Goal: Task Accomplishment & Management: Use online tool/utility

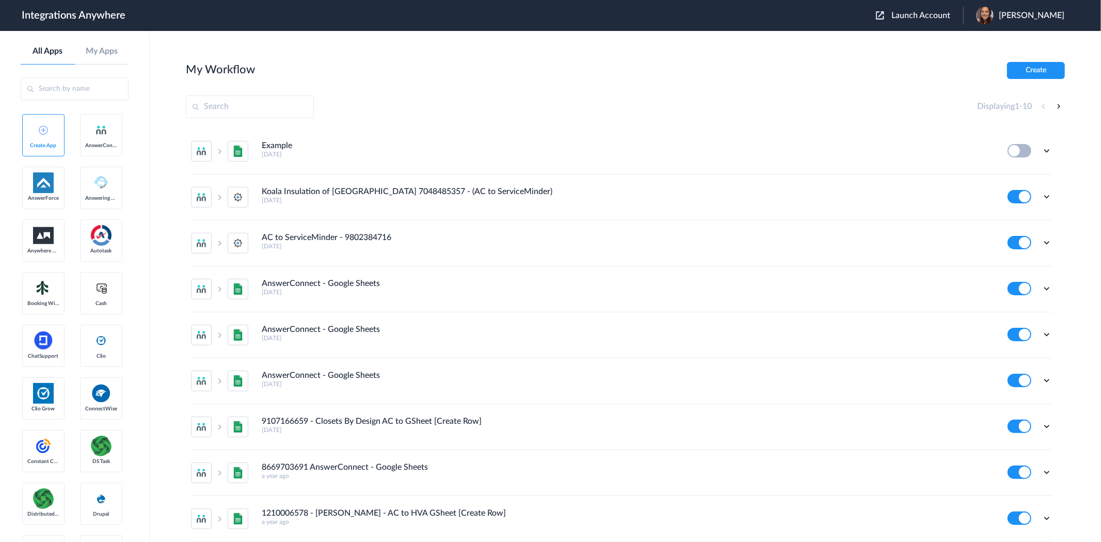
click at [802, 26] on header "Integrations Anywhere Launch Account [PERSON_NAME] My Account Logout" at bounding box center [550, 15] width 1101 height 31
click at [1051, 68] on button "Create" at bounding box center [1036, 70] width 58 height 17
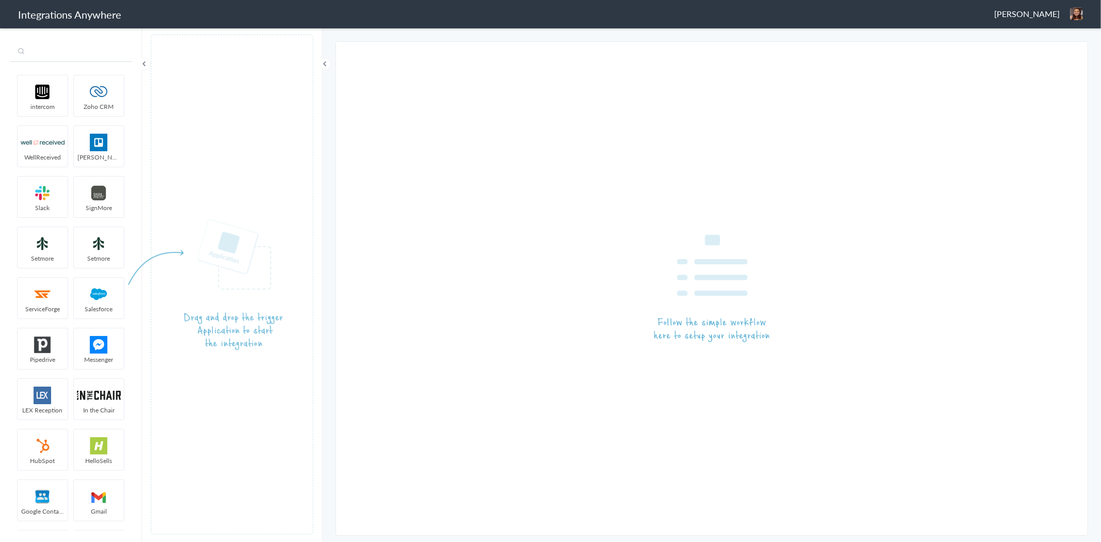
click at [29, 51] on input "text" at bounding box center [70, 52] width 121 height 20
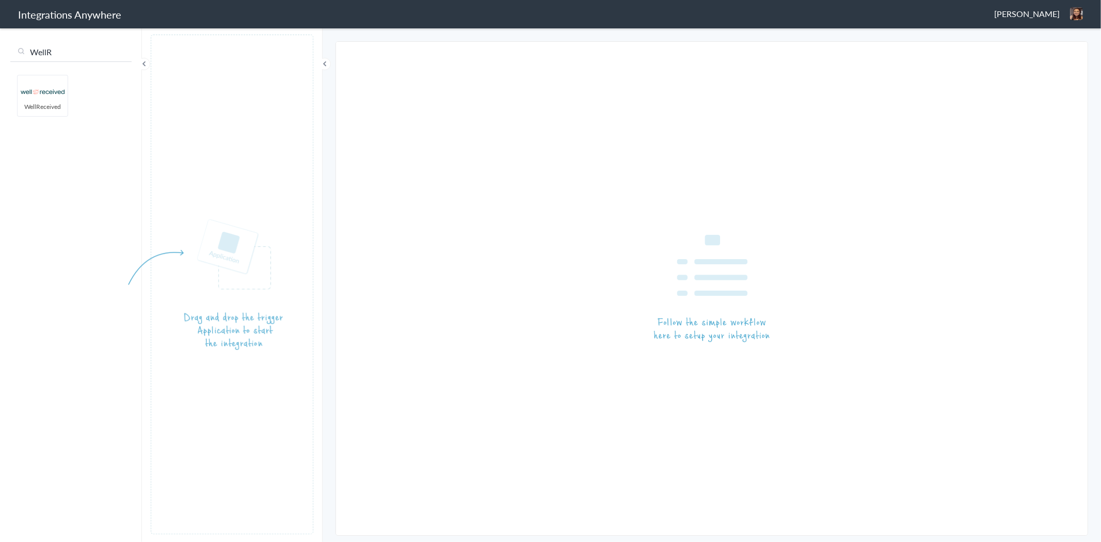
type input "WellRe"
type input "Answer"
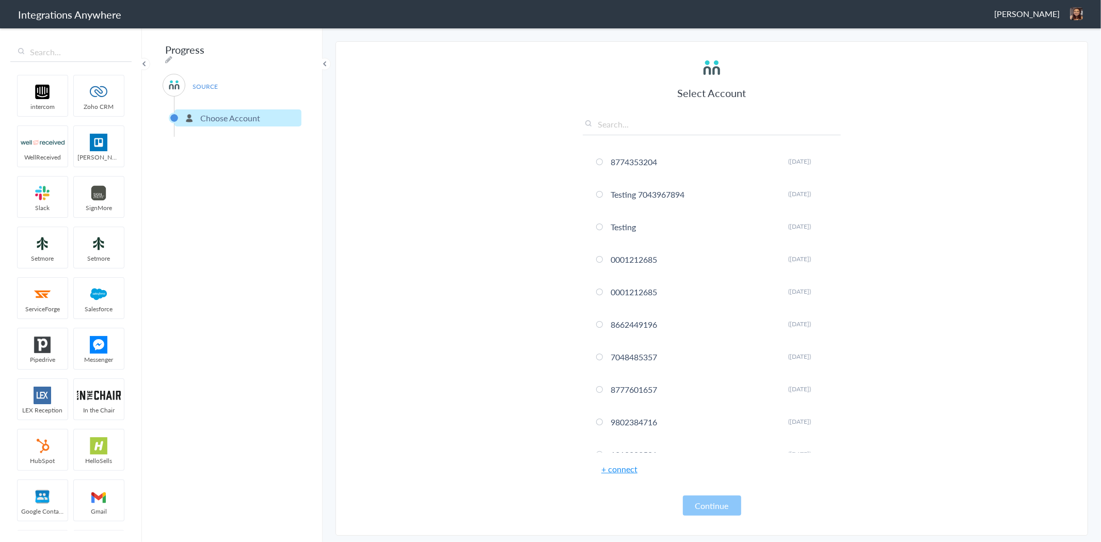
click at [632, 130] on input "text" at bounding box center [712, 126] width 258 height 17
paste input "7043967894"
type input "7043967894"
click at [627, 470] on link "+ connect" at bounding box center [619, 469] width 36 height 12
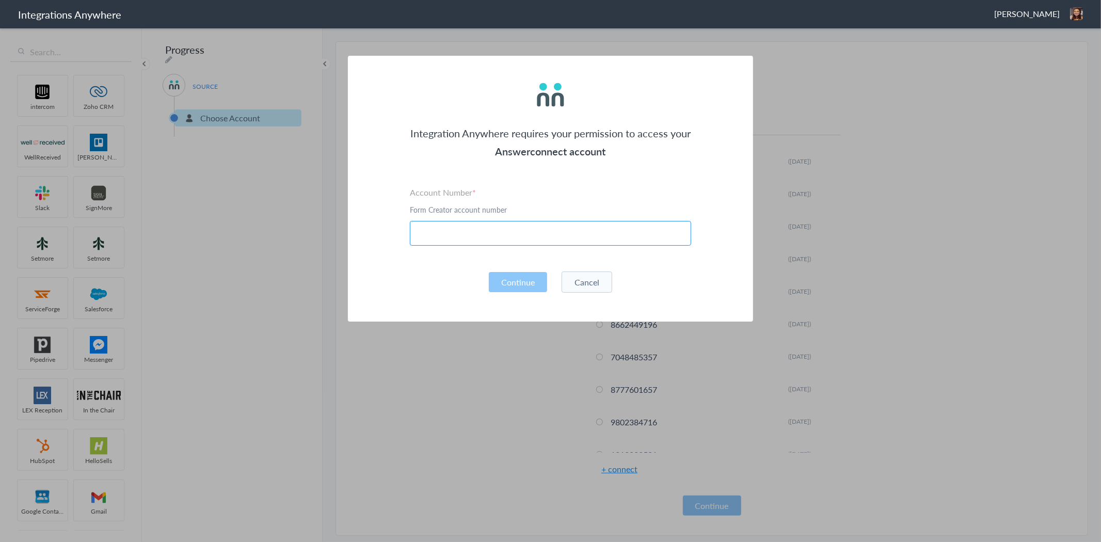
click at [436, 240] on input "text" at bounding box center [550, 233] width 281 height 25
paste input "7043967894"
type input "7043967894"
click at [604, 286] on button "Cancel" at bounding box center [587, 282] width 51 height 21
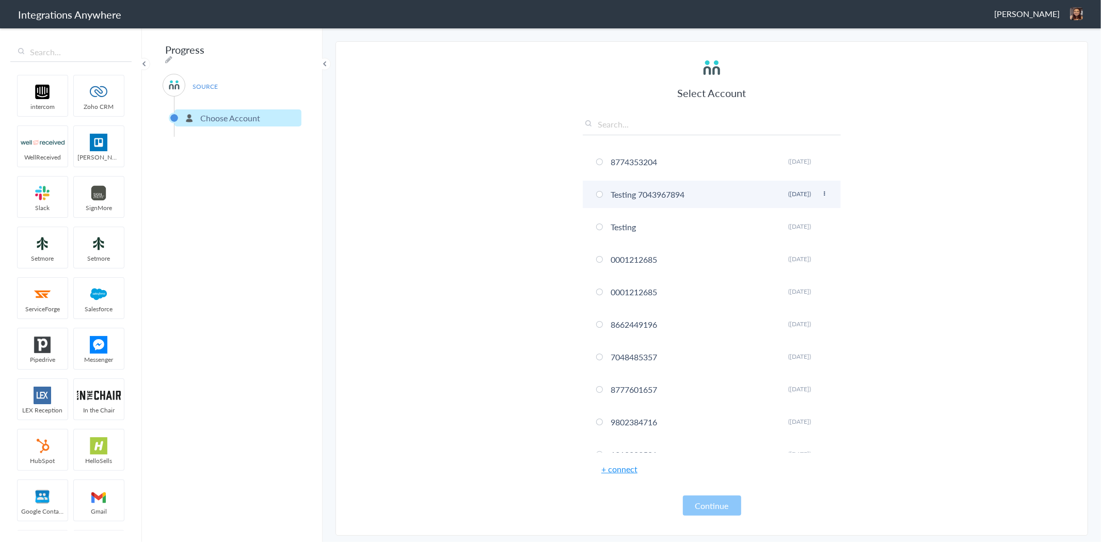
click at [595, 195] on li "Testing 7043967894 Rename Delete (3 months ago)" at bounding box center [712, 194] width 258 height 27
click at [727, 500] on button "Continue" at bounding box center [712, 506] width 58 height 20
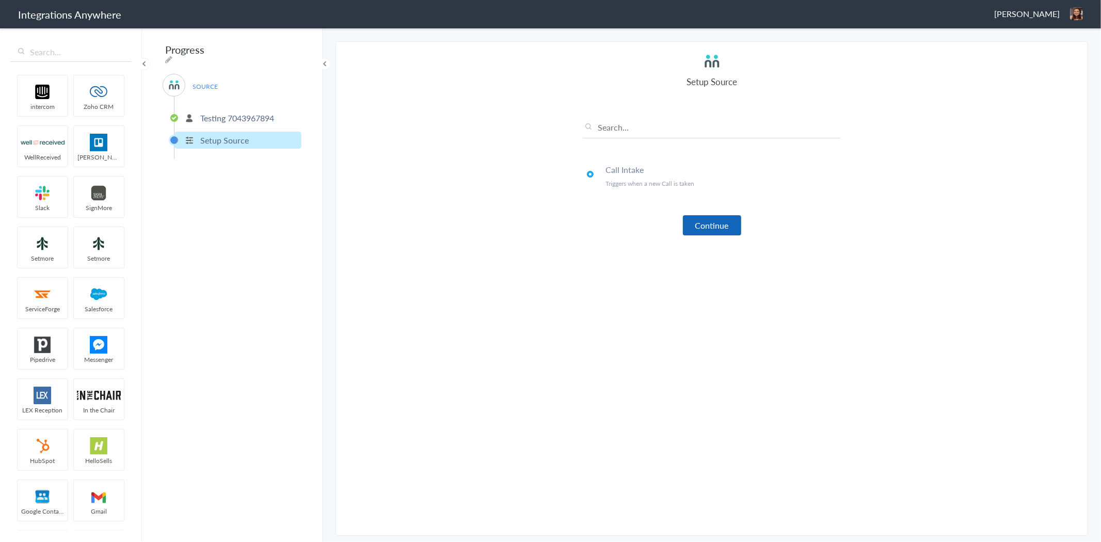
click at [720, 223] on button "Continue" at bounding box center [712, 225] width 58 height 20
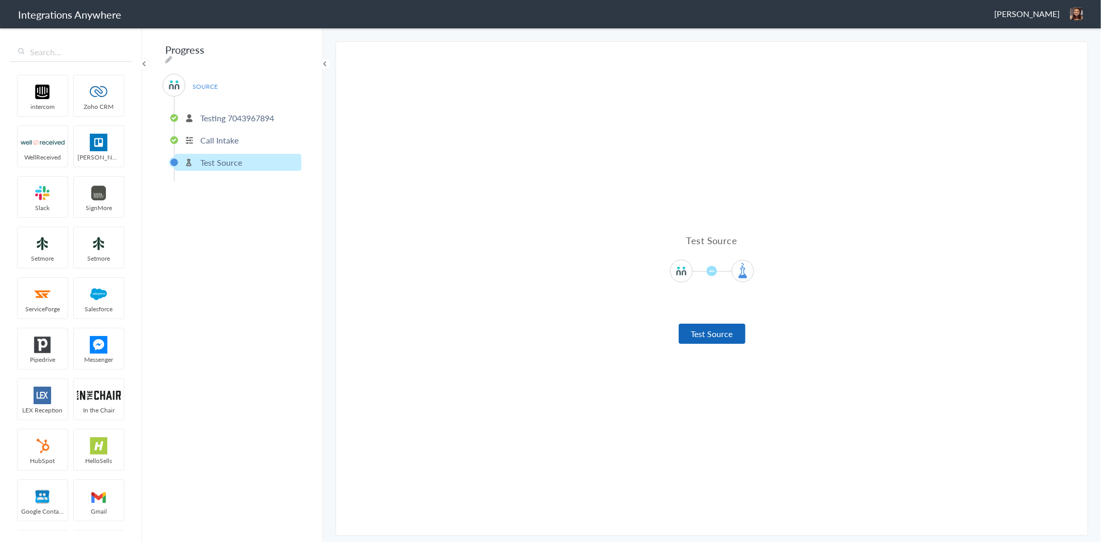
click at [724, 341] on button "Test Source" at bounding box center [712, 334] width 67 height 20
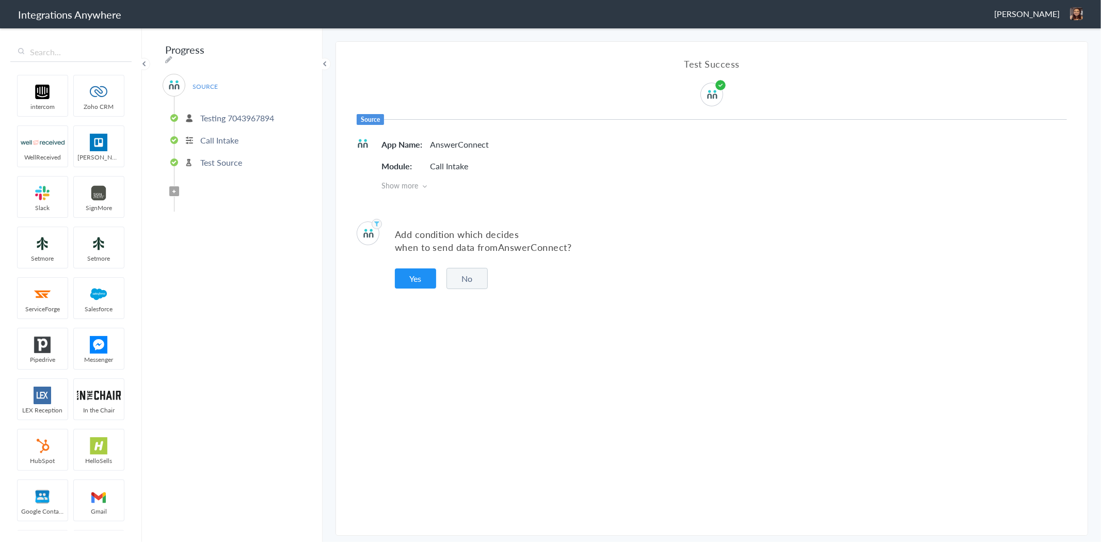
click at [474, 276] on button "No" at bounding box center [467, 278] width 41 height 21
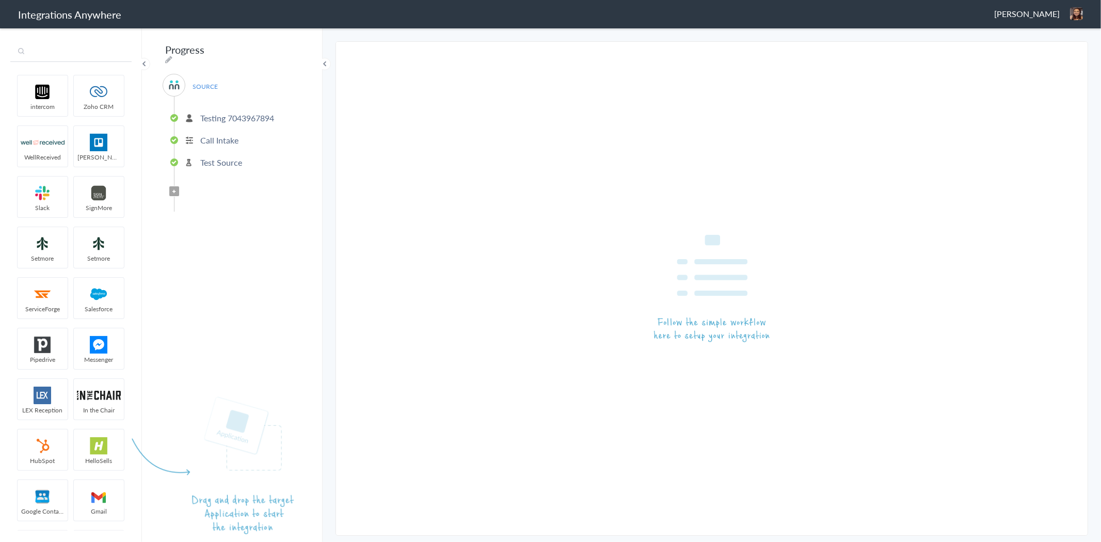
click at [45, 58] on input "text" at bounding box center [70, 52] width 121 height 20
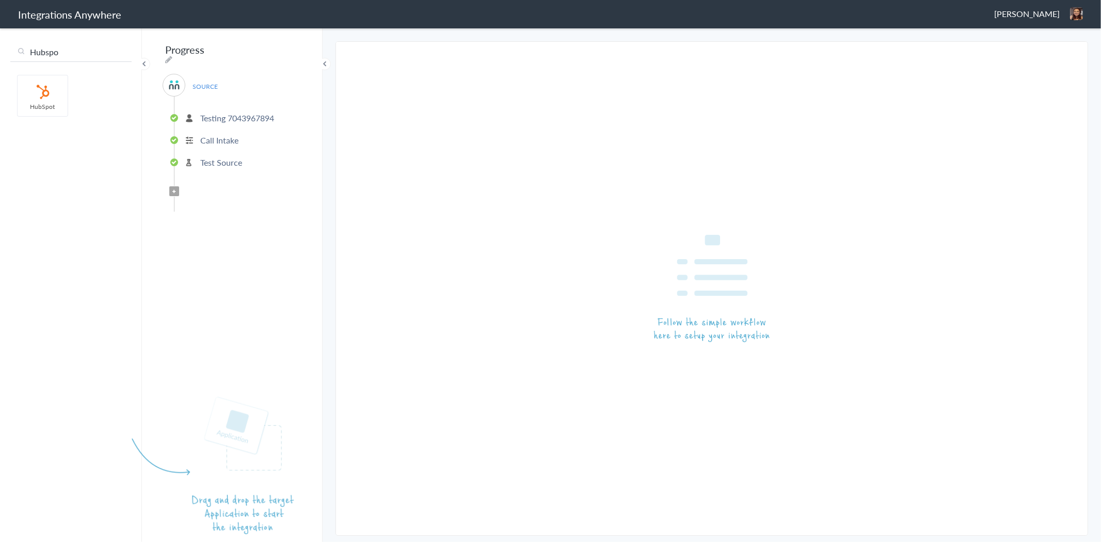
type input "Hubspo"
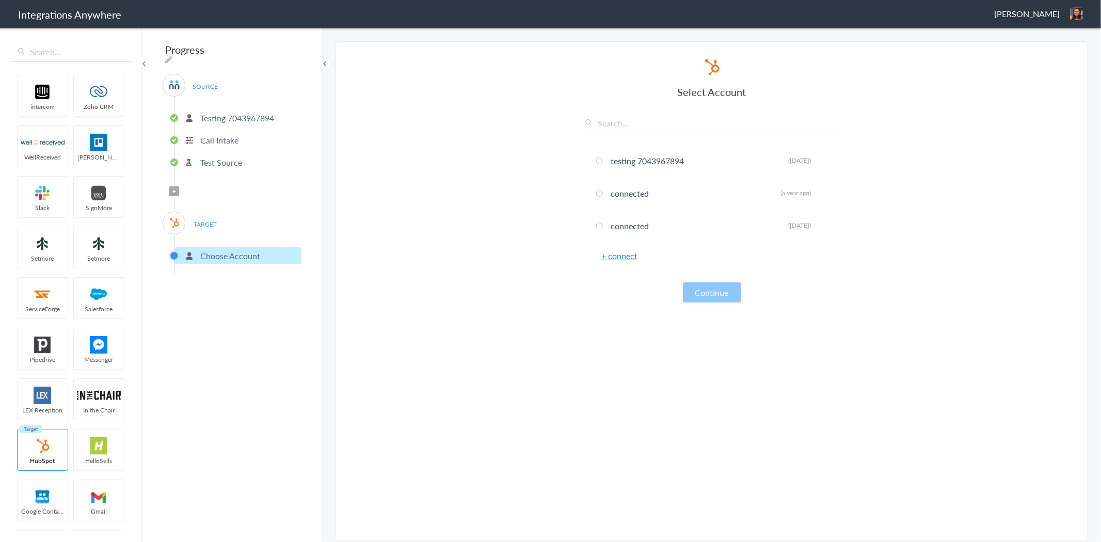
click at [430, 312] on section "Select Account 8774353204 Rename Delete (8 days ago) Testing 7043967894 Rename …" at bounding box center [712, 291] width 753 height 500
click at [630, 256] on link "+ connect" at bounding box center [619, 256] width 36 height 12
click at [725, 326] on button "Continue" at bounding box center [712, 325] width 58 height 20
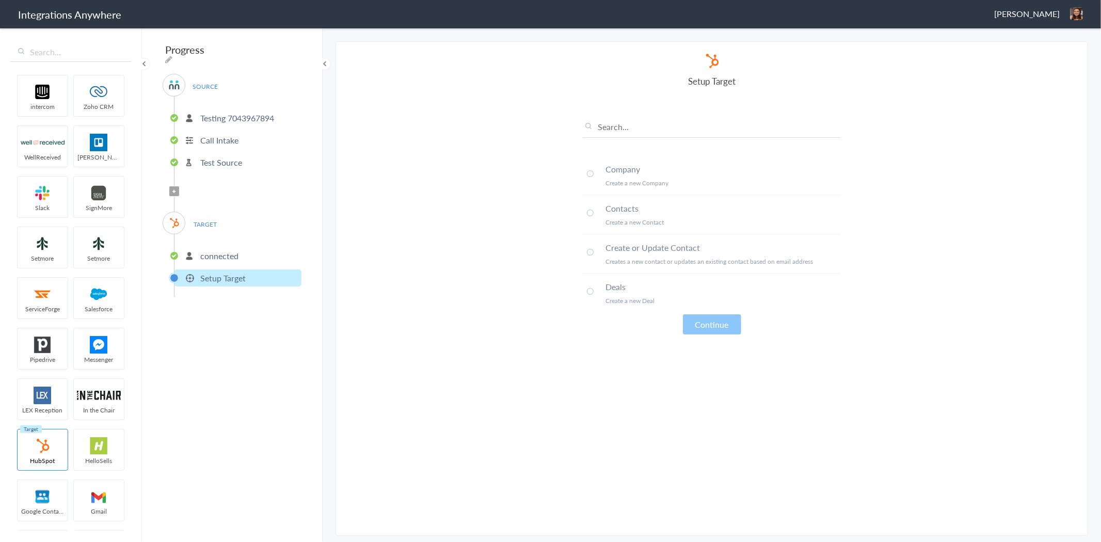
click at [592, 211] on span at bounding box center [590, 213] width 7 height 7
click at [711, 326] on button "Continue" at bounding box center [712, 324] width 58 height 20
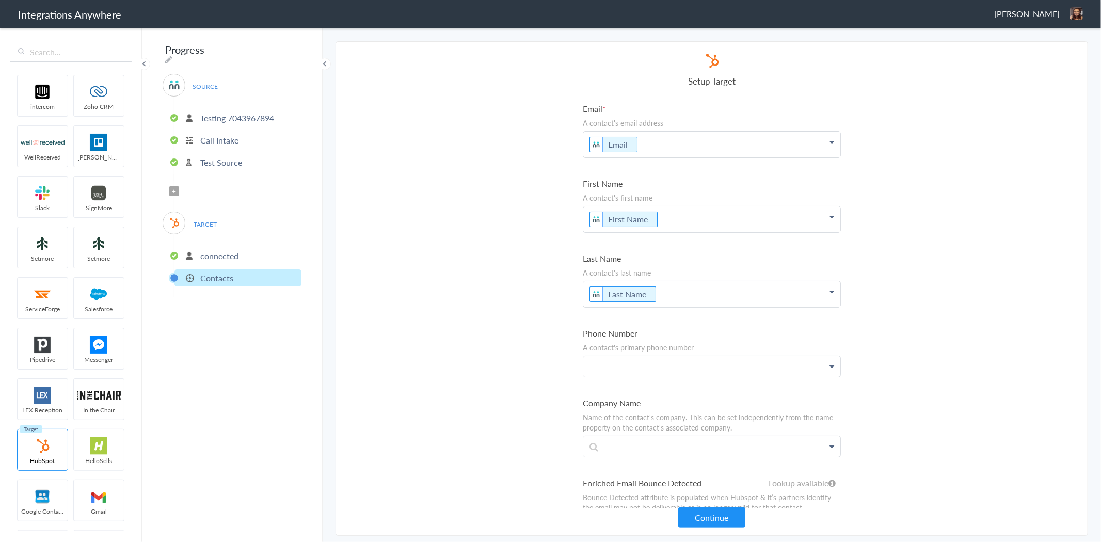
click at [659, 369] on p at bounding box center [711, 366] width 257 height 21
click at [643, 401] on link "Phone" at bounding box center [711, 396] width 257 height 22
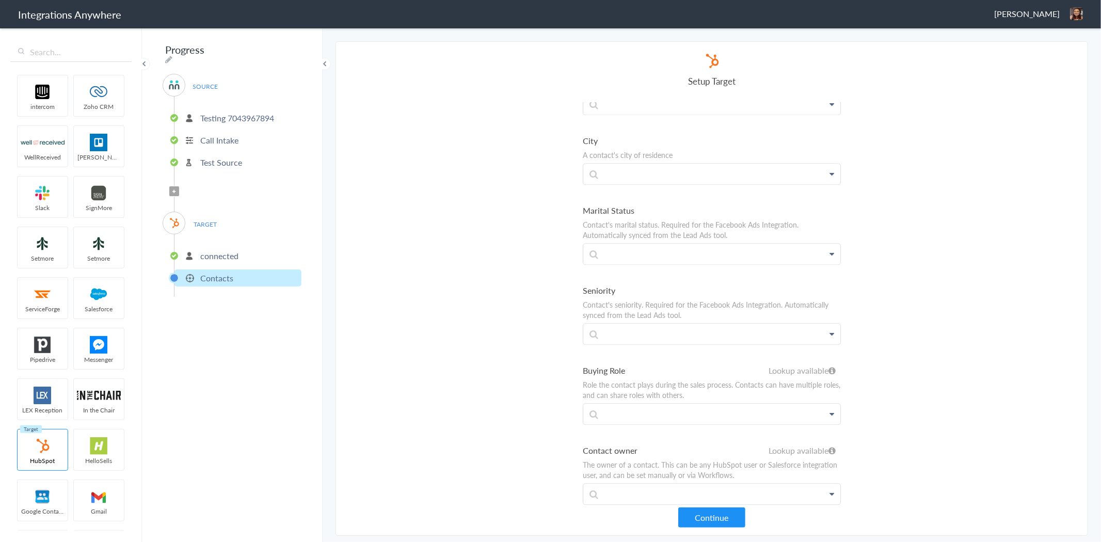
scroll to position [2781, 0]
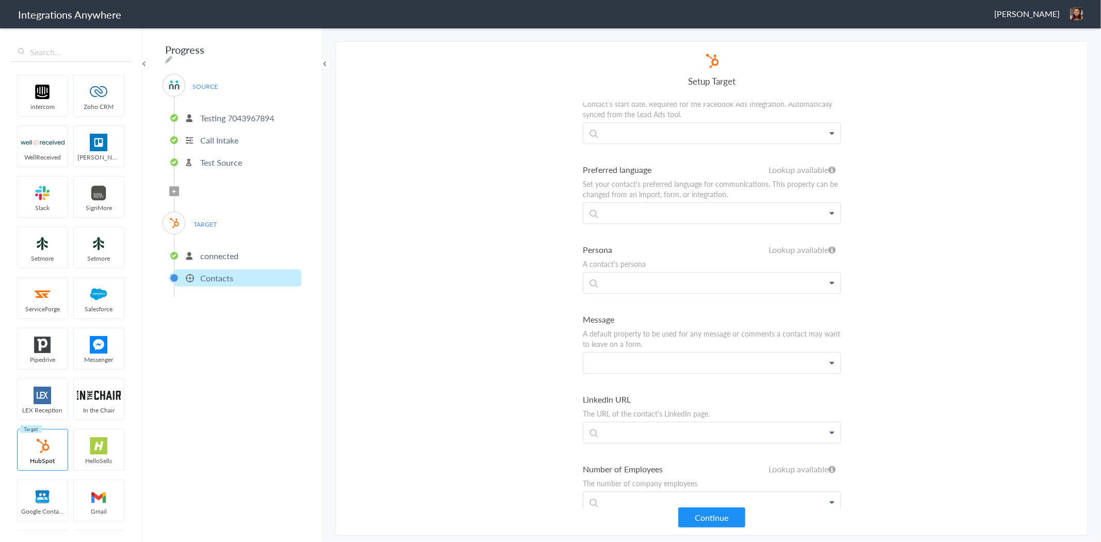
click at [672, 353] on p at bounding box center [711, 363] width 257 height 21
click at [645, 382] on link "Message" at bounding box center [711, 393] width 257 height 22
click at [722, 522] on button "Continue" at bounding box center [711, 518] width 67 height 20
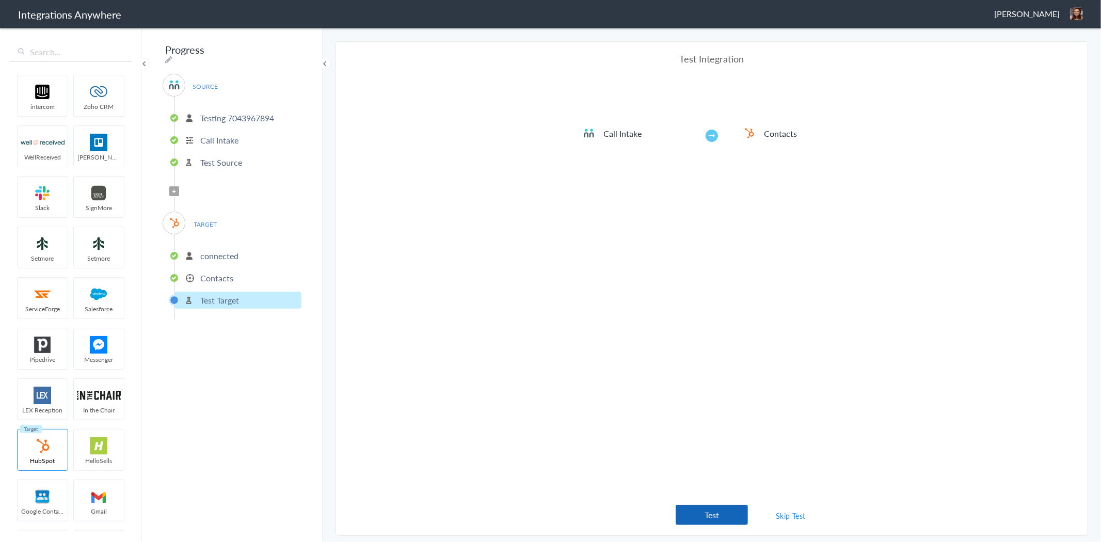
click at [729, 520] on button "Test" at bounding box center [712, 515] width 72 height 20
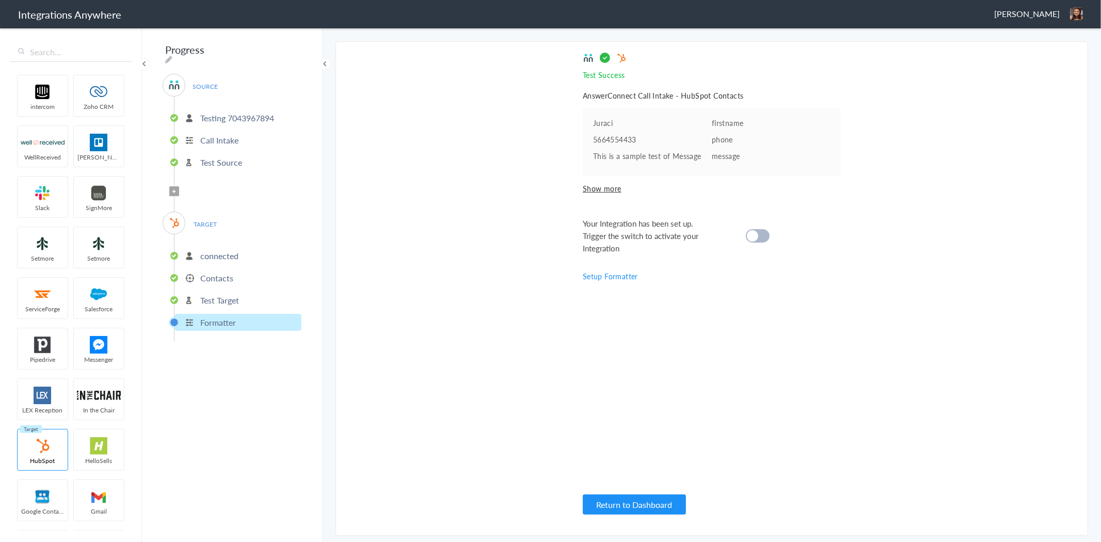
click at [760, 235] on div at bounding box center [758, 235] width 24 height 13
click at [172, 55] on icon at bounding box center [168, 59] width 7 height 8
type input "Progress"
click at [265, 56] on input "Progress" at bounding box center [227, 50] width 128 height 20
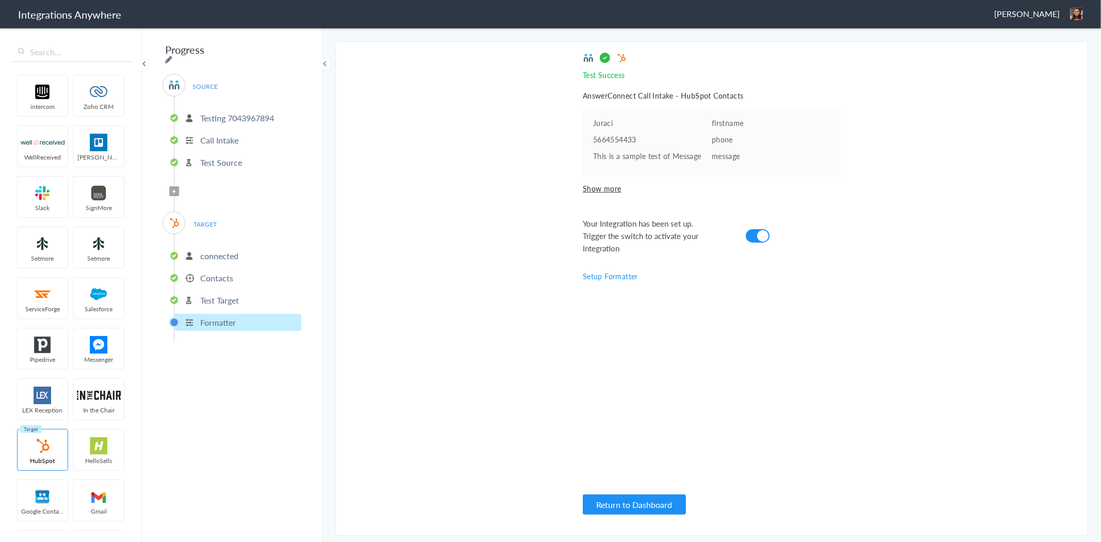
click at [172, 55] on icon at bounding box center [168, 59] width 7 height 8
click at [234, 57] on input "Progress" at bounding box center [227, 50] width 128 height 20
paste input "Account Number - Business Name - Brand Abbreviation to CRM [Action]"
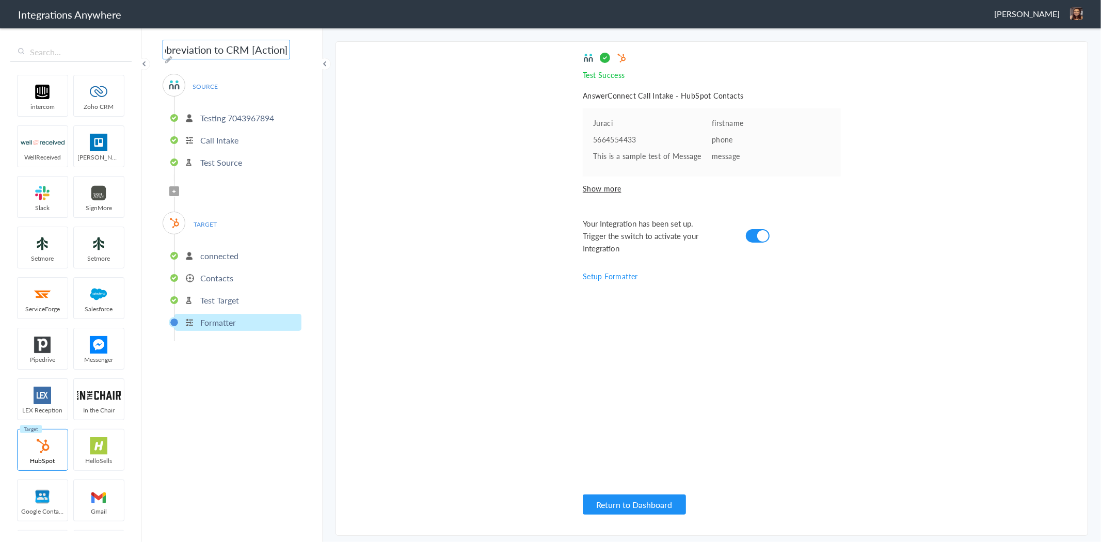
scroll to position [0, 0]
click at [241, 50] on input "Account Number - Business Name - Brand Abbreviation to CRM [Action]" at bounding box center [227, 50] width 128 height 20
paste input "7043967894"
click at [236, 48] on input "7043967894 - Business Name - Brand Abbreviation to CRM [Action]" at bounding box center [227, 50] width 128 height 20
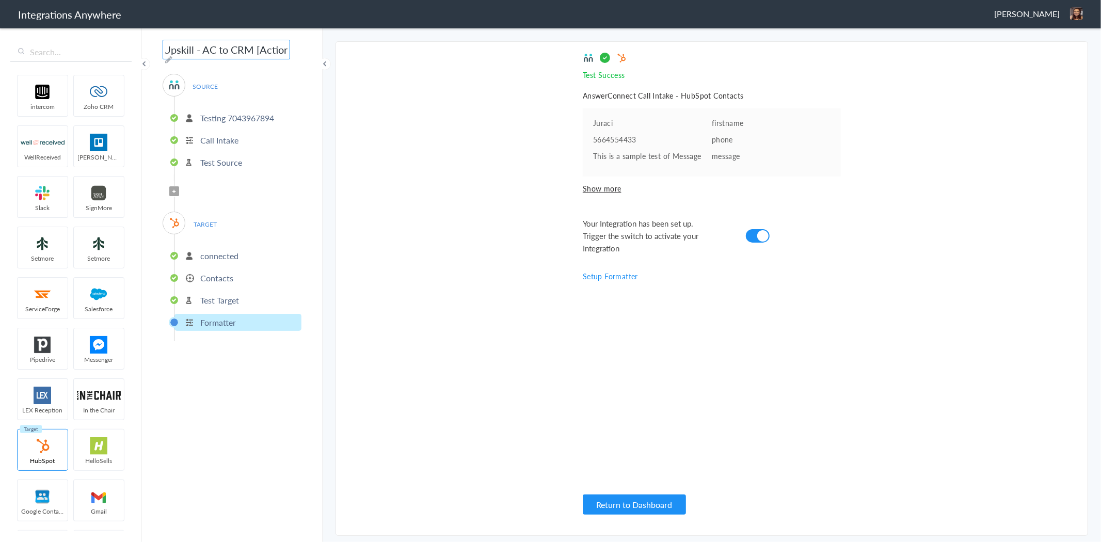
click at [231, 53] on input "7043967894 - Upskill - AC to CRM [Action]" at bounding box center [227, 50] width 128 height 20
click at [253, 53] on input "7043967894 - Upskill - AC to CRM [Action]" at bounding box center [227, 50] width 128 height 20
click at [399, 253] on section "Select Account 8774353204 Rename Delete (8 days ago) Testing 7043967894 Rename …" at bounding box center [712, 288] width 753 height 495
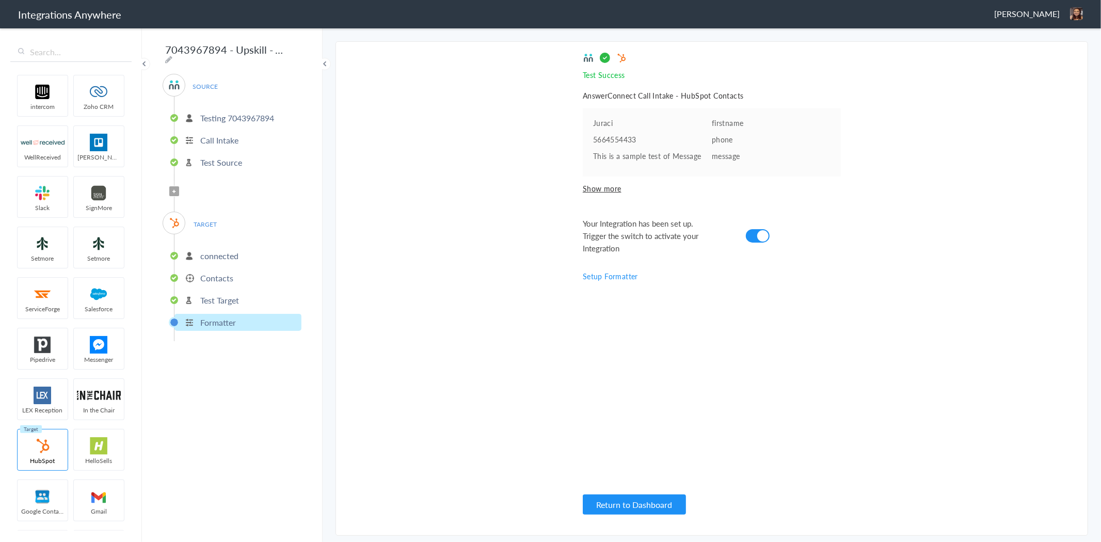
click at [275, 55] on input "7043967894 - Upskill - AC to Hubspot [Create Contact]" at bounding box center [227, 50] width 128 height 20
click at [172, 55] on icon at bounding box center [168, 59] width 7 height 8
type input "7043967894 - Upskill - AC to Hubspot [Create Contact]"
click at [274, 52] on input "7043967894 - Upskill - AC to Hubspot [Create Contact]" at bounding box center [227, 50] width 128 height 20
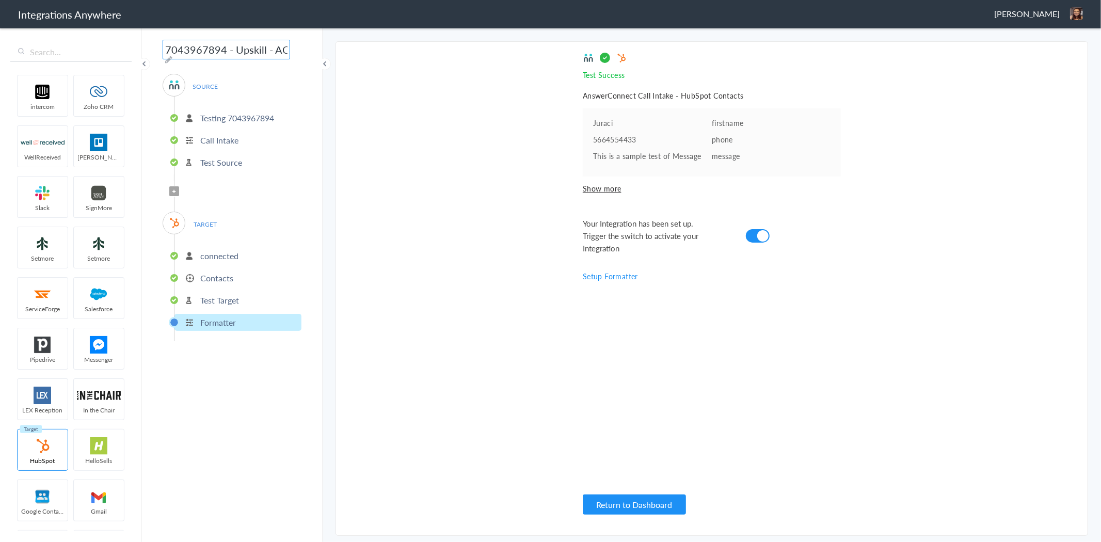
click at [274, 52] on input "7043967894 - Upskill - AC to Hubspot [Create Contact]" at bounding box center [227, 50] width 128 height 20
click at [414, 146] on section "Select Account 8774353204 Rename Delete (8 days ago) Testing 7043967894 Rename …" at bounding box center [712, 288] width 753 height 495
click at [641, 141] on pre "5664554433" at bounding box center [652, 139] width 119 height 10
click at [1052, 10] on span "[PERSON_NAME]" at bounding box center [1027, 14] width 66 height 12
click at [1061, 50] on li "Dashboard" at bounding box center [1054, 52] width 71 height 15
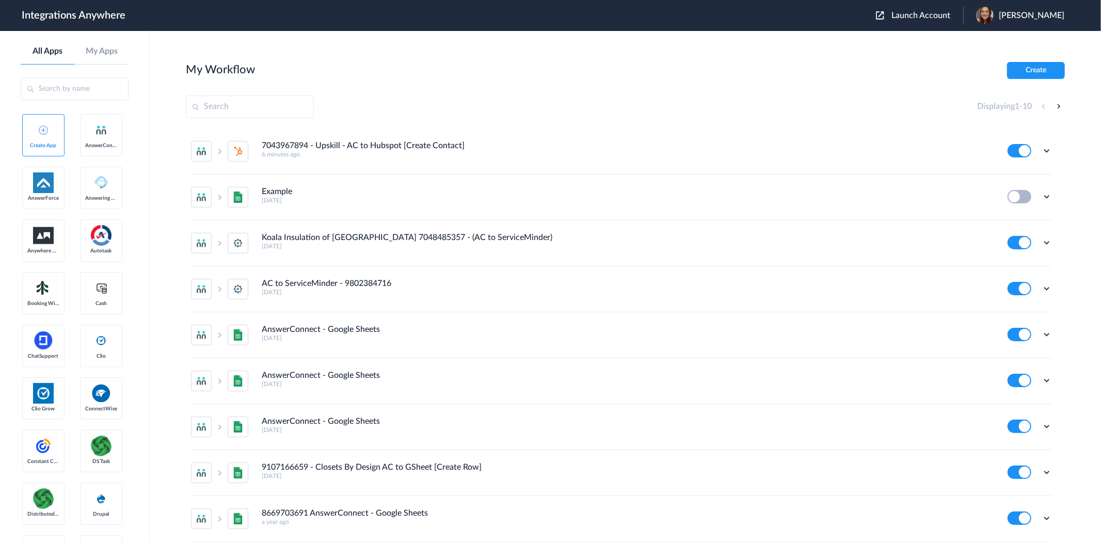
click at [950, 18] on span "Launch Account" at bounding box center [921, 15] width 59 height 8
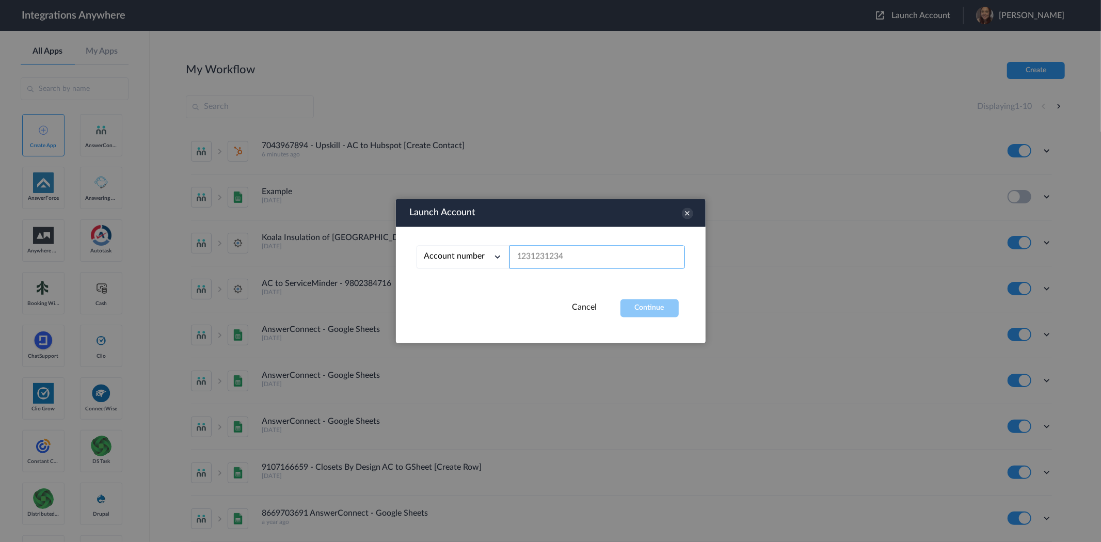
click at [611, 267] on input "text" at bounding box center [598, 257] width 176 height 23
paste input "7043967894 - Upskill - AC to Hubspot [Create Contact]"
type input "7043967894 - Upskill - AC to Hubspot [Create Contact]"
click at [790, 54] on div at bounding box center [550, 271] width 1101 height 542
click at [624, 249] on input "text" at bounding box center [598, 257] width 176 height 23
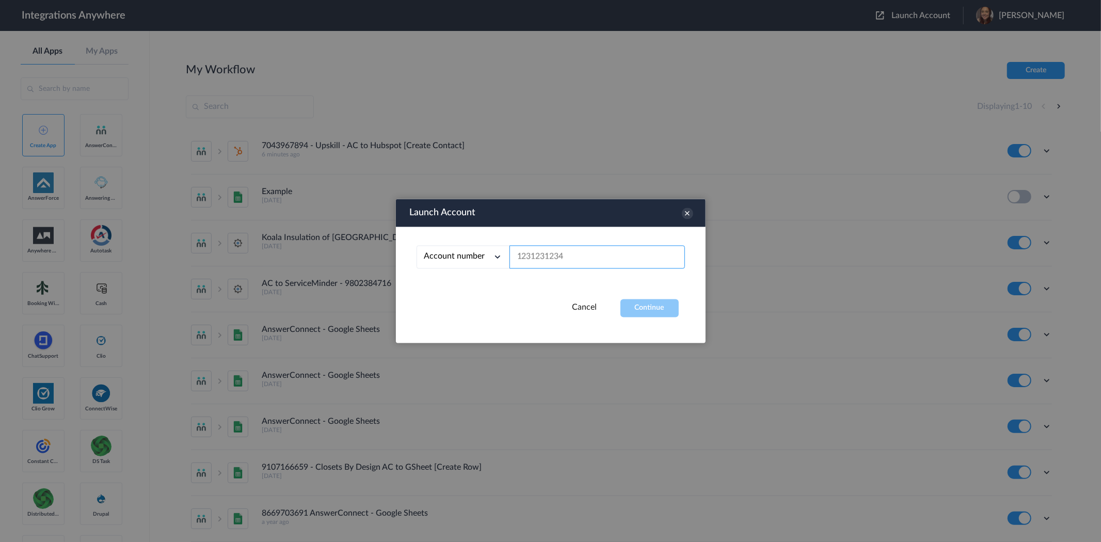
paste input "7043967894"
type input "7043967894"
click at [630, 308] on button "Continue" at bounding box center [650, 308] width 58 height 18
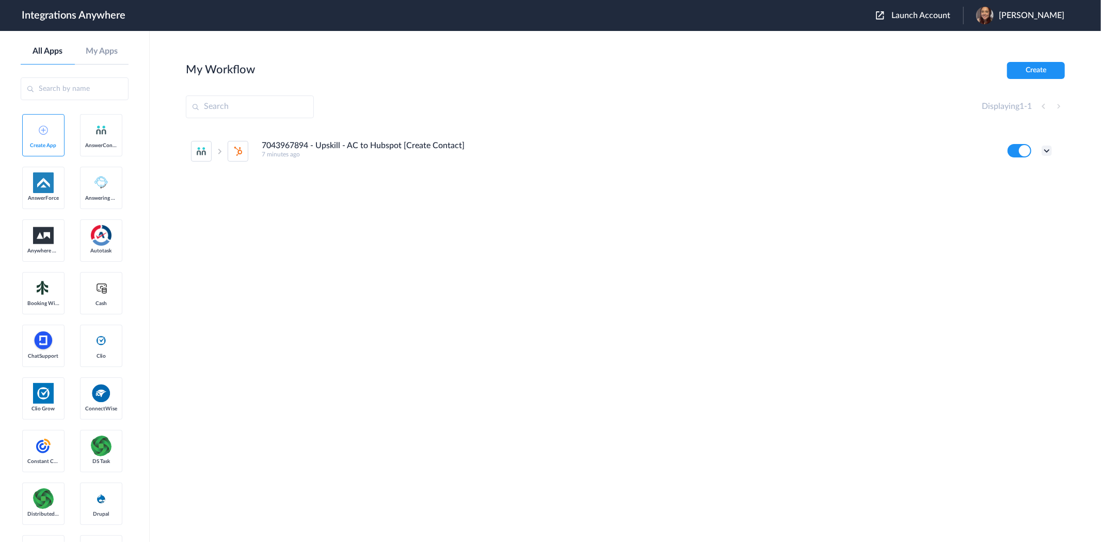
click at [1050, 148] on icon at bounding box center [1047, 151] width 10 height 10
click at [1041, 193] on link "Task history" at bounding box center [1018, 193] width 50 height 7
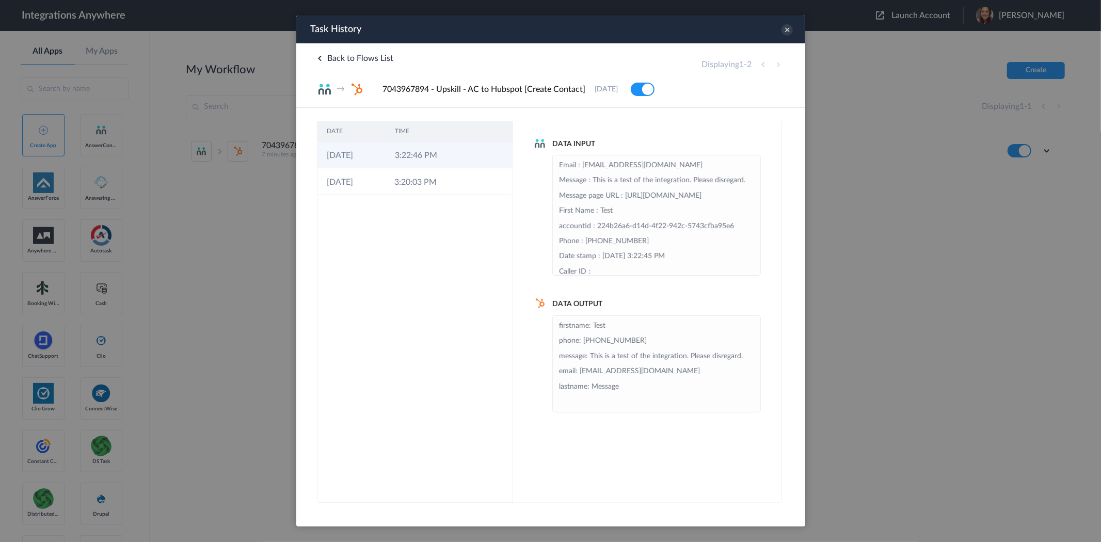
click at [449, 163] on td "3:22:46 PM" at bounding box center [419, 154] width 68 height 27
click at [367, 183] on td "08-09-2025" at bounding box center [351, 181] width 68 height 27
click at [419, 159] on td "3:22:46 PM" at bounding box center [419, 154] width 68 height 27
click at [788, 33] on icon at bounding box center [786, 29] width 11 height 11
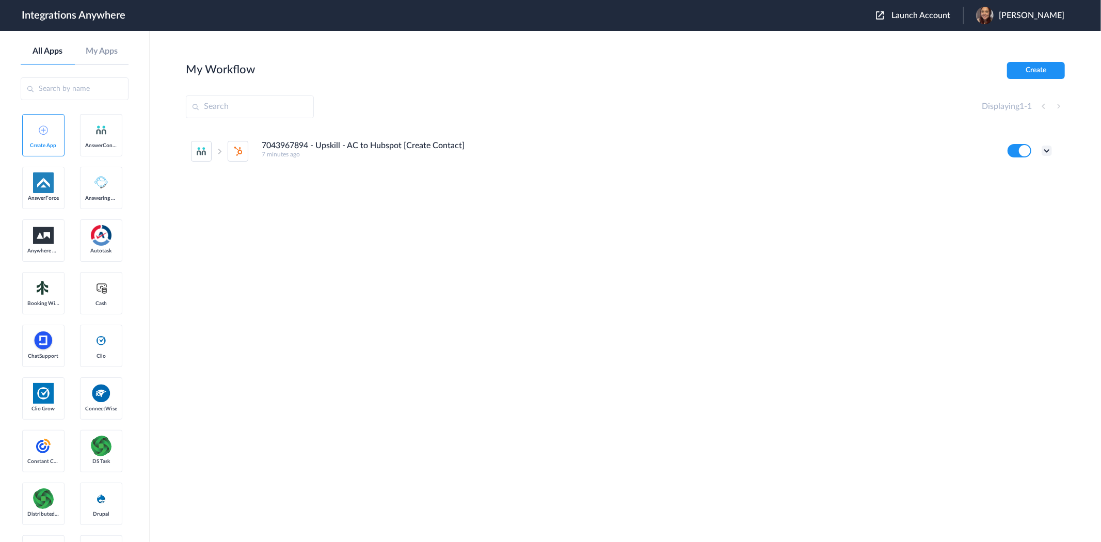
click at [1048, 153] on icon at bounding box center [1047, 151] width 10 height 10
click at [1034, 176] on li "Edit" at bounding box center [1018, 174] width 67 height 19
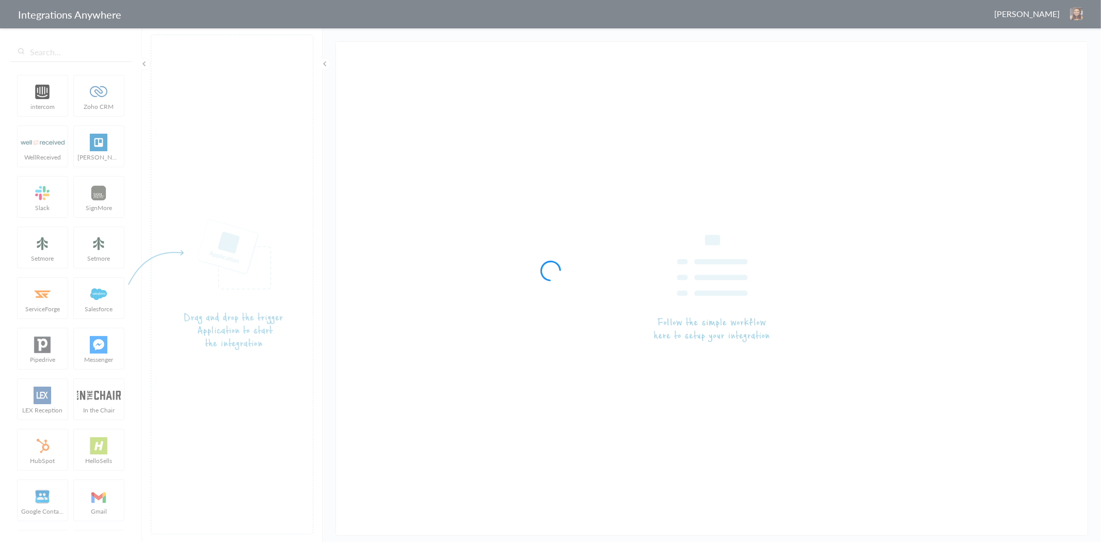
type input "7043967894 - Upskill - AC to Hubspot [Create Contact]"
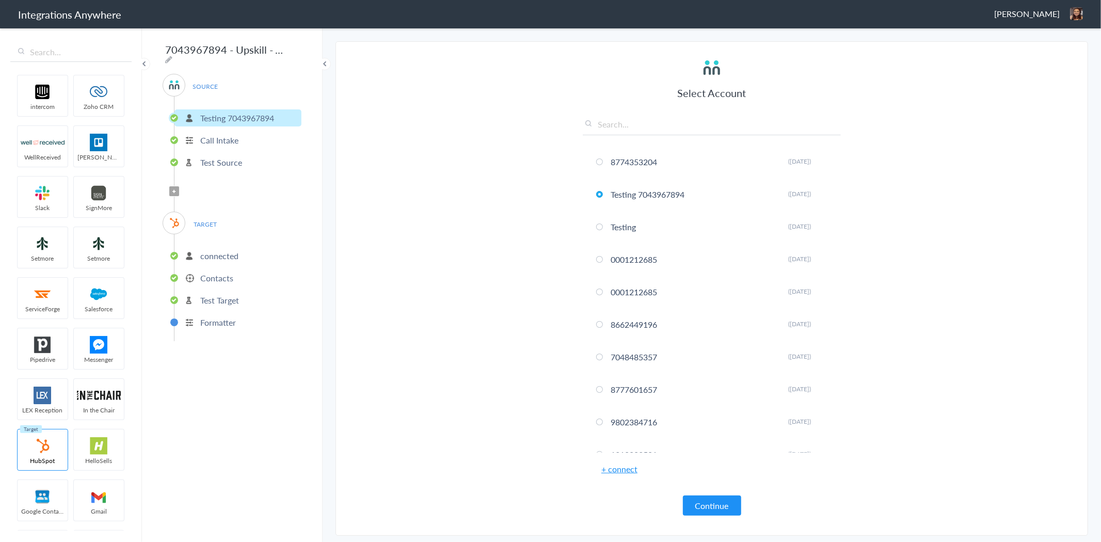
click at [174, 189] on icon at bounding box center [174, 191] width 3 height 4
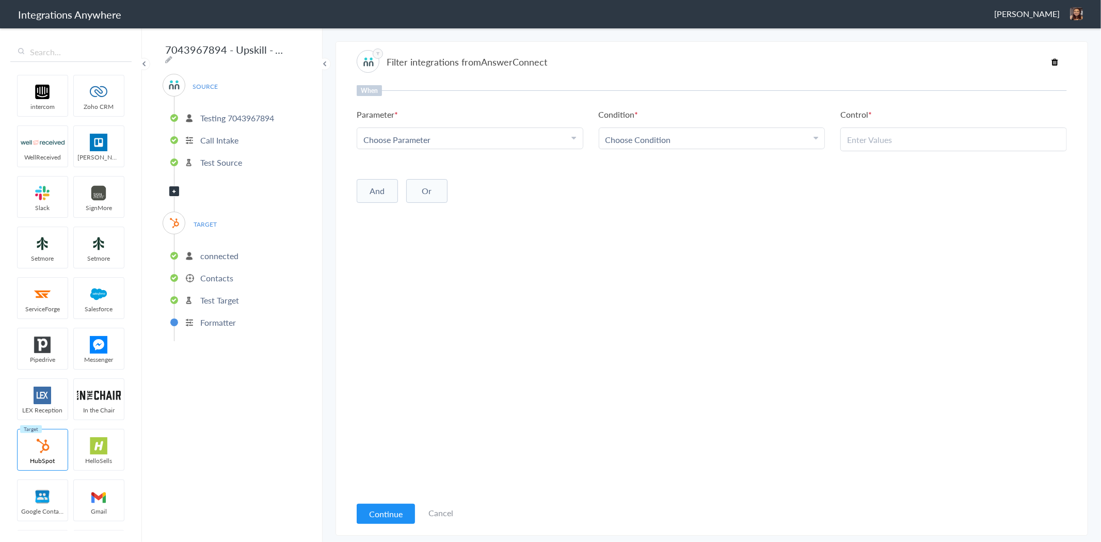
click at [211, 156] on p "Test Source" at bounding box center [221, 162] width 42 height 12
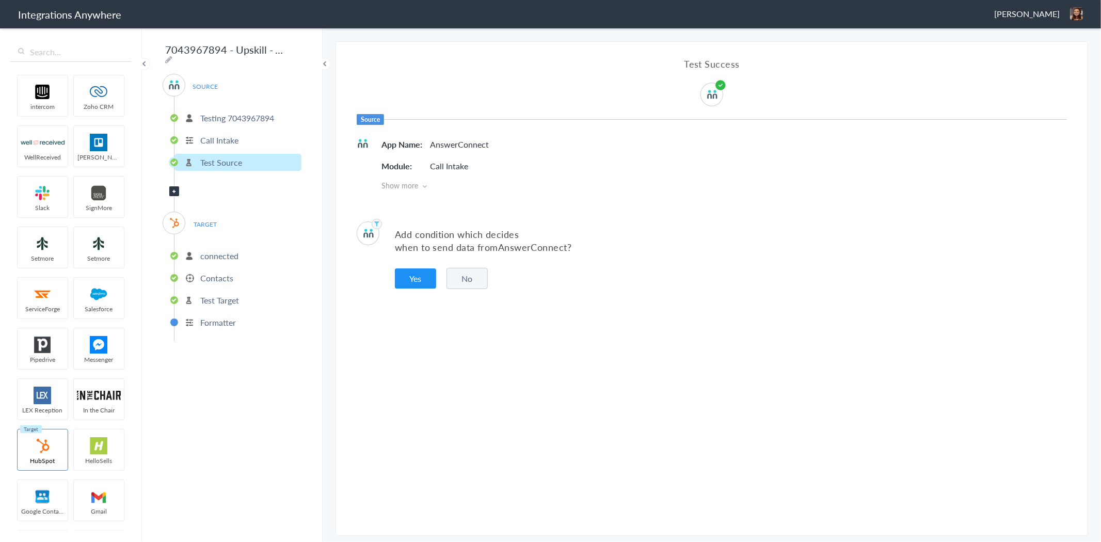
click at [241, 133] on li "Call Intake" at bounding box center [238, 140] width 127 height 17
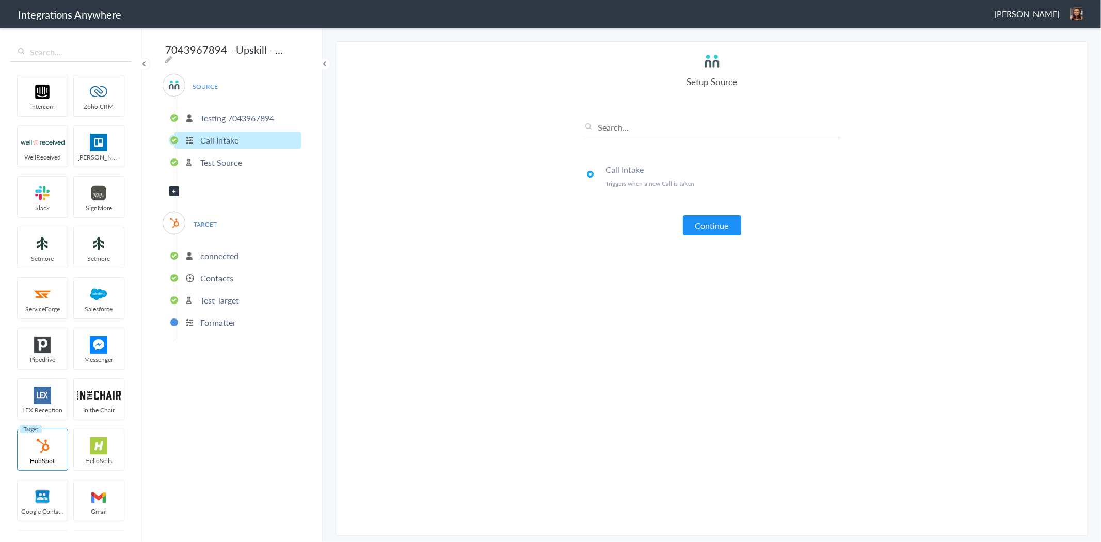
click at [249, 112] on p "Testing 7043967894" at bounding box center [237, 118] width 74 height 12
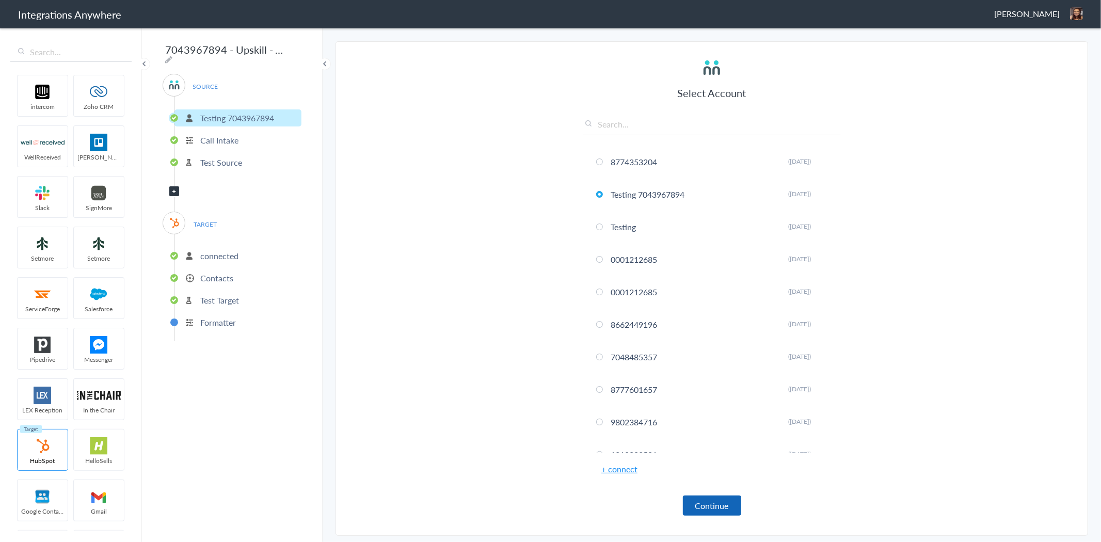
click at [724, 506] on button "Continue" at bounding box center [712, 506] width 58 height 20
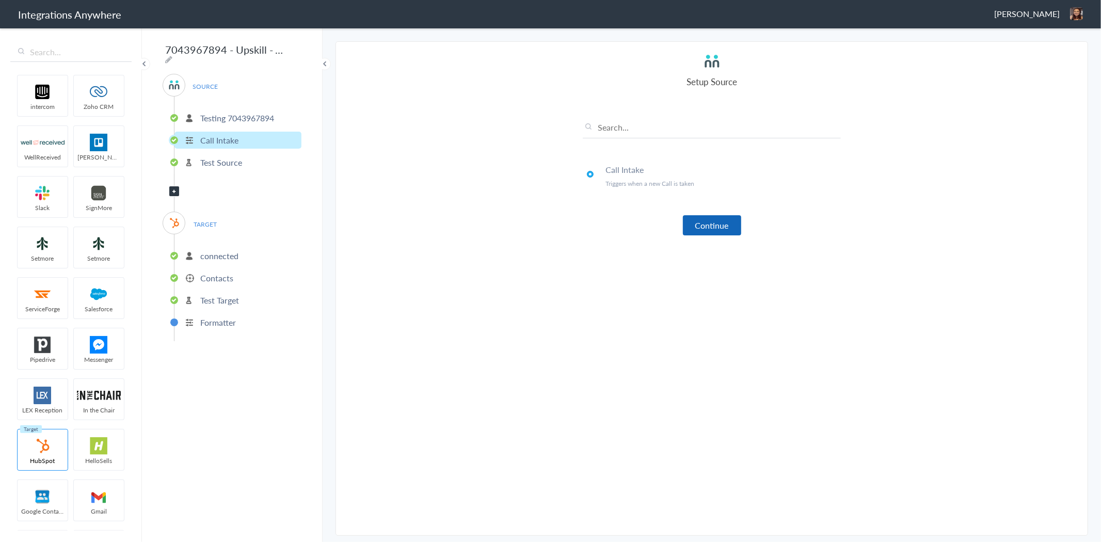
click at [719, 229] on button "Continue" at bounding box center [712, 225] width 58 height 20
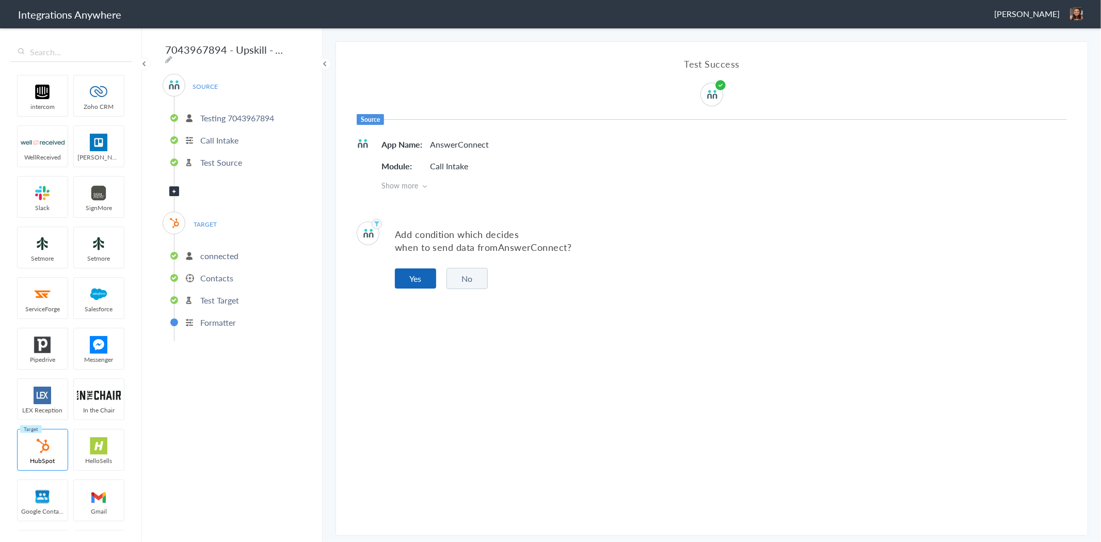
click at [409, 281] on button "Yes" at bounding box center [415, 278] width 41 height 20
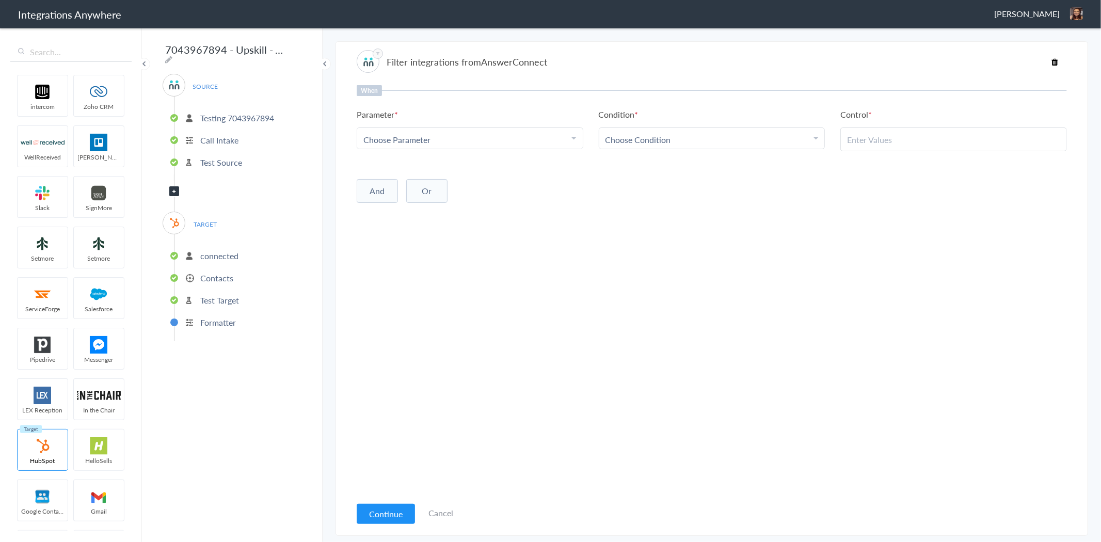
click at [482, 131] on link "Choose Parameter" at bounding box center [470, 138] width 226 height 21
click at [436, 165] on input "text" at bounding box center [470, 168] width 226 height 22
type input "Call Typ"
click at [389, 193] on link "Call Type" at bounding box center [470, 190] width 226 height 22
click at [706, 136] on div "Choose Condition" at bounding box center [712, 140] width 213 height 12
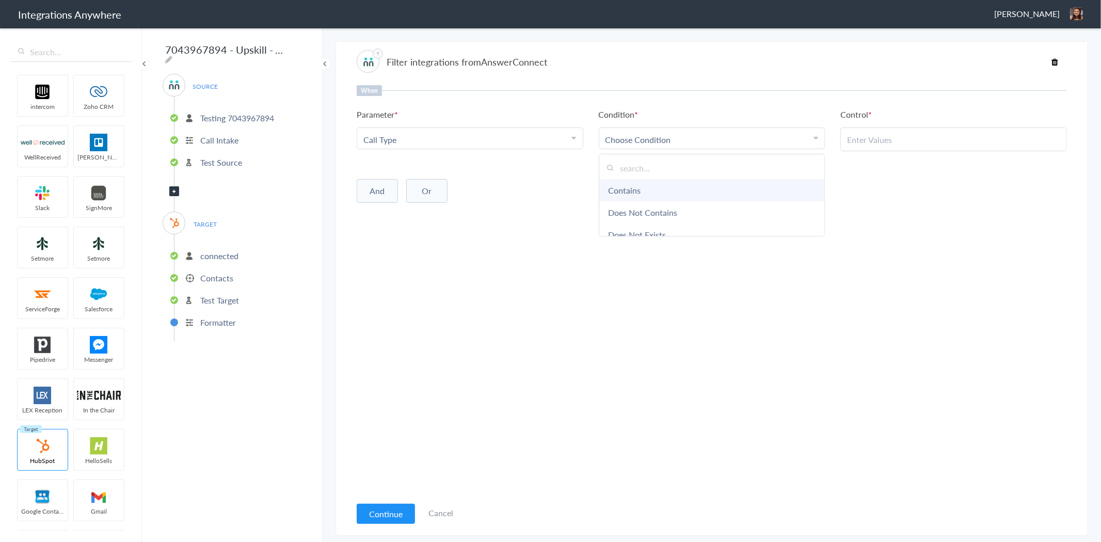
click at [646, 188] on link "Contains" at bounding box center [712, 190] width 226 height 22
click at [871, 138] on input "text" at bounding box center [953, 140] width 213 height 12
paste input "New Client"
type input "New Client"
click at [851, 248] on div "When Parameter Choose Parameter Call Type First Name Last Name Email Phone Call…" at bounding box center [712, 290] width 710 height 411
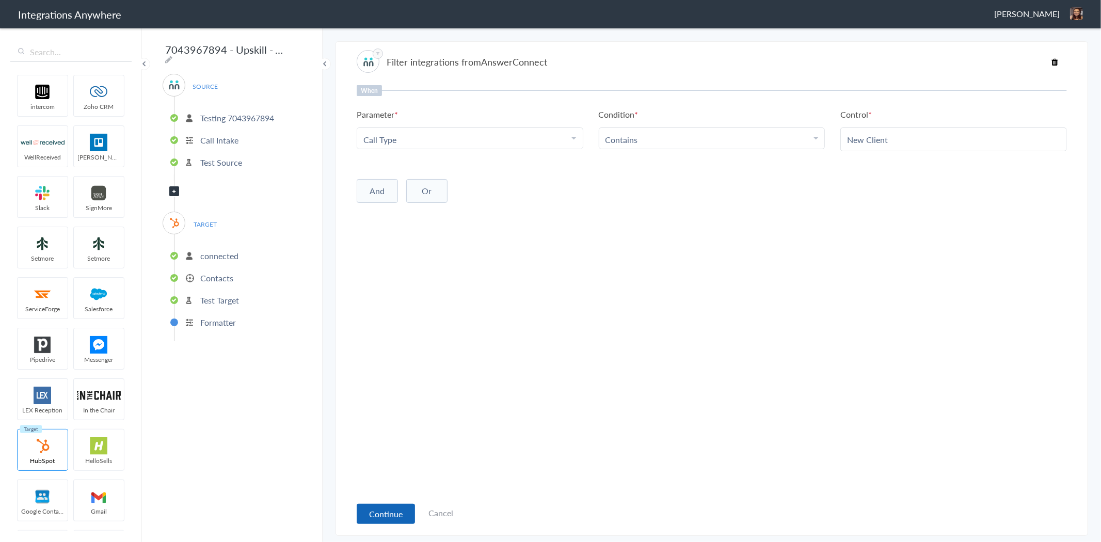
click at [386, 510] on button "Continue" at bounding box center [386, 514] width 58 height 20
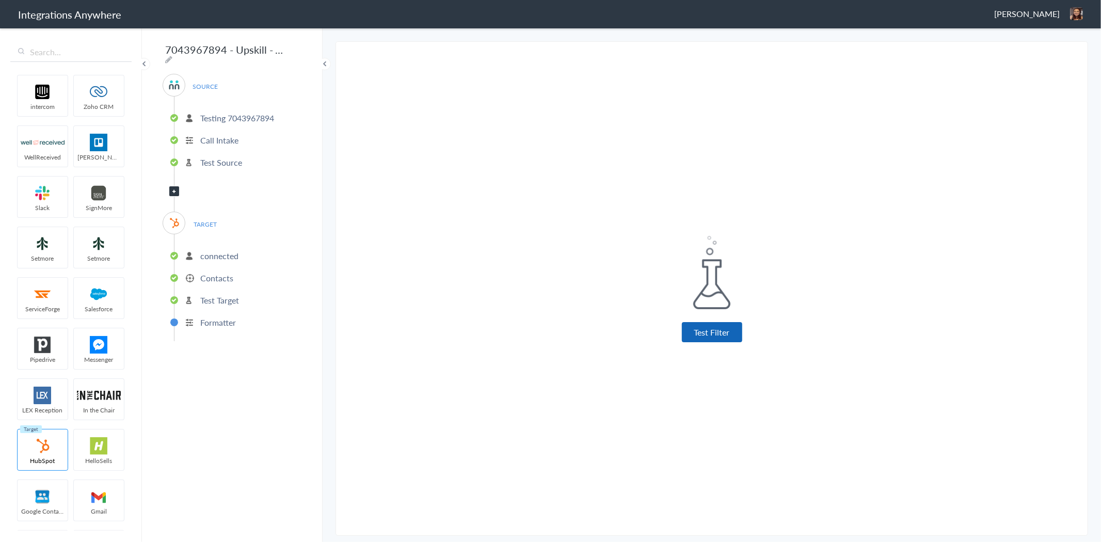
click at [695, 338] on button "Test Filter" at bounding box center [712, 332] width 60 height 20
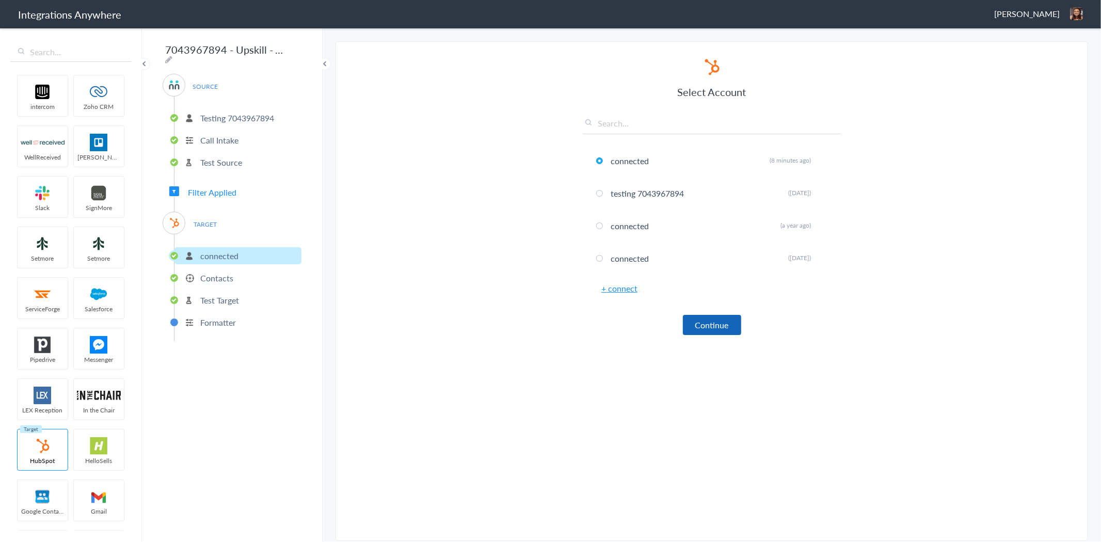
click at [713, 323] on button "Continue" at bounding box center [712, 325] width 58 height 20
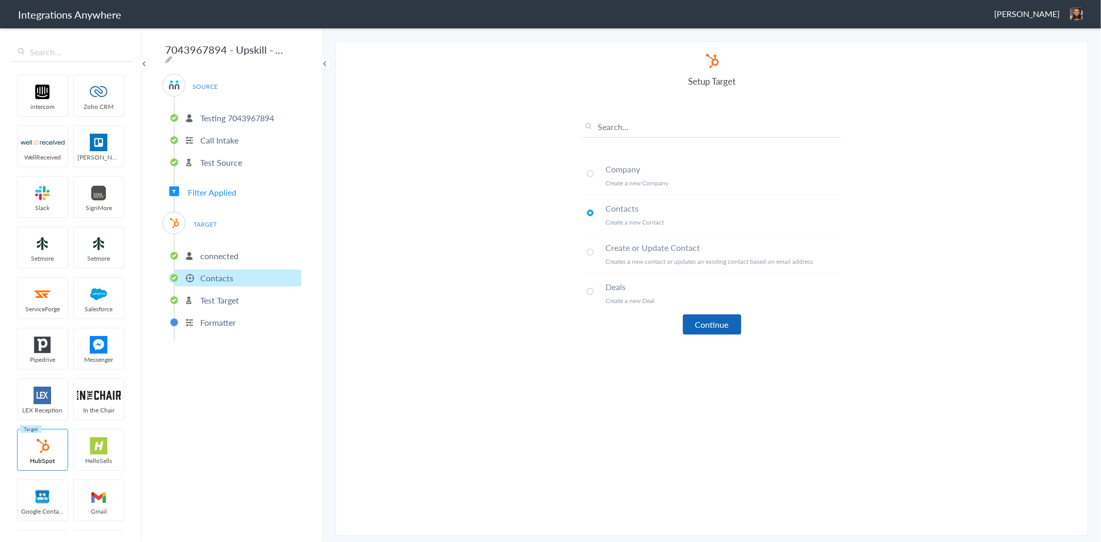
click at [714, 323] on button "Continue" at bounding box center [712, 324] width 58 height 20
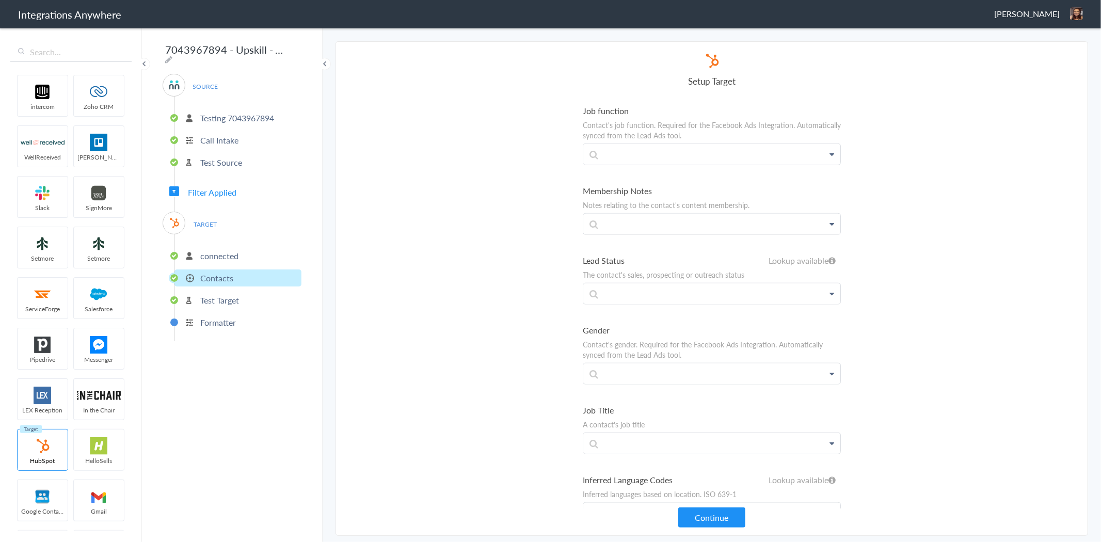
scroll to position [1033, 0]
click at [730, 512] on button "Continue" at bounding box center [711, 518] width 67 height 20
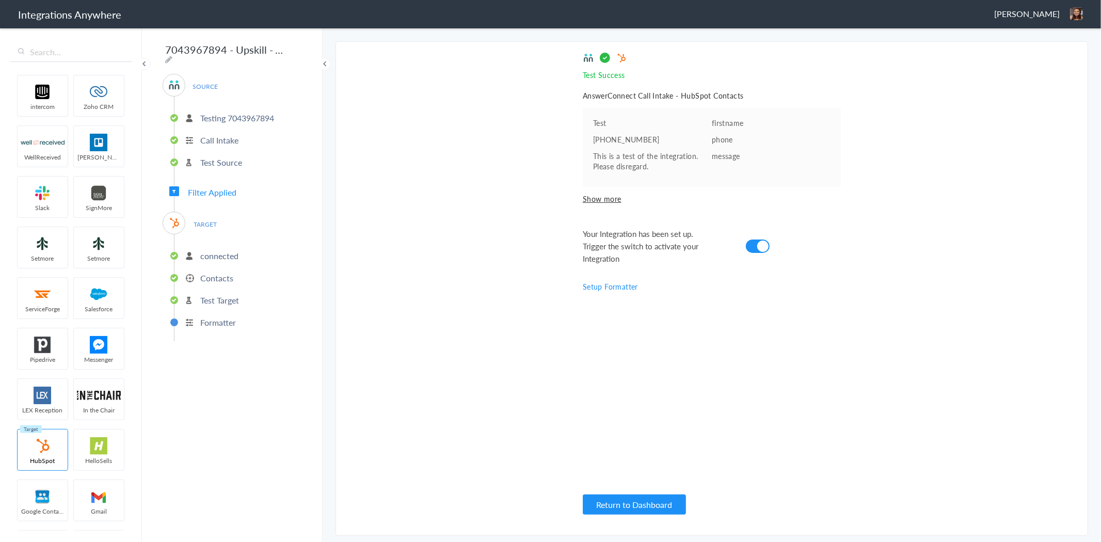
click at [1070, 13] on div "Cori Ansick Logout Dashboard" at bounding box center [1038, 13] width 89 height 13
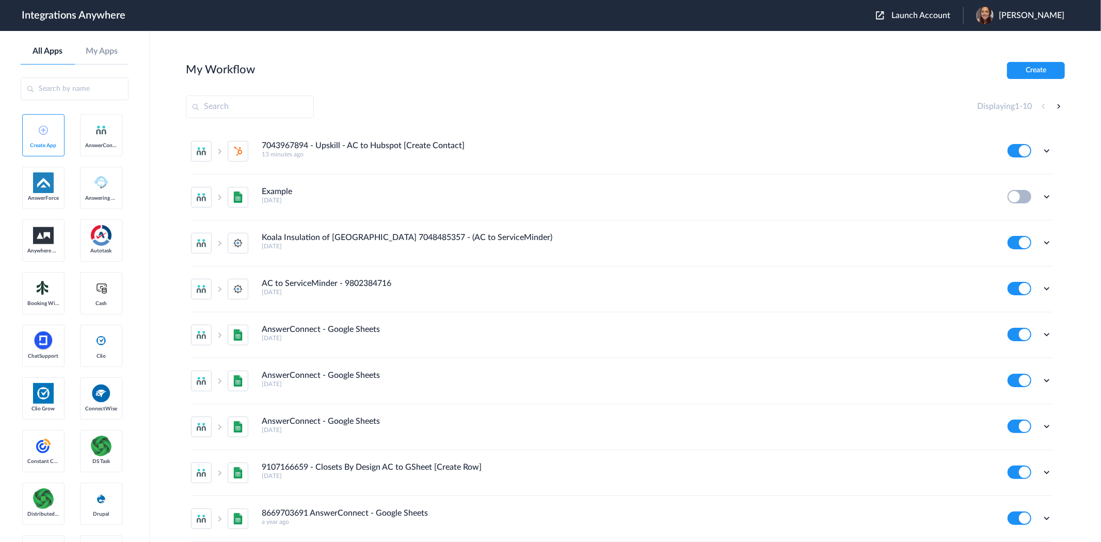
click at [531, 83] on section "My Workflow Create Displaying 1 - 10 7043967894 - Upskill - AC to Hubspot [Crea…" at bounding box center [625, 317] width 879 height 511
click at [925, 12] on span "Launch Account" at bounding box center [921, 15] width 59 height 8
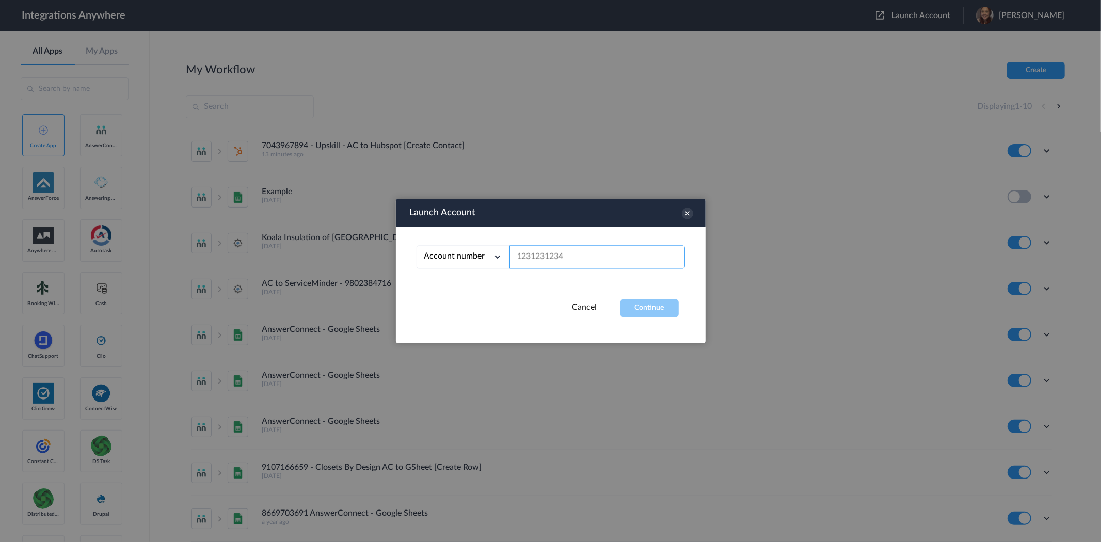
click at [550, 262] on input "text" at bounding box center [598, 257] width 176 height 23
paste input "7043967894"
type input "7043967894"
click at [651, 303] on button "Continue" at bounding box center [650, 308] width 58 height 18
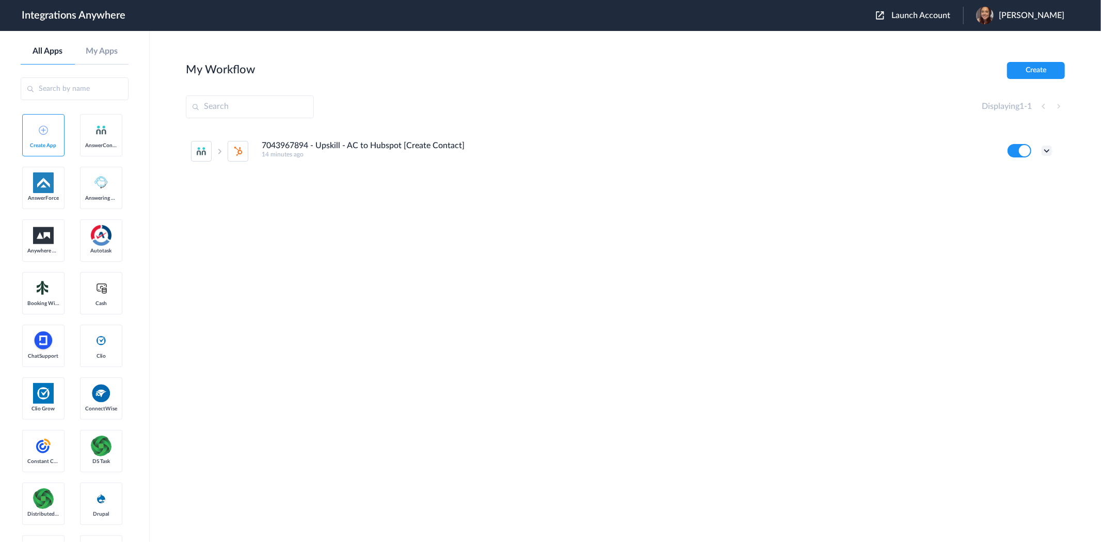
click at [1050, 153] on icon at bounding box center [1047, 151] width 10 height 10
click at [1041, 190] on link "Task history" at bounding box center [1018, 193] width 50 height 7
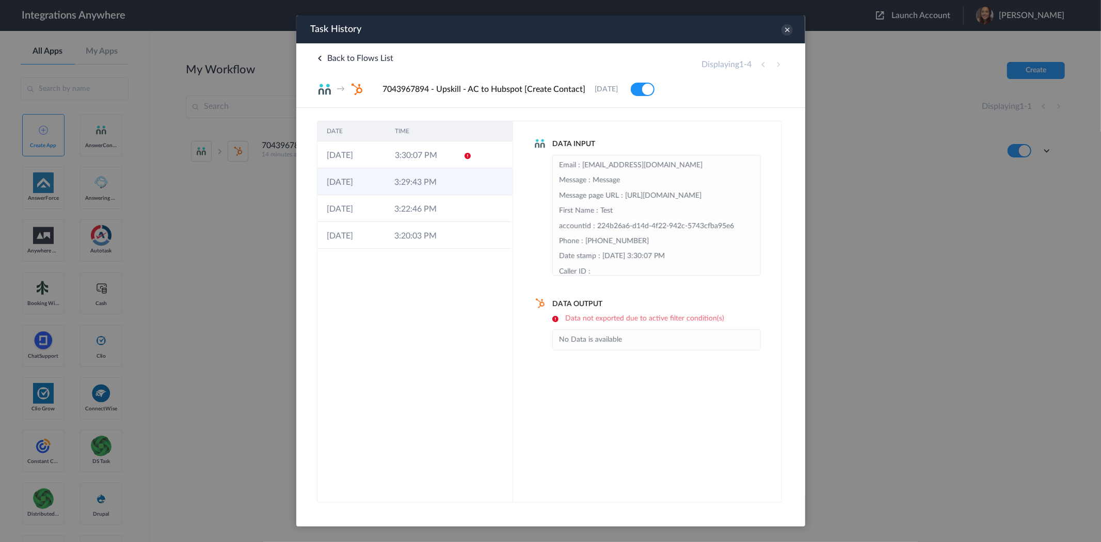
click at [472, 186] on td at bounding box center [491, 181] width 39 height 27
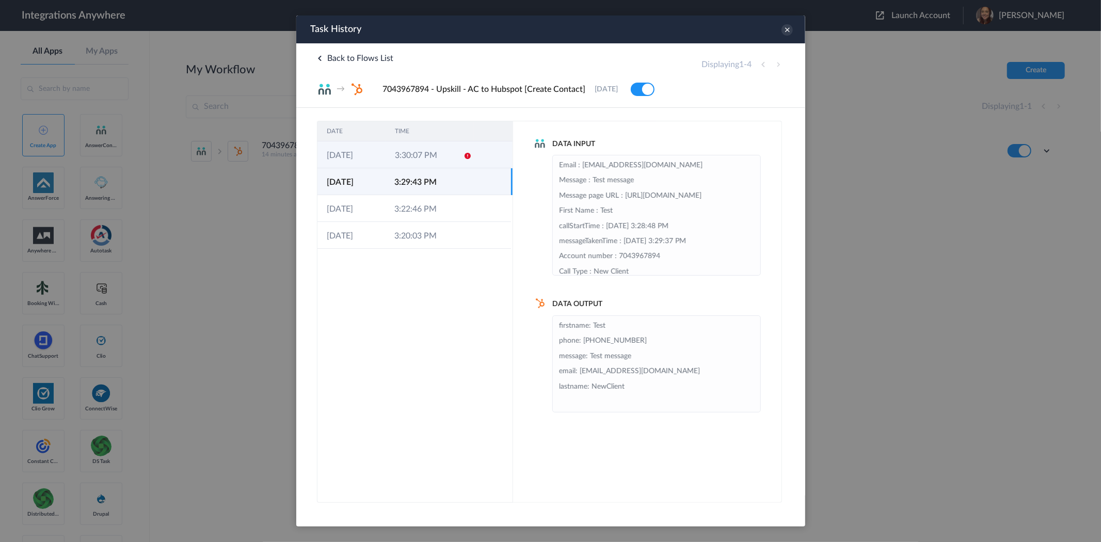
click at [423, 151] on td "3:30:07 PM" at bounding box center [419, 154] width 68 height 27
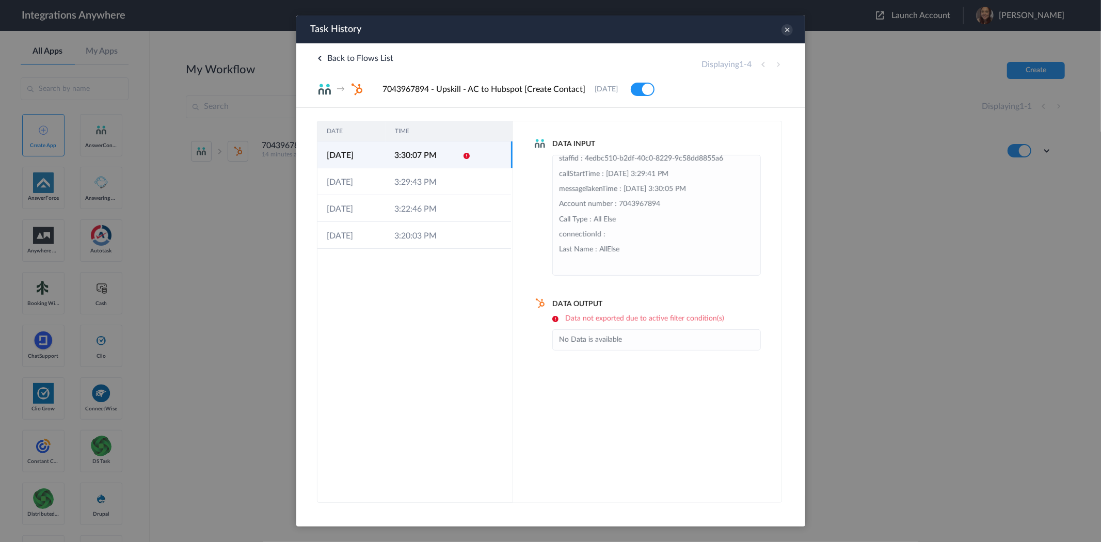
scroll to position [182, 0]
click at [785, 29] on icon at bounding box center [786, 29] width 11 height 11
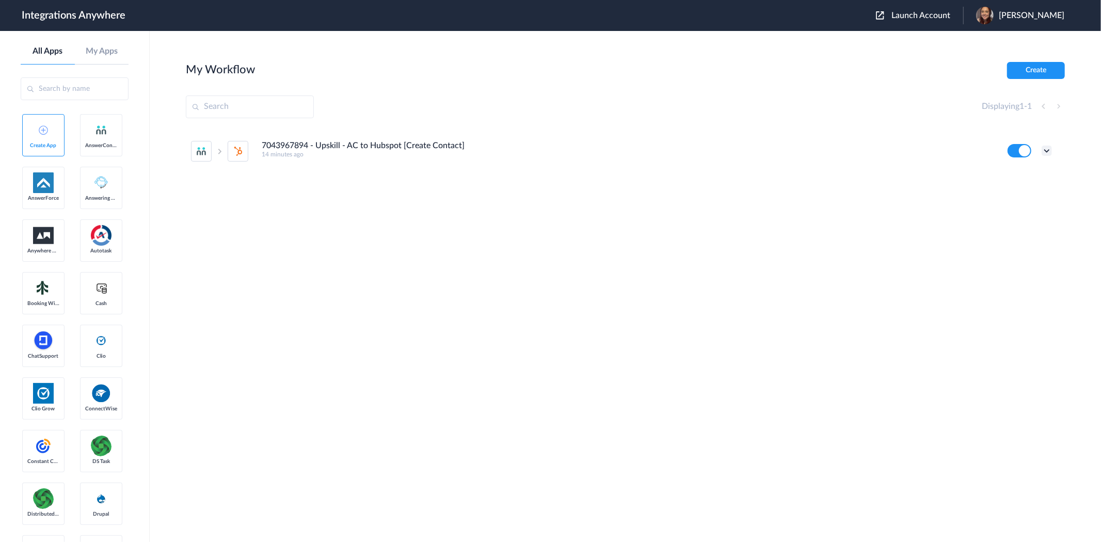
click at [1047, 150] on icon at bounding box center [1047, 151] width 10 height 10
click at [1010, 194] on link "Task history" at bounding box center [1018, 193] width 50 height 7
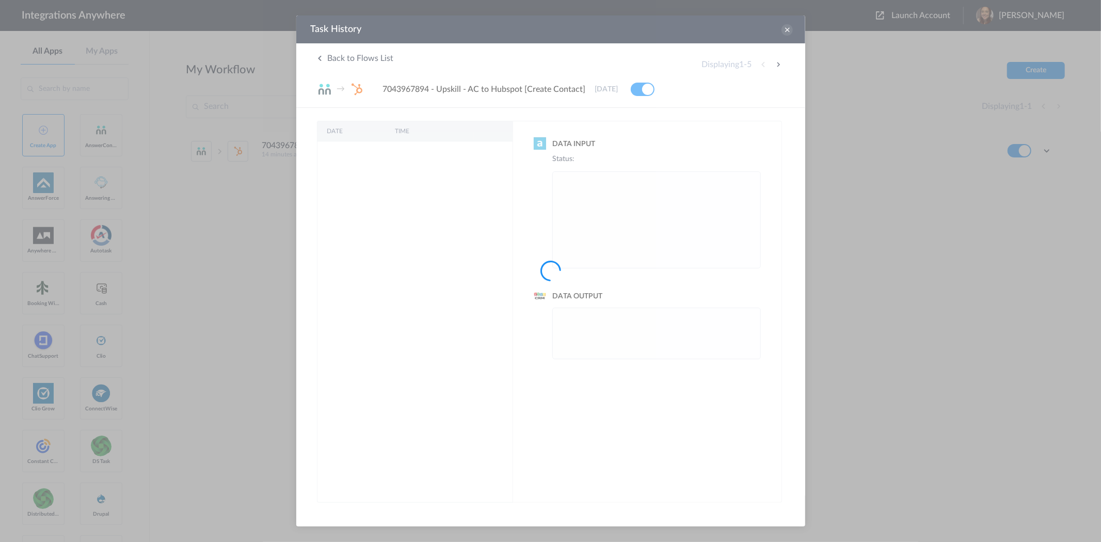
scroll to position [0, 0]
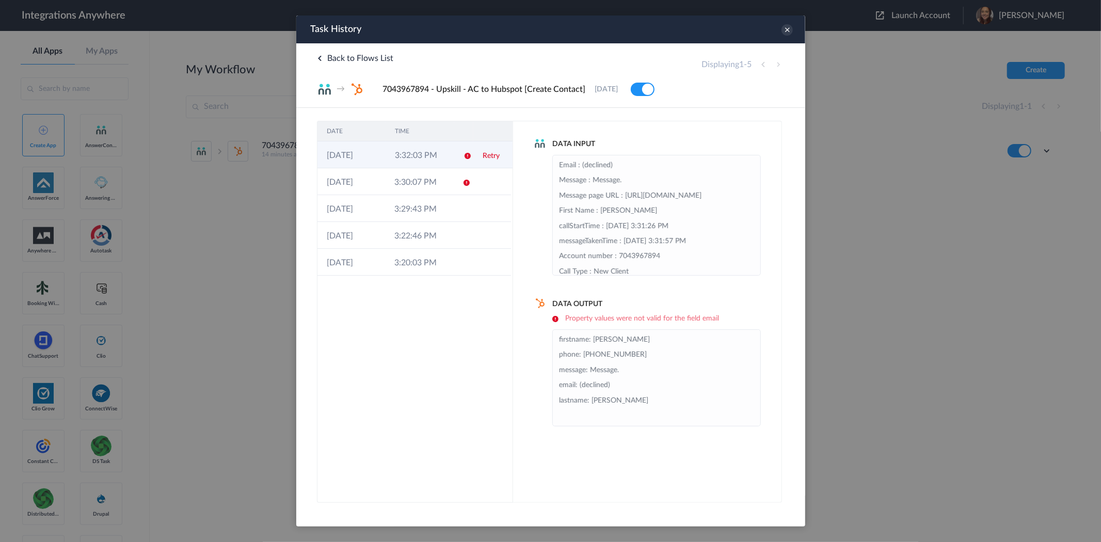
click at [391, 157] on td "3:32:03 PM" at bounding box center [419, 154] width 68 height 27
click at [398, 154] on td "3:32:03 PM" at bounding box center [419, 154] width 68 height 27
drag, startPoint x: 619, startPoint y: 387, endPoint x: 579, endPoint y: 387, distance: 40.3
click at [579, 387] on li "firstname: [PERSON_NAME] phone: [PHONE_NUMBER] message: Message. email: (declin…" at bounding box center [656, 377] width 195 height 91
click at [630, 391] on li "firstname: [PERSON_NAME] phone: [PHONE_NUMBER] message: Message. email: (declin…" at bounding box center [656, 377] width 195 height 91
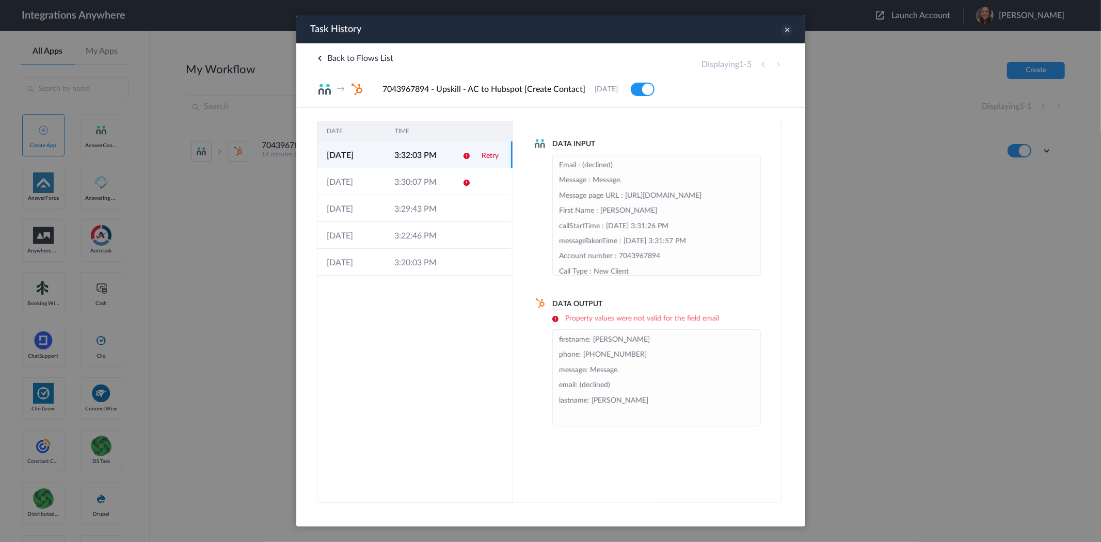
click at [789, 28] on icon at bounding box center [786, 29] width 11 height 11
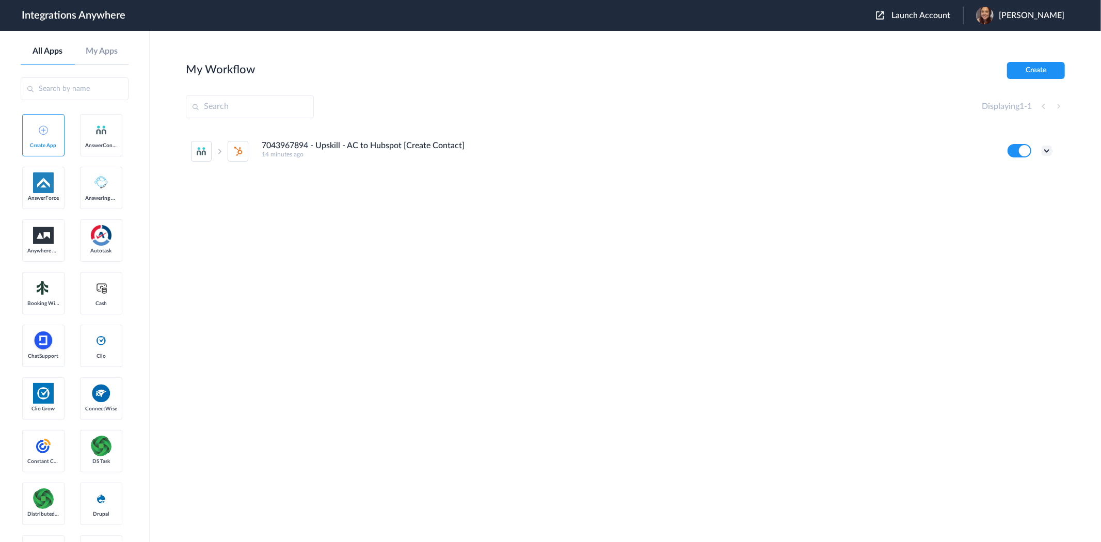
click at [1045, 150] on icon at bounding box center [1047, 151] width 10 height 10
click at [1019, 176] on li "Edit" at bounding box center [1018, 174] width 67 height 19
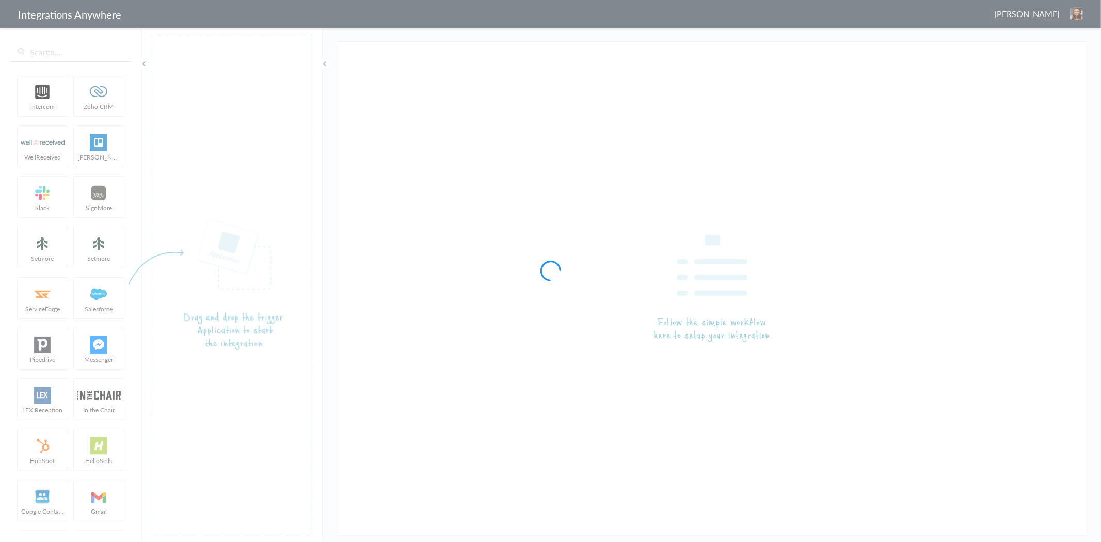
type input "7043967894 - Upskill - AC to Hubspot [Create Contact]"
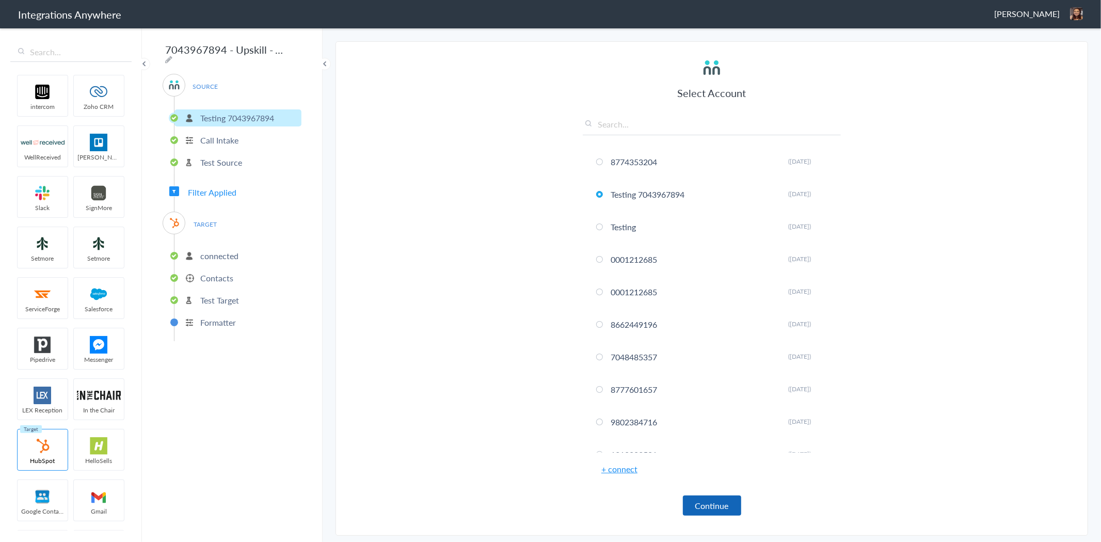
click at [712, 504] on button "Continue" at bounding box center [712, 506] width 58 height 20
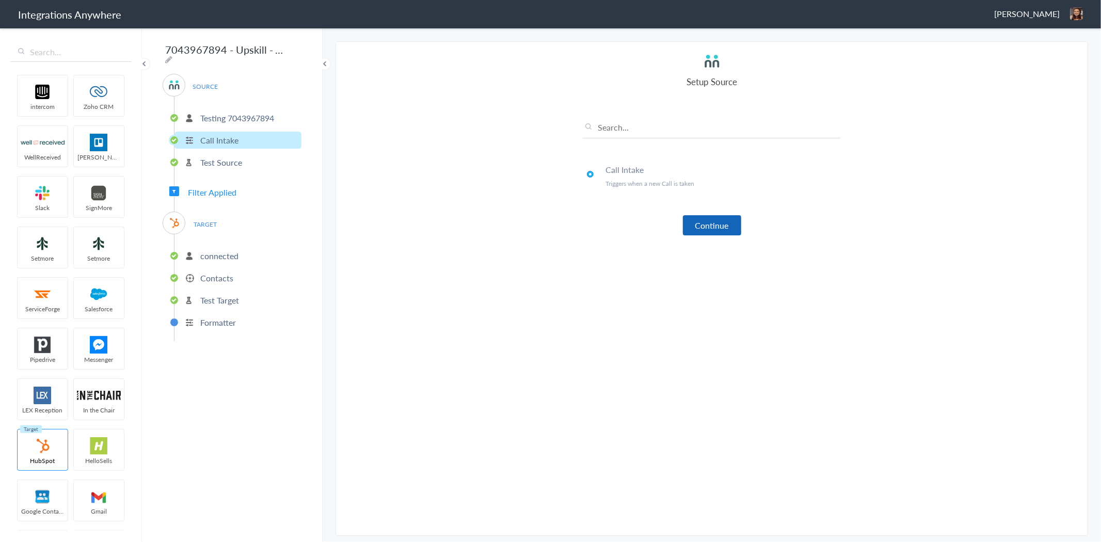
click at [726, 225] on button "Continue" at bounding box center [712, 225] width 58 height 20
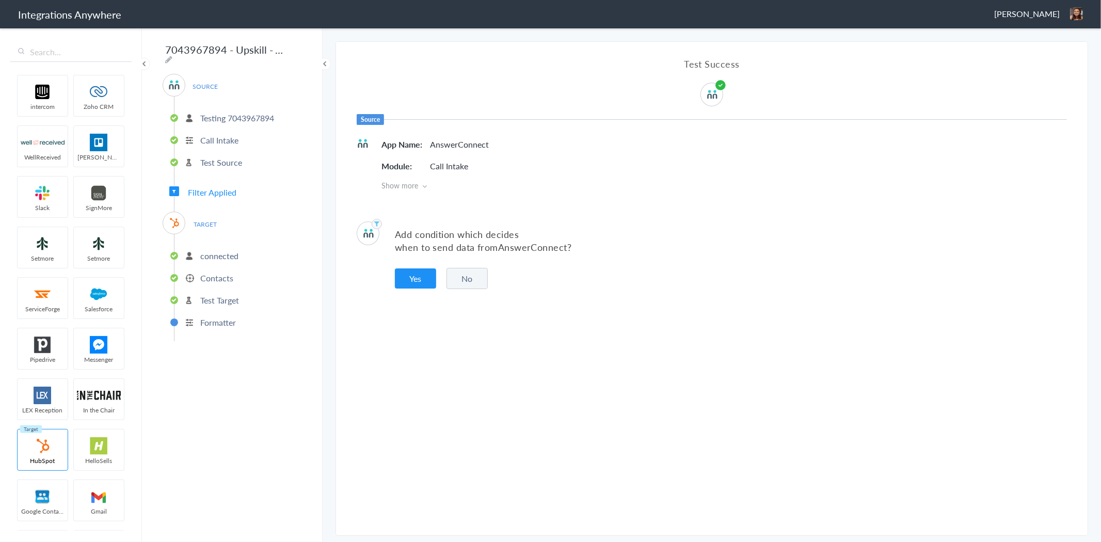
click at [466, 276] on button "No" at bounding box center [467, 278] width 41 height 21
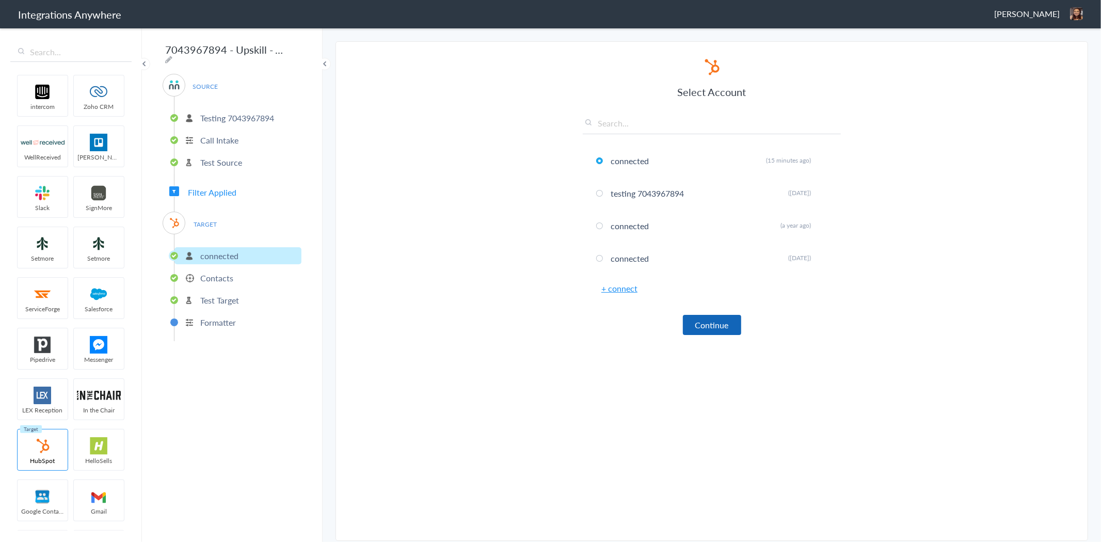
click at [696, 319] on button "Continue" at bounding box center [712, 325] width 58 height 20
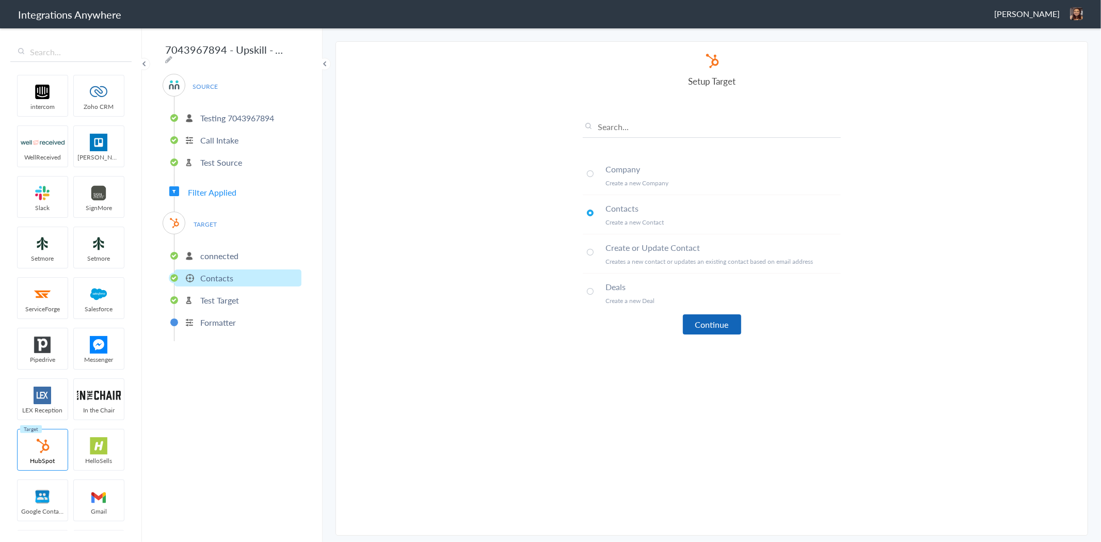
click at [706, 323] on button "Continue" at bounding box center [712, 324] width 58 height 20
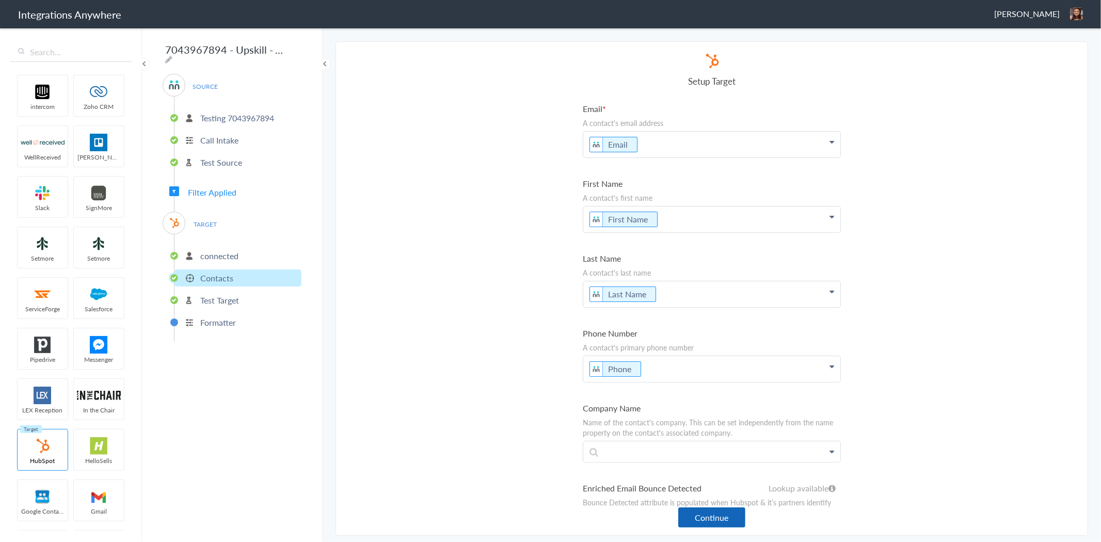
click at [736, 520] on button "Continue" at bounding box center [711, 518] width 67 height 20
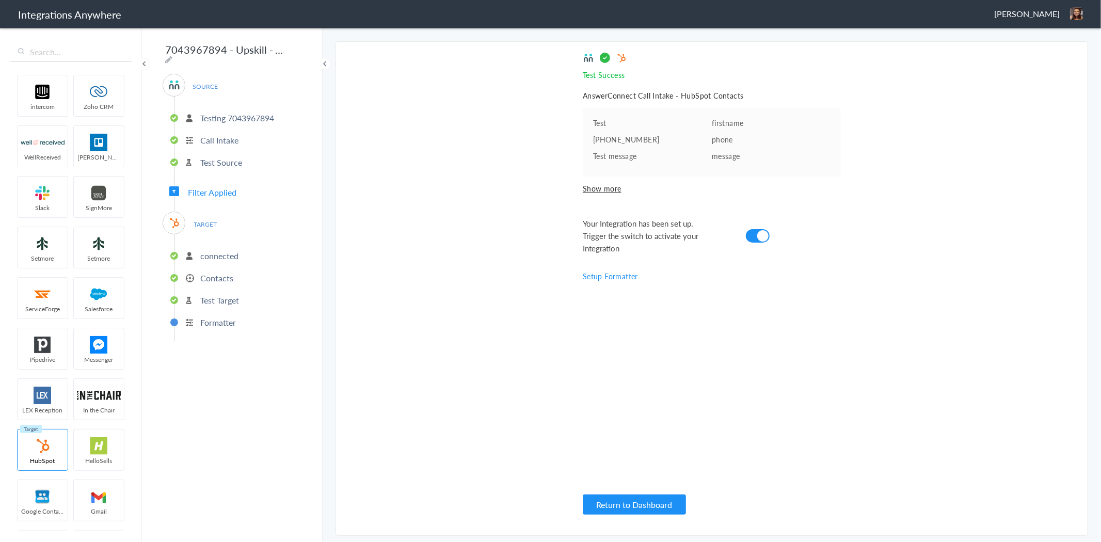
click at [616, 276] on link "Setup Formatter" at bounding box center [610, 276] width 55 height 10
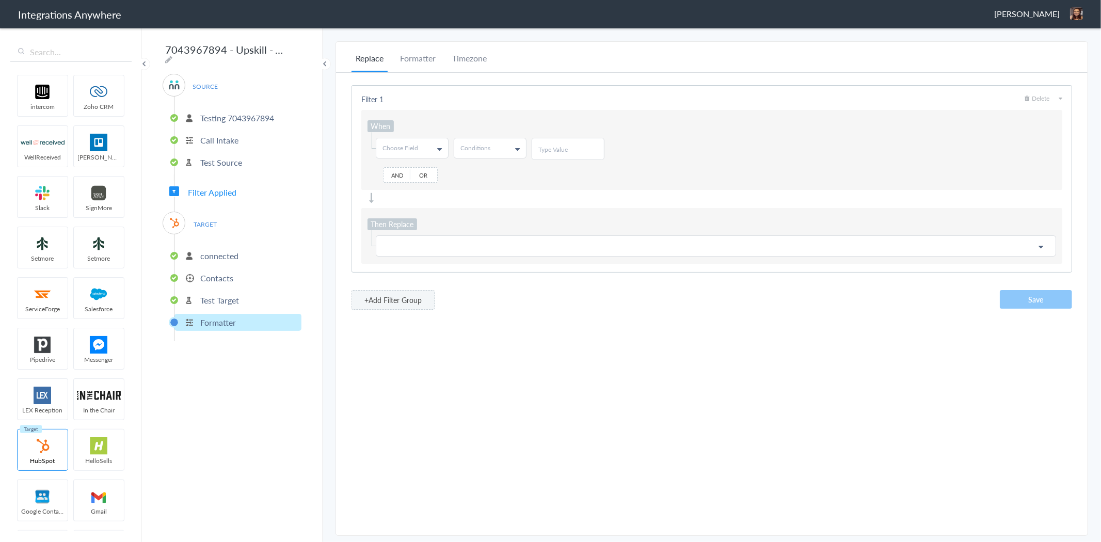
click at [372, 101] on h5 "Filter 1" at bounding box center [372, 99] width 22 height 10
click at [384, 126] on h5 "When" at bounding box center [381, 126] width 26 height 12
click at [410, 144] on span "Choose Field" at bounding box center [401, 148] width 36 height 9
click at [419, 175] on input "text" at bounding box center [411, 170] width 71 height 21
type input "emai"
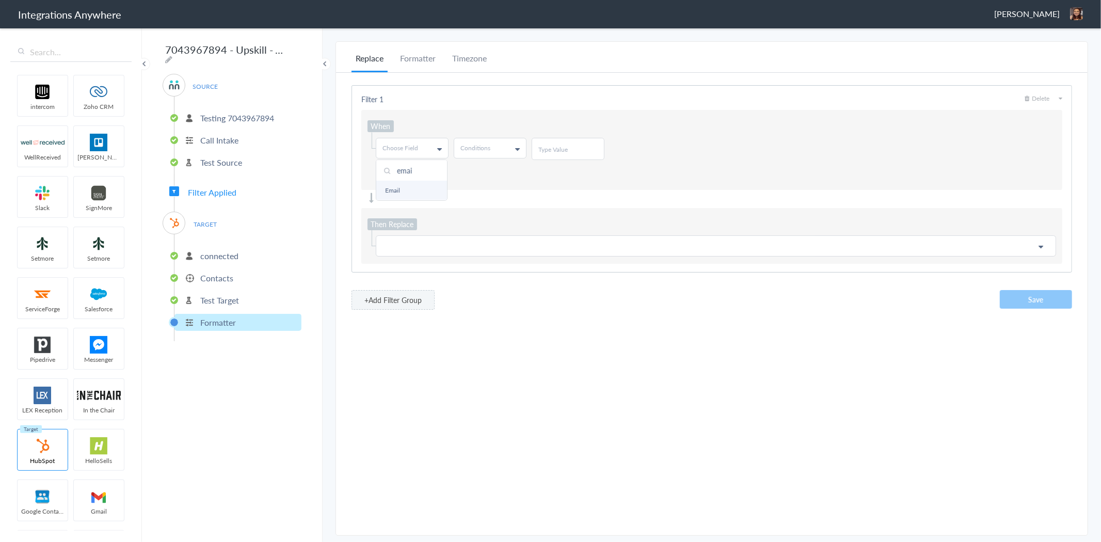
click at [409, 187] on link "Email" at bounding box center [411, 190] width 71 height 19
click at [484, 146] on span "Conditions" at bounding box center [476, 148] width 30 height 9
click at [498, 209] on link "Does Not Contains" at bounding box center [489, 209] width 71 height 19
click at [556, 143] on div at bounding box center [568, 149] width 73 height 22
click at [561, 150] on input "text" at bounding box center [567, 149] width 59 height 9
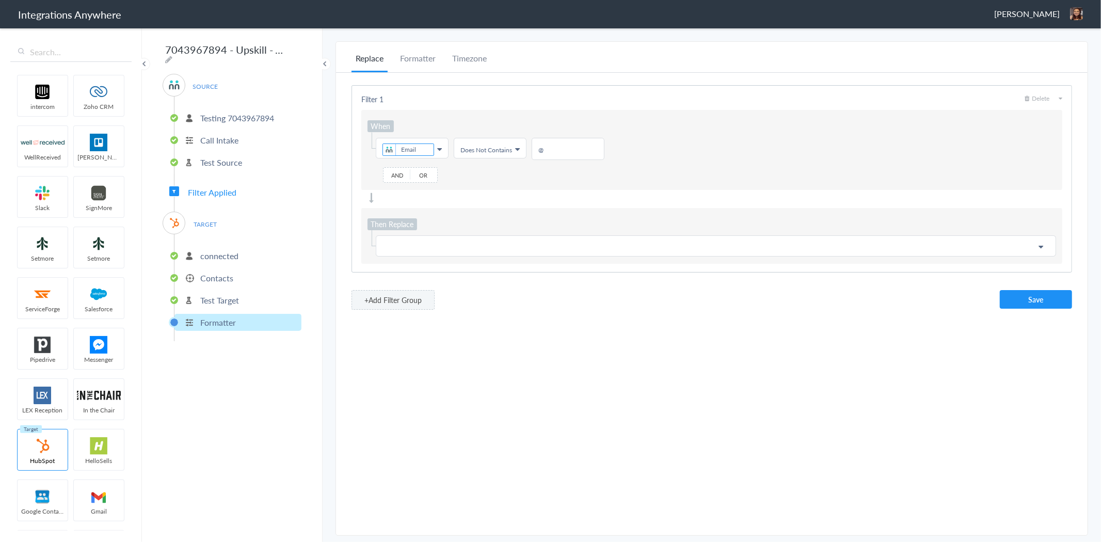
type input "@"
click at [773, 146] on ul "Choose Field Email First Name Last Name Email Phone Call Start Time Account ID …" at bounding box center [712, 149] width 689 height 22
click at [421, 248] on p at bounding box center [716, 246] width 667 height 13
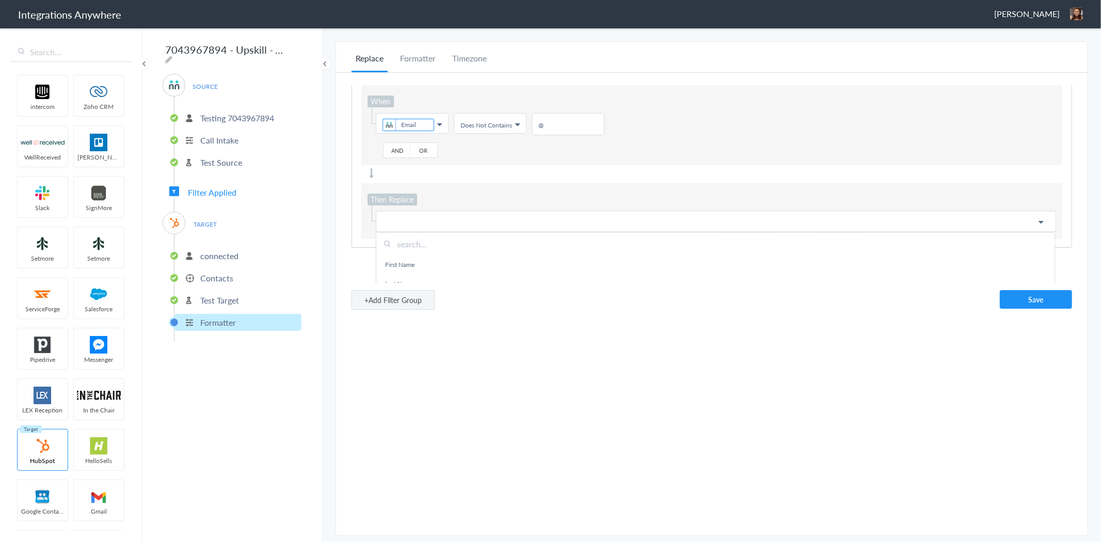
scroll to position [35, 0]
click at [412, 233] on input "text" at bounding box center [715, 234] width 678 height 22
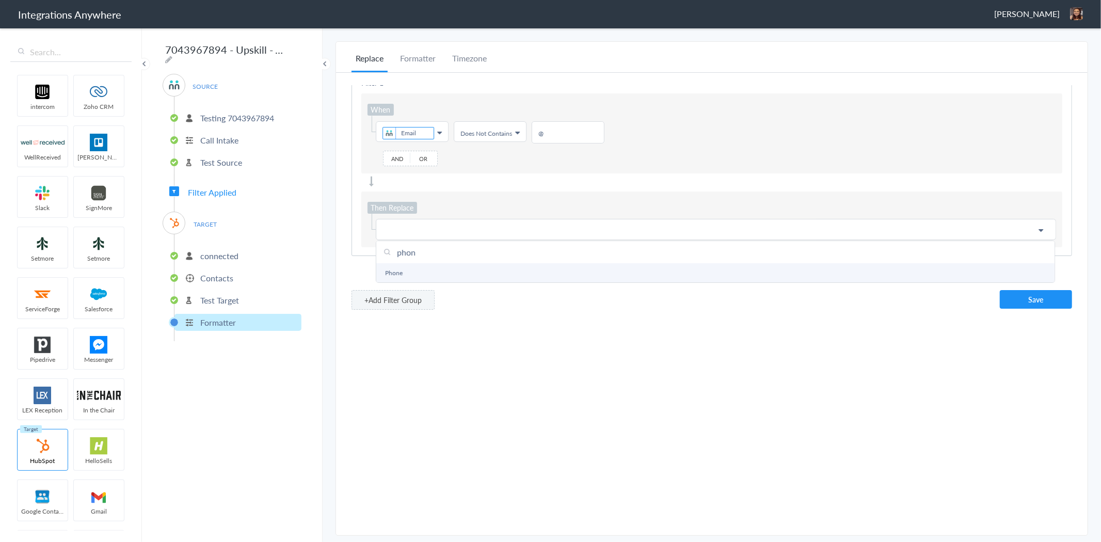
type input "phon"
click at [400, 263] on link "Phone" at bounding box center [715, 272] width 678 height 19
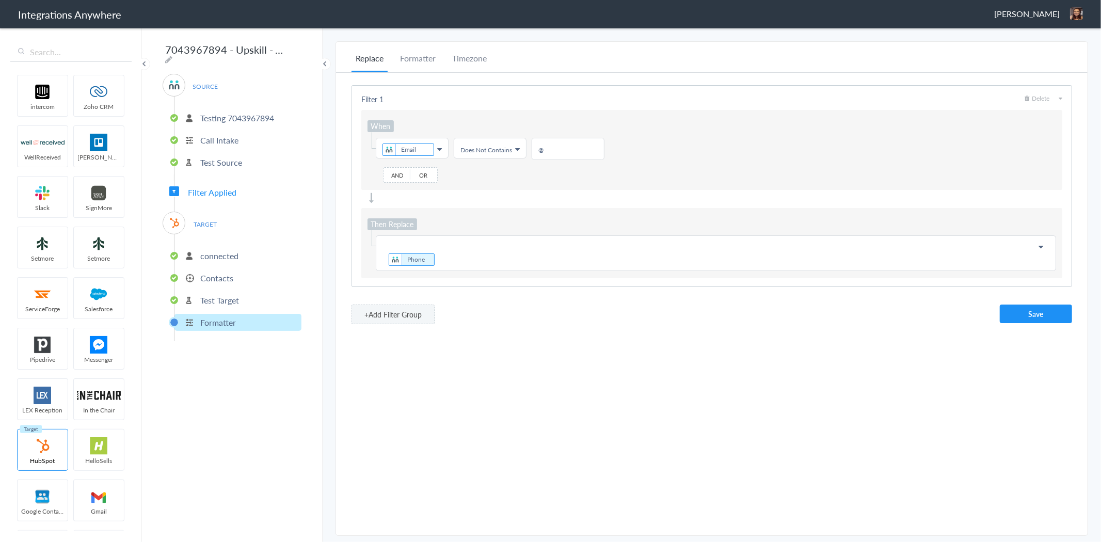
click at [523, 257] on p "Phone" at bounding box center [716, 253] width 667 height 27
click at [631, 213] on div "Then Replace Choose Field Phone @noemail.com First Name Last Name Email Phone C…" at bounding box center [711, 243] width 701 height 70
click at [1026, 313] on button "Save" at bounding box center [1036, 314] width 72 height 19
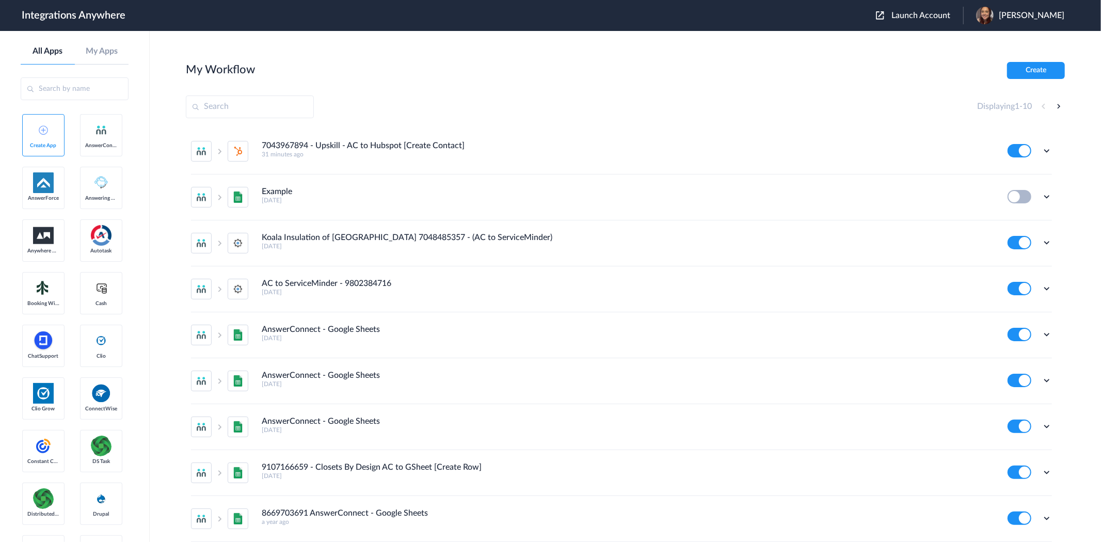
click at [950, 14] on span "Launch Account" at bounding box center [921, 15] width 59 height 8
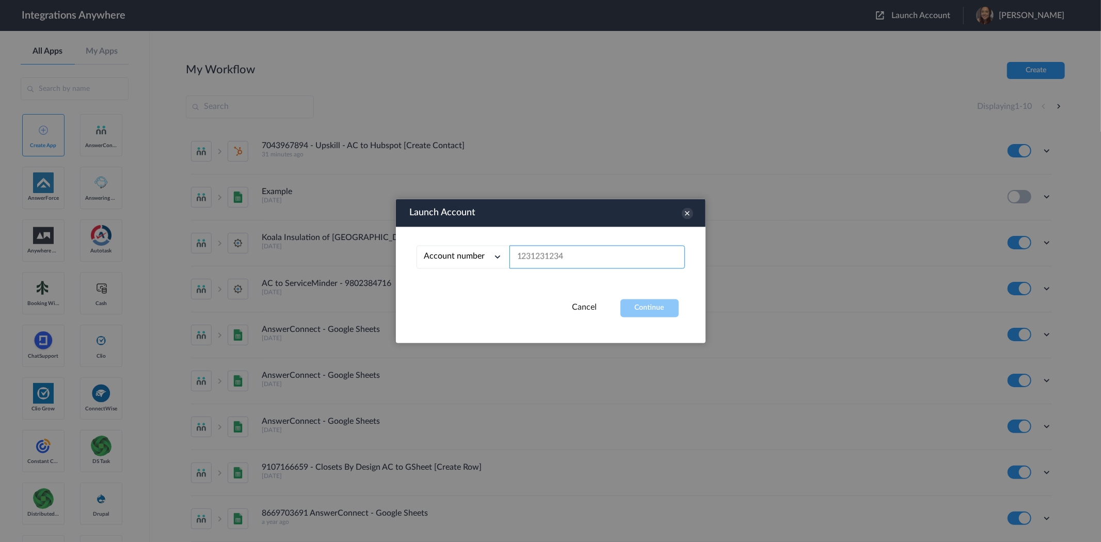
click at [612, 261] on input "text" at bounding box center [598, 257] width 176 height 23
paste input "2529669023"
type input "2529669023"
click at [658, 305] on button "Continue" at bounding box center [650, 308] width 58 height 18
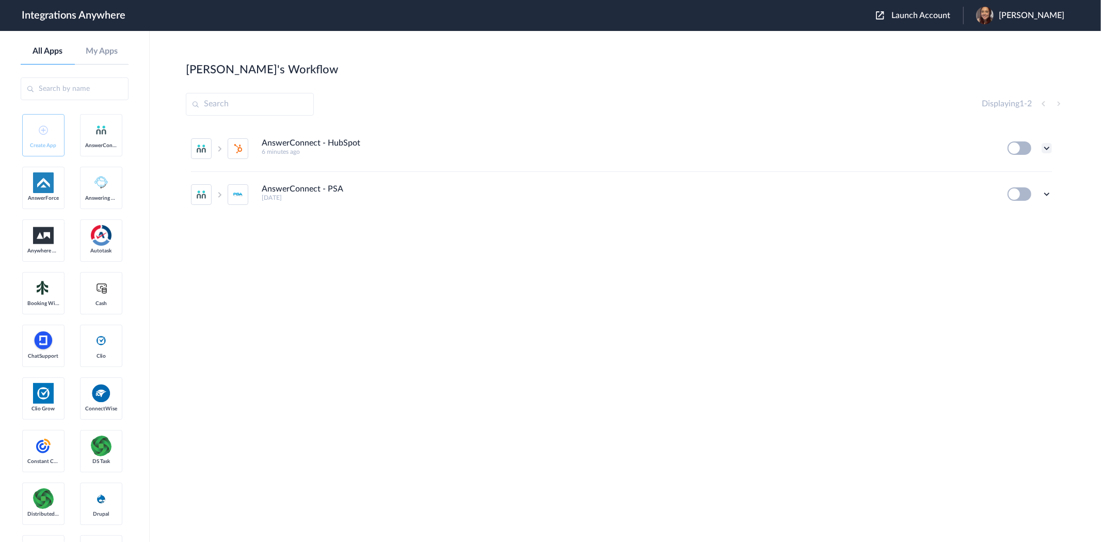
click at [1049, 146] on icon at bounding box center [1047, 148] width 10 height 10
click at [1005, 174] on link "Edit" at bounding box center [1005, 171] width 25 height 7
click at [1045, 7] on div "[PERSON_NAME]" at bounding box center [1025, 16] width 99 height 18
click at [1043, 14] on span "[PERSON_NAME]" at bounding box center [1032, 16] width 66 height 10
click at [1037, 47] on li "My Account" at bounding box center [1019, 42] width 112 height 19
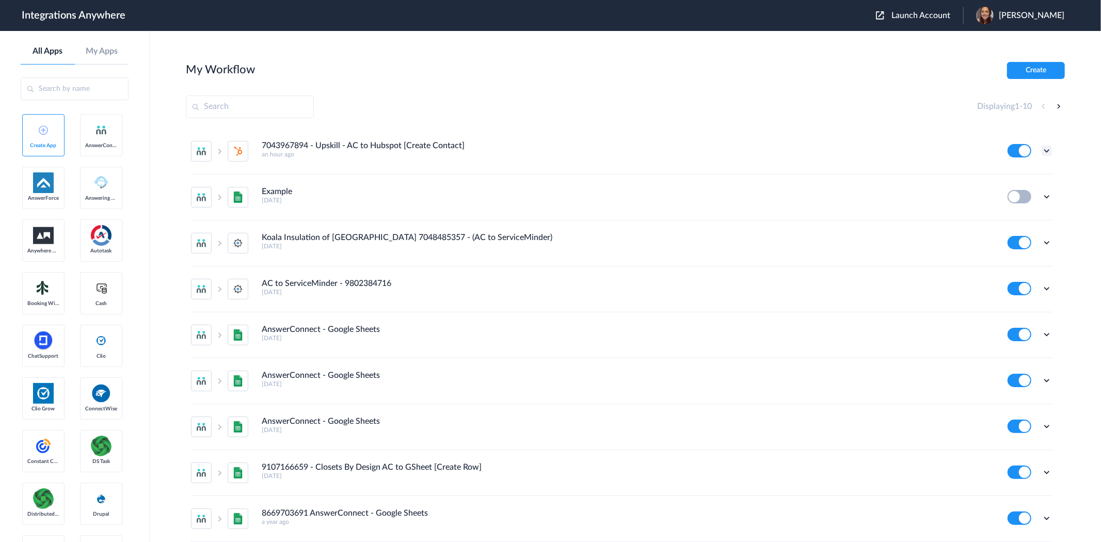
click at [1042, 149] on icon at bounding box center [1047, 151] width 10 height 10
click at [1024, 176] on li "Edit" at bounding box center [1018, 174] width 67 height 19
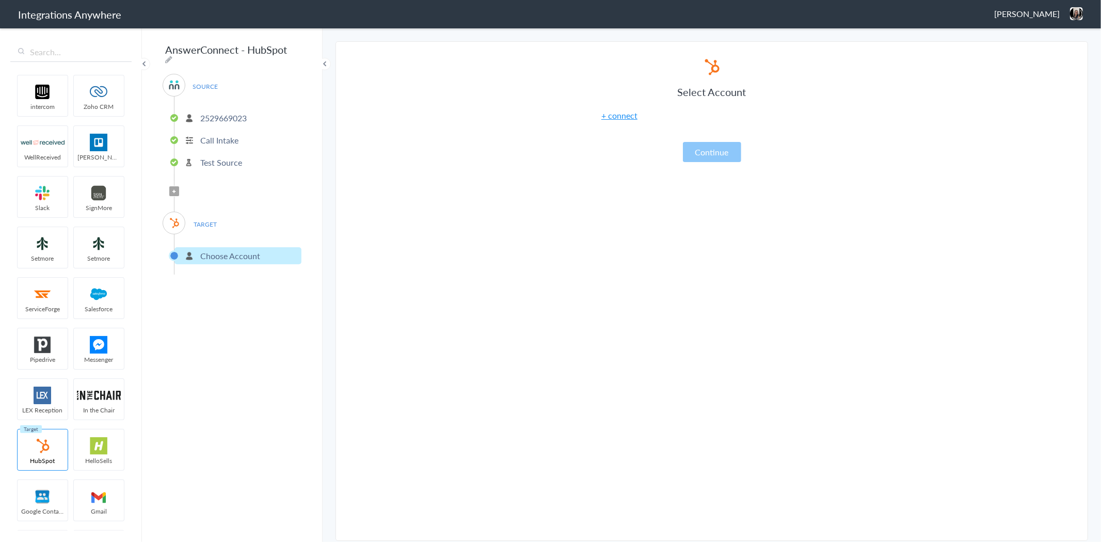
click at [630, 116] on link "+ connect" at bounding box center [619, 115] width 36 height 12
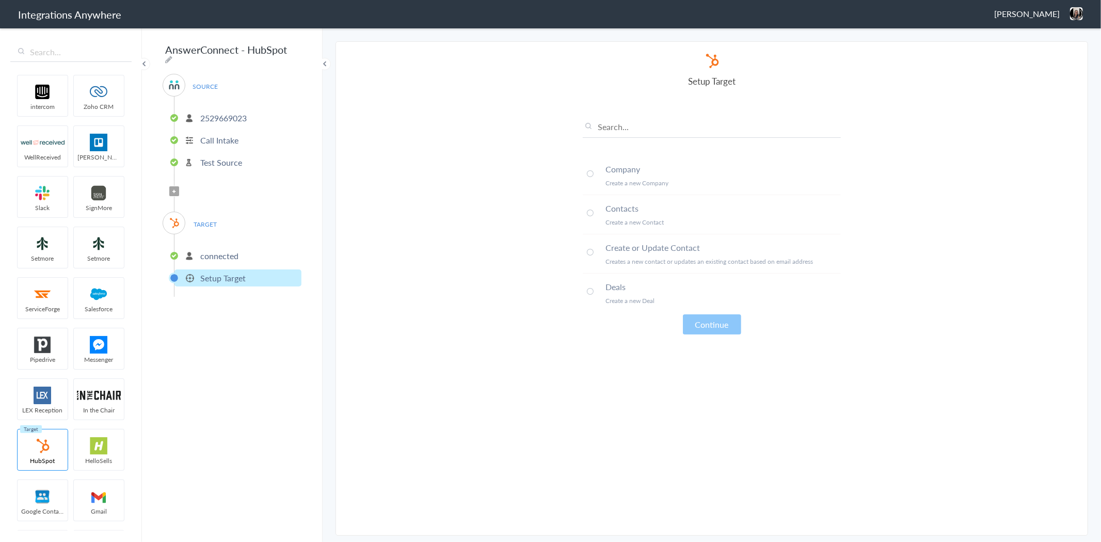
click at [1075, 14] on img at bounding box center [1076, 13] width 13 height 13
click at [172, 55] on icon at bounding box center [168, 59] width 7 height 8
type input "AnswerConnect - HubSpot"
click at [1083, 17] on header "Integrations Anywhere Paola Garcia Logout Dashboard" at bounding box center [550, 14] width 1101 height 28
click at [1064, 9] on div "Paola Garcia Logout Dashboard" at bounding box center [1038, 13] width 89 height 13
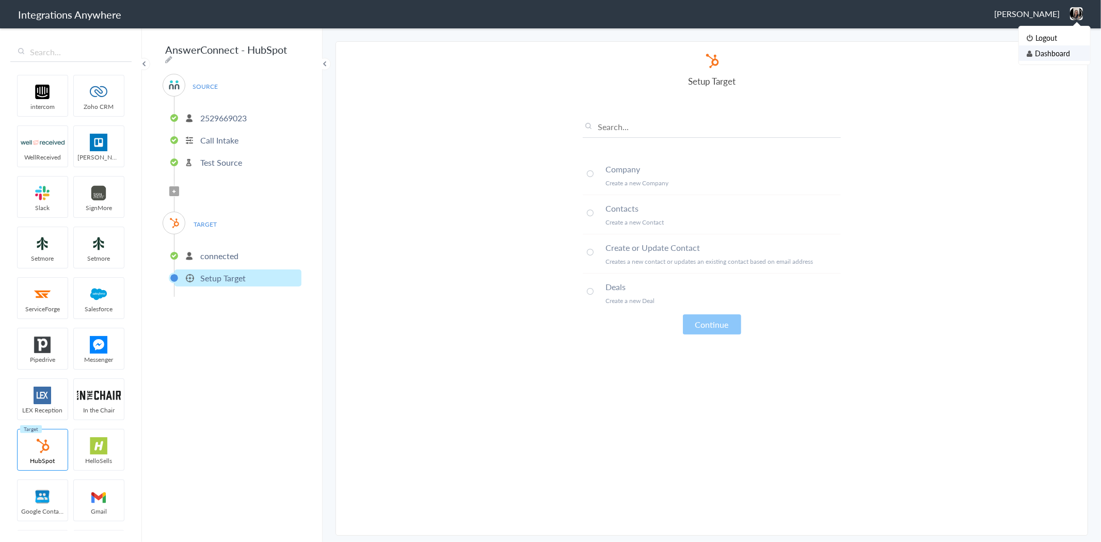
click at [1056, 57] on li "Dashboard" at bounding box center [1054, 52] width 71 height 15
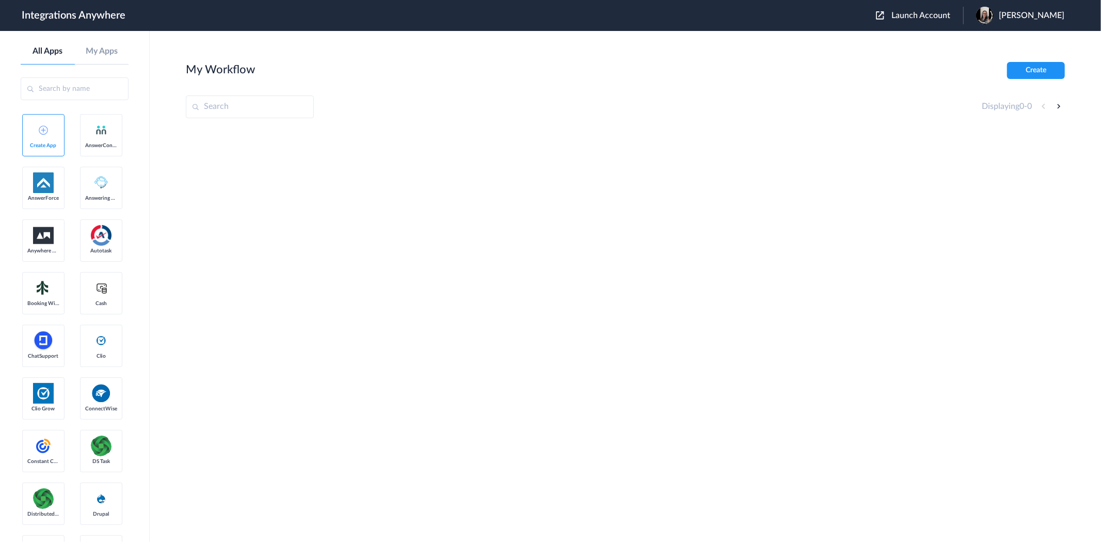
click at [917, 19] on span "Launch Account" at bounding box center [921, 15] width 59 height 8
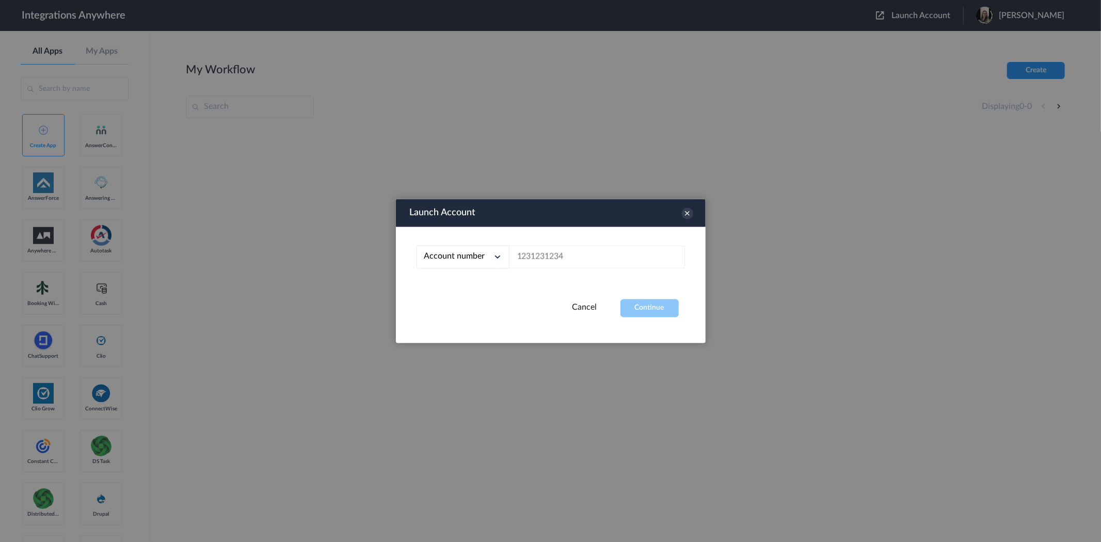
click at [548, 270] on div "Account number Account number Email address" at bounding box center [551, 263] width 310 height 72
click at [548, 263] on input "text" at bounding box center [598, 257] width 176 height 23
paste input "2529669023"
type input "2529669023"
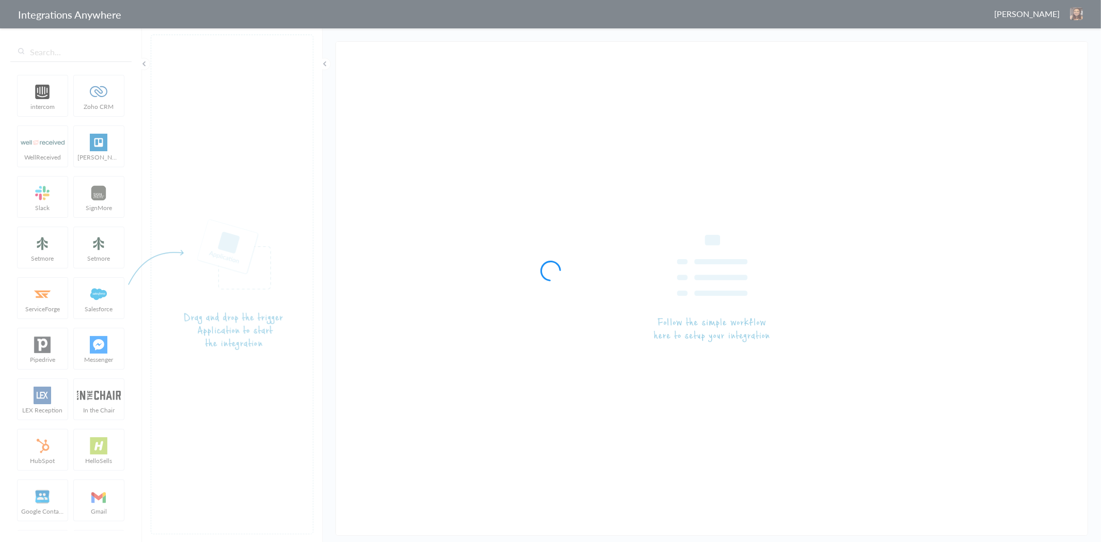
type input "7043967894 - Upskill - AC to Hubspot [Create Contact]"
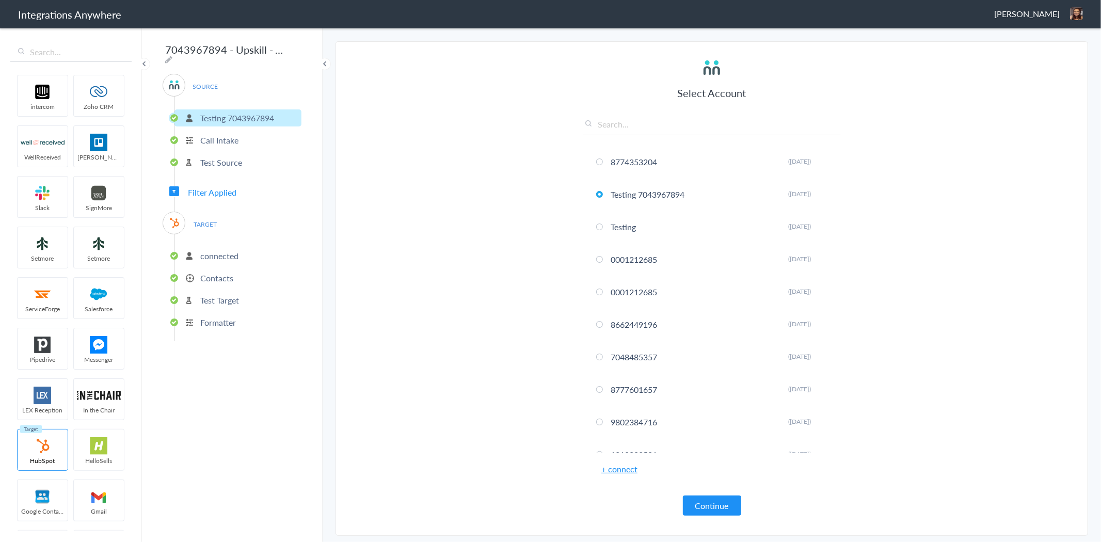
click at [231, 179] on div "SOURCE Testing [PHONE_NUMBER] Call Intake Test Source Filter Applied TARGET con…" at bounding box center [232, 207] width 139 height 267
click at [225, 188] on span "Filter Applied" at bounding box center [212, 192] width 49 height 12
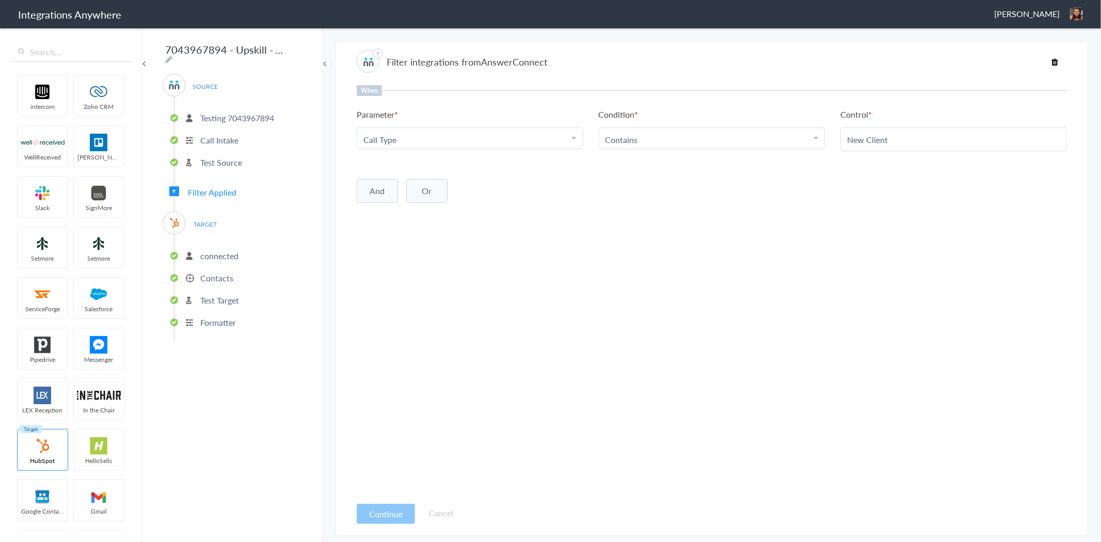
click at [1044, 14] on span "[PERSON_NAME]" at bounding box center [1027, 14] width 66 height 12
click at [1051, 56] on li "Dashboard" at bounding box center [1054, 52] width 71 height 15
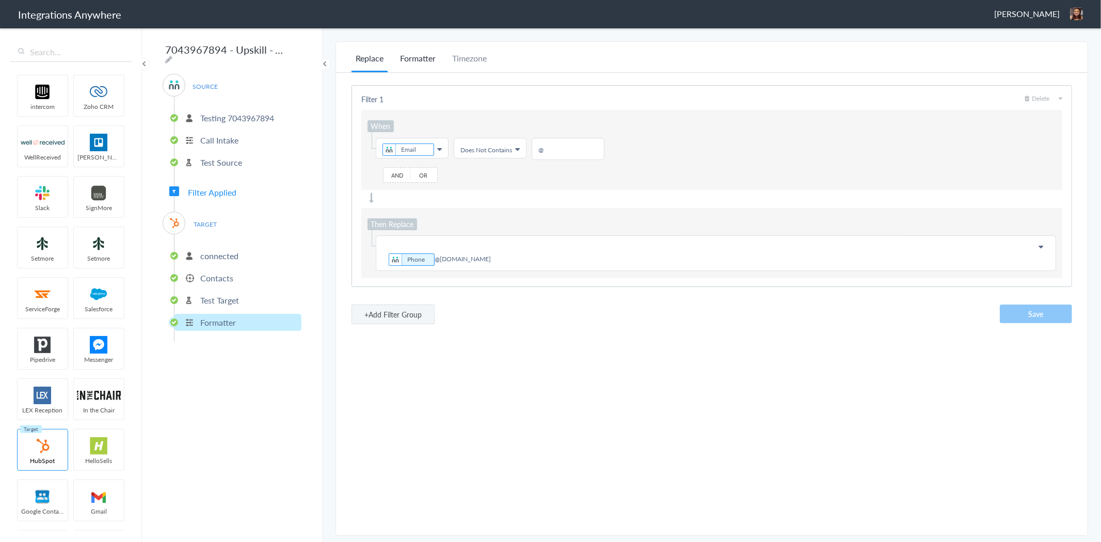
click at [419, 59] on li "Formatter" at bounding box center [418, 62] width 44 height 20
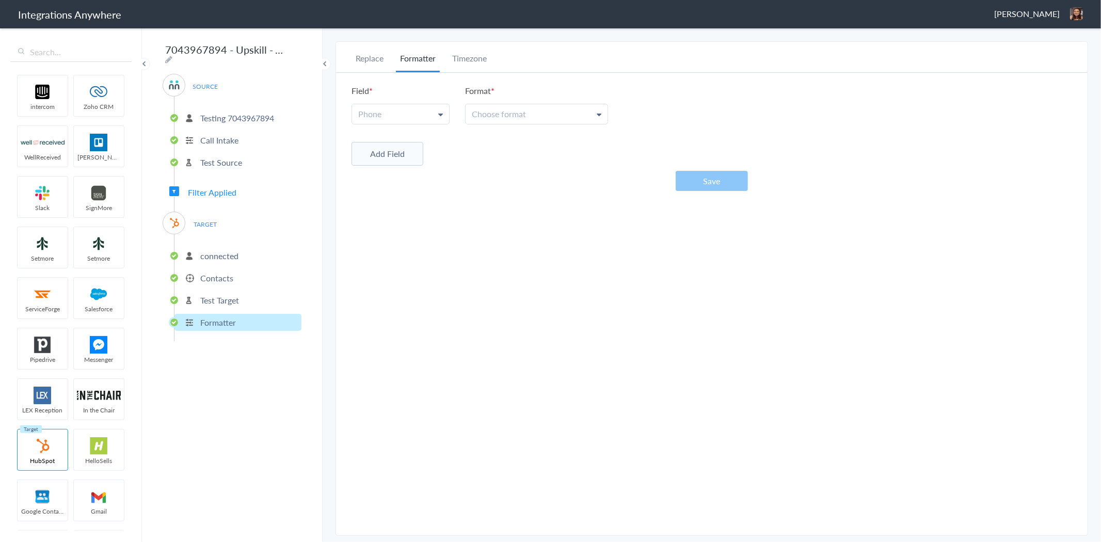
click at [375, 110] on span "Phone" at bounding box center [369, 114] width 23 height 12
click at [390, 112] on link "Phone" at bounding box center [400, 114] width 97 height 20
click at [386, 112] on link "Phone" at bounding box center [400, 114] width 97 height 20
click at [383, 156] on link "Phone" at bounding box center [400, 161] width 96 height 22
click at [519, 104] on div "Choose format (503) 213-4639 (National) +1(503) 213-4639 (International) +1503-…" at bounding box center [536, 114] width 143 height 21
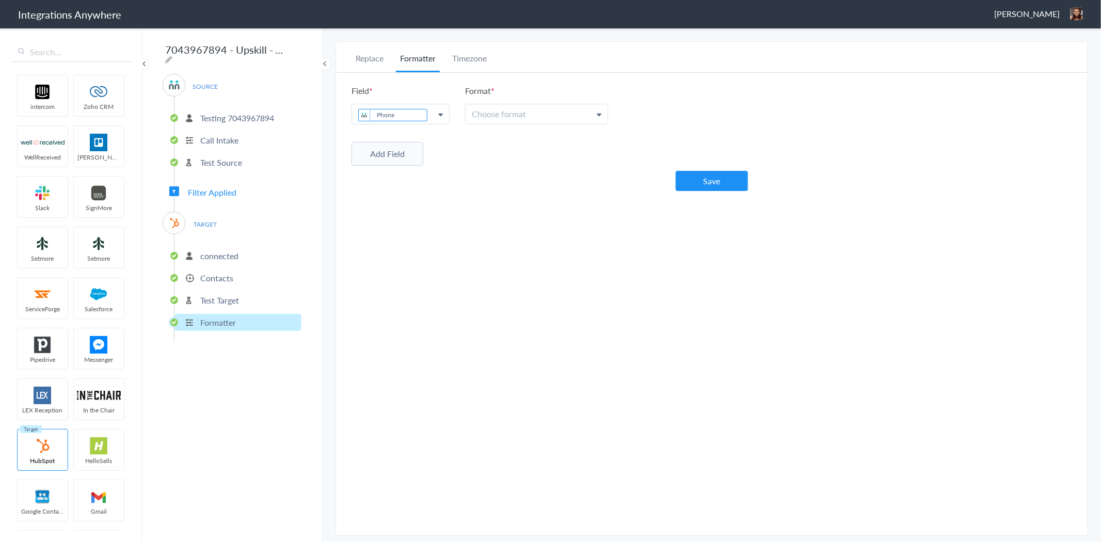
click at [518, 106] on link "Choose format" at bounding box center [537, 114] width 142 height 20
click at [506, 179] on link "5032134639" at bounding box center [536, 190] width 141 height 22
click at [695, 184] on button "Save" at bounding box center [712, 181] width 72 height 20
click at [398, 163] on button "Add Field" at bounding box center [388, 154] width 72 height 24
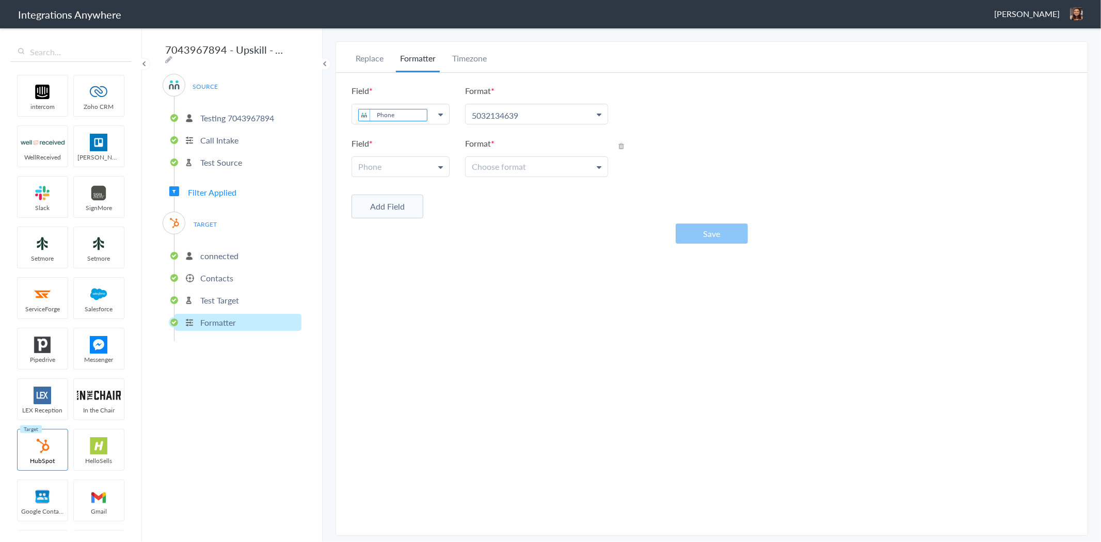
click at [398, 163] on link "Phone" at bounding box center [400, 167] width 97 height 20
click at [623, 142] on icon at bounding box center [622, 145] width 6 height 7
click at [558, 328] on div "Replace Formatter Timezone Timezone America/Los_Angeles (Source) UTC America/Lo…" at bounding box center [712, 288] width 752 height 473
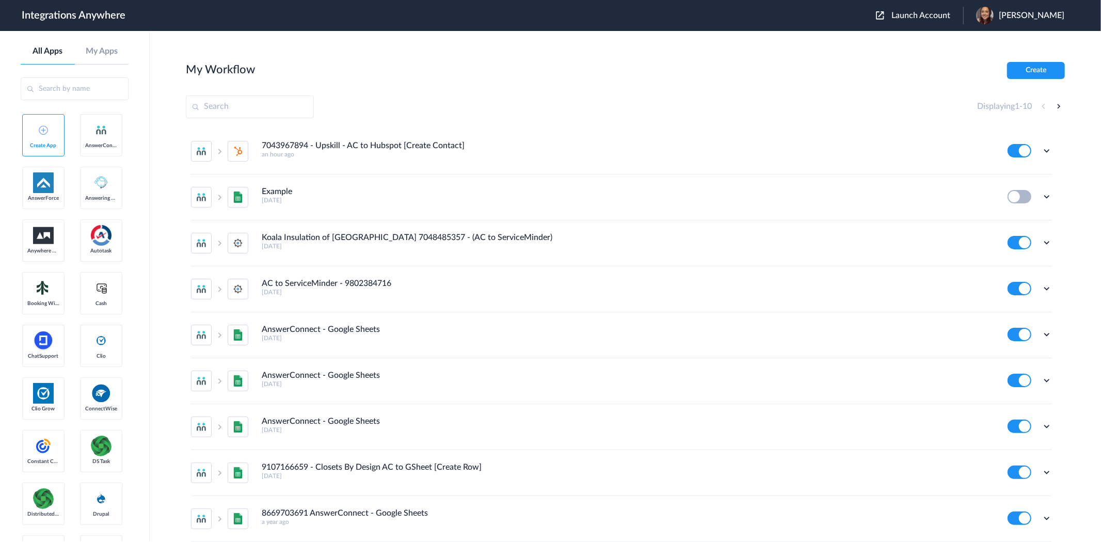
click at [941, 14] on span "Launch Account" at bounding box center [921, 15] width 59 height 8
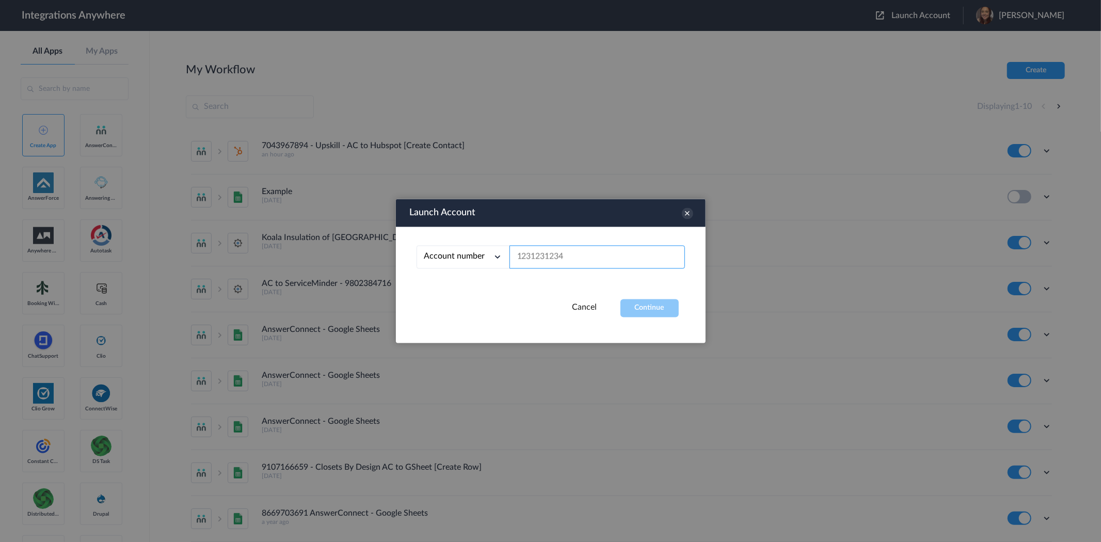
click at [552, 258] on input "text" at bounding box center [598, 257] width 176 height 23
paste input "7043967894"
click at [632, 296] on div "Account number Account number Email address 7043967894" at bounding box center [551, 263] width 310 height 72
click at [658, 318] on div "Launch Account Account number Account number Email address 7043967894 Cancel Co…" at bounding box center [551, 271] width 310 height 144
click at [656, 306] on button "Continue" at bounding box center [650, 308] width 58 height 18
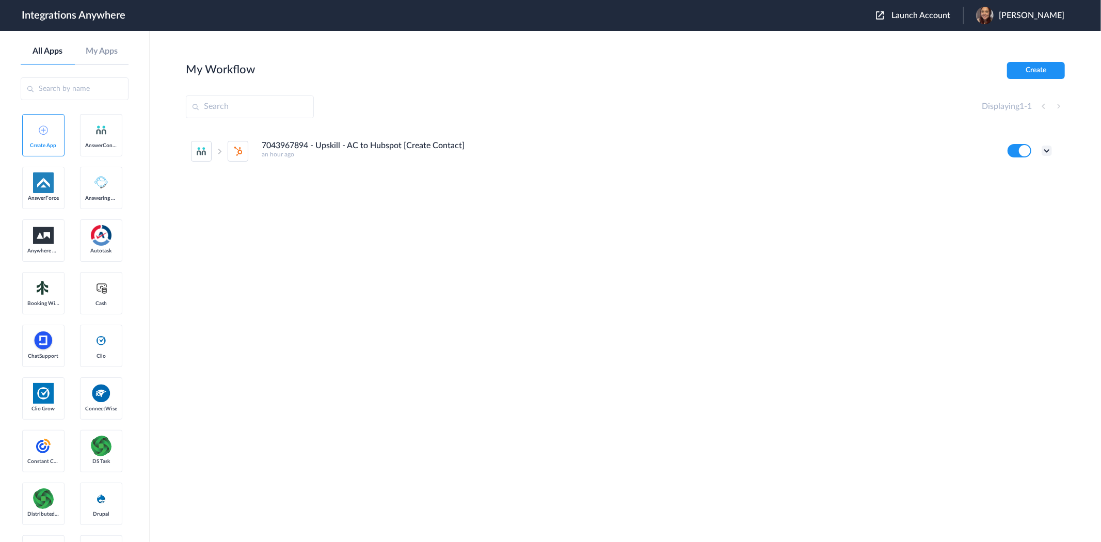
click at [1050, 152] on icon at bounding box center [1047, 151] width 10 height 10
click at [1036, 215] on li "Delete" at bounding box center [1018, 212] width 67 height 19
click at [1026, 218] on li "Are you sure?" at bounding box center [1018, 217] width 67 height 28
drag, startPoint x: 969, startPoint y: 13, endPoint x: 913, endPoint y: 82, distance: 88.1
click at [950, 13] on span "Launch Account" at bounding box center [921, 15] width 59 height 8
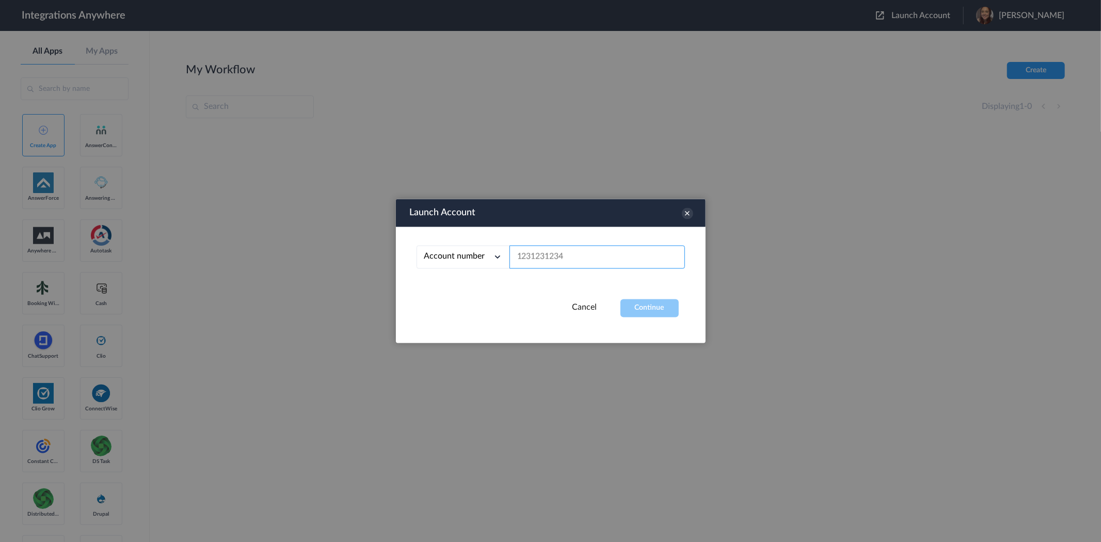
click at [628, 252] on input "text" at bounding box center [598, 257] width 176 height 23
paste input "2529669023"
click at [655, 303] on button "Continue" at bounding box center [650, 308] width 58 height 18
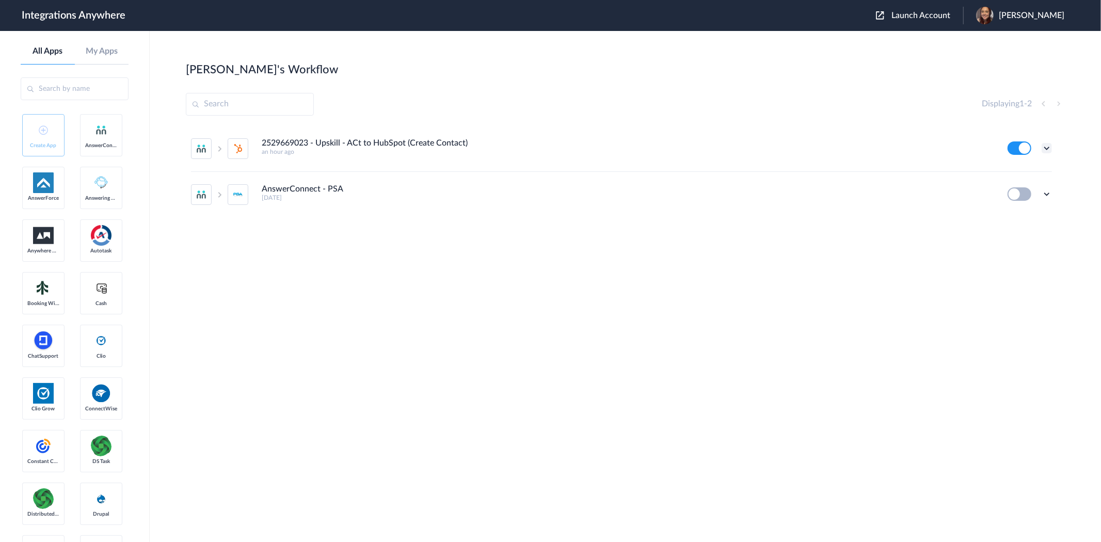
click at [1045, 149] on icon at bounding box center [1047, 148] width 10 height 10
click at [1005, 212] on span "Delete" at bounding box center [1015, 210] width 21 height 7
click at [1010, 213] on span "Are you sure?" at bounding box center [1011, 215] width 37 height 16
click at [1046, 151] on icon at bounding box center [1047, 148] width 10 height 10
click at [597, 296] on section "Gabrielle's Workflow Create Displaying 1 - 1 AnswerConnect - PSA 3 days ago Edi…" at bounding box center [625, 317] width 879 height 511
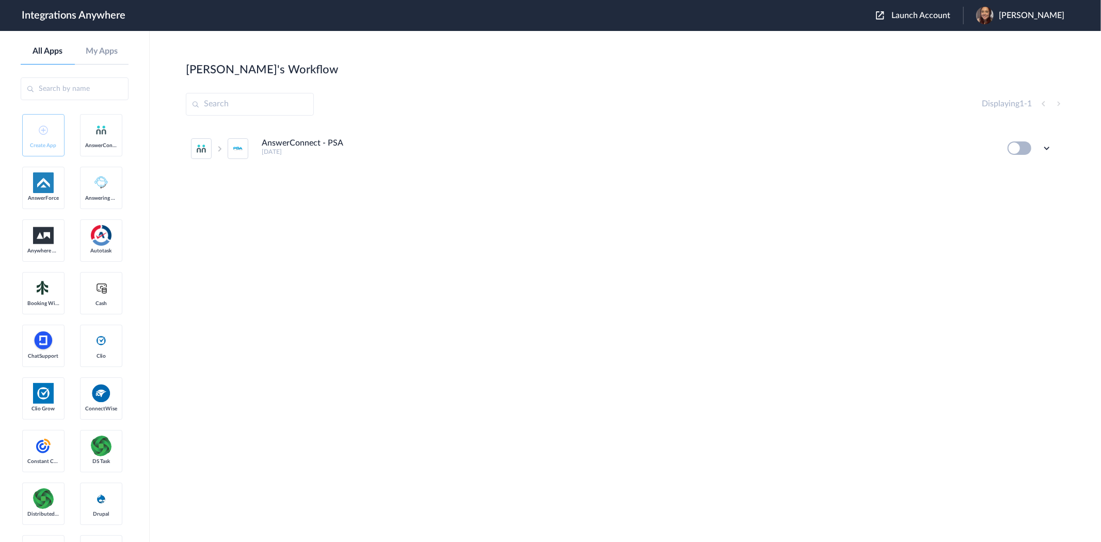
click at [917, 13] on span "Launch Account" at bounding box center [921, 15] width 59 height 8
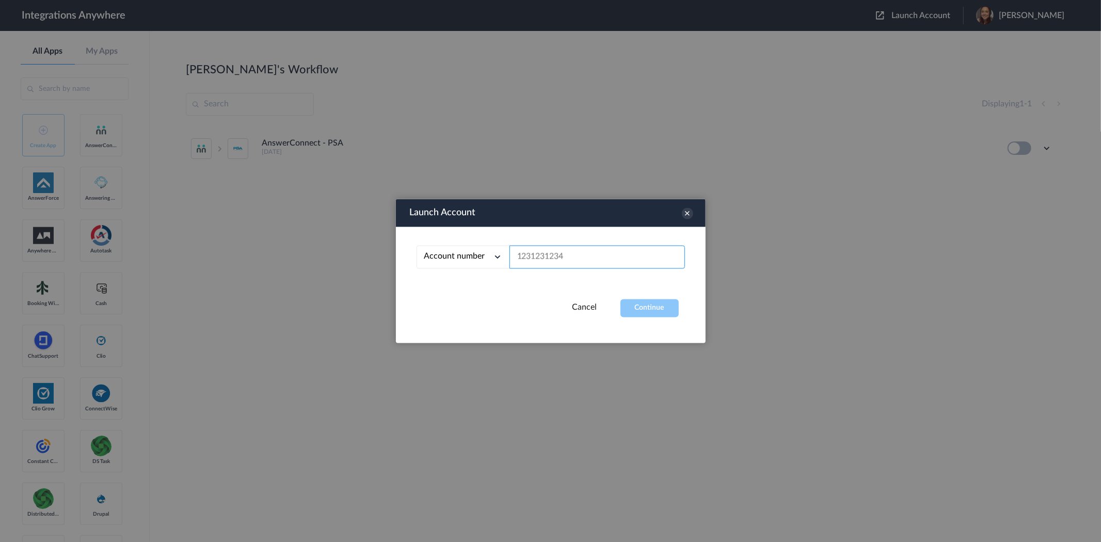
click at [644, 261] on input "text" at bounding box center [598, 257] width 176 height 23
paste input "7043967926"
type input "7043967926"
click at [661, 309] on button "Continue" at bounding box center [650, 308] width 58 height 18
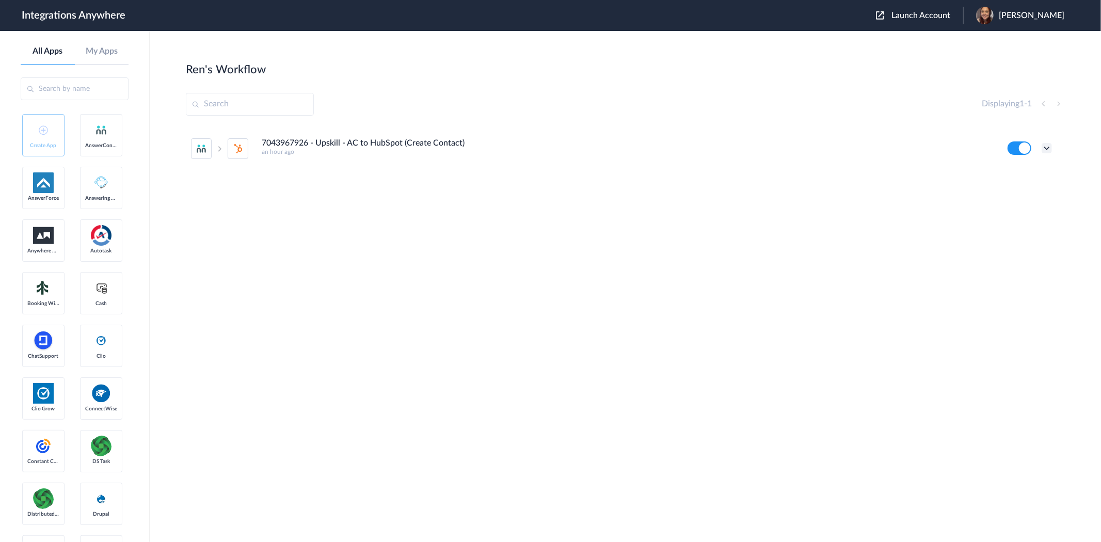
click at [1051, 148] on icon at bounding box center [1047, 148] width 10 height 10
click at [1018, 212] on span "Delete" at bounding box center [1015, 210] width 21 height 7
click at [985, 219] on li "Are you sure?" at bounding box center [1018, 215] width 67 height 28
click at [1040, 18] on span "[PERSON_NAME]" at bounding box center [1032, 16] width 66 height 10
click at [1010, 43] on link "My Account" at bounding box center [990, 41] width 39 height 7
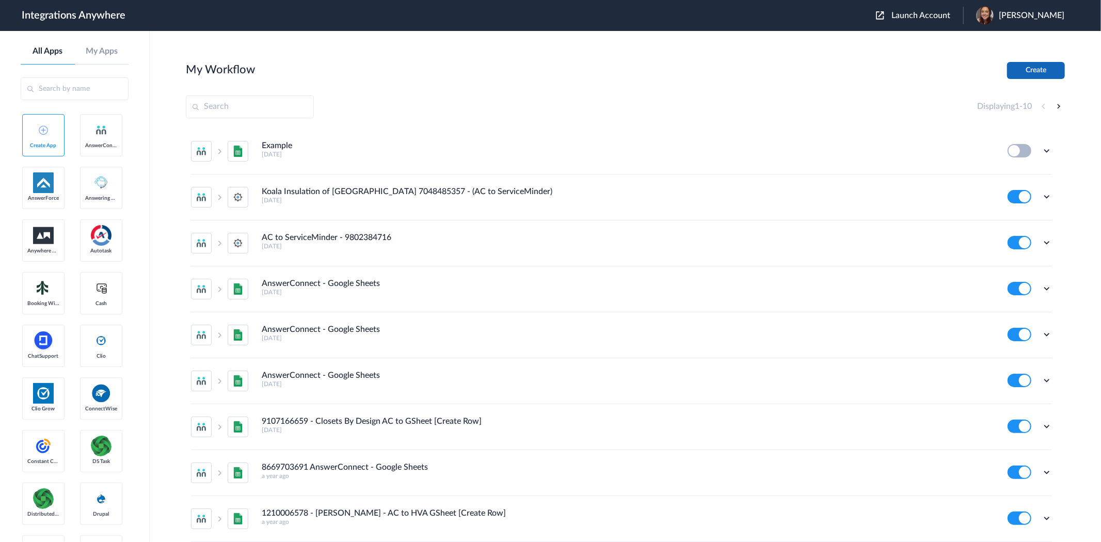
click at [1049, 70] on button "Create" at bounding box center [1036, 70] width 58 height 17
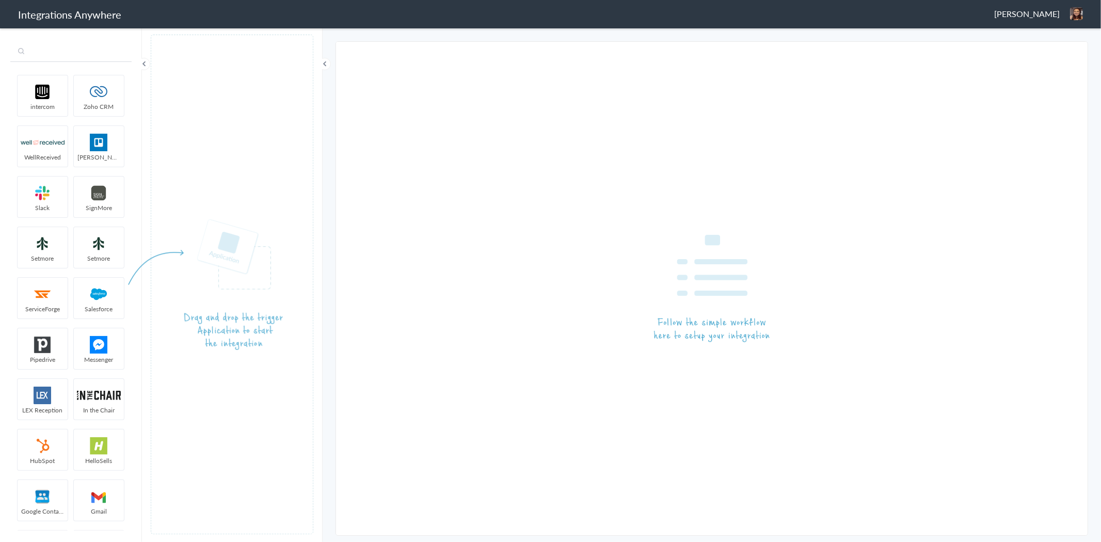
click at [78, 55] on input "text" at bounding box center [70, 52] width 121 height 20
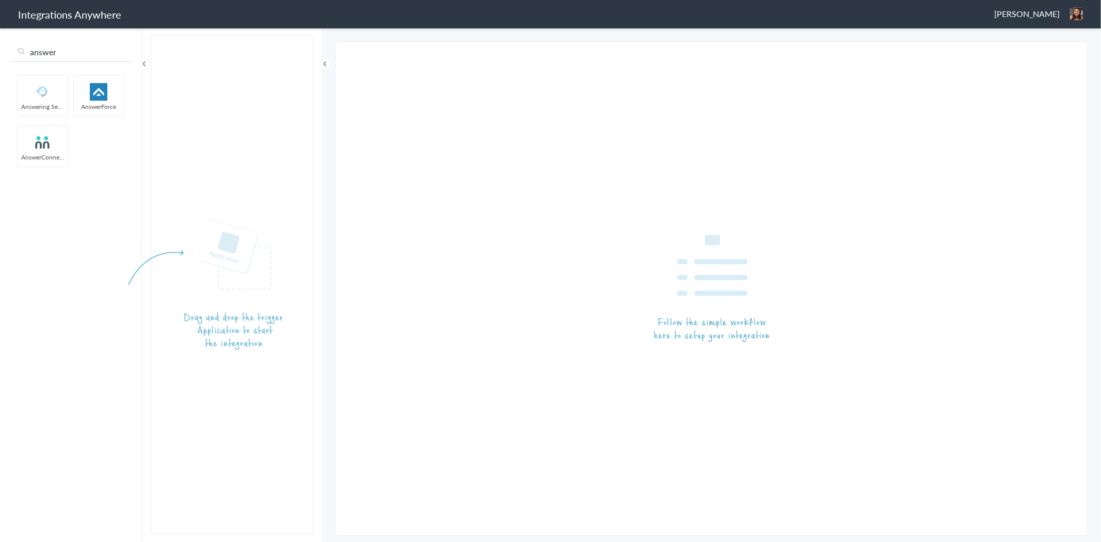
type input "answer"
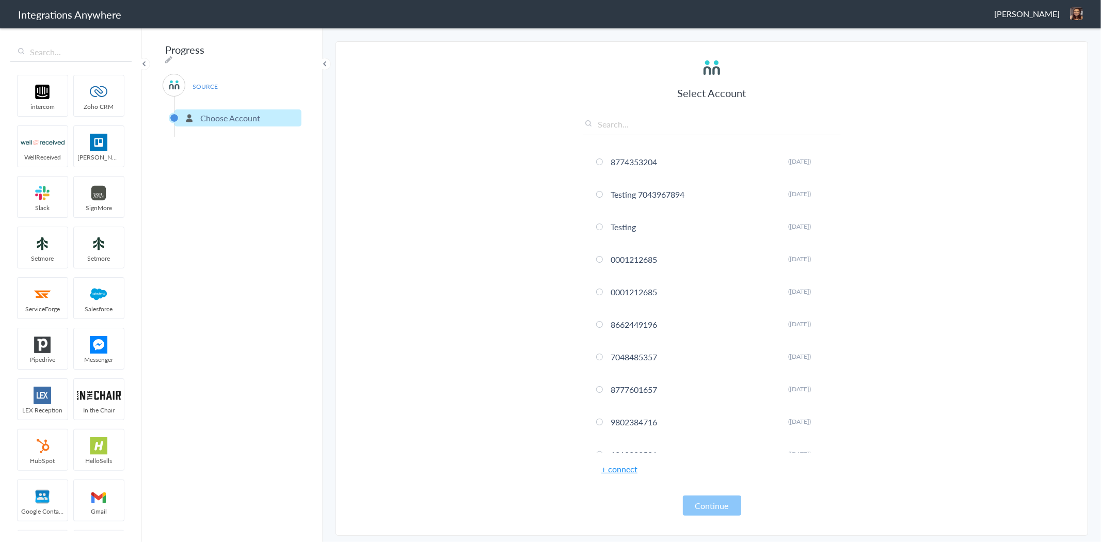
click at [716, 126] on input "text" at bounding box center [712, 126] width 258 height 17
paste input "[URL][DOMAIN_NAME]"
type input "[URL][DOMAIN_NAME]"
paste input "7043967894"
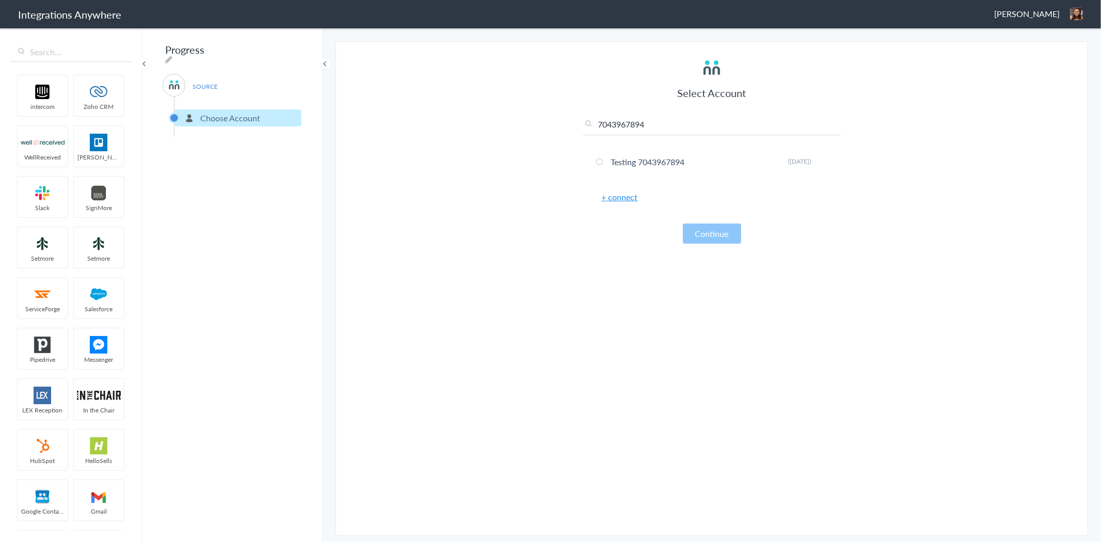
click at [673, 128] on input "7043967894" at bounding box center [712, 126] width 258 height 17
type input "7043967894"
click at [677, 157] on li "Testing 7043967894 Rename Delete ([DATE])" at bounding box center [712, 161] width 258 height 27
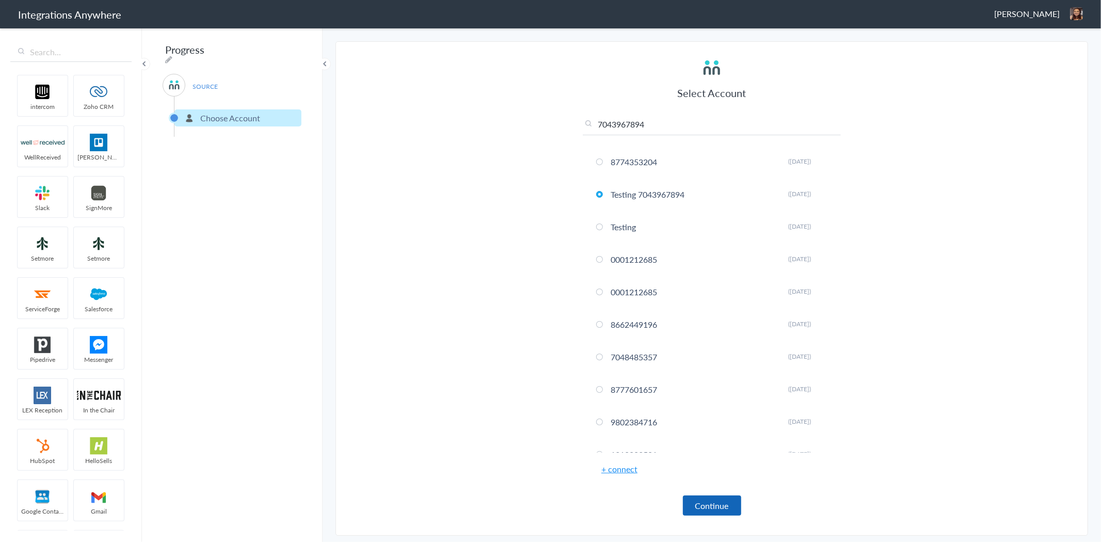
click at [721, 505] on button "Continue" at bounding box center [712, 506] width 58 height 20
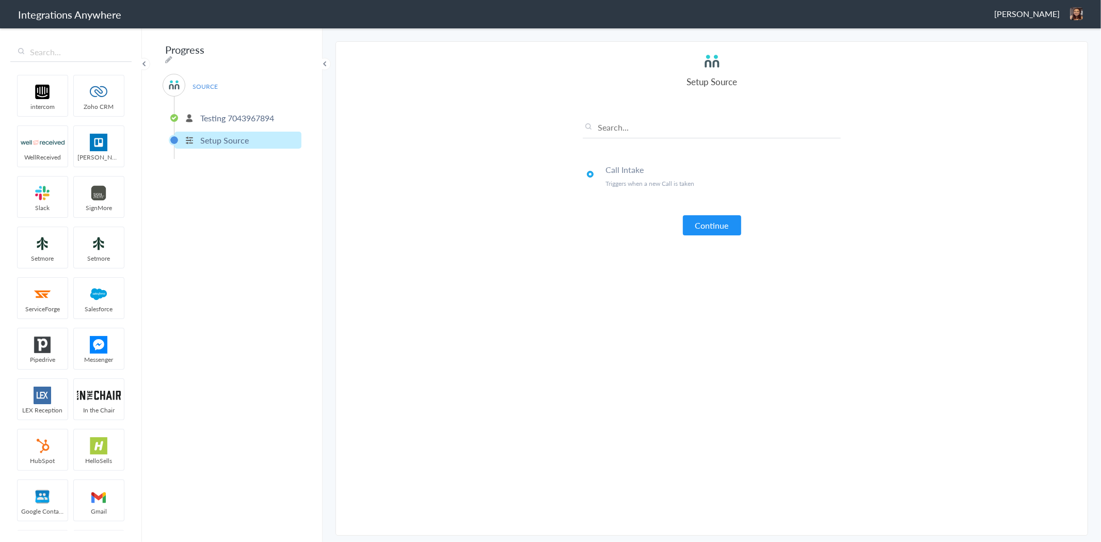
click at [714, 214] on div "Call Intake Triggers when a new Call is taken Continue" at bounding box center [712, 169] width 258 height 132
click at [714, 233] on button "Continue" at bounding box center [712, 225] width 58 height 20
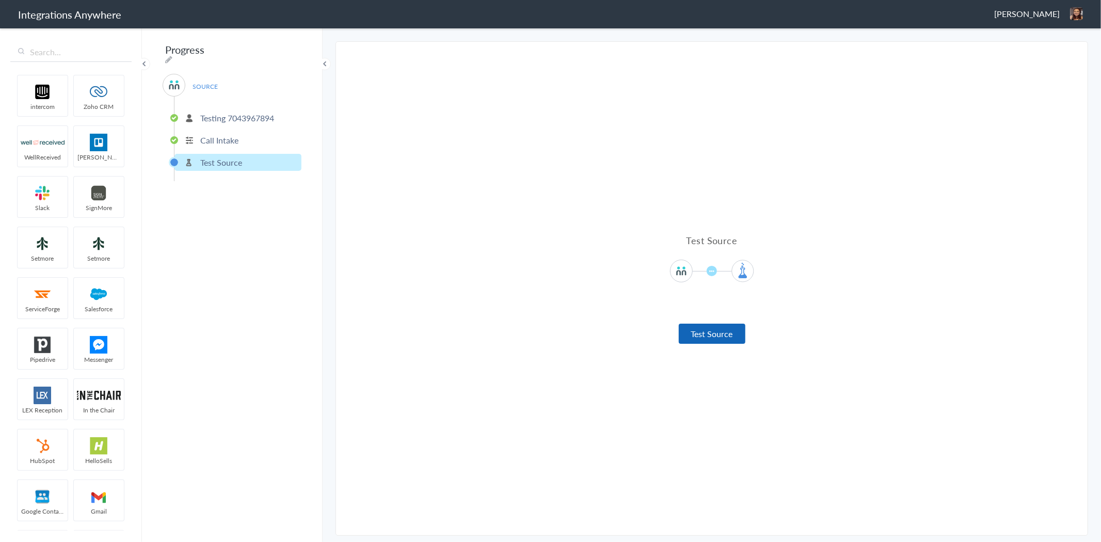
click at [721, 335] on button "Test Source" at bounding box center [712, 334] width 67 height 20
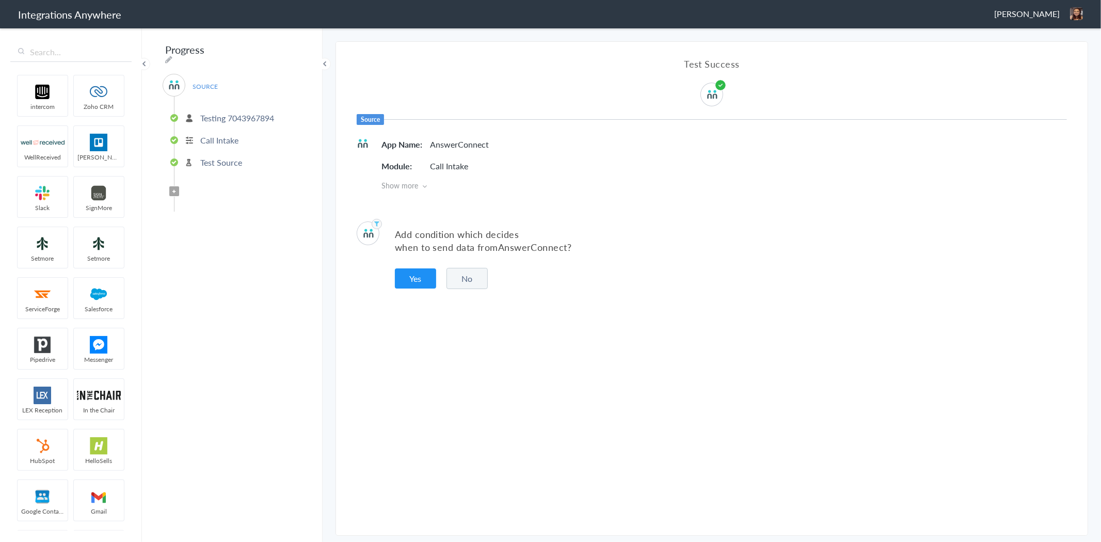
click at [479, 286] on button "No" at bounding box center [467, 278] width 41 height 21
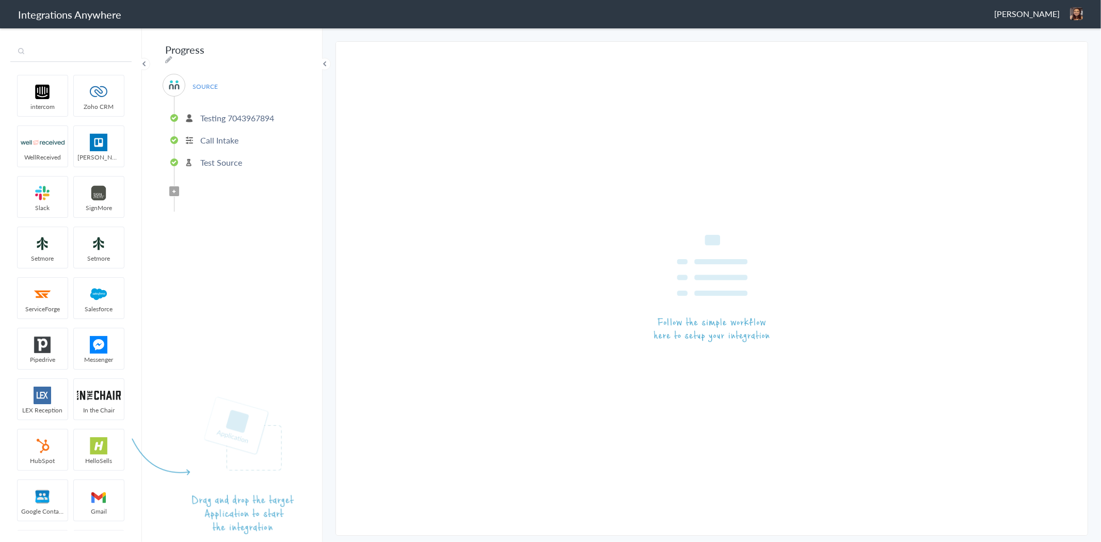
click at [84, 61] on input "text" at bounding box center [70, 52] width 121 height 20
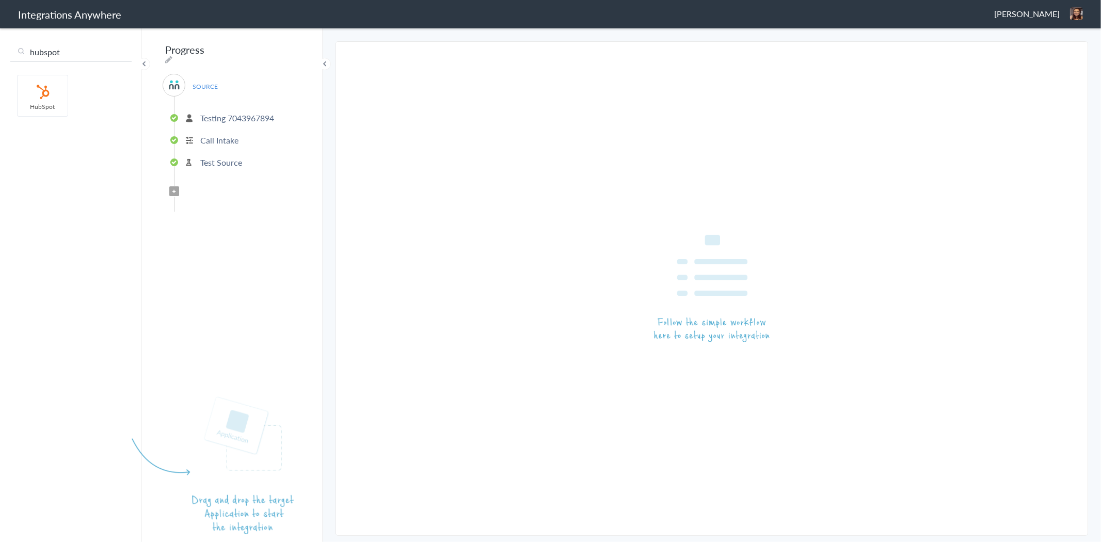
type input "hubspot"
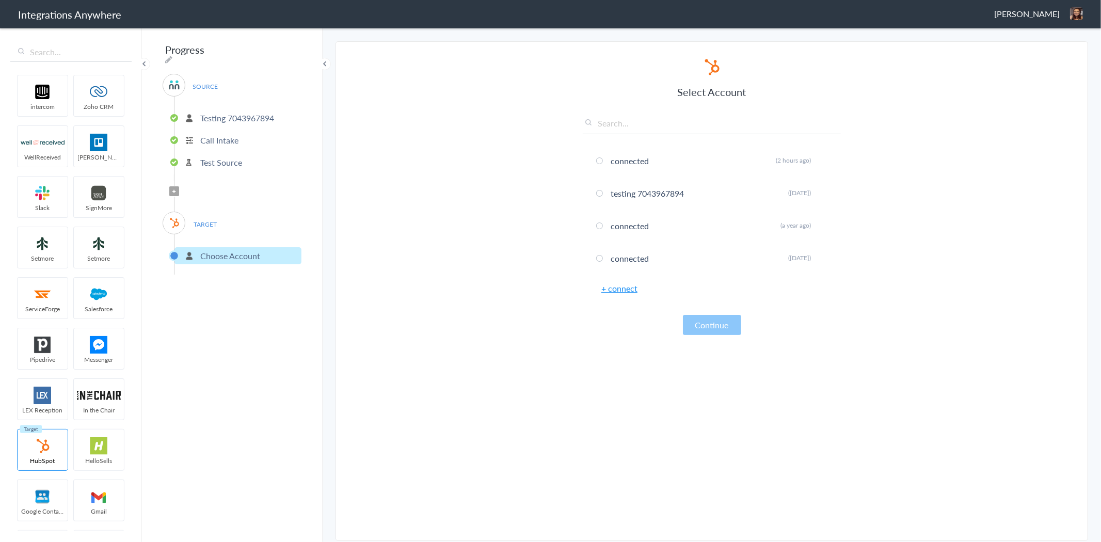
click at [641, 125] on input "text" at bounding box center [712, 125] width 258 height 17
paste input "2529669023"
type input "2529669023"
click at [631, 160] on li "connected Rename Delete (2 hours ago)" at bounding box center [712, 160] width 258 height 27
click at [826, 158] on icon at bounding box center [824, 160] width 6 height 6
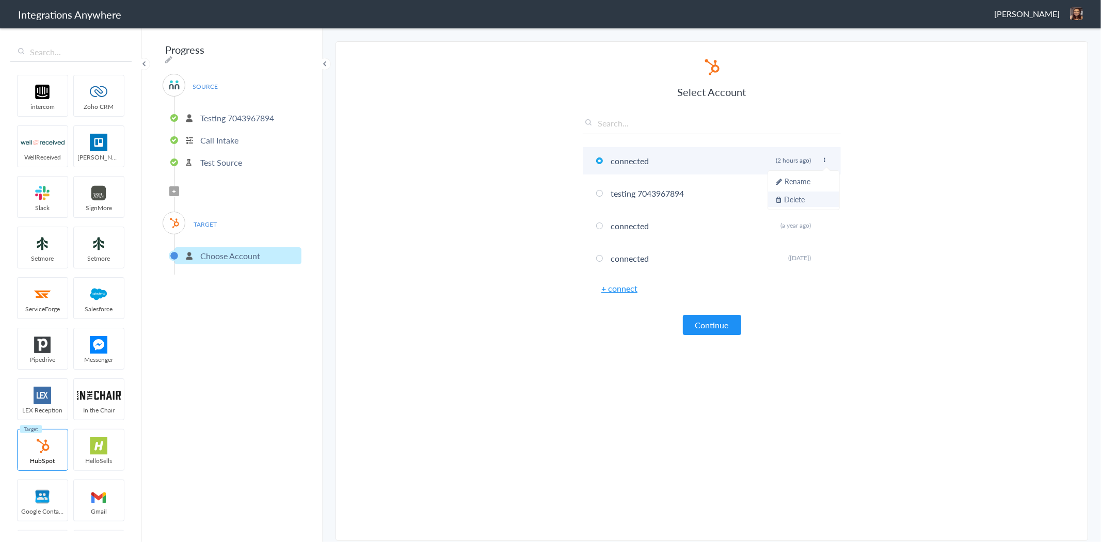
click at [800, 195] on li "Delete" at bounding box center [803, 199] width 71 height 15
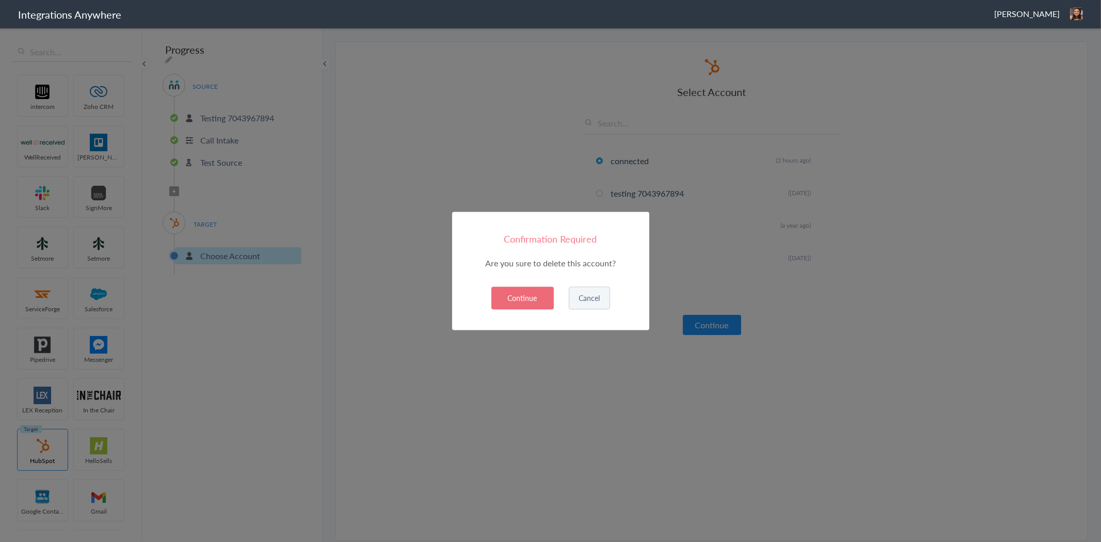
click at [528, 298] on button "Continue" at bounding box center [523, 298] width 62 height 23
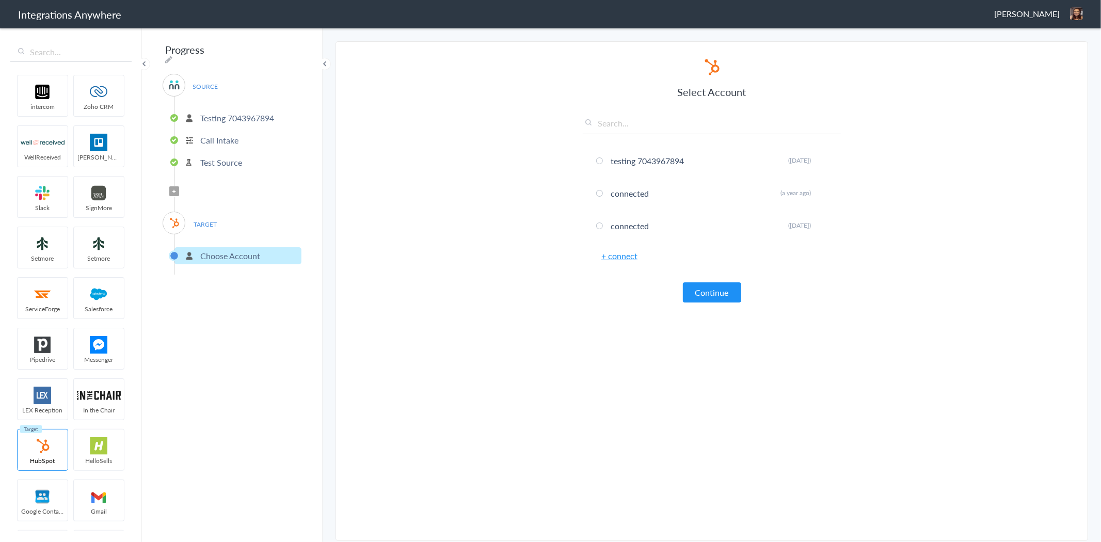
click at [617, 256] on link "+ connect" at bounding box center [619, 256] width 36 height 12
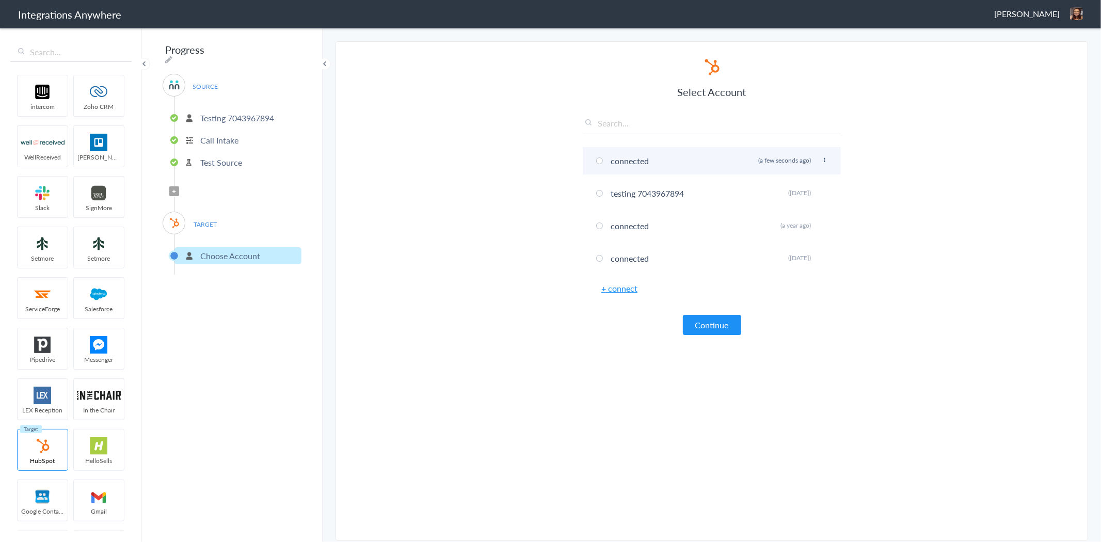
click at [657, 160] on li "connected Rename Delete (a few seconds ago)" at bounding box center [712, 160] width 258 height 27
click at [825, 161] on icon at bounding box center [824, 160] width 6 height 6
click at [811, 182] on li "Rename" at bounding box center [803, 180] width 71 height 15
type input "Hubspot Upskilling"
click at [719, 326] on button "Continue" at bounding box center [712, 325] width 58 height 20
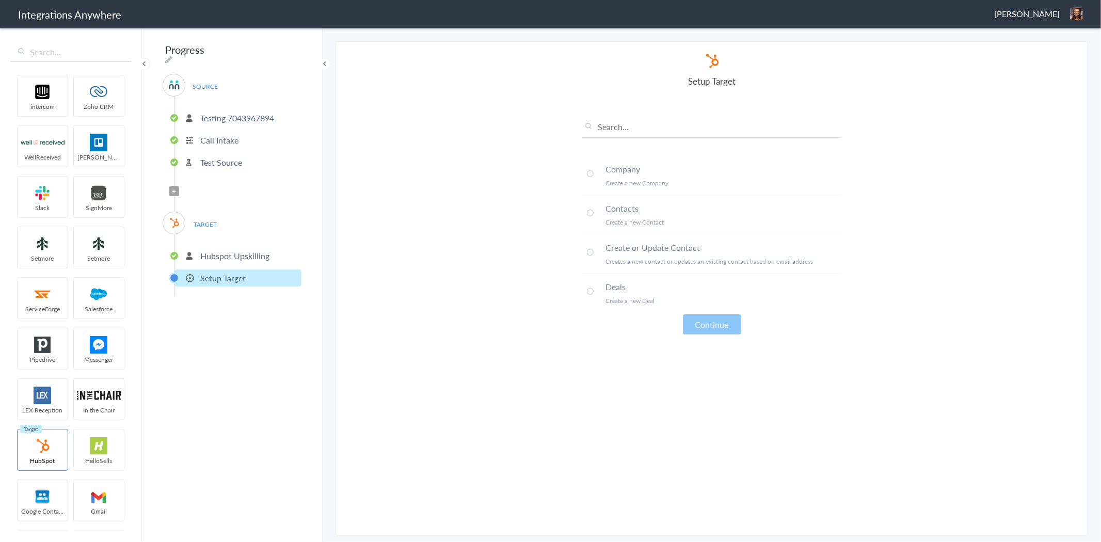
click at [1074, 10] on img at bounding box center [1076, 13] width 13 height 13
click at [208, 58] on input "Progress" at bounding box center [227, 50] width 128 height 20
click at [1057, 16] on span "[PERSON_NAME]" at bounding box center [1027, 14] width 66 height 12
click at [1054, 50] on li "Dashboard" at bounding box center [1054, 52] width 71 height 15
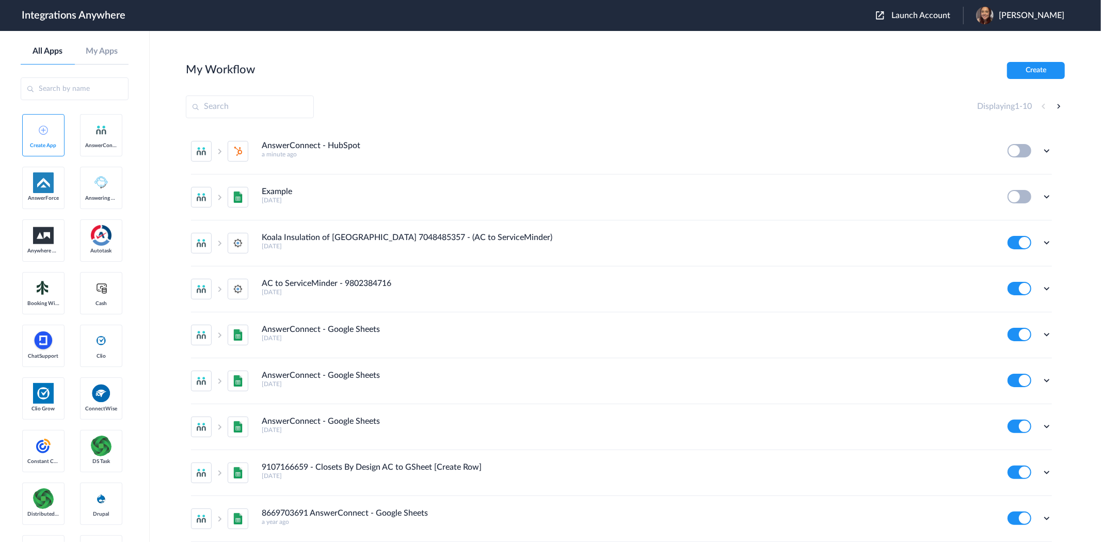
click at [925, 25] on header "Integrations Anywhere Launch Account Cori Ansick My Account Logout" at bounding box center [550, 15] width 1101 height 31
click at [927, 18] on span "Launch Account" at bounding box center [921, 15] width 59 height 8
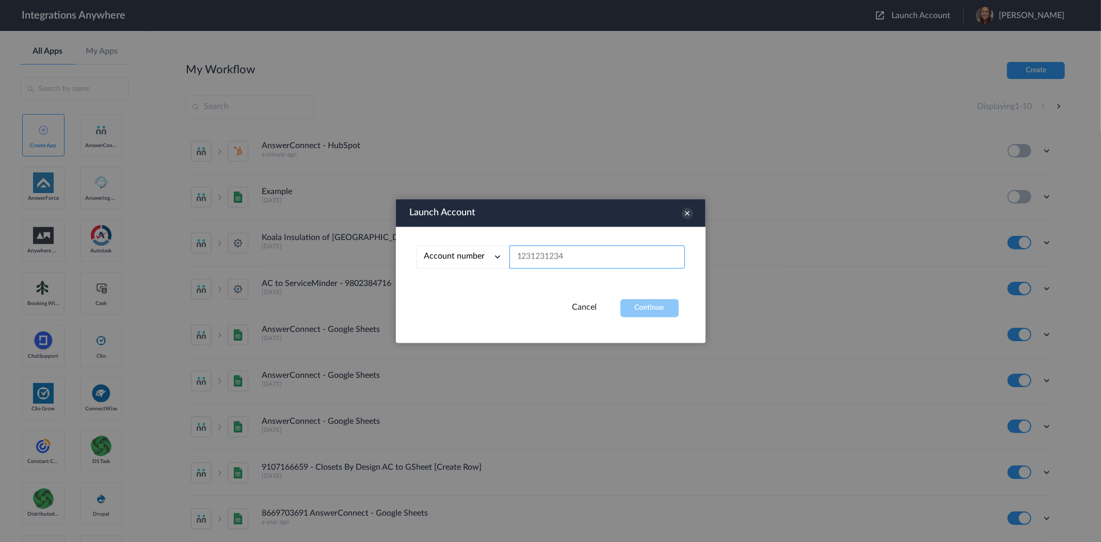
click at [610, 264] on input "text" at bounding box center [598, 257] width 176 height 23
paste input "2529669023"
click at [657, 306] on button "Continue" at bounding box center [650, 308] width 58 height 18
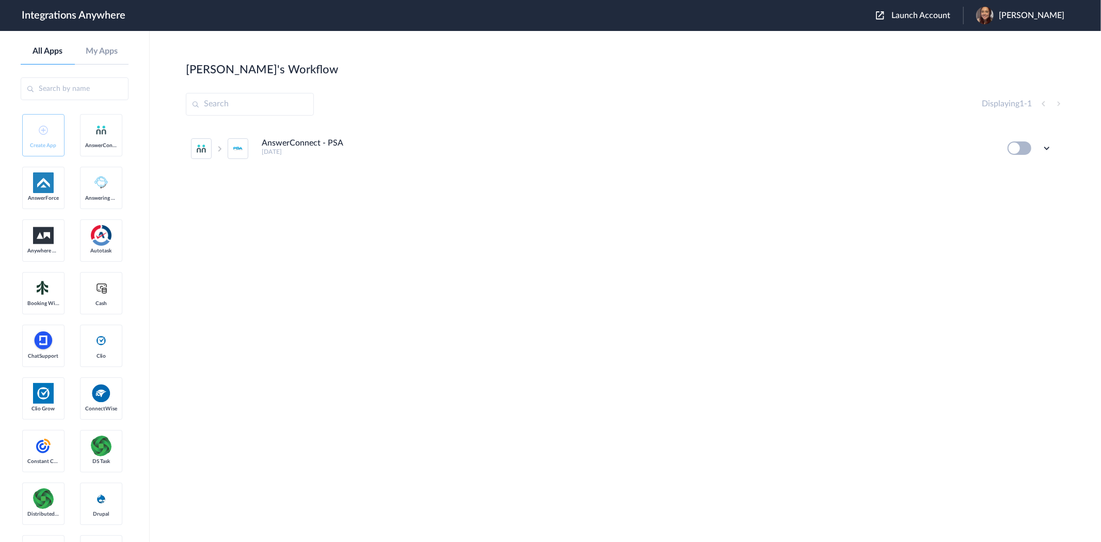
click at [950, 12] on span "Launch Account" at bounding box center [921, 15] width 59 height 8
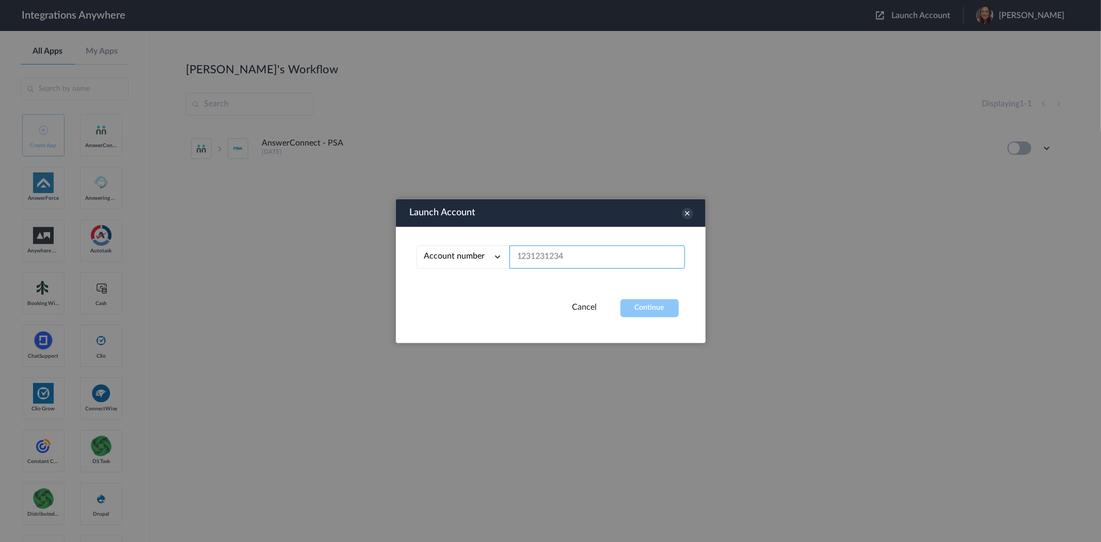
click at [582, 253] on input "text" at bounding box center [598, 257] width 176 height 23
paste input "7043967894"
click at [684, 308] on div "Cancel Continue" at bounding box center [551, 308] width 310 height 18
click at [654, 308] on button "Continue" at bounding box center [650, 308] width 58 height 18
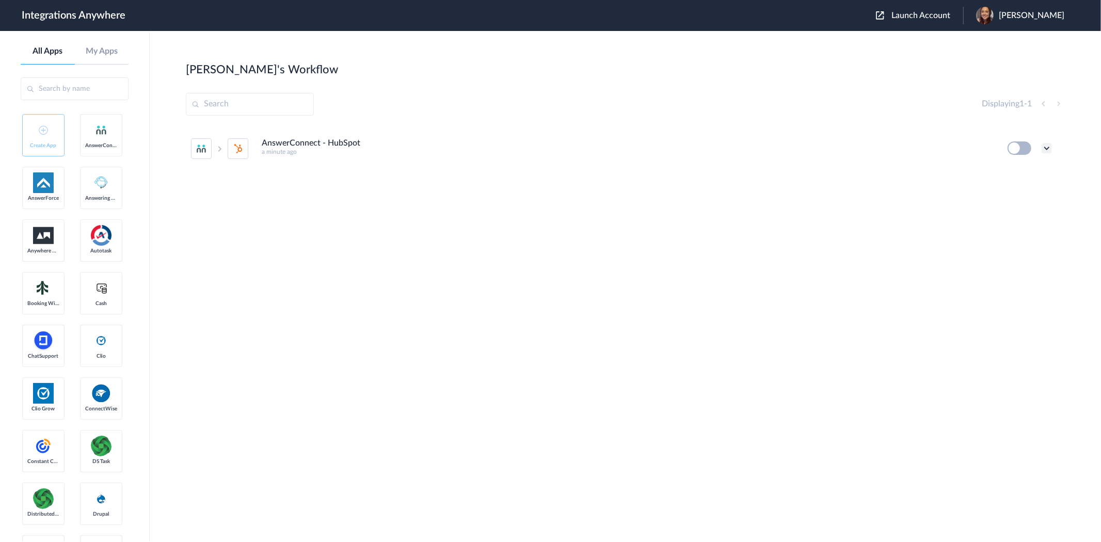
click at [1050, 146] on icon at bounding box center [1047, 148] width 10 height 10
click at [1033, 217] on li "Delete" at bounding box center [1018, 210] width 67 height 19
click at [992, 228] on li "Are you sure?" at bounding box center [1018, 215] width 67 height 28
click at [937, 21] on div "Launch Account Cori Ansick My Account Logout" at bounding box center [975, 16] width 199 height 18
click at [937, 13] on span "Launch Account" at bounding box center [921, 15] width 59 height 8
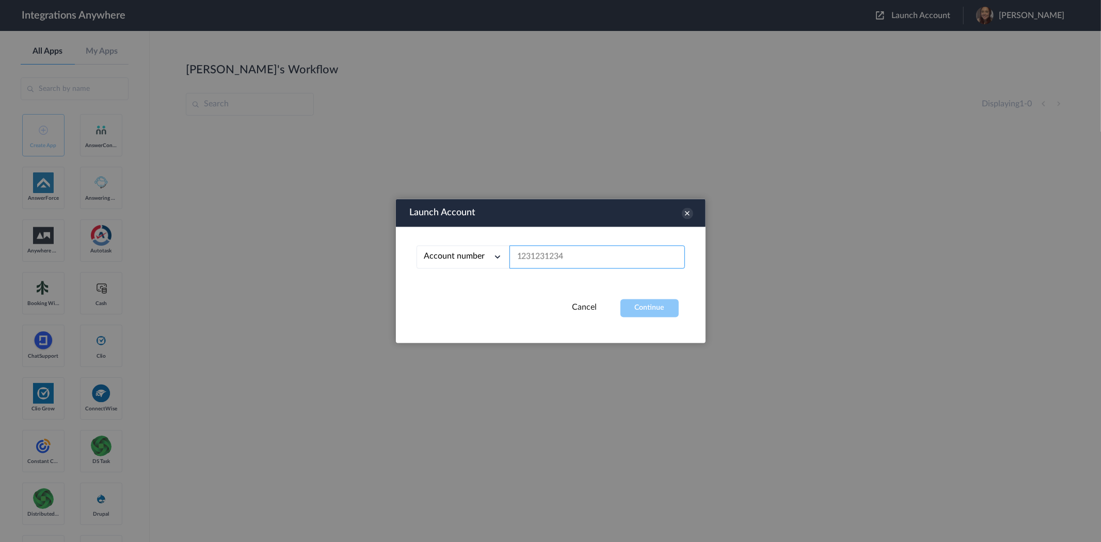
click at [636, 251] on input "text" at bounding box center [598, 257] width 176 height 23
paste input "2529669023"
type input "2529669023"
click at [662, 305] on button "Continue" at bounding box center [650, 308] width 58 height 18
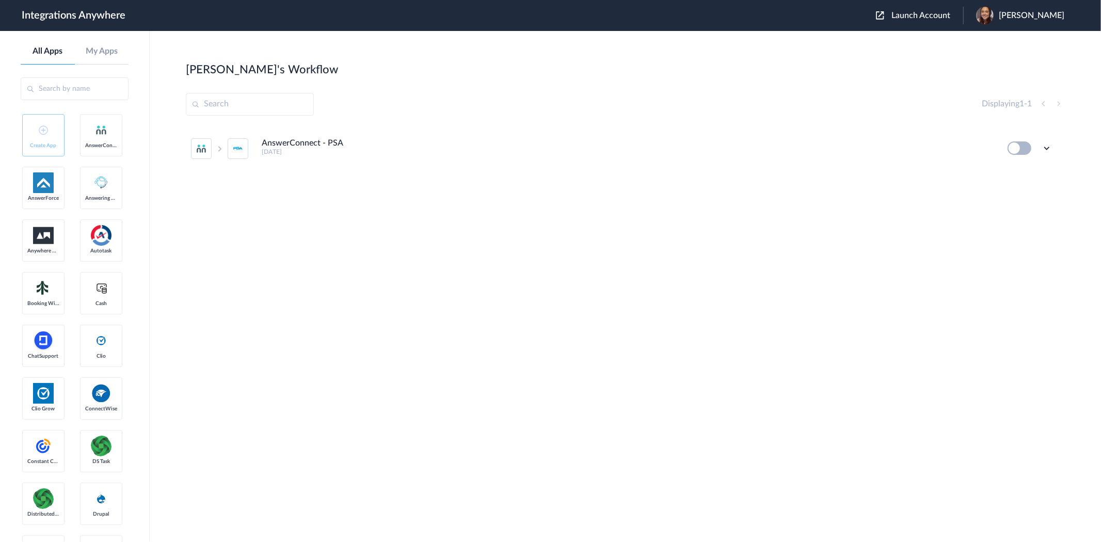
click at [1072, 13] on icon at bounding box center [1070, 12] width 10 height 10
click at [1010, 43] on link "My Account" at bounding box center [990, 41] width 39 height 7
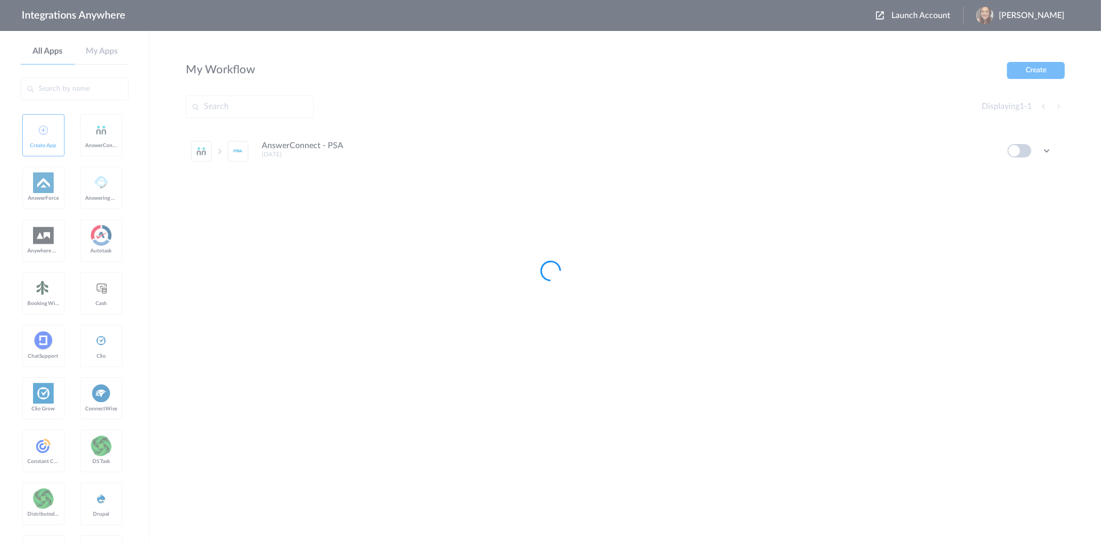
click at [1041, 71] on div at bounding box center [550, 271] width 1101 height 542
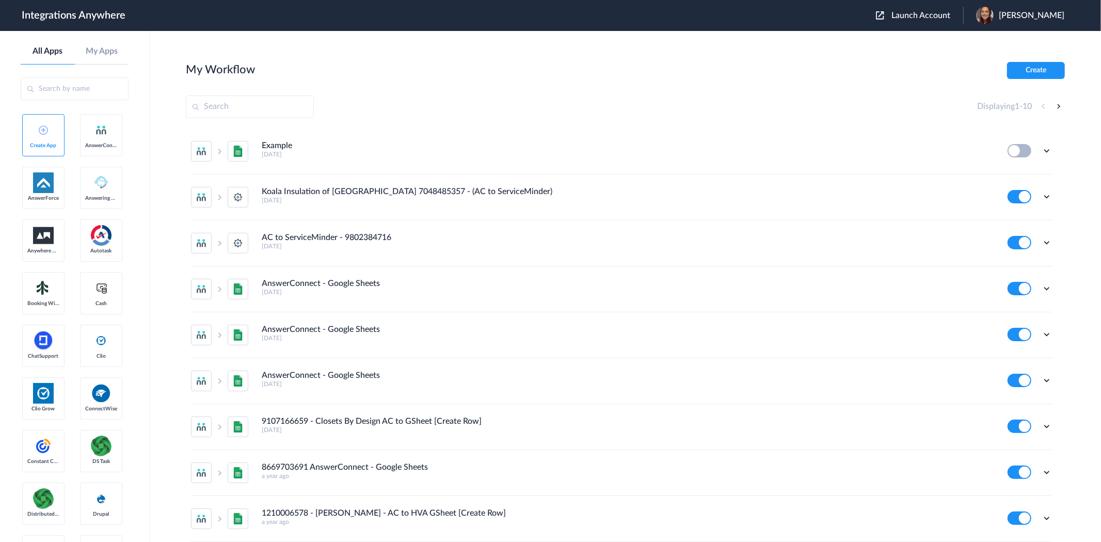
click at [1035, 70] on button "Create" at bounding box center [1036, 70] width 58 height 17
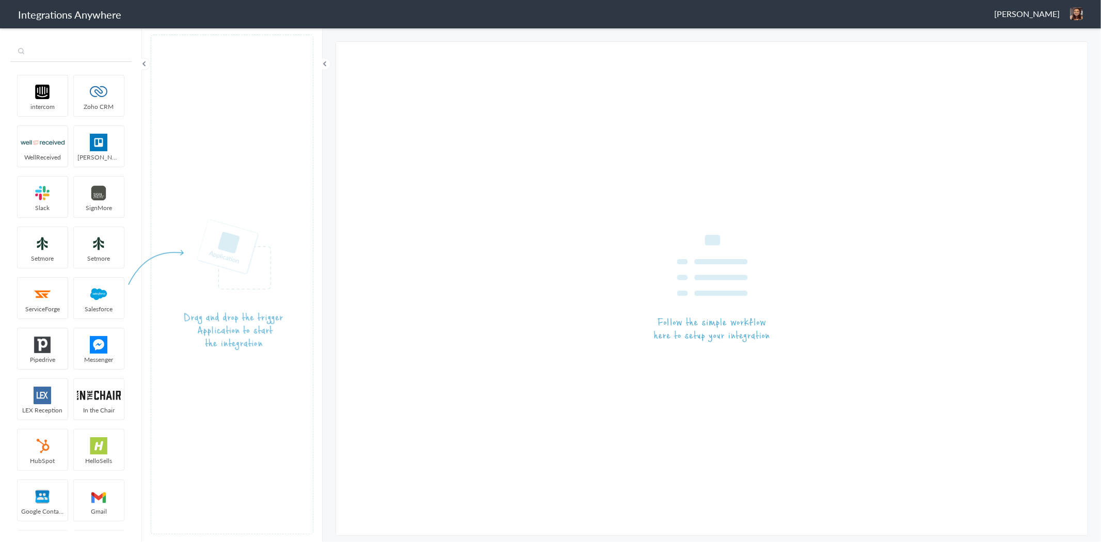
click at [64, 53] on input "text" at bounding box center [70, 52] width 121 height 20
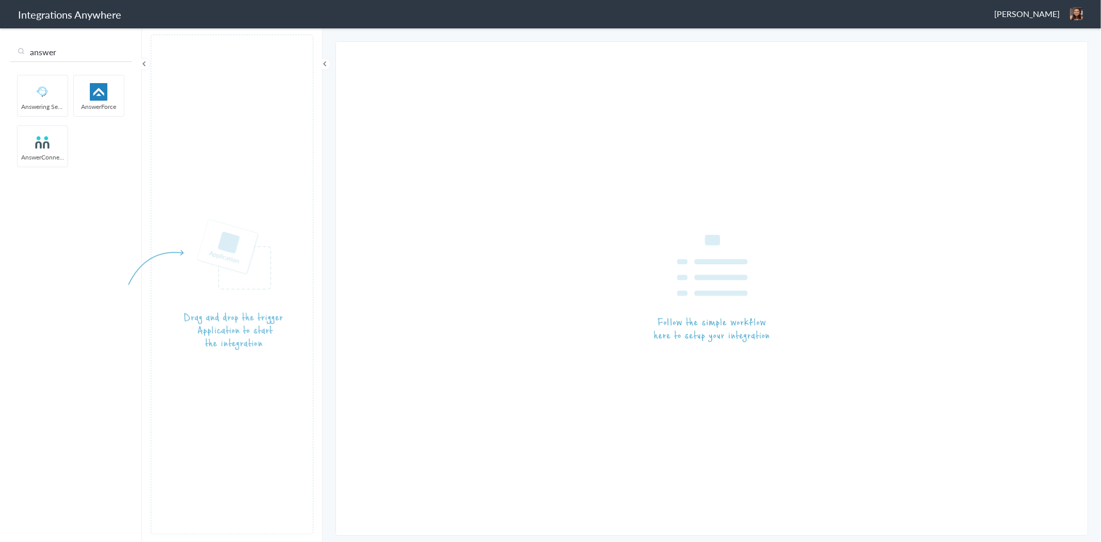
type input "answer"
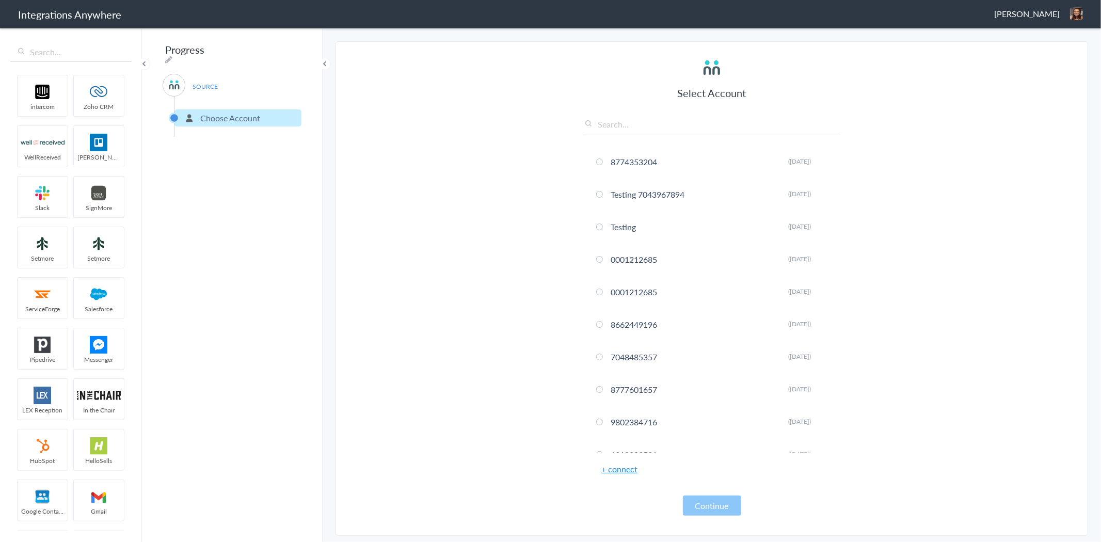
click at [651, 128] on input "text" at bounding box center [712, 126] width 258 height 17
paste input "2529669023"
type input "2529669023"
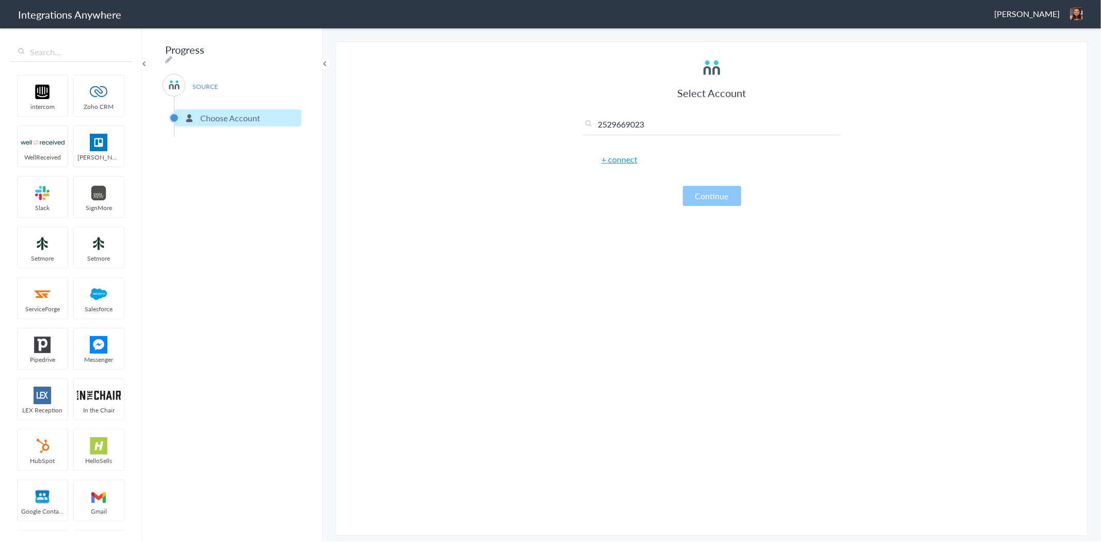
click at [659, 121] on input "2529669023" at bounding box center [712, 126] width 258 height 17
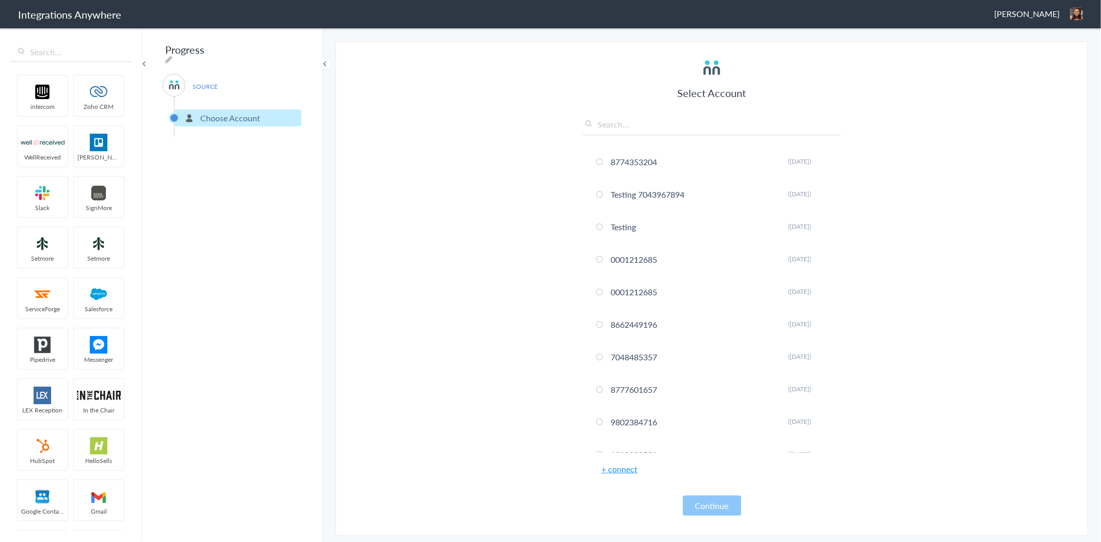
paste input "2529669023"
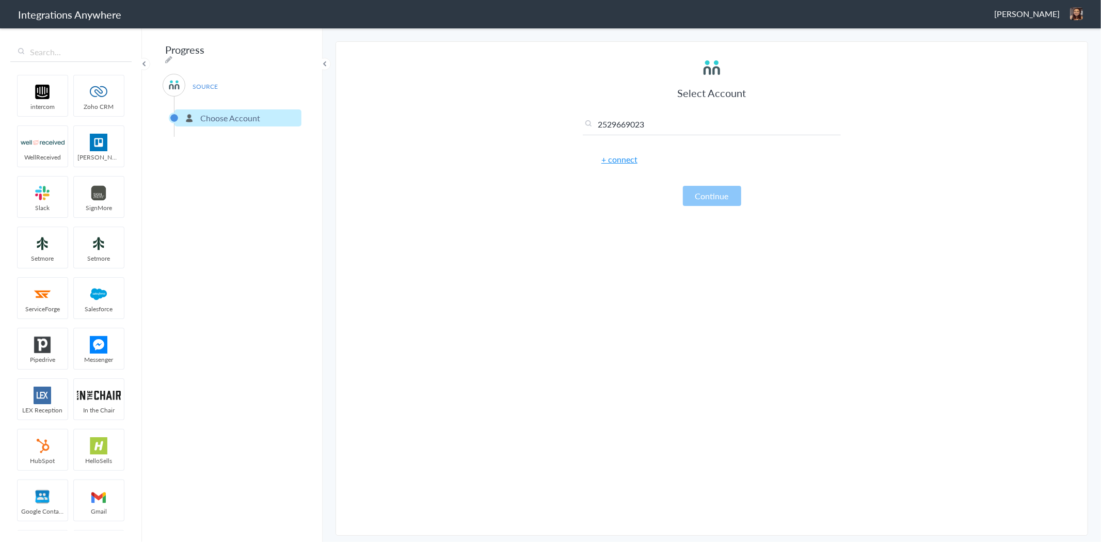
type input "2529669023"
click at [616, 158] on link "+ connect" at bounding box center [619, 159] width 36 height 12
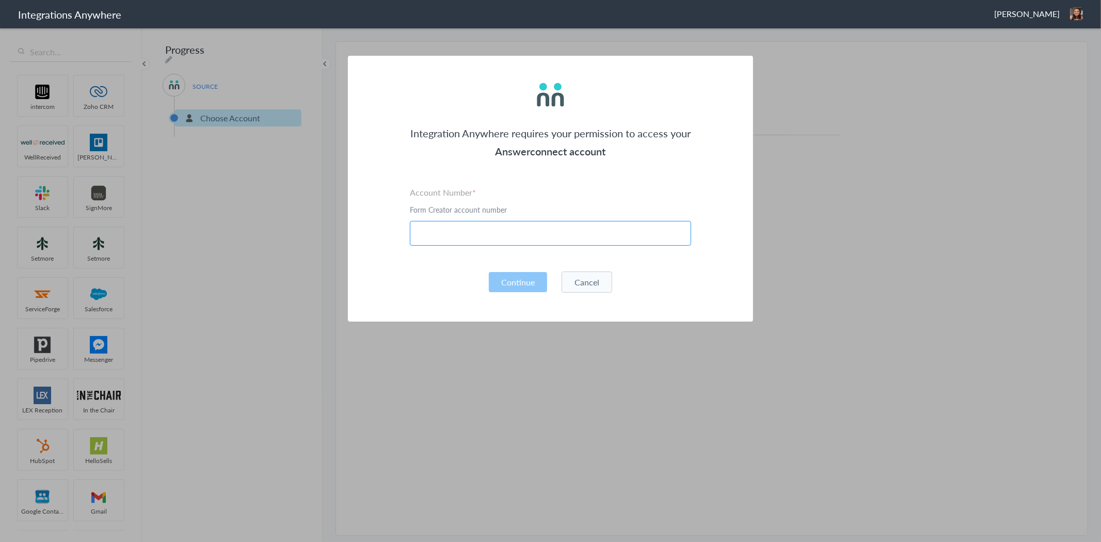
click at [563, 236] on input "text" at bounding box center [550, 233] width 281 height 25
paste input "2529669023"
type input "2529669023"
click at [578, 272] on button "Cancel" at bounding box center [587, 282] width 51 height 21
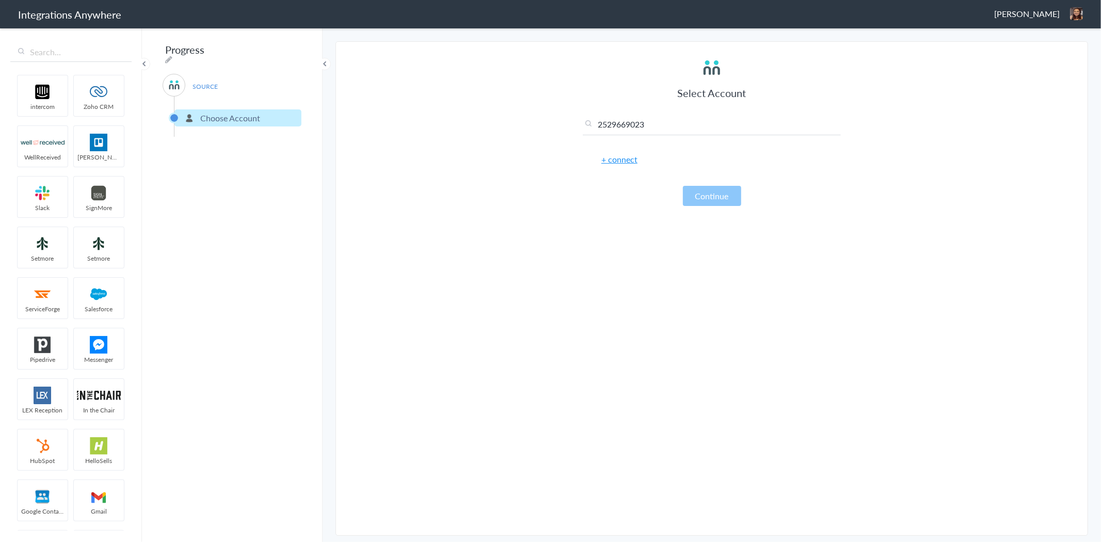
click at [1039, 24] on header "Integrations Anywhere Cori Ansick Logout Dashboard" at bounding box center [550, 14] width 1101 height 28
click at [1041, 13] on span "[PERSON_NAME]" at bounding box center [1027, 14] width 66 height 12
click at [1067, 50] on li "Dashboard" at bounding box center [1054, 52] width 71 height 15
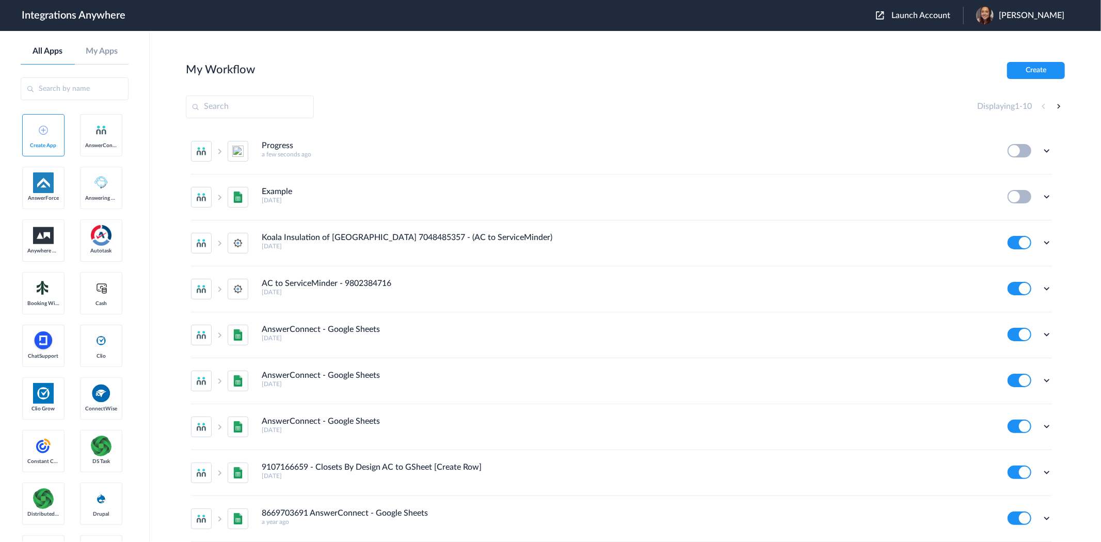
click at [1034, 145] on div "Edit Task history Delete" at bounding box center [1030, 150] width 44 height 13
click at [1042, 150] on icon at bounding box center [1047, 151] width 10 height 10
click at [1022, 209] on li "Delete" at bounding box center [1018, 212] width 67 height 19
click at [1020, 209] on span "Are you sure?" at bounding box center [1011, 217] width 37 height 16
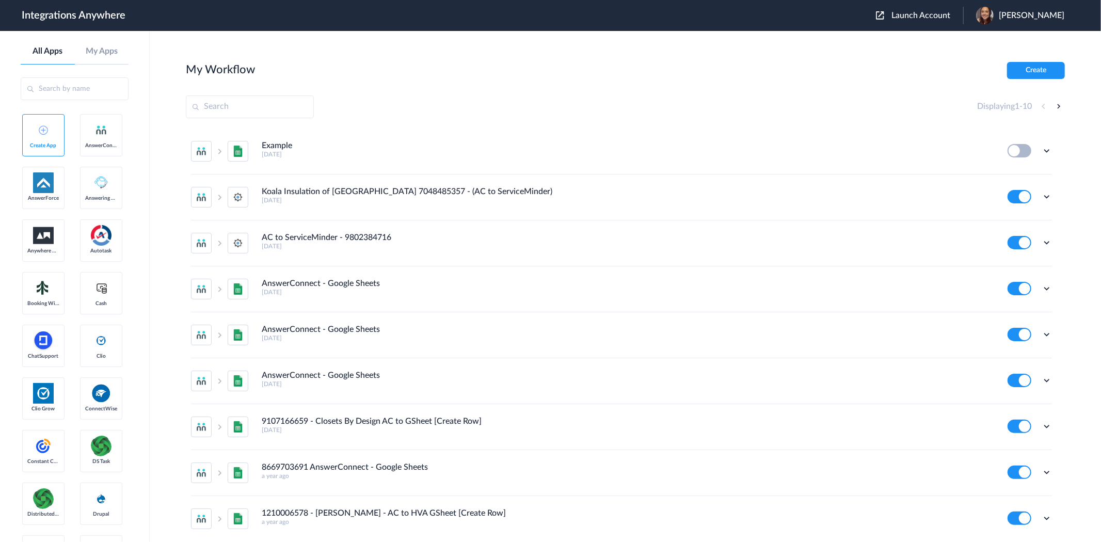
click at [945, 18] on span "Launch Account" at bounding box center [921, 15] width 59 height 8
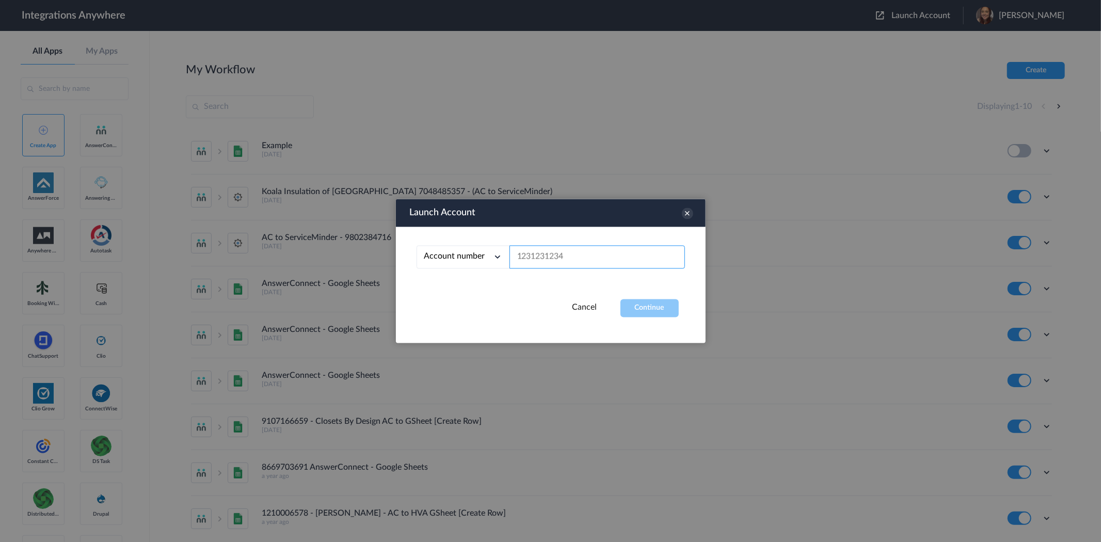
click at [540, 254] on input "text" at bounding box center [598, 257] width 176 height 23
paste input "2529669023"
click at [648, 303] on button "Continue" at bounding box center [650, 308] width 58 height 18
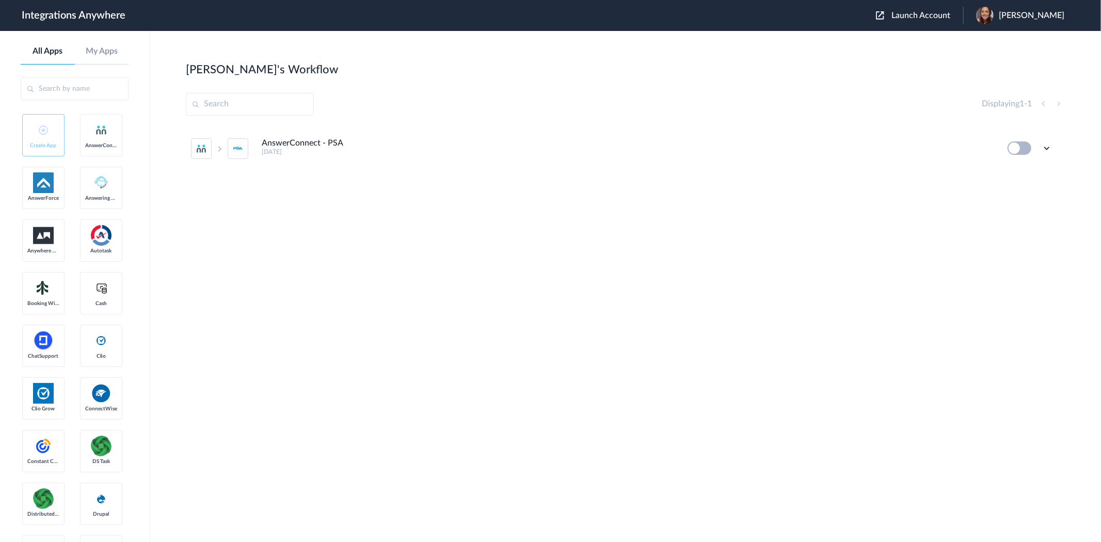
click at [814, 42] on main "[PERSON_NAME]'s Workflow Create Displaying 1 - 1 AnswerConnect - PSA [DATE] Edi…" at bounding box center [626, 286] width 952 height 511
click at [937, 8] on div "Launch Account [PERSON_NAME] My Account Logout" at bounding box center [975, 16] width 199 height 18
click at [937, 17] on span "Launch Account" at bounding box center [921, 15] width 59 height 8
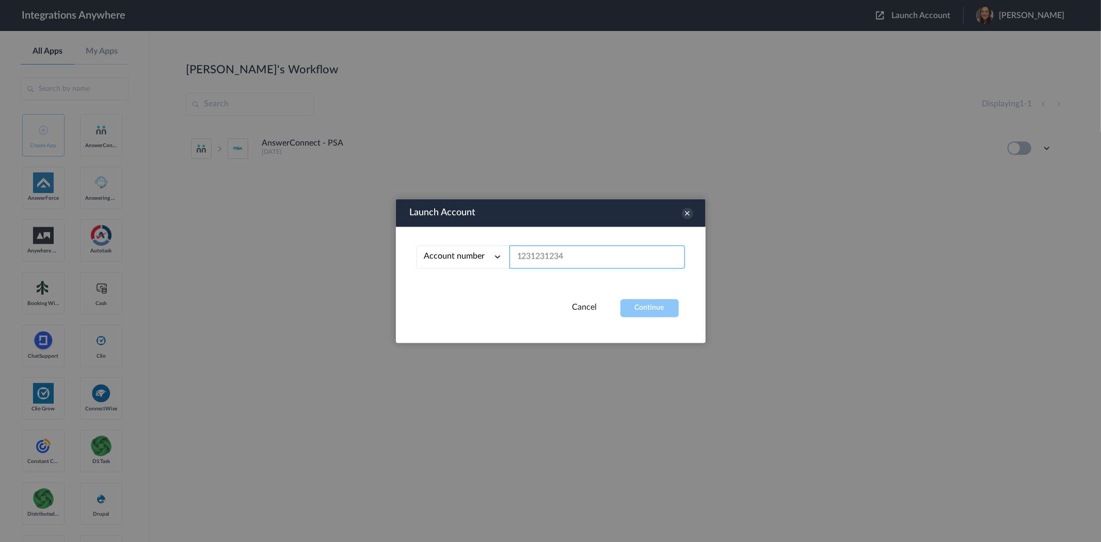
click at [551, 259] on input "text" at bounding box center [598, 257] width 176 height 23
paste input "7043967926"
click at [666, 308] on button "Continue" at bounding box center [650, 308] width 58 height 18
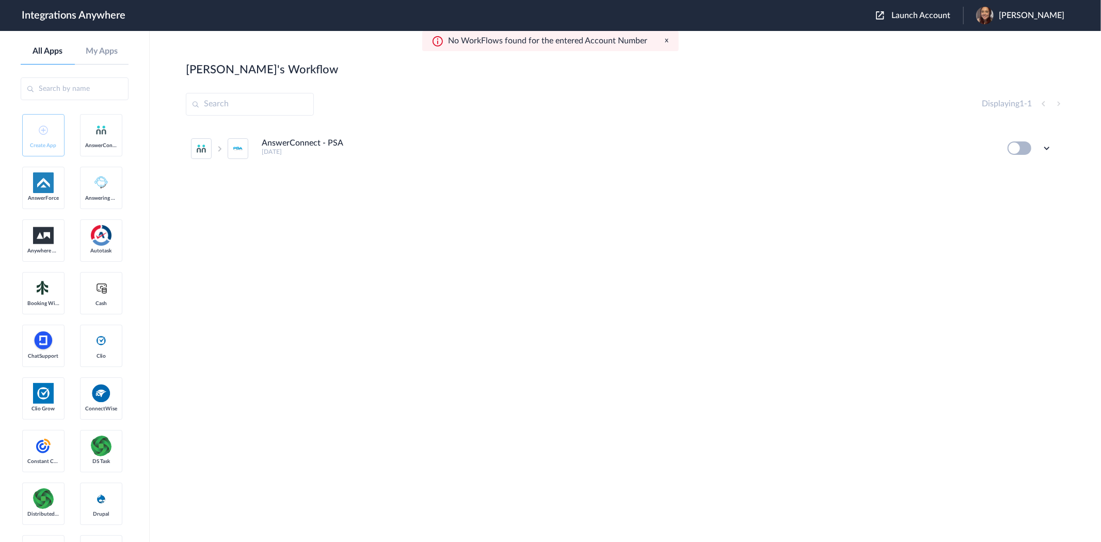
click at [663, 37] on div "No WorkFlows found for the entered Account Number x" at bounding box center [550, 41] width 257 height 20
click at [668, 41] on button "x" at bounding box center [667, 40] width 4 height 9
click at [1049, 16] on span "[PERSON_NAME]" at bounding box center [1032, 16] width 66 height 10
click at [1033, 48] on li "My Account" at bounding box center [1019, 42] width 112 height 19
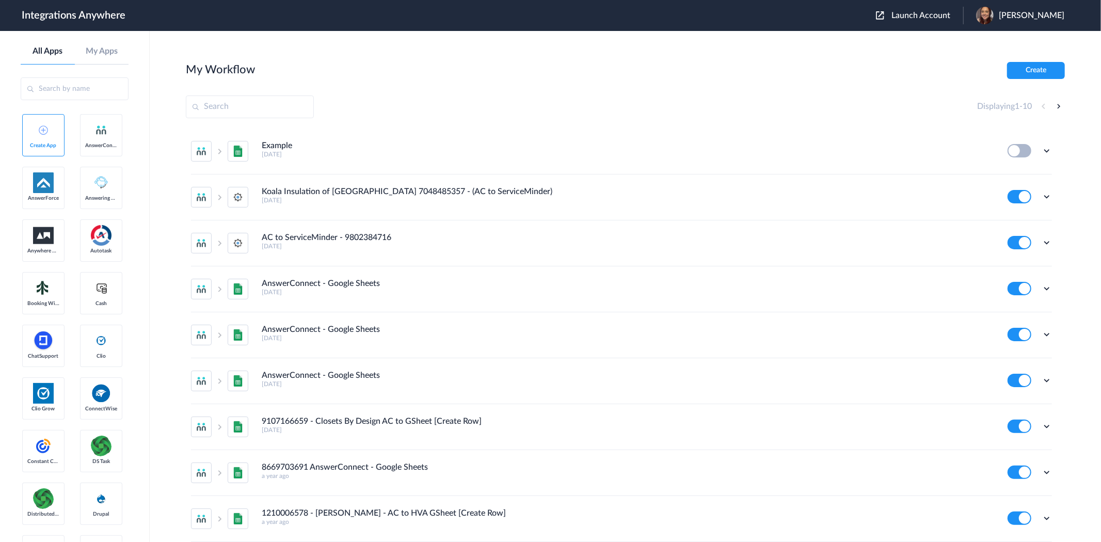
click at [950, 15] on span "Launch Account" at bounding box center [921, 15] width 59 height 8
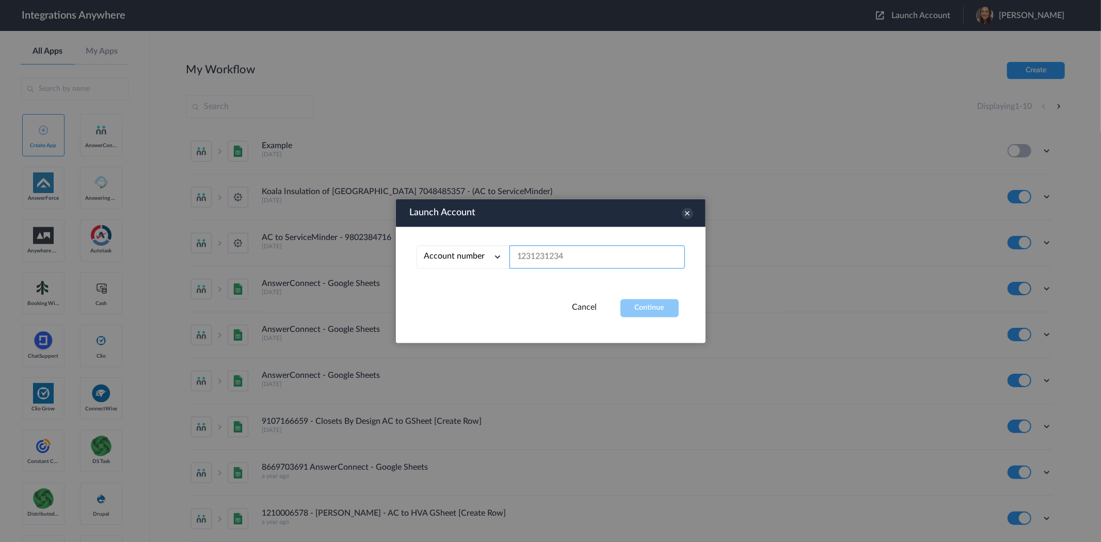
click at [569, 253] on input "text" at bounding box center [598, 257] width 176 height 23
paste input "7043967926"
click at [669, 307] on button "Continue" at bounding box center [650, 308] width 58 height 18
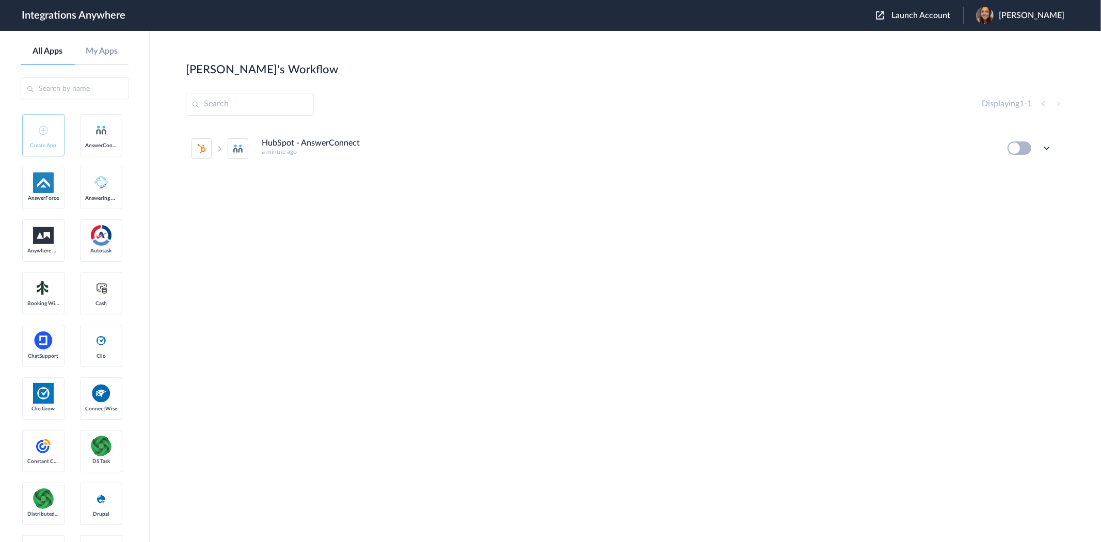
click at [953, 8] on div "Launch Account [PERSON_NAME] My Account Logout" at bounding box center [975, 16] width 199 height 18
click at [948, 11] on span "Launch Account" at bounding box center [921, 15] width 59 height 8
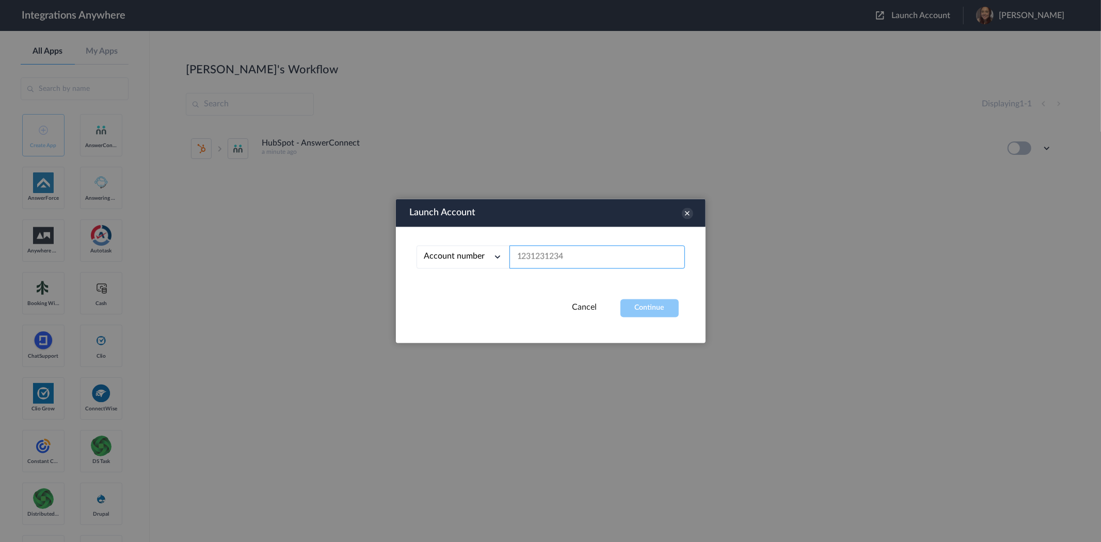
click at [622, 249] on input "text" at bounding box center [598, 257] width 176 height 23
paste input "2529669023"
click at [652, 309] on button "Continue" at bounding box center [650, 308] width 58 height 18
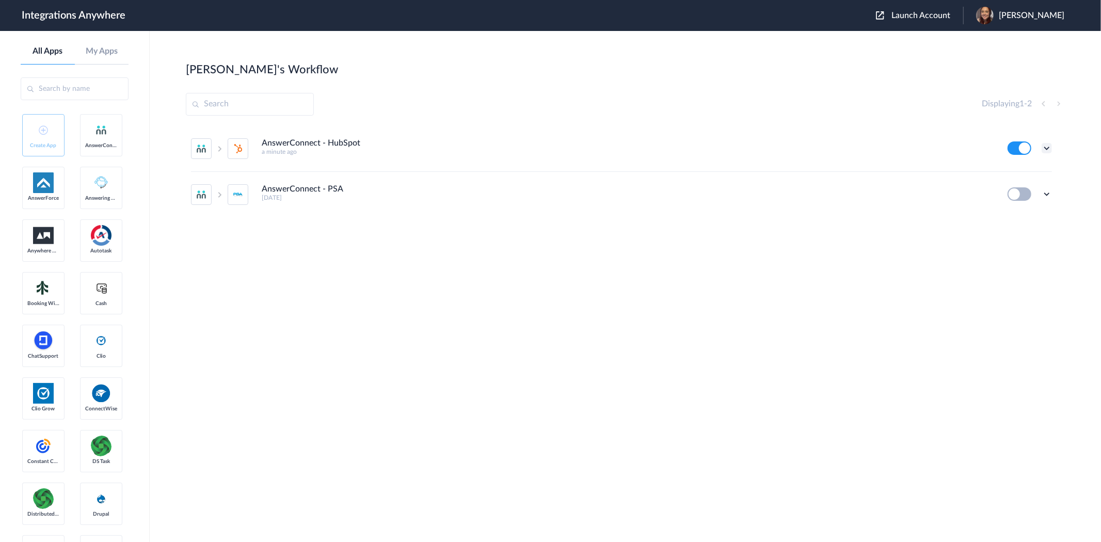
click at [1049, 144] on icon at bounding box center [1047, 148] width 10 height 10
click at [679, 37] on main "[PERSON_NAME]'s Workflow Create Displaying 1 - 2 AnswerConnect - HubSpot a minu…" at bounding box center [626, 286] width 952 height 511
click at [941, 13] on span "Launch Account" at bounding box center [921, 15] width 59 height 8
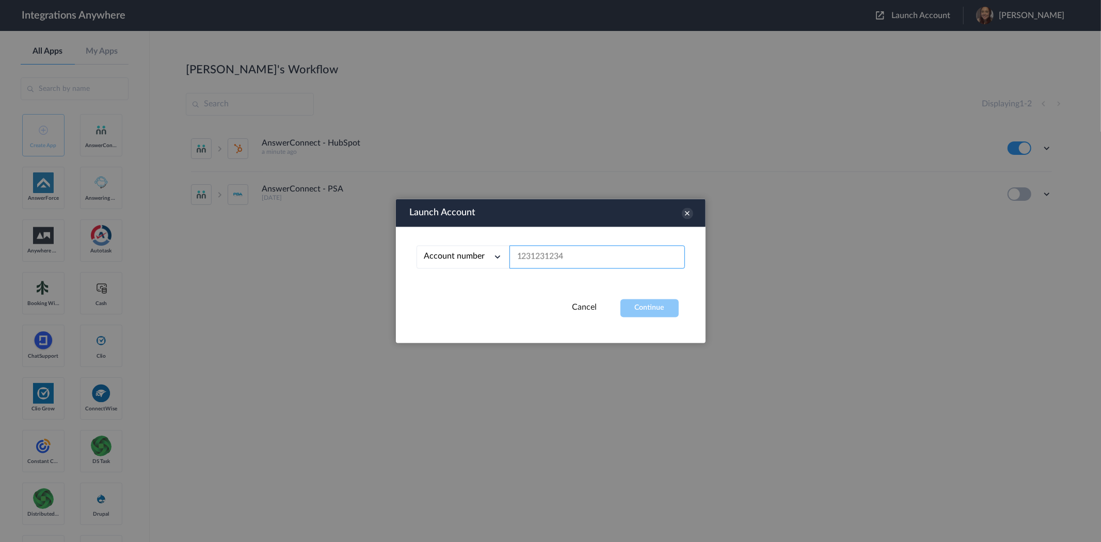
click at [546, 251] on input "text" at bounding box center [598, 257] width 176 height 23
paste input "7043967926"
click at [659, 312] on button "Continue" at bounding box center [650, 308] width 58 height 18
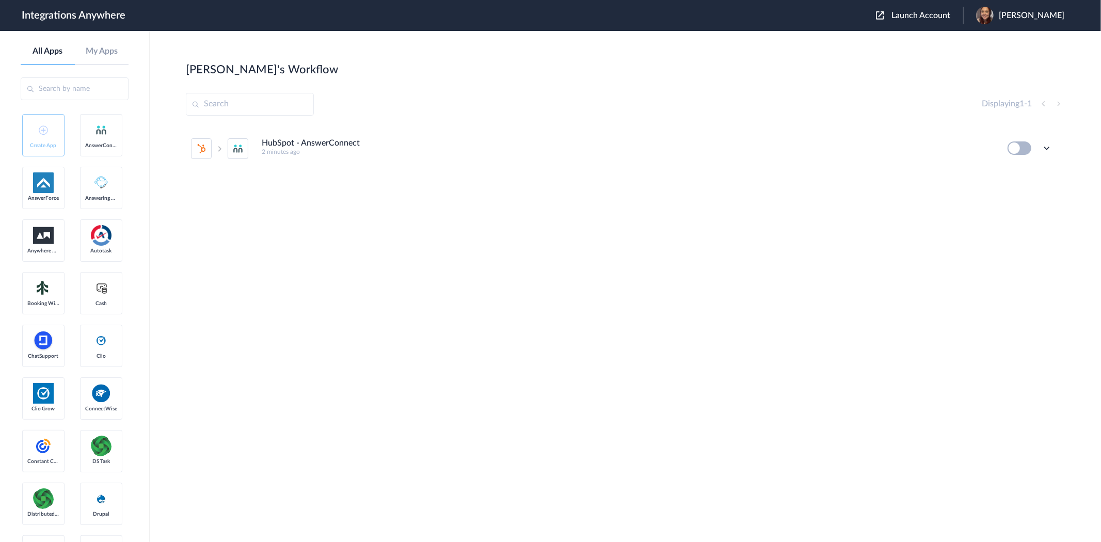
click at [944, 9] on div "Launch Account Cori Ansick My Account Logout" at bounding box center [975, 16] width 199 height 18
click at [940, 17] on span "Launch Account" at bounding box center [921, 15] width 59 height 8
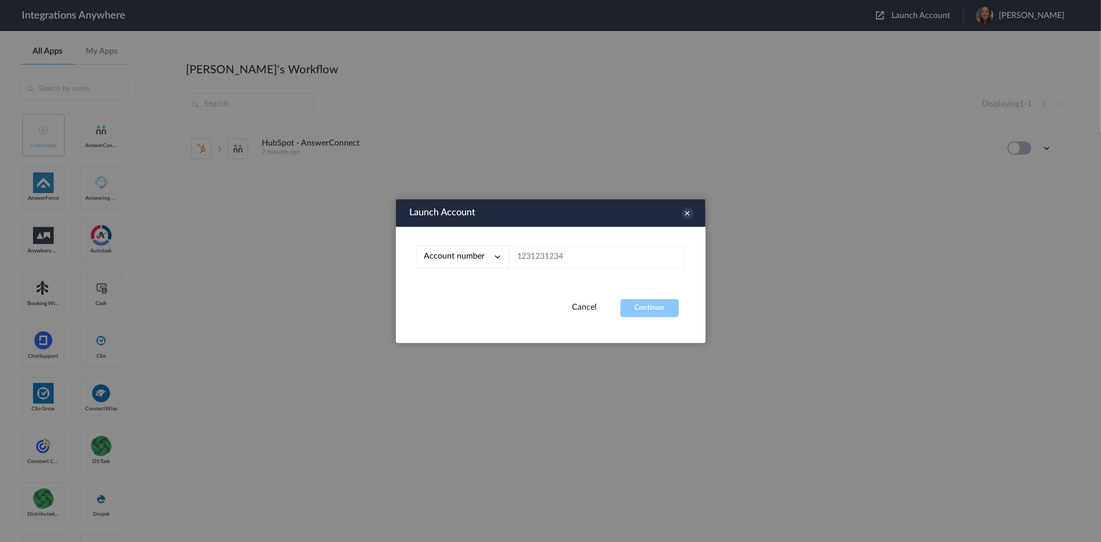
click at [627, 240] on div "Account number Account number Email address" at bounding box center [551, 263] width 310 height 72
click at [620, 249] on input "text" at bounding box center [598, 257] width 176 height 23
paste input "2529669023"
click at [664, 307] on button "Continue" at bounding box center [650, 308] width 58 height 18
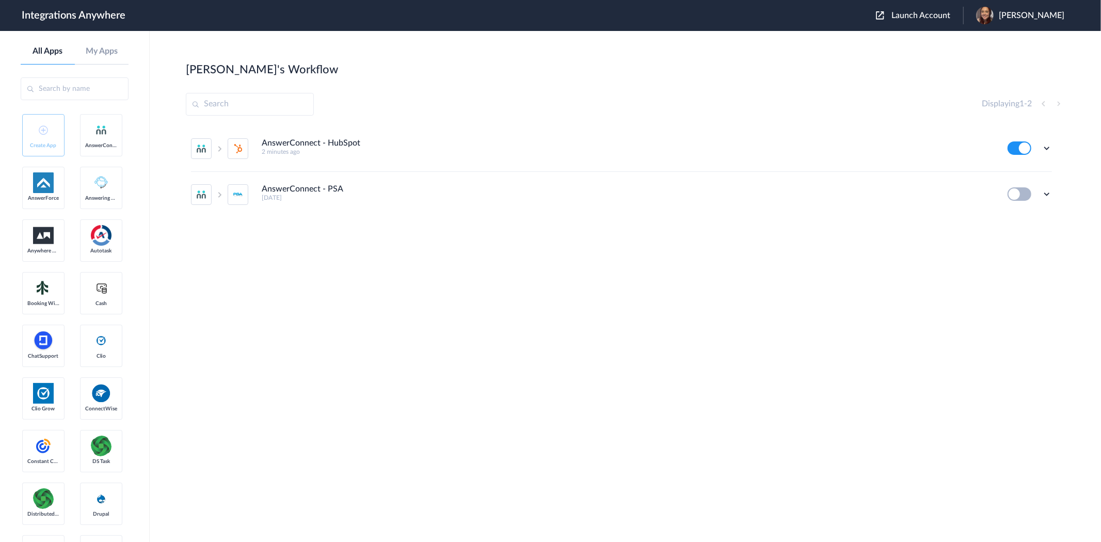
click at [945, 19] on button "Launch Account" at bounding box center [919, 16] width 87 height 10
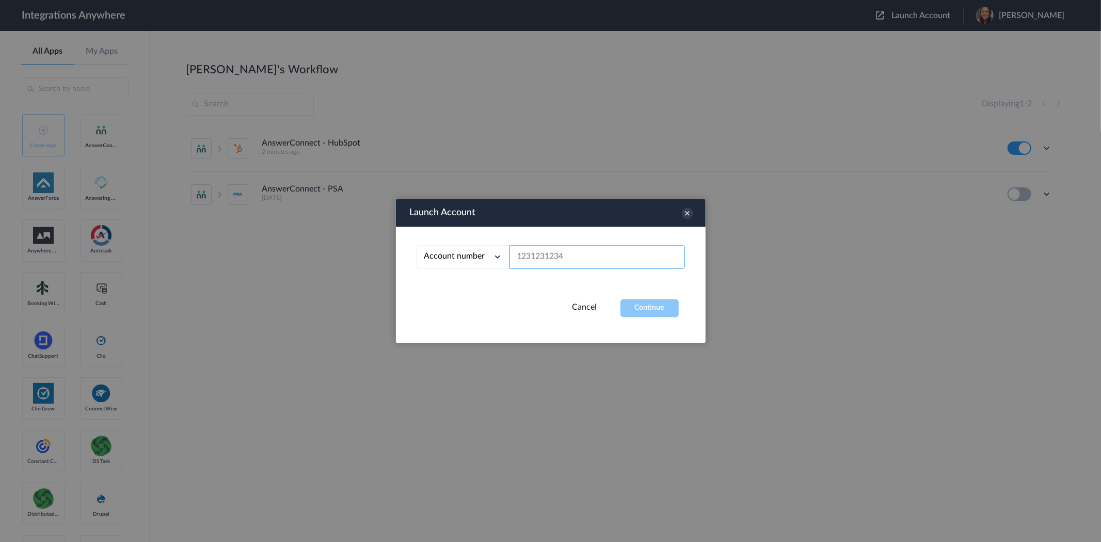
click at [595, 263] on input "text" at bounding box center [598, 257] width 176 height 23
paste input "7043967926"
click at [665, 308] on button "Continue" at bounding box center [650, 308] width 58 height 18
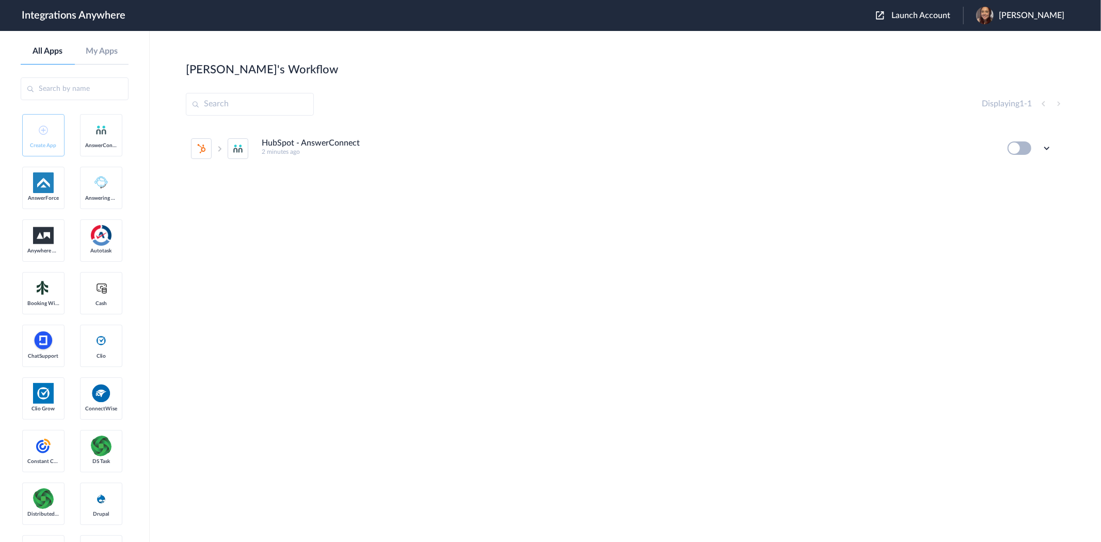
click at [950, 13] on span "Launch Account" at bounding box center [921, 15] width 59 height 8
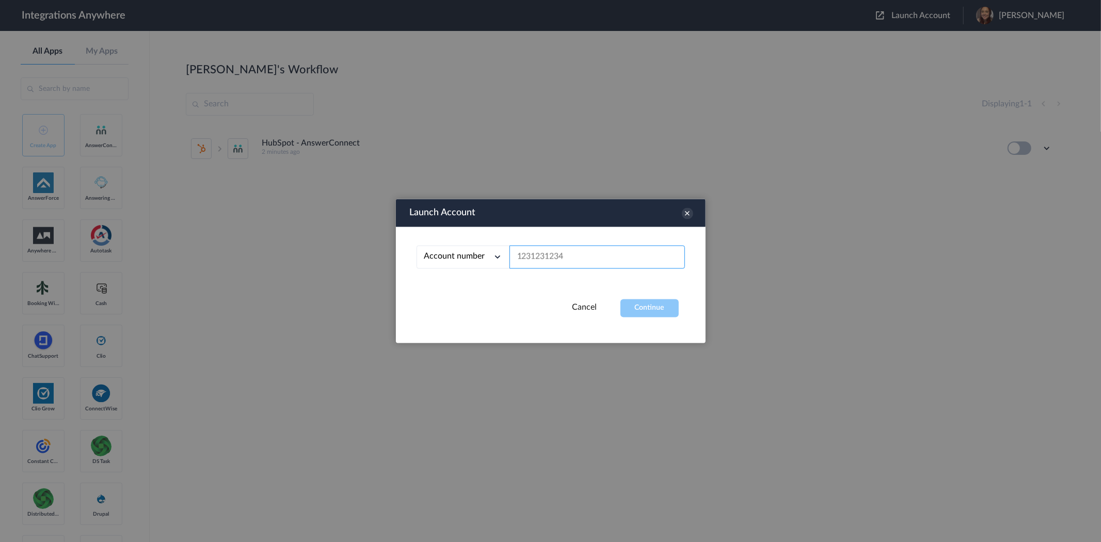
click at [567, 256] on input "text" at bounding box center [598, 257] width 176 height 23
paste input "7043967926"
click at [646, 306] on button "Continue" at bounding box center [650, 308] width 58 height 18
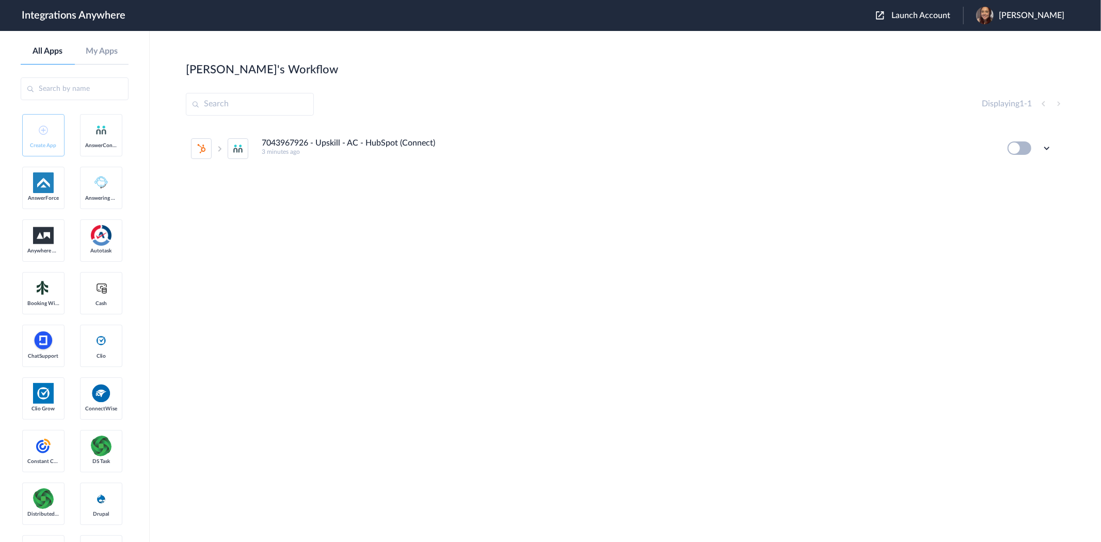
click at [936, 18] on span "Launch Account" at bounding box center [921, 15] width 59 height 8
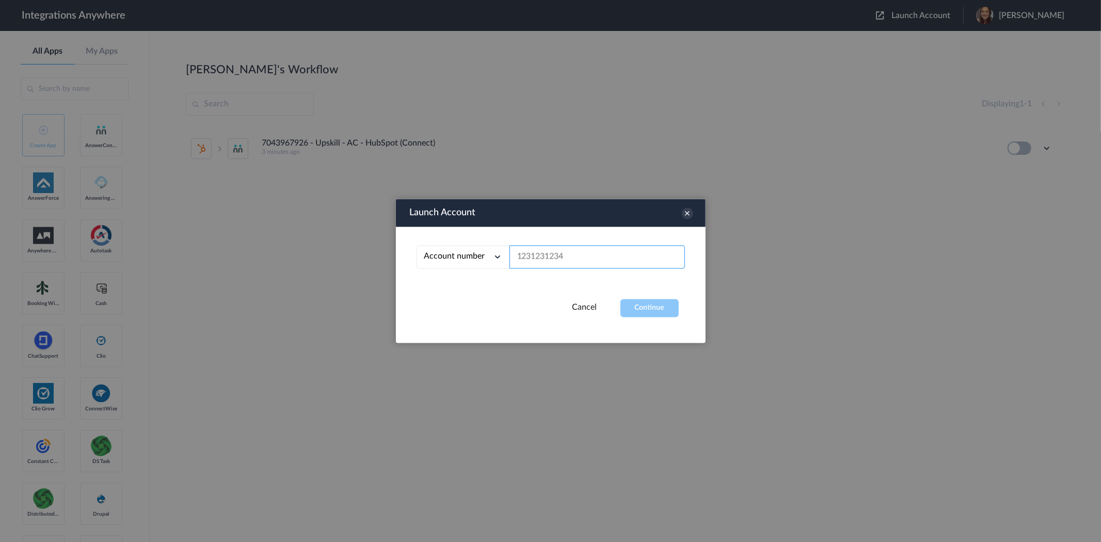
click at [568, 255] on input "text" at bounding box center [598, 257] width 176 height 23
paste input "2529669023"
click at [643, 300] on button "Continue" at bounding box center [650, 308] width 58 height 18
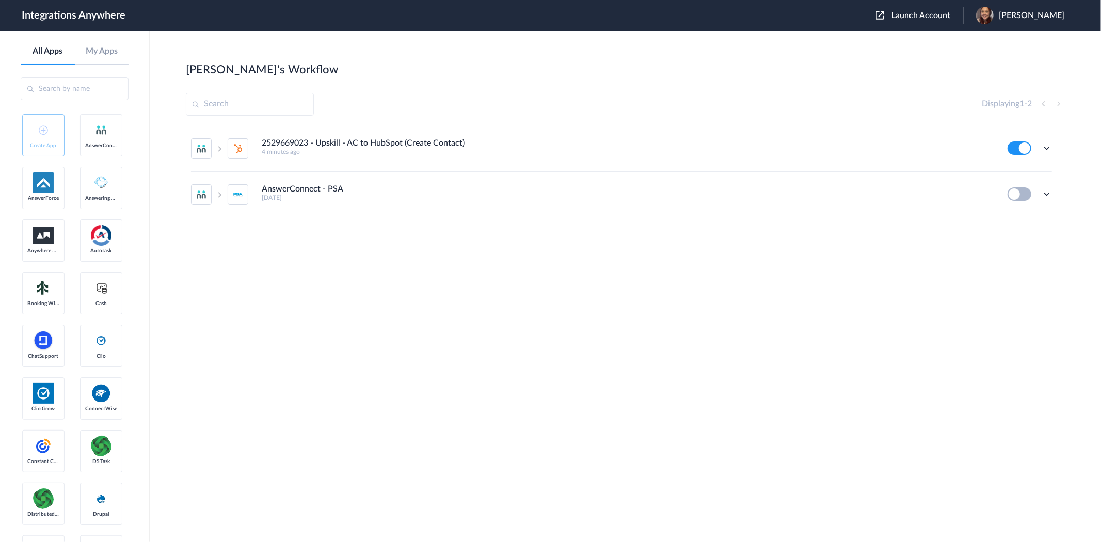
click at [501, 44] on main "Gabrielle's Workflow Create Displaying 1 - 2 2529669023 - Upskill - AC to HubSp…" at bounding box center [626, 286] width 952 height 511
click at [640, 44] on main "Gabrielle's Workflow Create Displaying 1 - 2 2529669023 - Upskill - AC to HubSp…" at bounding box center [626, 286] width 952 height 511
click at [943, 14] on span "Launch Account" at bounding box center [921, 15] width 59 height 8
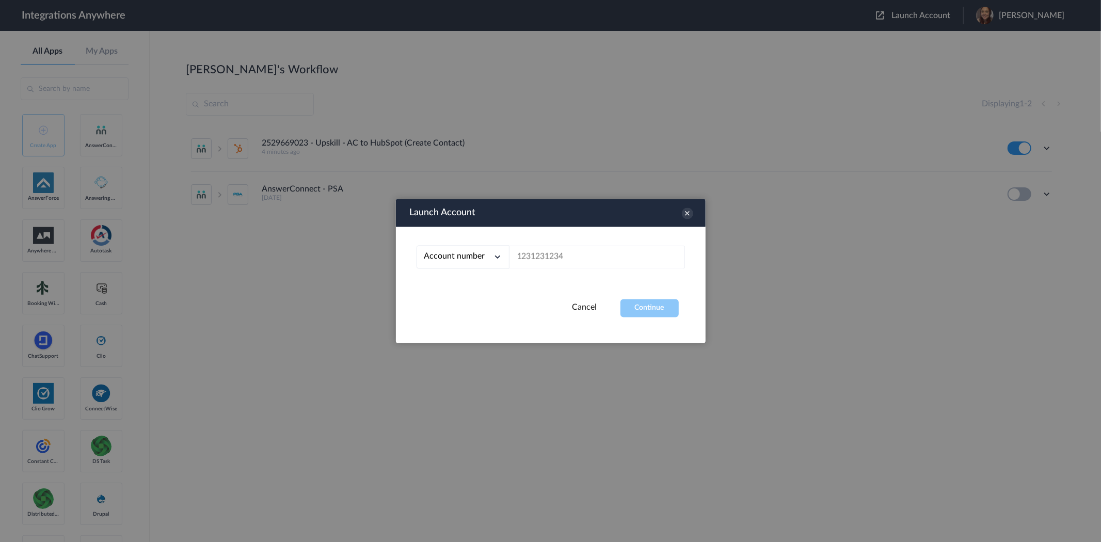
click at [605, 244] on div "Account number Account number Email address" at bounding box center [551, 263] width 310 height 72
click at [603, 253] on input "text" at bounding box center [598, 257] width 176 height 23
paste input "7043967926"
click at [637, 311] on button "Continue" at bounding box center [650, 308] width 58 height 18
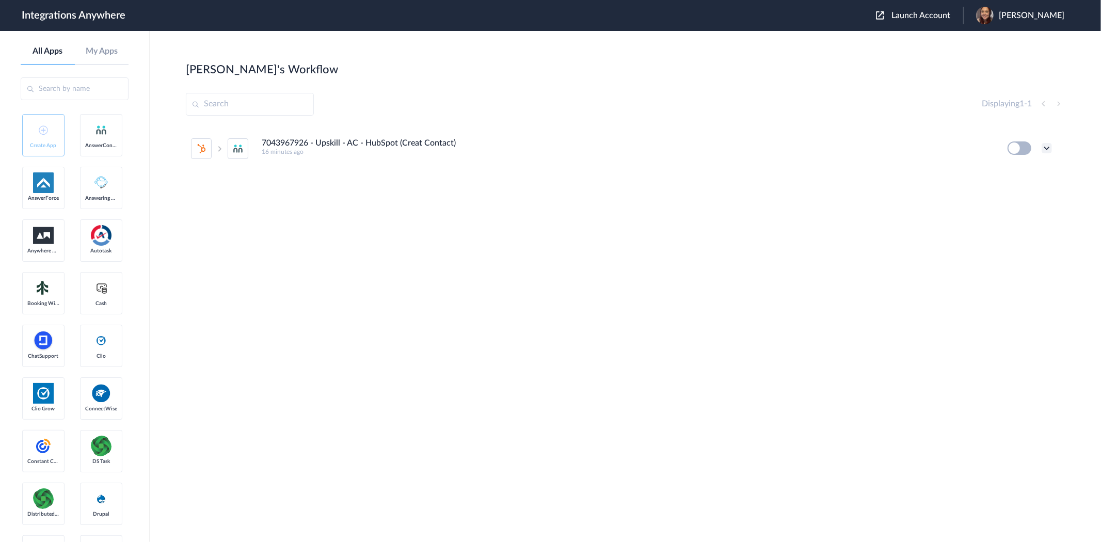
click at [1047, 144] on icon at bounding box center [1047, 148] width 10 height 10
click at [1036, 173] on li "Edit" at bounding box center [1018, 172] width 67 height 19
click at [913, 12] on button "Launch Account" at bounding box center [919, 16] width 87 height 10
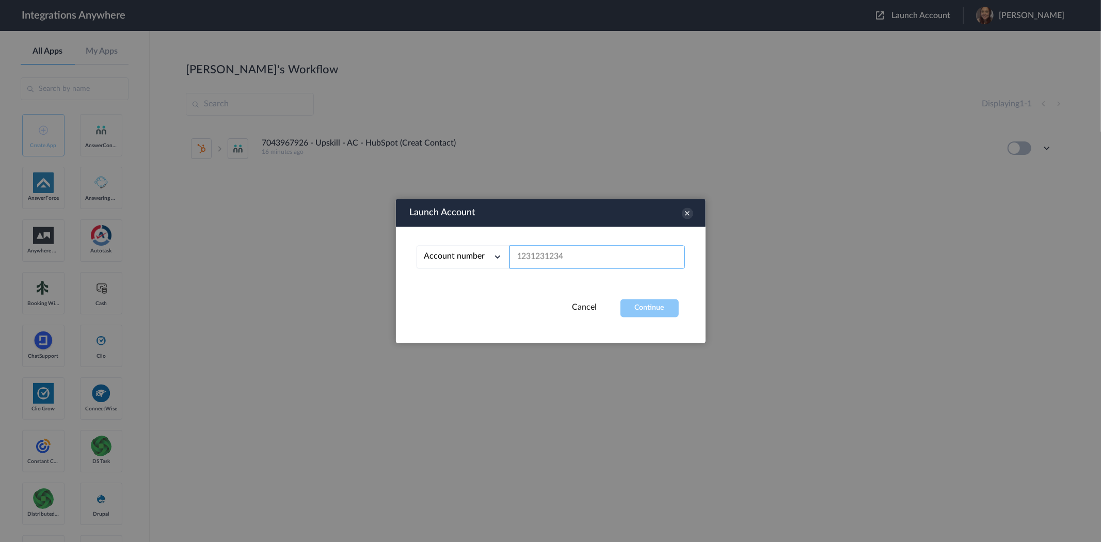
drag, startPoint x: 637, startPoint y: 258, endPoint x: 738, endPoint y: 270, distance: 101.8
click at [685, 267] on div "Account number Account number Email address" at bounding box center [551, 263] width 310 height 72
paste input "2529669023"
click at [660, 315] on button "Continue" at bounding box center [650, 308] width 58 height 18
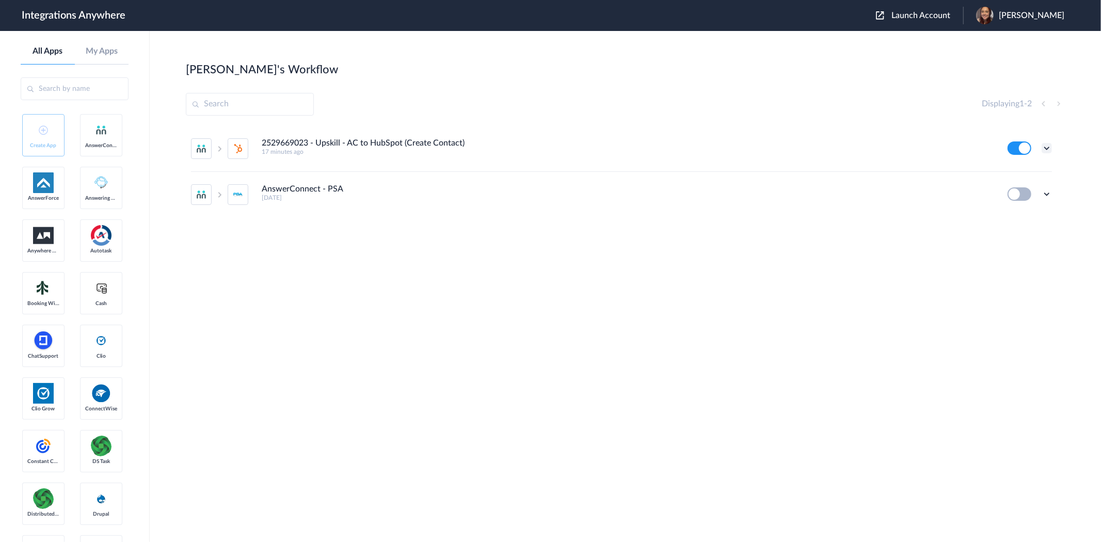
click at [1051, 147] on icon at bounding box center [1047, 148] width 10 height 10
click at [1034, 176] on li "Edit" at bounding box center [1018, 172] width 67 height 19
click at [1049, 148] on icon at bounding box center [1047, 148] width 10 height 10
click at [1019, 171] on li "Edit" at bounding box center [1018, 172] width 67 height 19
click at [1049, 153] on icon at bounding box center [1047, 148] width 10 height 10
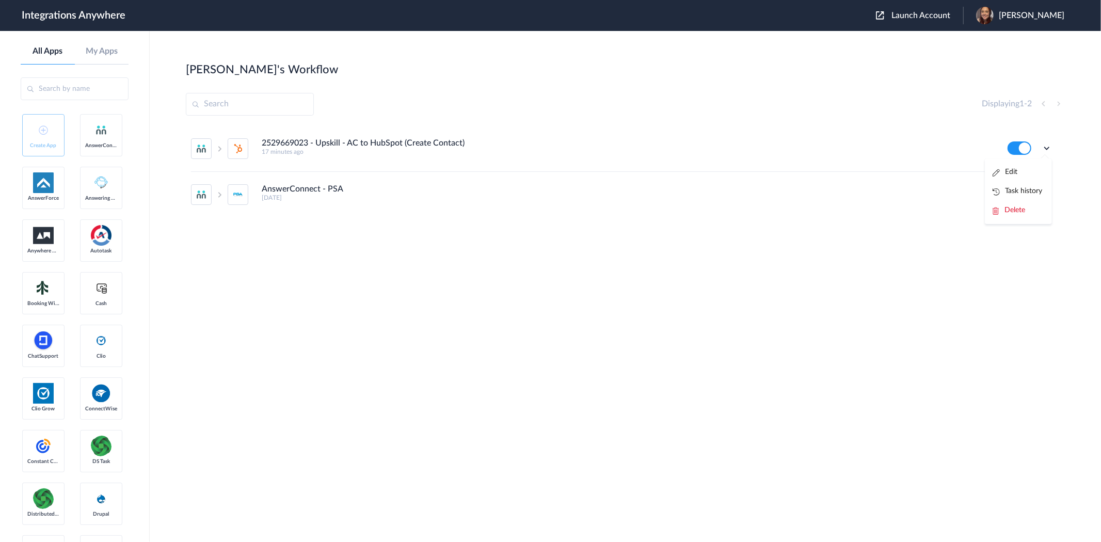
click at [941, 11] on span "Launch Account" at bounding box center [921, 15] width 59 height 8
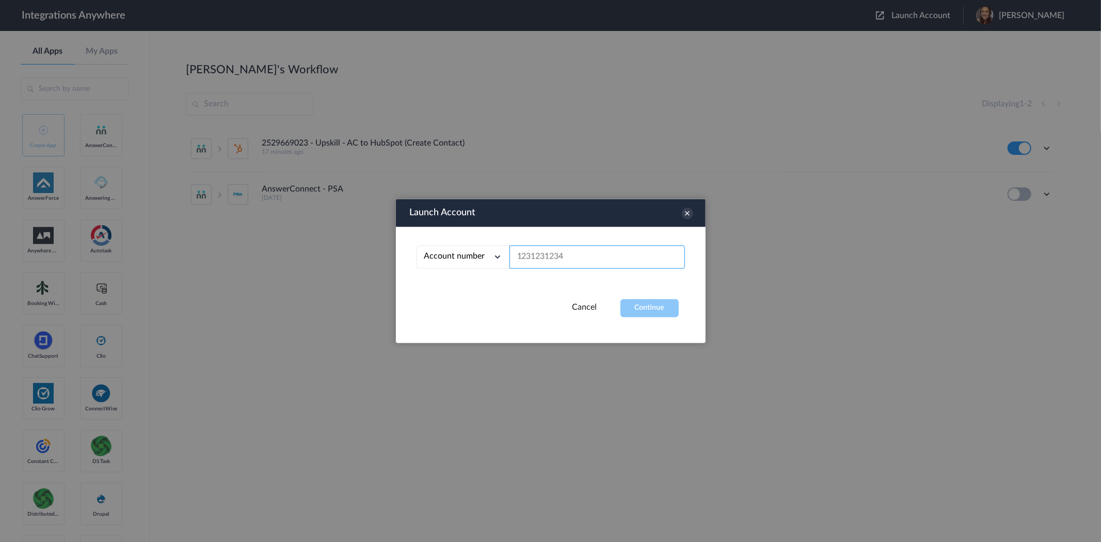
click at [594, 253] on input "text" at bounding box center [598, 257] width 176 height 23
paste input "7043967926"
click at [646, 313] on button "Continue" at bounding box center [650, 308] width 58 height 18
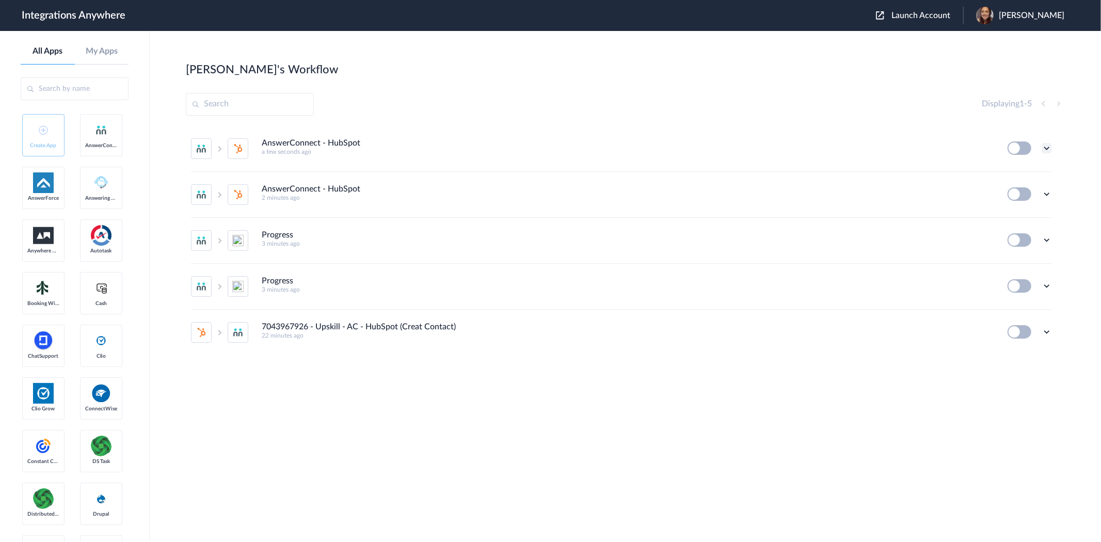
click at [1047, 146] on icon at bounding box center [1047, 148] width 10 height 10
click at [845, 47] on main "Iesha's Workflow Create Displaying 1 - 5 AnswerConnect - HubSpot a few seconds …" at bounding box center [626, 286] width 952 height 511
click at [950, 17] on span "Launch Account" at bounding box center [921, 15] width 59 height 8
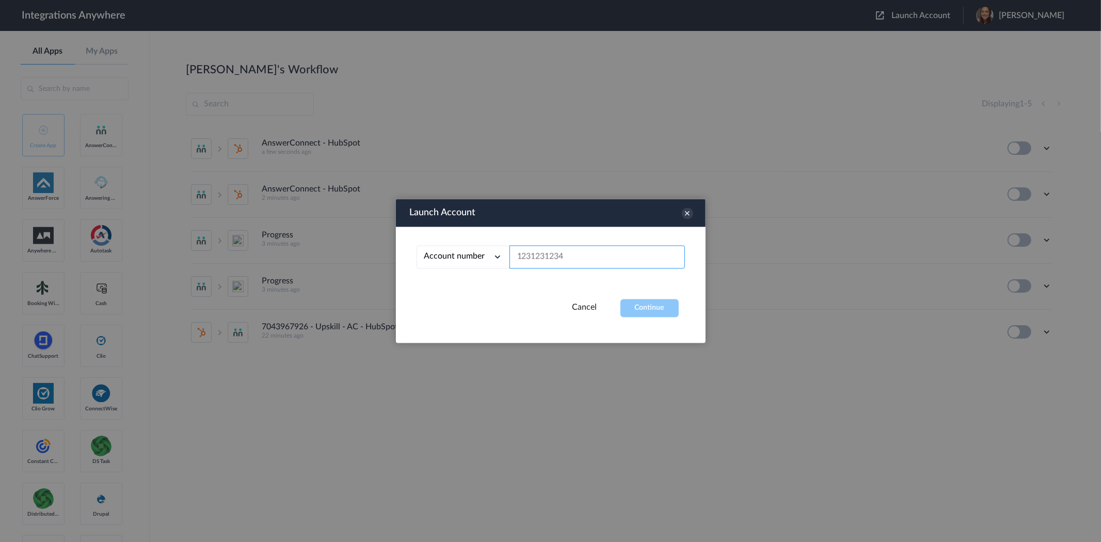
click at [559, 256] on input "text" at bounding box center [598, 257] width 176 height 23
click at [573, 259] on input "text" at bounding box center [598, 257] width 176 height 23
paste input "7043967926"
click at [595, 308] on link "Cancel" at bounding box center [585, 308] width 25 height 8
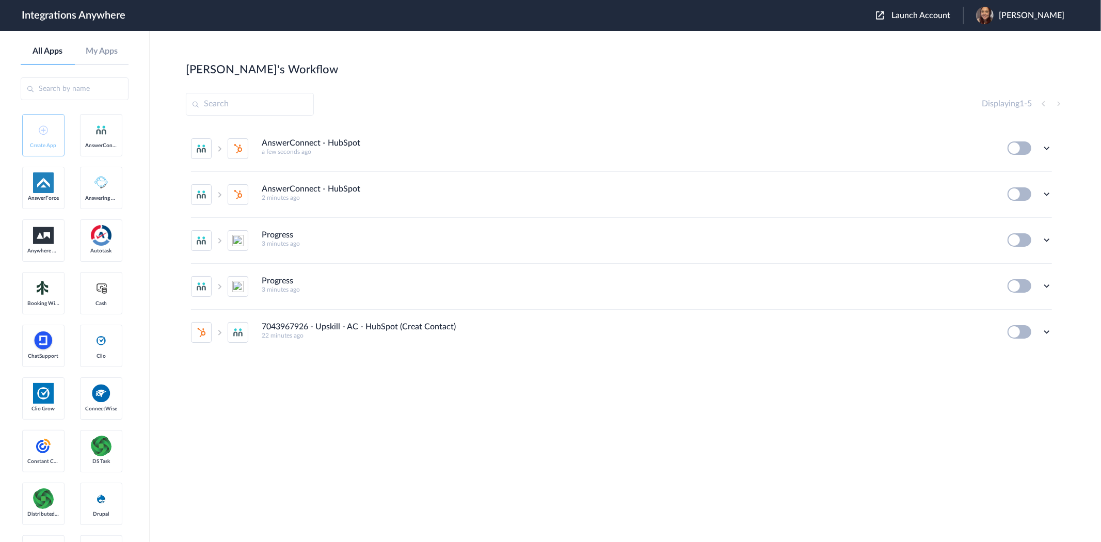
click at [884, 16] on img at bounding box center [880, 15] width 8 height 8
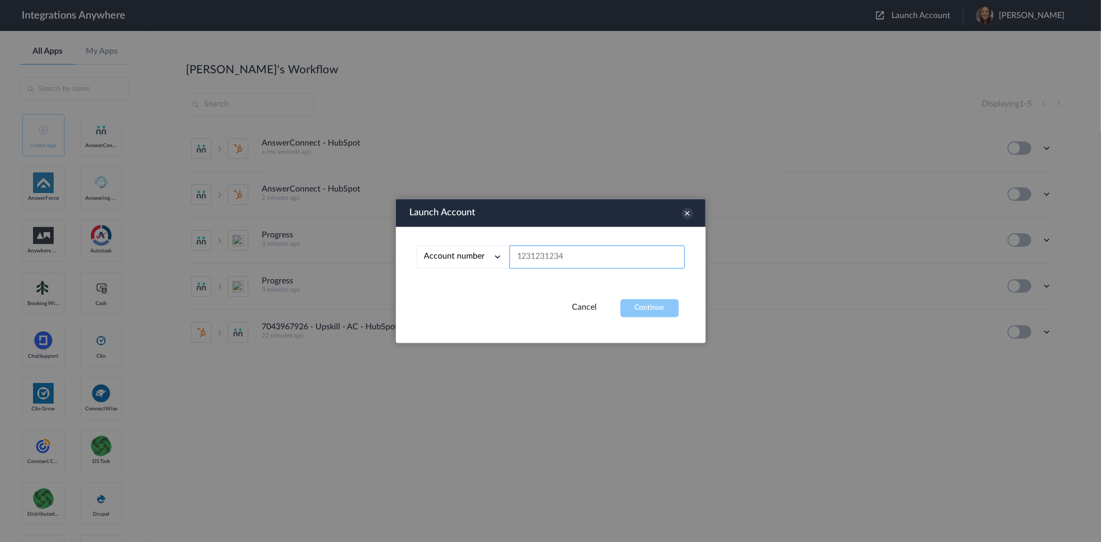
click at [591, 256] on input "text" at bounding box center [598, 257] width 176 height 23
paste input "7043967926"
click at [579, 304] on link "Cancel" at bounding box center [585, 308] width 25 height 8
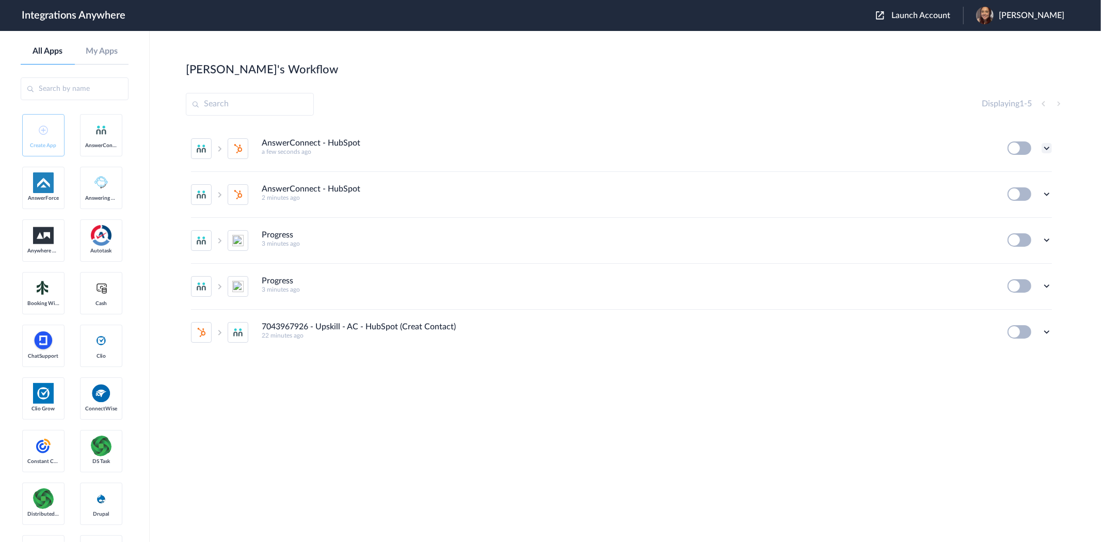
click at [1042, 148] on icon at bounding box center [1047, 148] width 10 height 10
click at [860, 124] on section "Iesha's Workflow Create Displaying 1 - 5 AnswerConnect - HubSpot a few seconds …" at bounding box center [625, 317] width 879 height 511
click at [1045, 194] on icon at bounding box center [1047, 194] width 10 height 10
click at [1039, 253] on li "Delete" at bounding box center [1018, 256] width 67 height 19
click at [1038, 253] on li "Are you sure?" at bounding box center [1018, 261] width 67 height 28
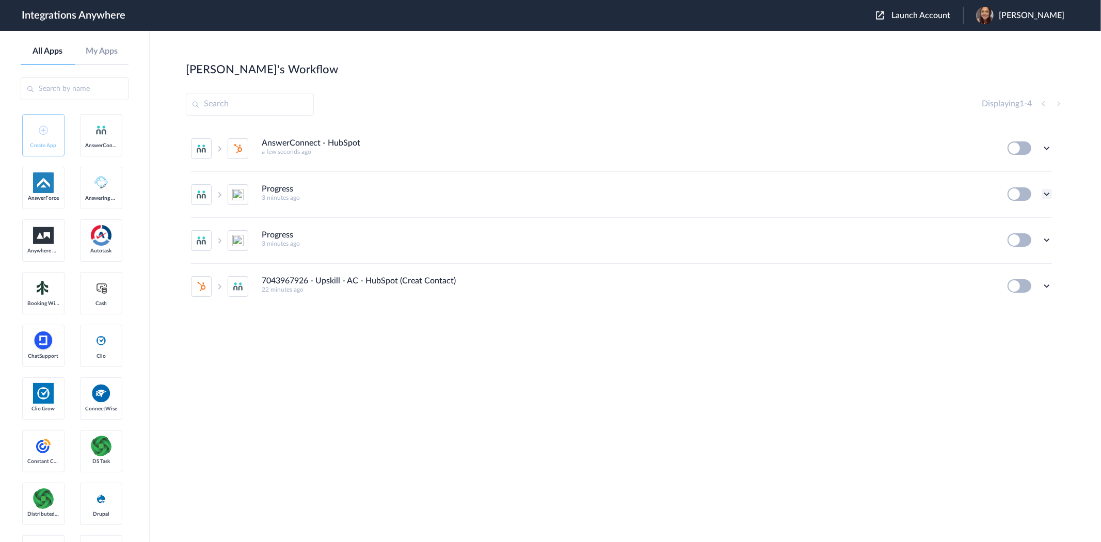
click at [1049, 197] on icon at bounding box center [1047, 194] width 10 height 10
click at [1030, 255] on li "Delete" at bounding box center [1018, 256] width 67 height 19
click at [1030, 255] on li "Are you sure?" at bounding box center [1018, 261] width 67 height 28
click at [1047, 193] on icon at bounding box center [1047, 194] width 10 height 10
click at [1025, 253] on span "Delete" at bounding box center [1015, 255] width 21 height 7
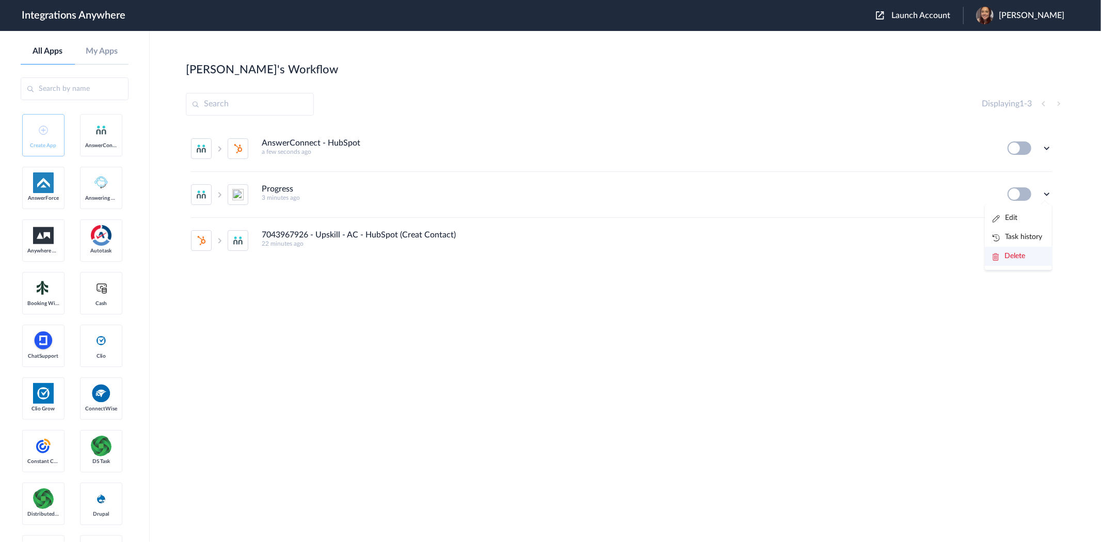
click at [1025, 253] on span "Delete" at bounding box center [1015, 255] width 21 height 7
click at [1048, 193] on icon at bounding box center [1047, 194] width 10 height 10
click at [1034, 261] on li "Delete" at bounding box center [1018, 256] width 67 height 19
click at [744, 83] on section "Iesha's Workflow Create Displaying 1 - 1 AnswerConnect - HubSpot a few seconds …" at bounding box center [625, 317] width 879 height 511
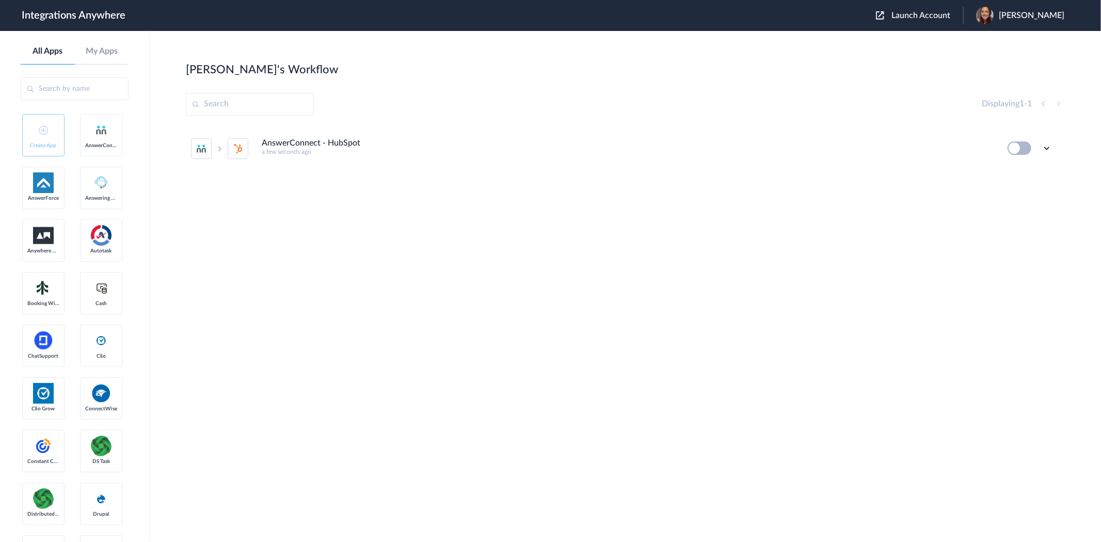
click at [930, 17] on span "Launch Account" at bounding box center [921, 15] width 59 height 8
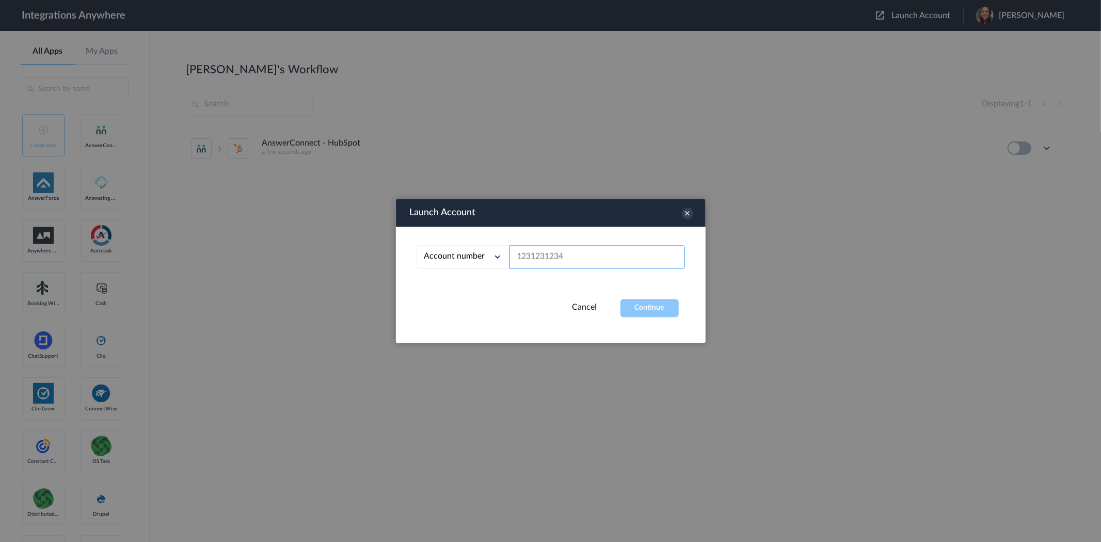
click at [546, 258] on input "text" at bounding box center [598, 257] width 176 height 23
paste input "2529669023"
click at [664, 311] on button "Continue" at bounding box center [650, 308] width 58 height 18
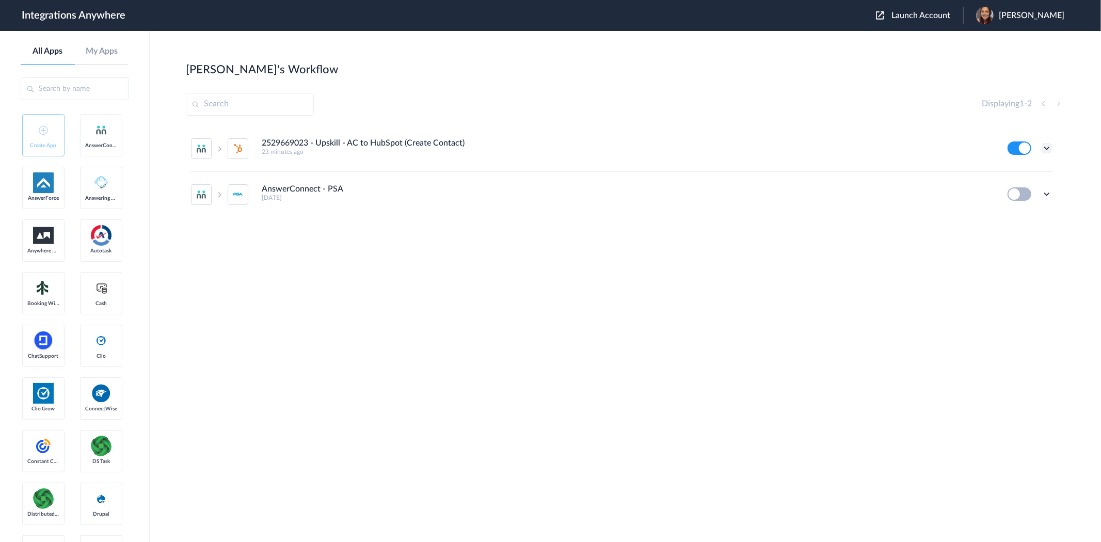
click at [1049, 148] on icon at bounding box center [1047, 148] width 10 height 10
click at [1032, 176] on li "Edit" at bounding box center [1018, 172] width 67 height 19
click at [948, 14] on span "Launch Account" at bounding box center [921, 15] width 59 height 8
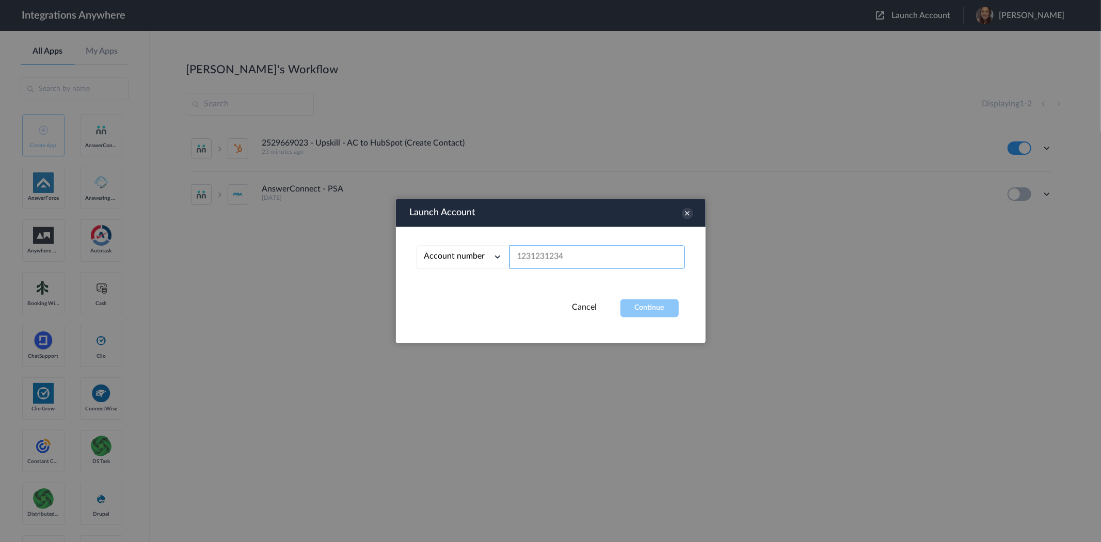
click at [561, 260] on input "text" at bounding box center [598, 257] width 176 height 23
paste input "7043967926"
click at [673, 311] on button "Continue" at bounding box center [650, 308] width 58 height 18
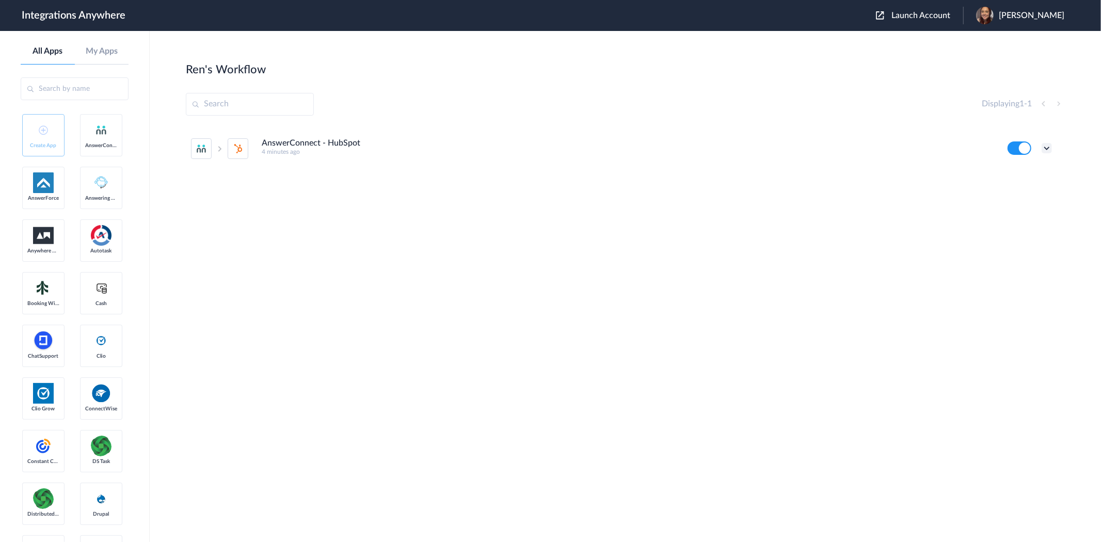
click at [1049, 151] on icon at bounding box center [1047, 148] width 10 height 10
click at [1024, 176] on li "Edit" at bounding box center [1018, 172] width 67 height 19
click at [519, 70] on div "Ren's Workflow Create" at bounding box center [625, 69] width 879 height 14
click at [334, 64] on div "Ren's Workflow Create" at bounding box center [625, 69] width 879 height 14
click at [925, 15] on span "Launch Account" at bounding box center [921, 15] width 59 height 8
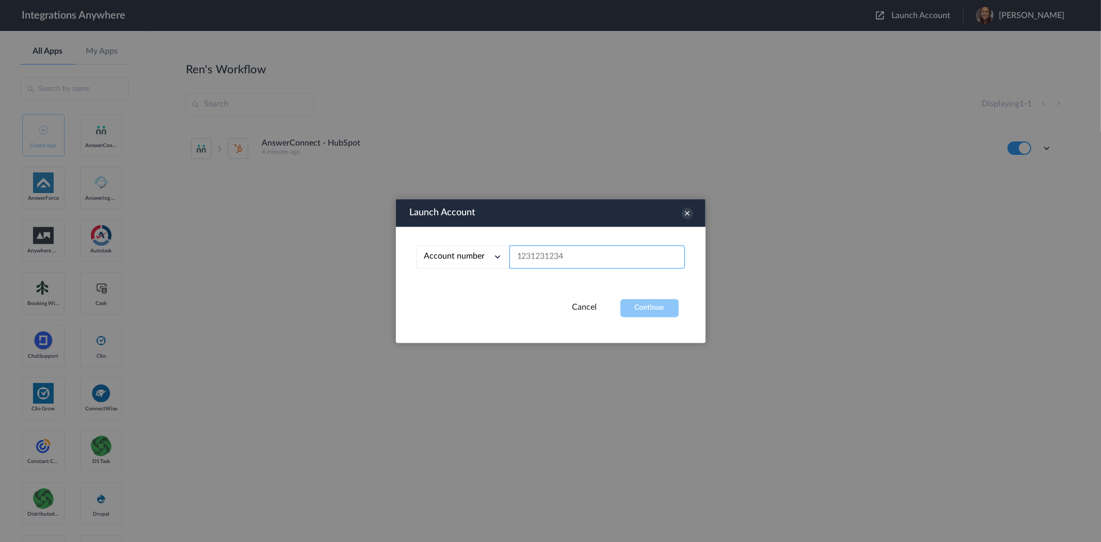
click at [581, 259] on input "text" at bounding box center [598, 257] width 176 height 23
paste input "7043967926"
click at [642, 306] on button "Continue" at bounding box center [650, 308] width 58 height 18
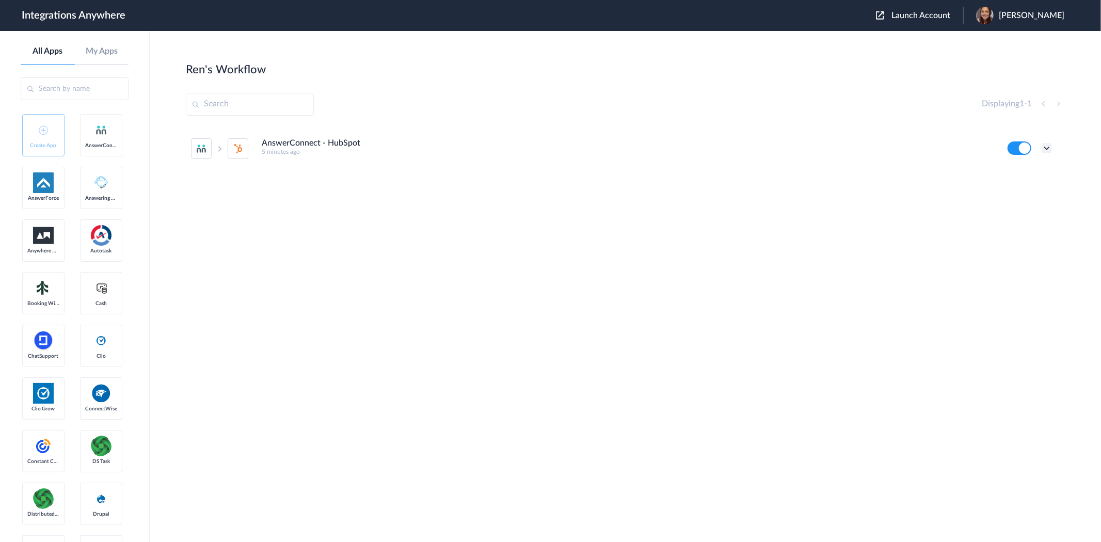
click at [1047, 147] on icon at bounding box center [1047, 148] width 10 height 10
click at [1041, 179] on li "Edit" at bounding box center [1018, 172] width 67 height 19
click at [625, 37] on main "Ren's Workflow Create Displaying 1 - 1 AnswerConnect - HubSpot 5 minutes ago Ed…" at bounding box center [626, 286] width 952 height 511
click at [950, 11] on span "Launch Account" at bounding box center [921, 15] width 59 height 8
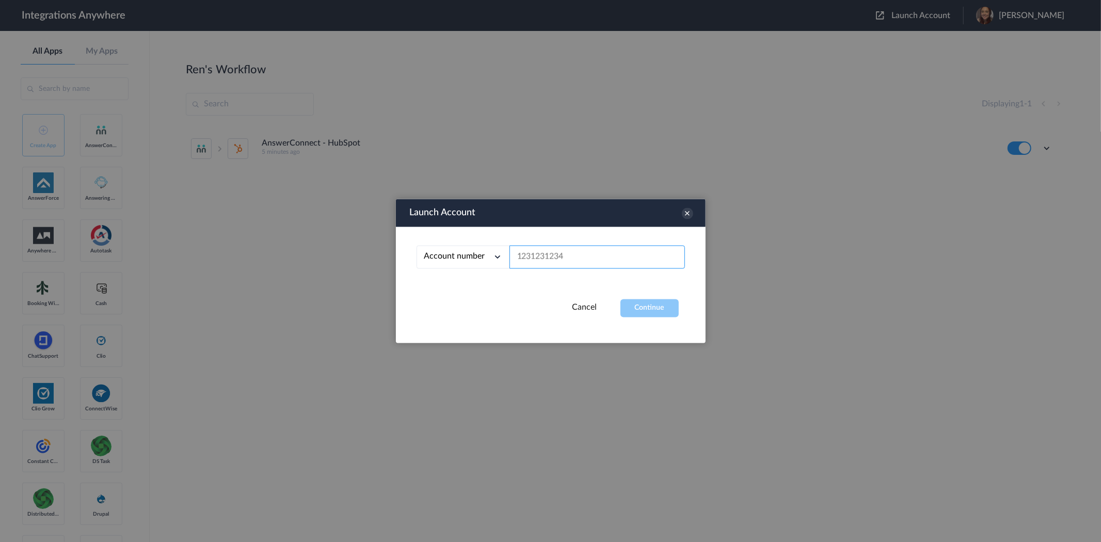
click at [655, 248] on input "text" at bounding box center [598, 257] width 176 height 23
paste input "2529669023"
type input "2529669023"
click at [659, 305] on button "Continue" at bounding box center [650, 308] width 58 height 18
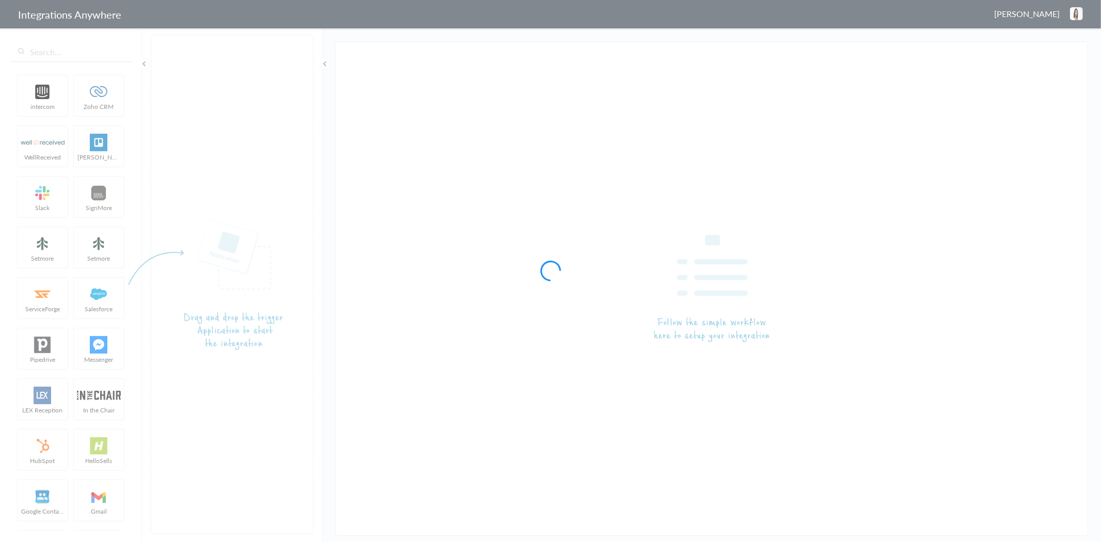
type input "7043967926 - Upskill - AC - HubSpot (Creat Contact)"
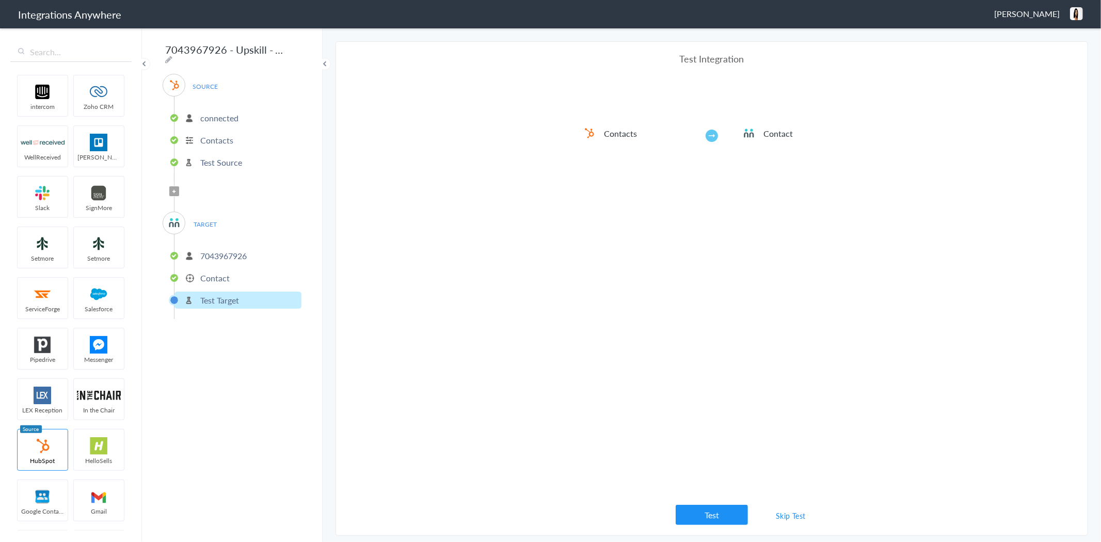
click at [173, 192] on span "Filter Applied" at bounding box center [174, 191] width 10 height 10
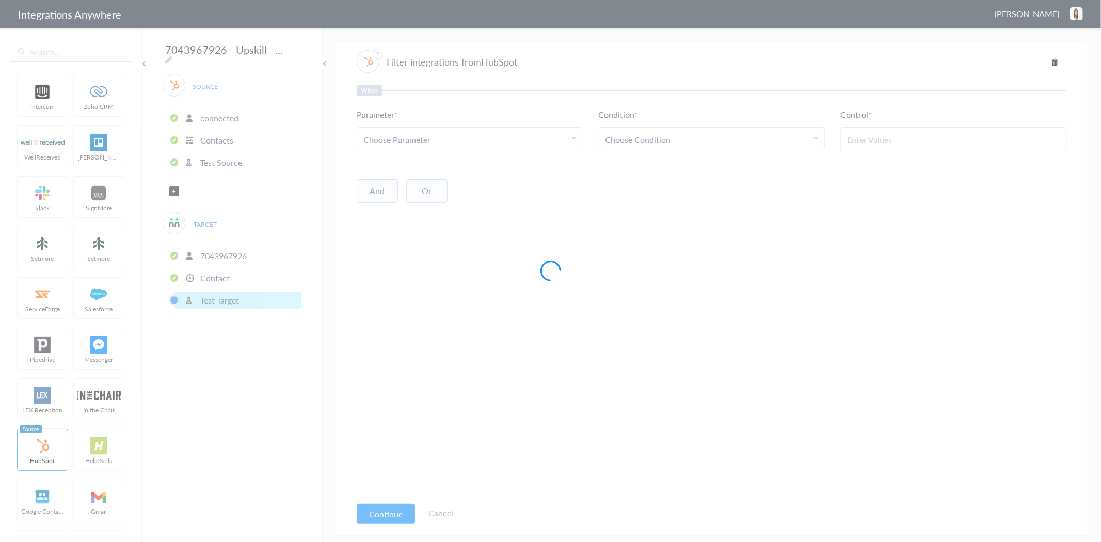
click at [536, 133] on div at bounding box center [550, 271] width 1101 height 542
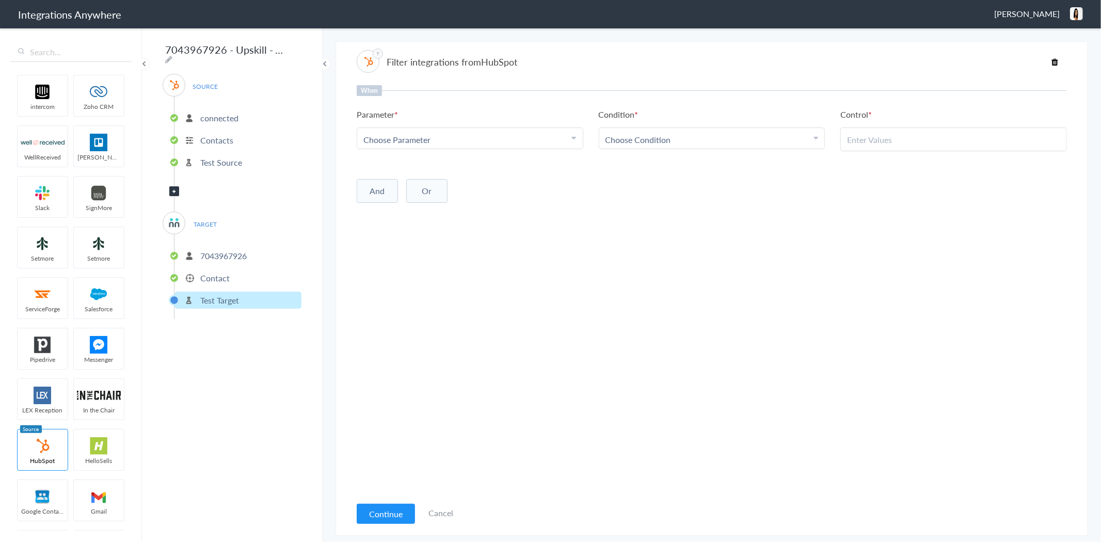
click at [497, 141] on div "Choose Parameter" at bounding box center [469, 140] width 213 height 12
click at [411, 172] on input "text" at bounding box center [470, 168] width 226 height 22
type input "ca"
click at [705, 65] on div "Filter integrations from HubSpot" at bounding box center [712, 61] width 710 height 23
click at [262, 114] on li "connected" at bounding box center [238, 117] width 127 height 17
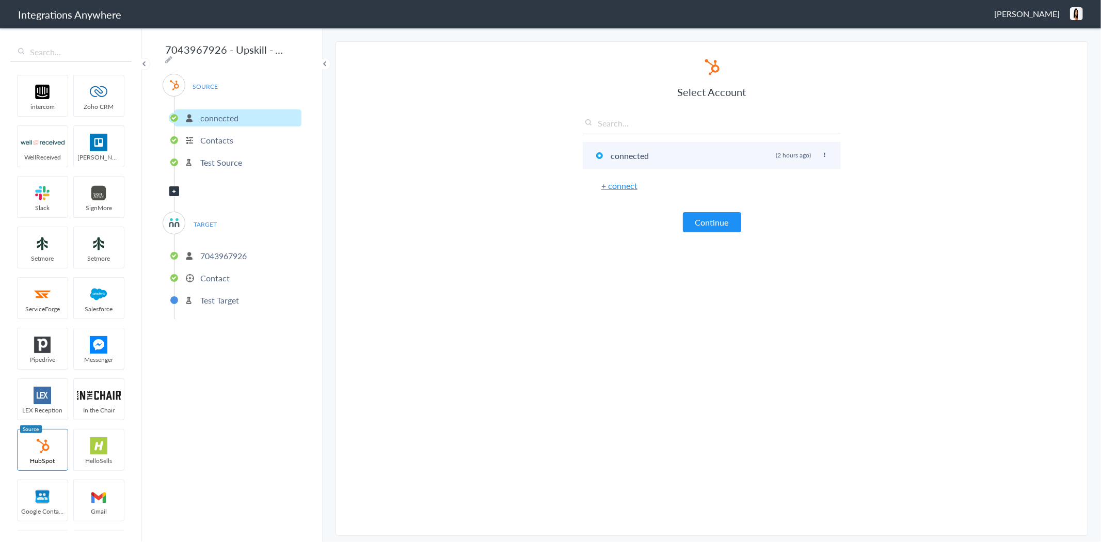
click at [825, 156] on icon at bounding box center [824, 155] width 6 height 6
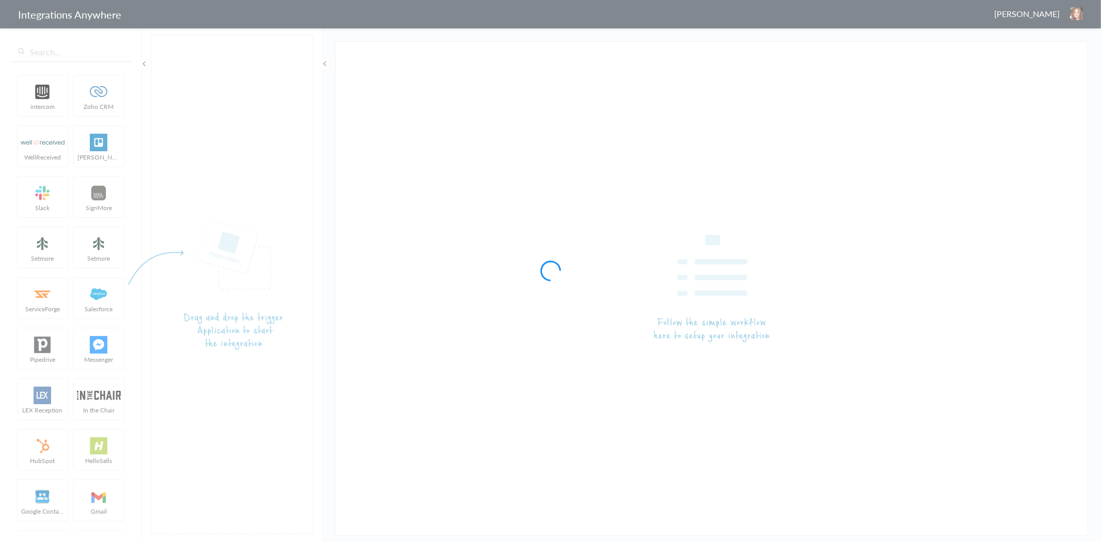
type input "2529669023 - Upskill - AC to HubSpot (Create Contact)"
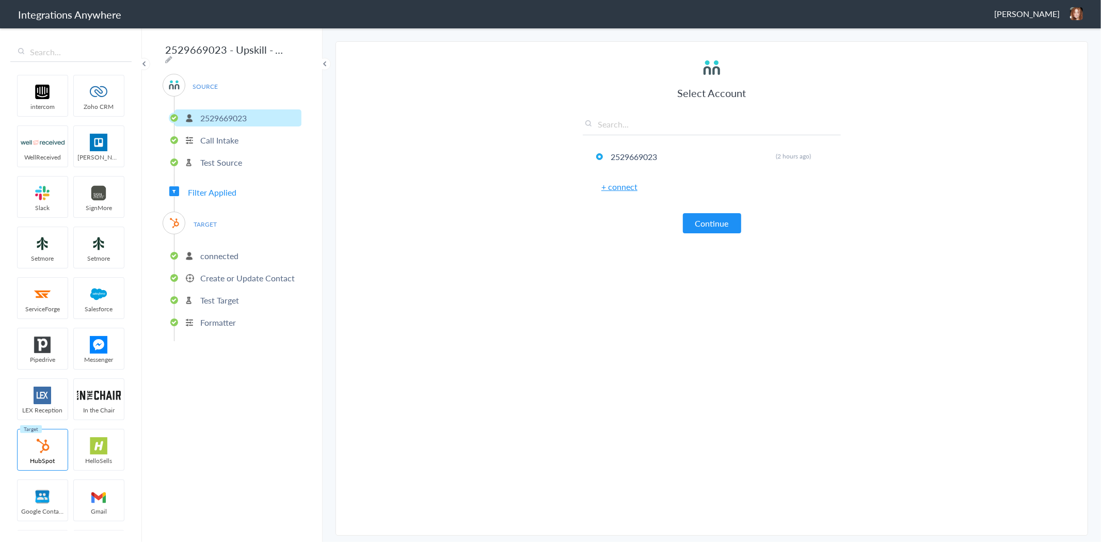
click at [230, 189] on span "Filter Applied" at bounding box center [212, 192] width 49 height 12
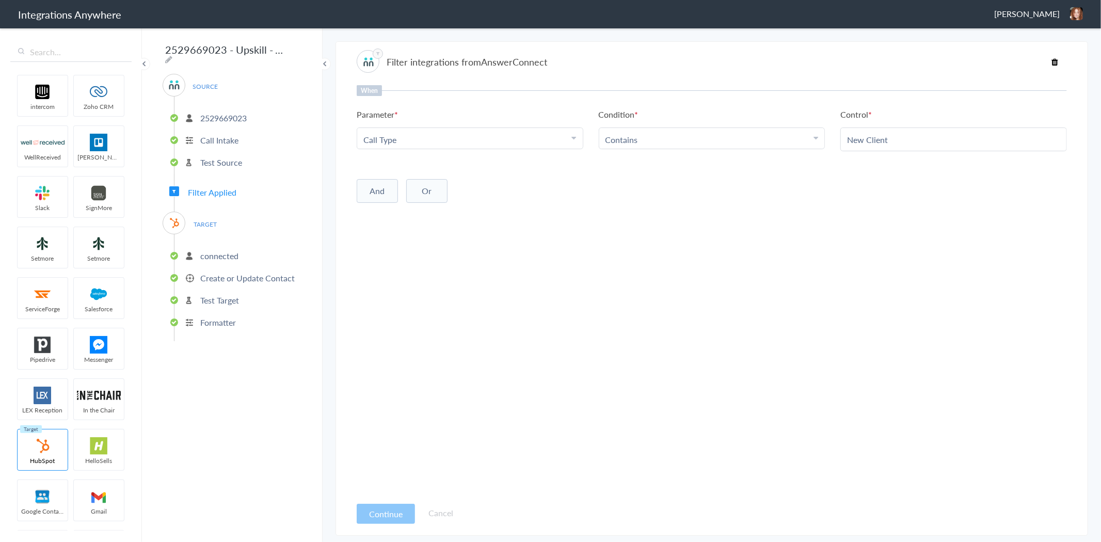
click at [242, 272] on p "Create or Update Contact" at bounding box center [247, 278] width 94 height 12
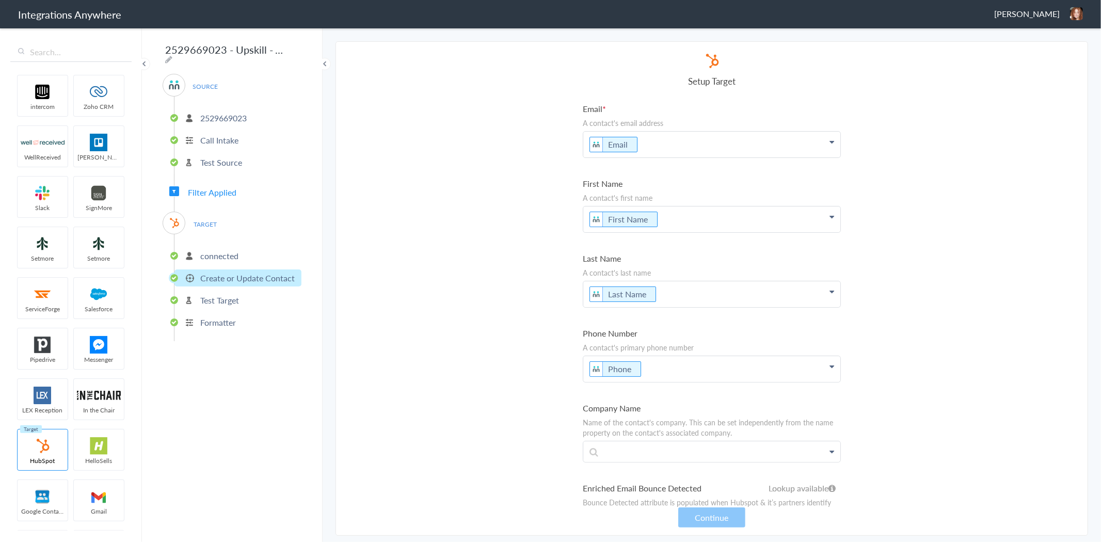
click at [446, 299] on section "Select Account 2529669023 Rename Delete (2 hours ago) + connect Continue Setup …" at bounding box center [712, 288] width 753 height 495
click at [884, 245] on section "Select Account 2529669023 Rename Delete (2 hours ago) + connect Continue Setup …" at bounding box center [712, 288] width 753 height 495
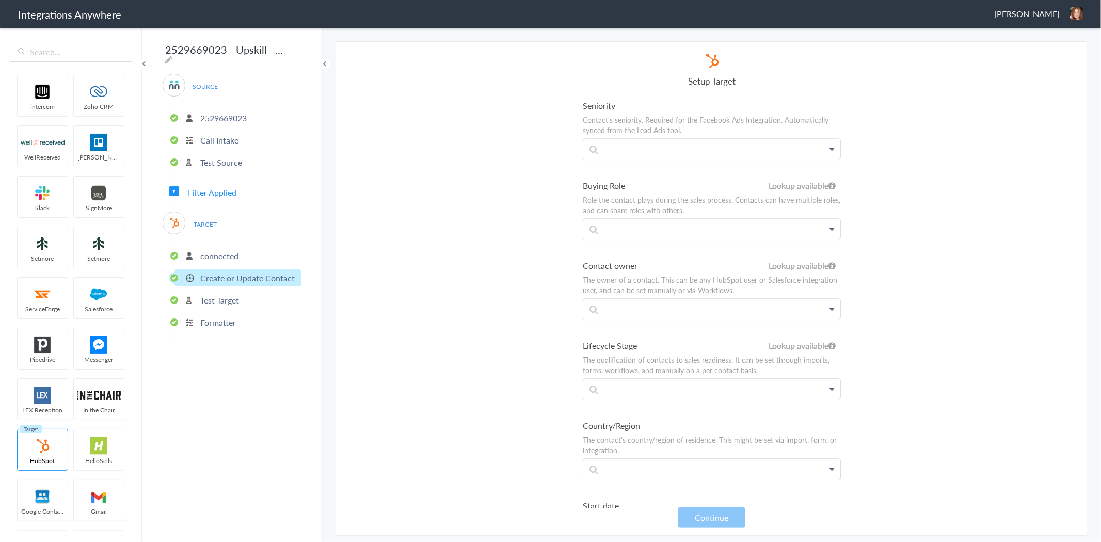
scroll to position [2371, 0]
click at [1000, 259] on section "Select Account 2529669023 Rename Delete (2 hours ago) + connect Continue Setup …" at bounding box center [712, 288] width 753 height 495
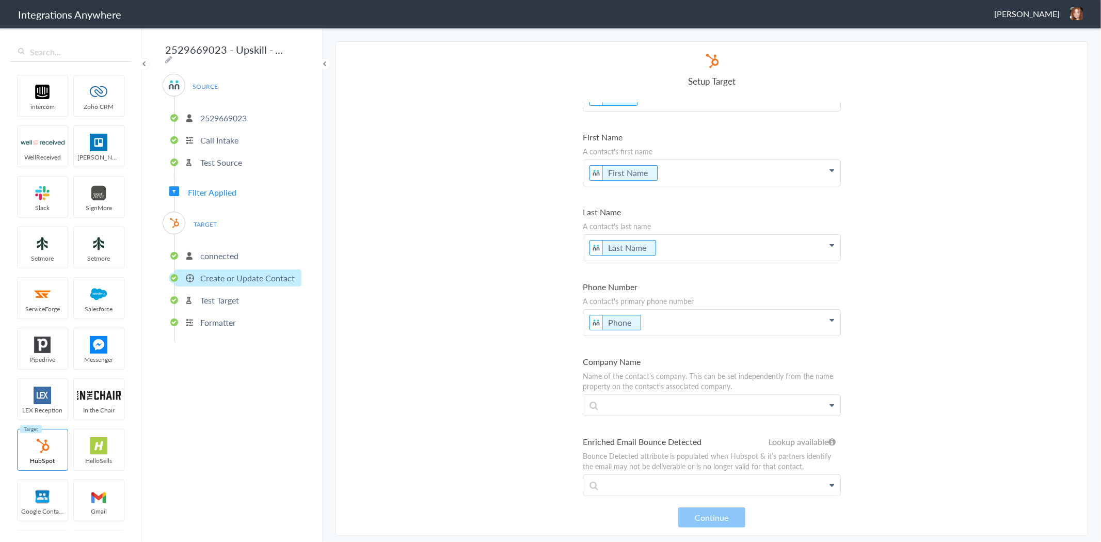
scroll to position [0, 0]
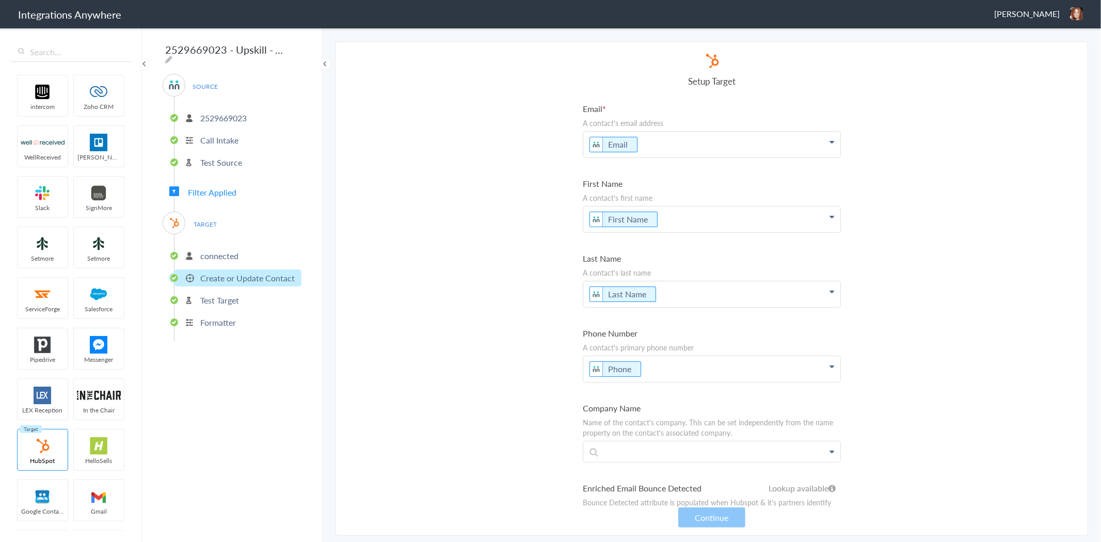
click at [922, 171] on section "Select Account 2529669023 Rename Delete (2 hours ago) + connect Continue Setup …" at bounding box center [712, 288] width 753 height 495
click at [221, 186] on span "Filter Applied" at bounding box center [212, 192] width 49 height 12
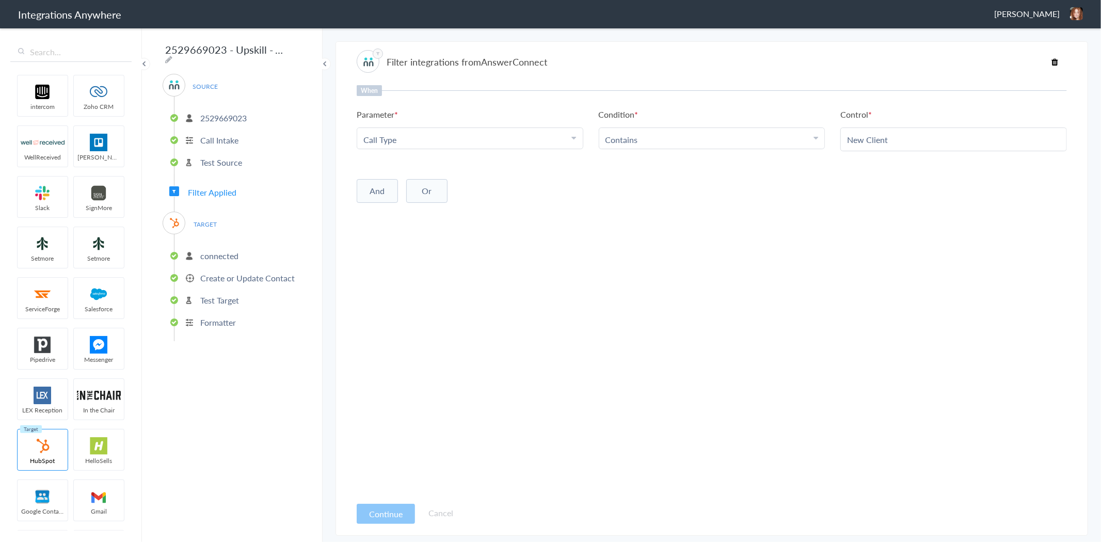
click at [238, 162] on p "Test Source" at bounding box center [221, 162] width 42 height 12
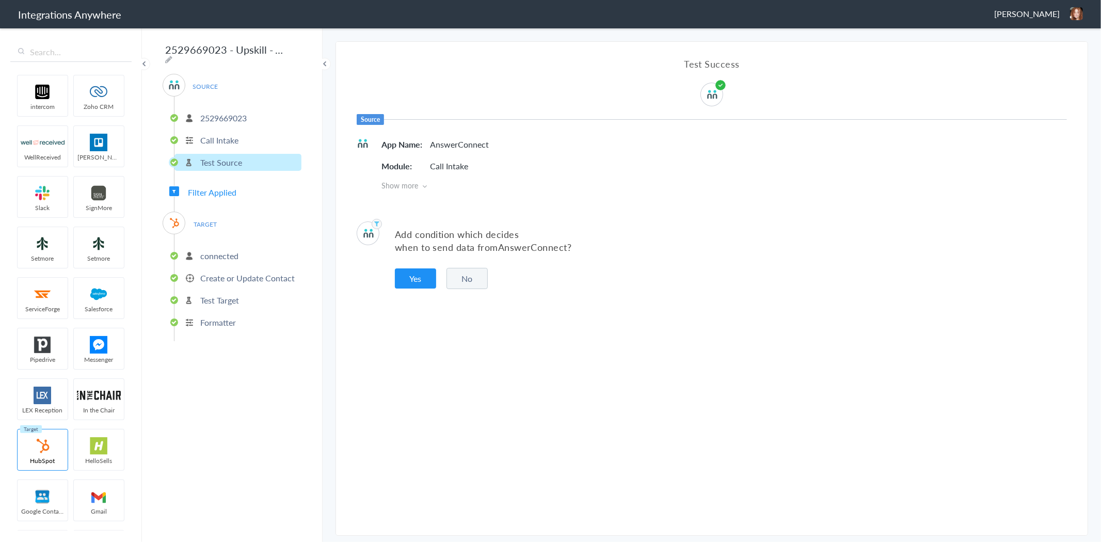
click at [230, 186] on span "Filter Applied" at bounding box center [212, 192] width 49 height 12
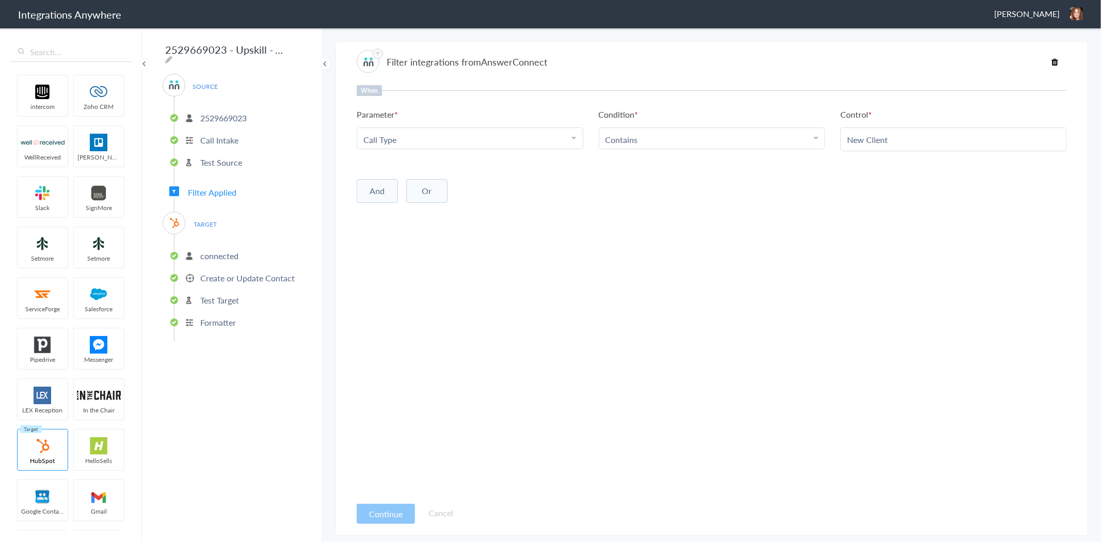
click at [230, 138] on p "Call Intake" at bounding box center [219, 140] width 38 height 12
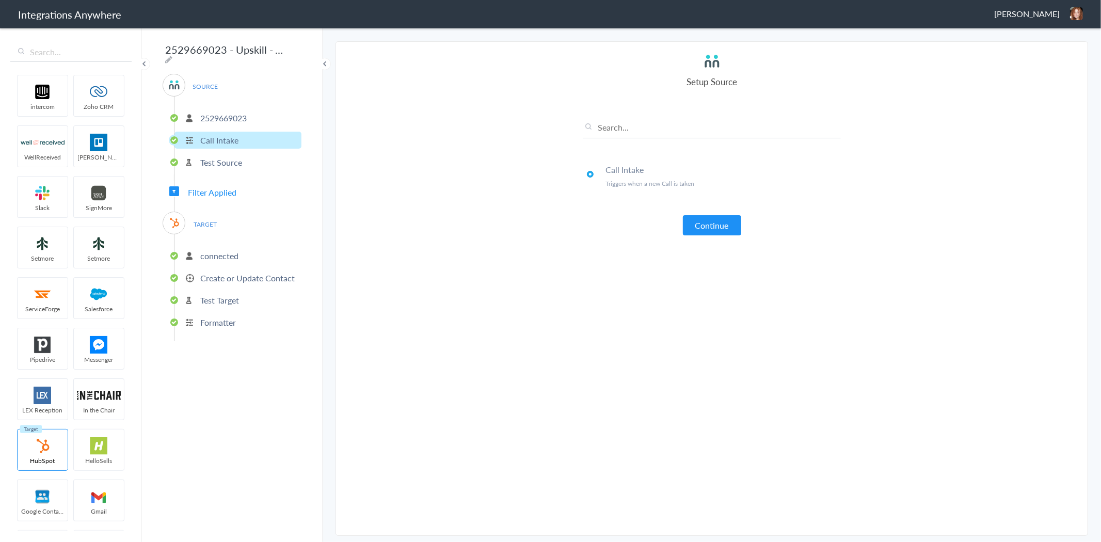
click at [234, 156] on p "Test Source" at bounding box center [221, 162] width 42 height 12
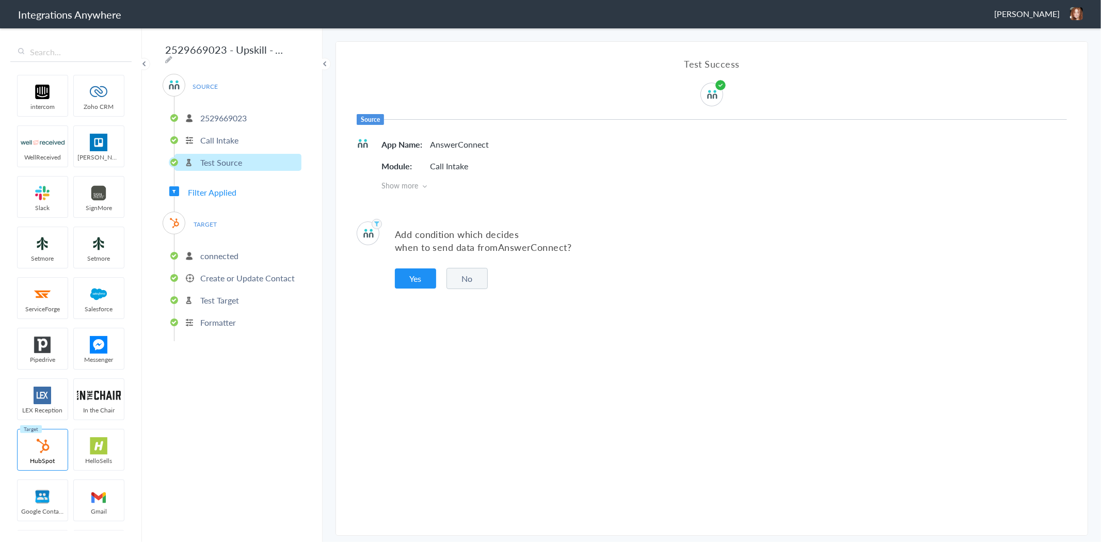
click at [227, 190] on span "Filter Applied" at bounding box center [212, 192] width 49 height 12
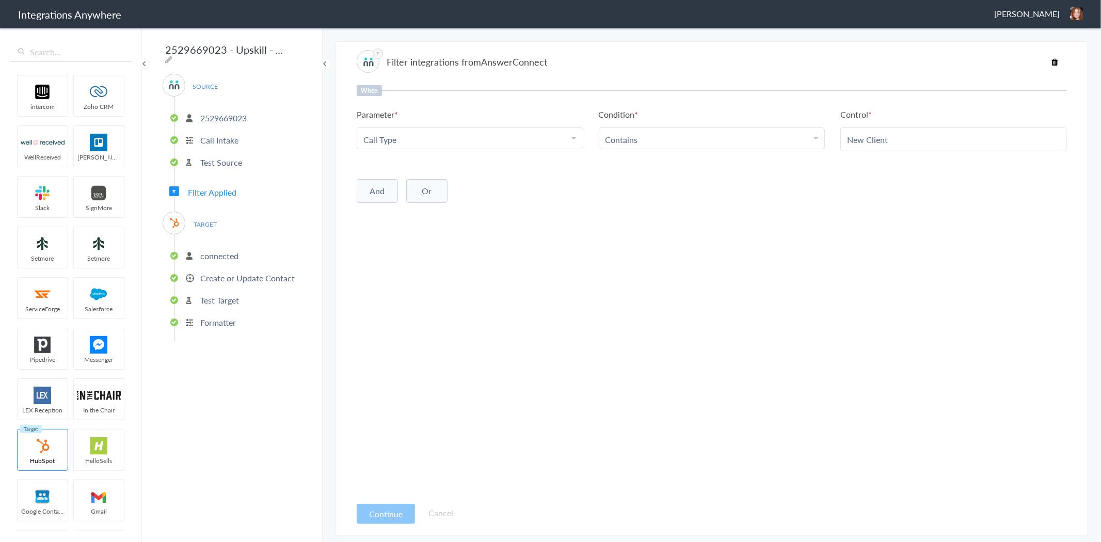
click at [215, 316] on p "Formatter" at bounding box center [218, 322] width 36 height 12
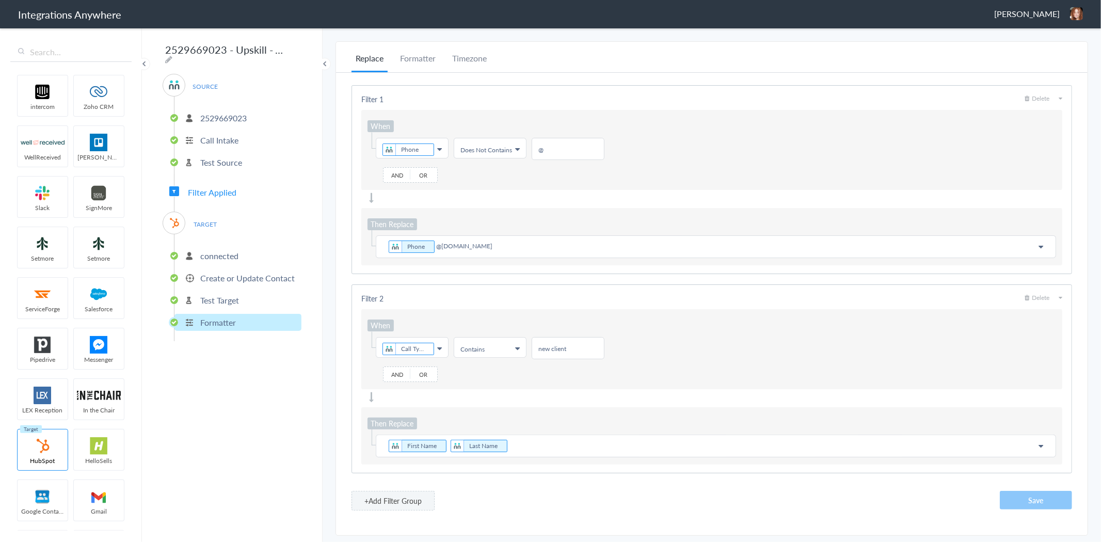
click at [182, 270] on li "Create or Update Contact" at bounding box center [238, 278] width 127 height 17
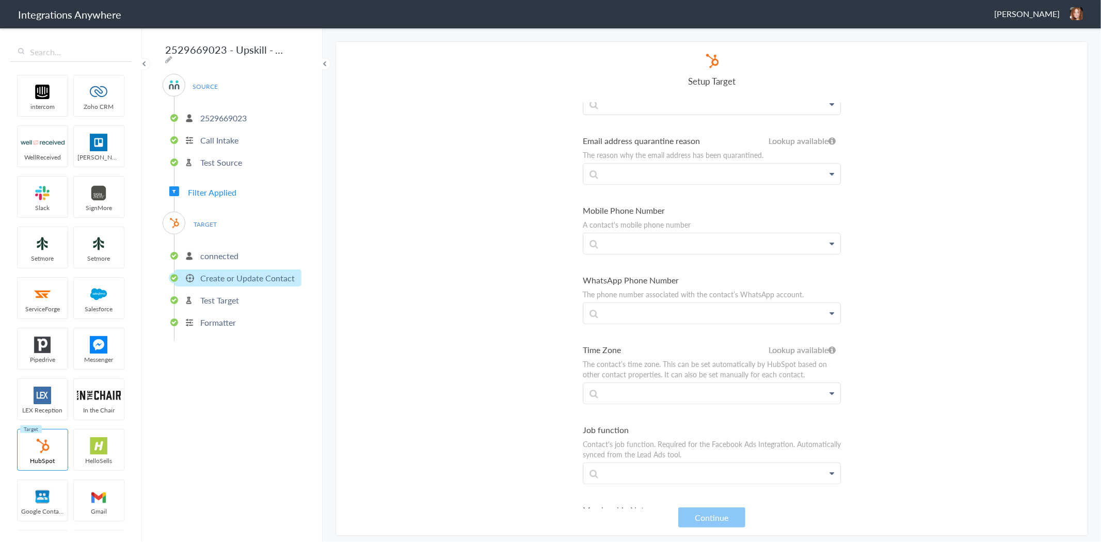
scroll to position [574, 0]
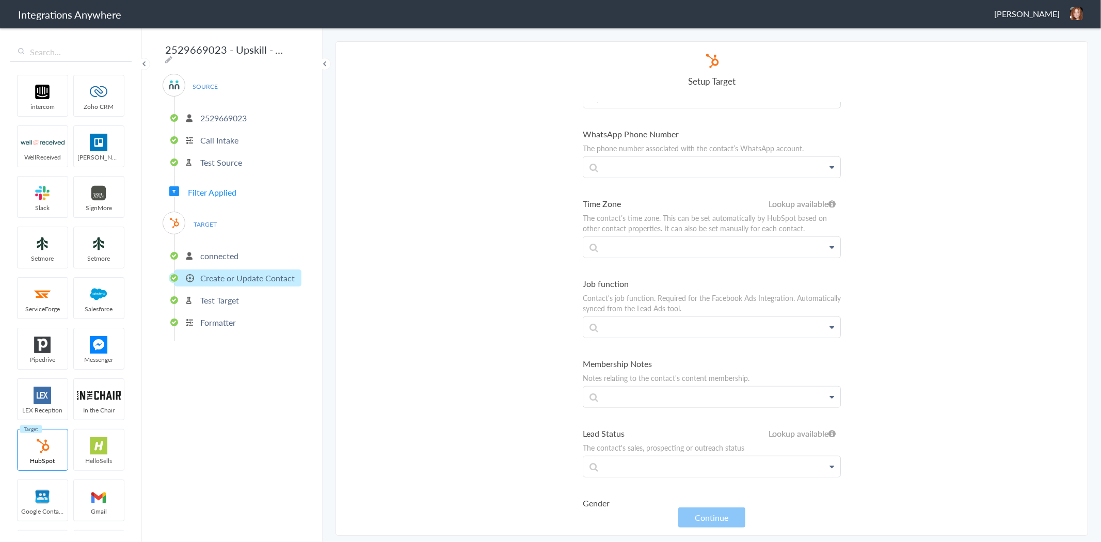
click at [553, 274] on section "Select Account 2529669023 Rename Delete (2 hours ago) + connect Continue Setup …" at bounding box center [712, 288] width 753 height 495
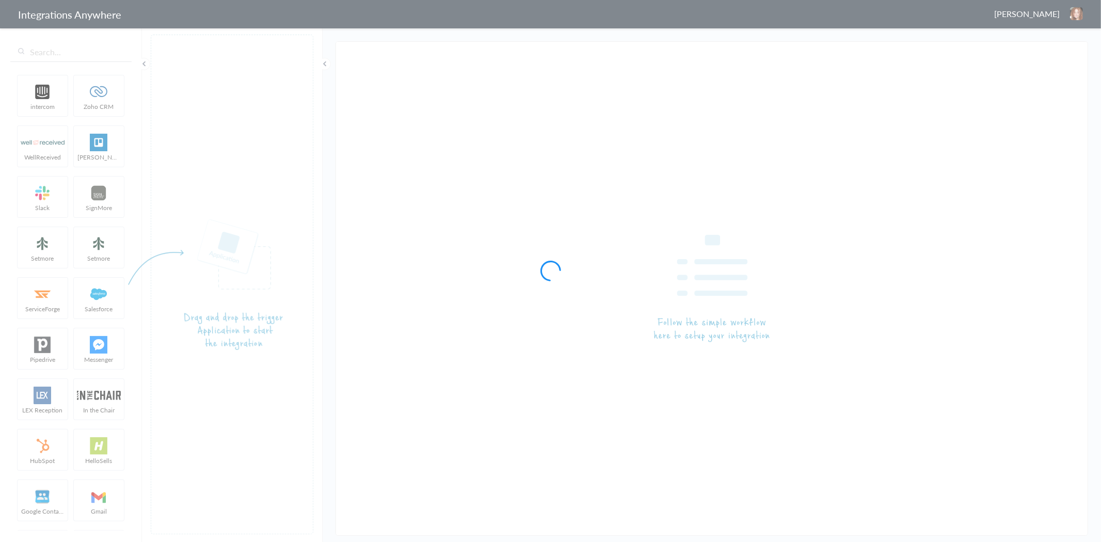
type input "2529669023 - Upskill - AC to HubSpot (Create Contact)"
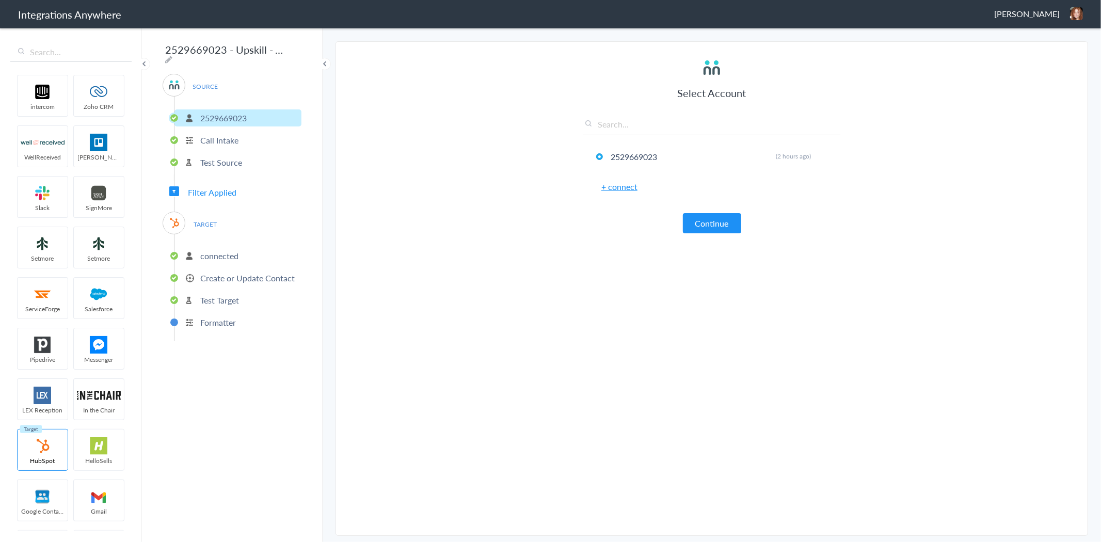
click at [230, 275] on p "Create or Update Contact" at bounding box center [247, 278] width 94 height 12
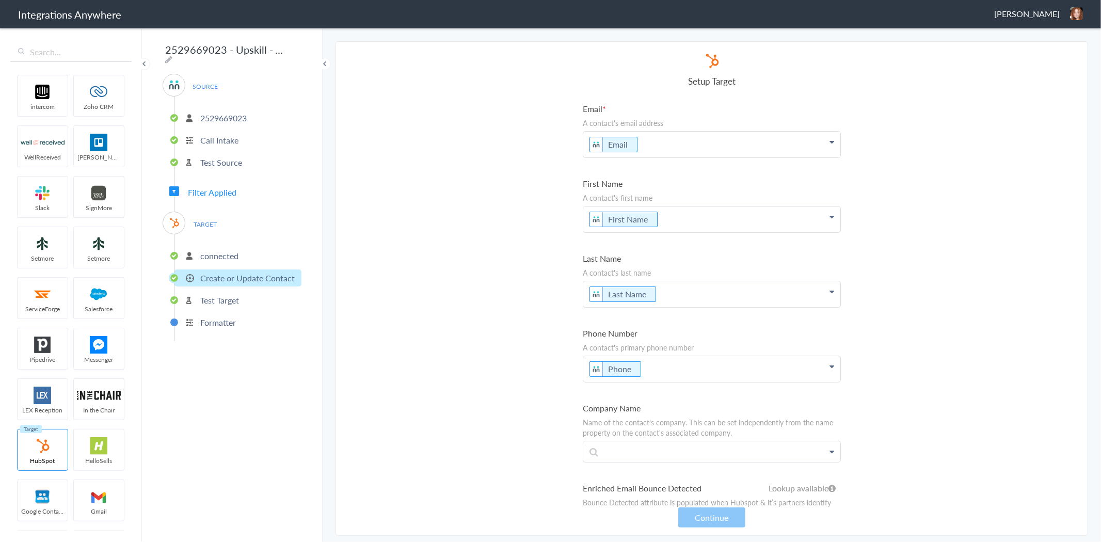
scroll to position [2632, 0]
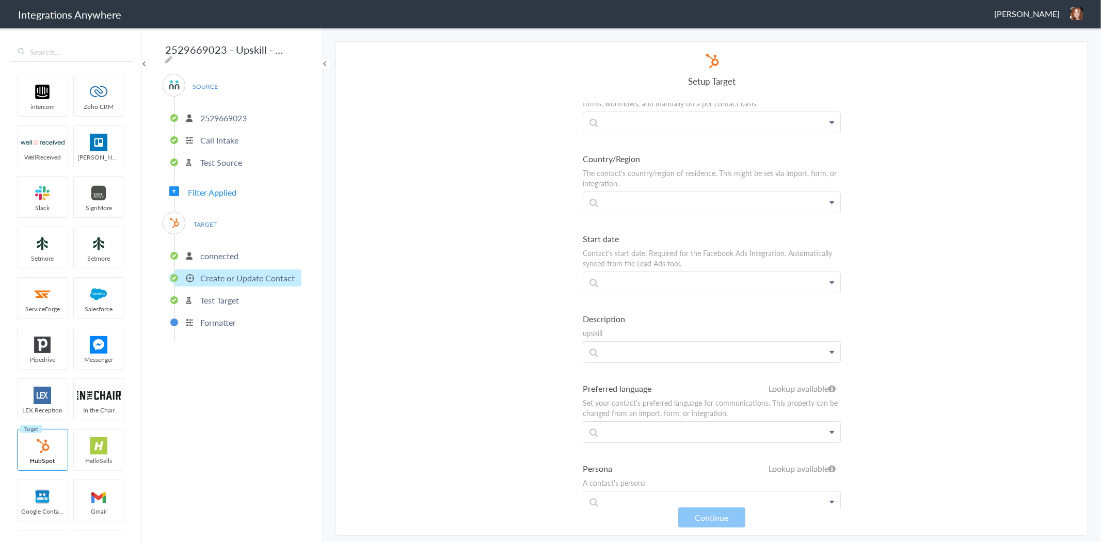
click at [993, 188] on section "Select Account 2529669023 Rename Delete (2 hours ago) + connect Continue Setup …" at bounding box center [712, 288] width 753 height 495
click at [230, 190] on span "Filter Applied" at bounding box center [212, 192] width 49 height 12
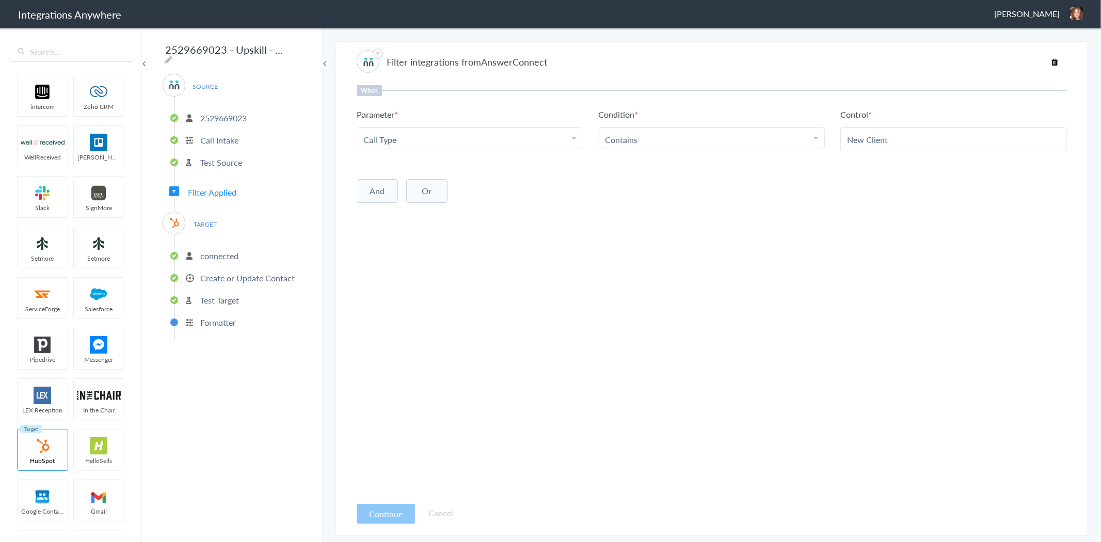
click at [230, 321] on p "Formatter" at bounding box center [218, 322] width 36 height 12
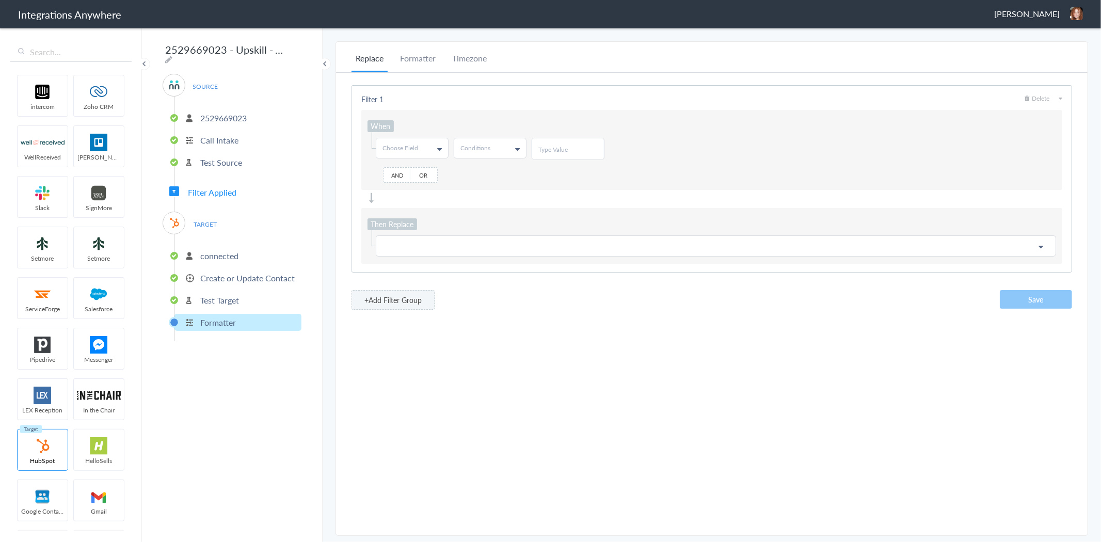
click at [219, 177] on div "SOURCE 2529669023 Call Intake Test Source Filter Applied TARGET connected Creat…" at bounding box center [232, 207] width 139 height 267
click at [219, 186] on span "Filter Applied" at bounding box center [212, 192] width 49 height 12
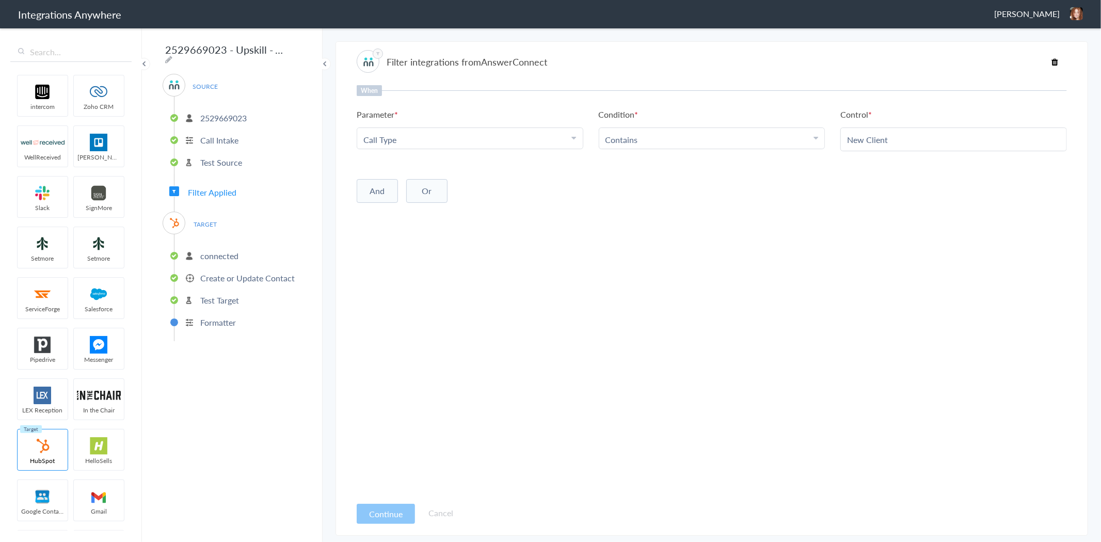
click at [238, 112] on p "2529669023" at bounding box center [223, 118] width 46 height 12
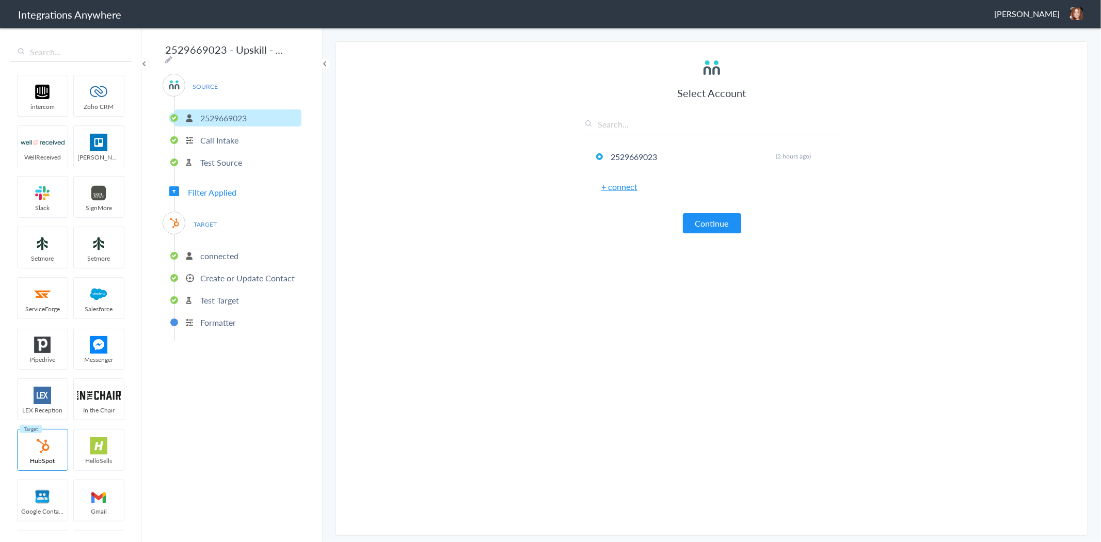
click at [220, 197] on div "SOURCE 2529669023 Call Intake Test Source Filter Applied TARGET connected Creat…" at bounding box center [232, 207] width 139 height 267
click at [223, 189] on span "Filter Applied" at bounding box center [212, 192] width 49 height 12
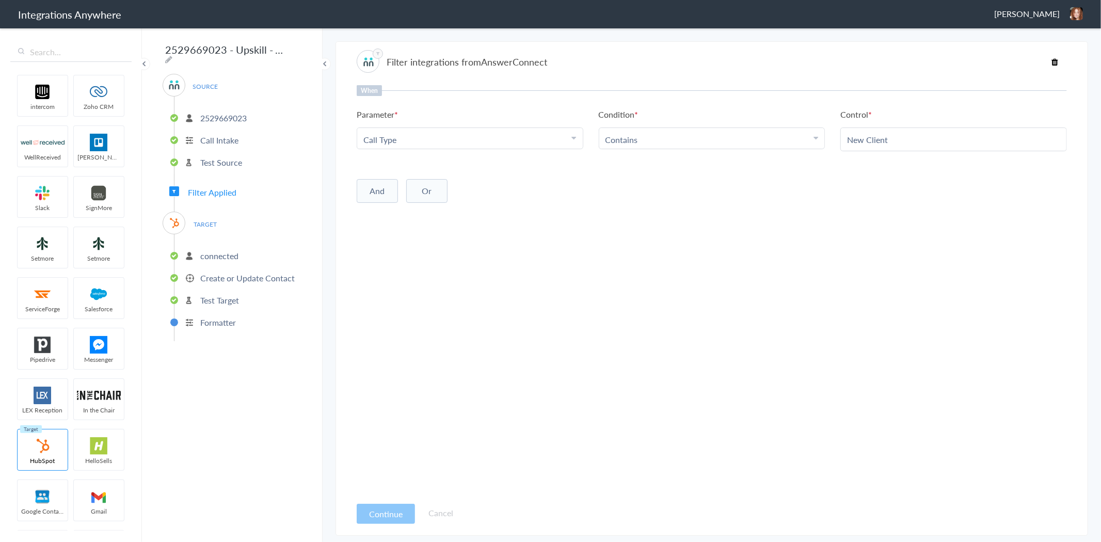
click at [227, 318] on p "Formatter" at bounding box center [218, 322] width 36 height 12
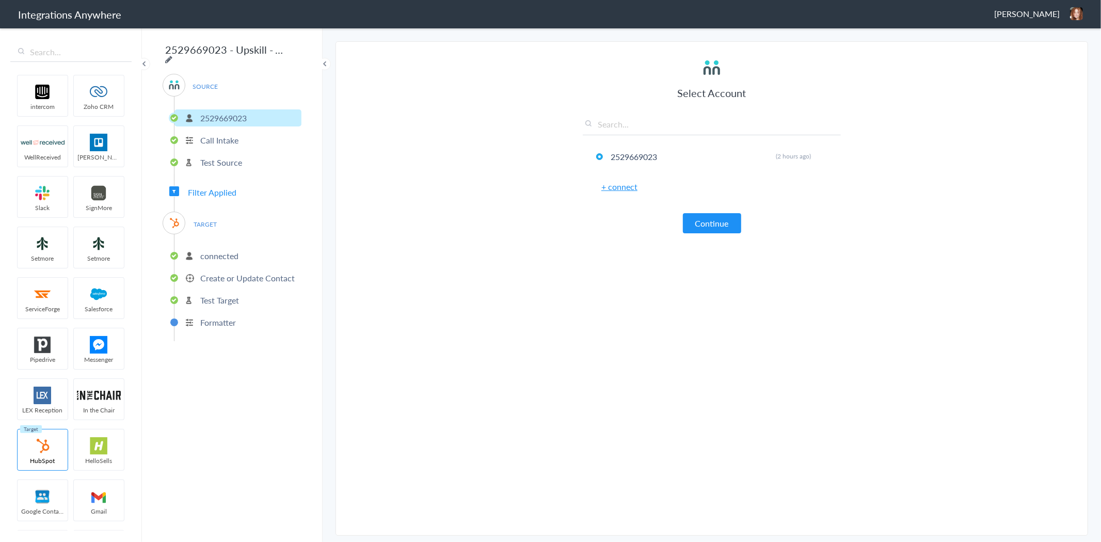
click at [172, 55] on icon at bounding box center [168, 59] width 7 height 8
type input "2529669023 - Upskill - AC to HubSpot (Create Contact)"
click at [469, 43] on section "Select Account 2529669023 Rename Delete (2 hours ago) + connect Continue Setup …" at bounding box center [712, 288] width 753 height 495
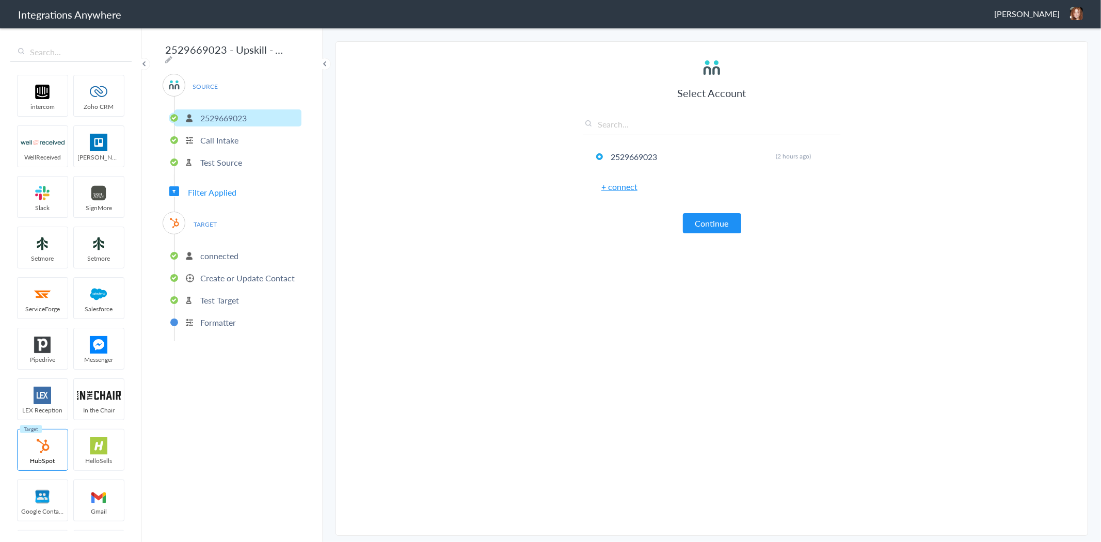
click at [229, 178] on div "SOURCE 2529669023 Call Intake Test Source Filter Applied TARGET connected Creat…" at bounding box center [232, 207] width 139 height 267
click at [228, 188] on span "Filter Applied" at bounding box center [212, 192] width 49 height 12
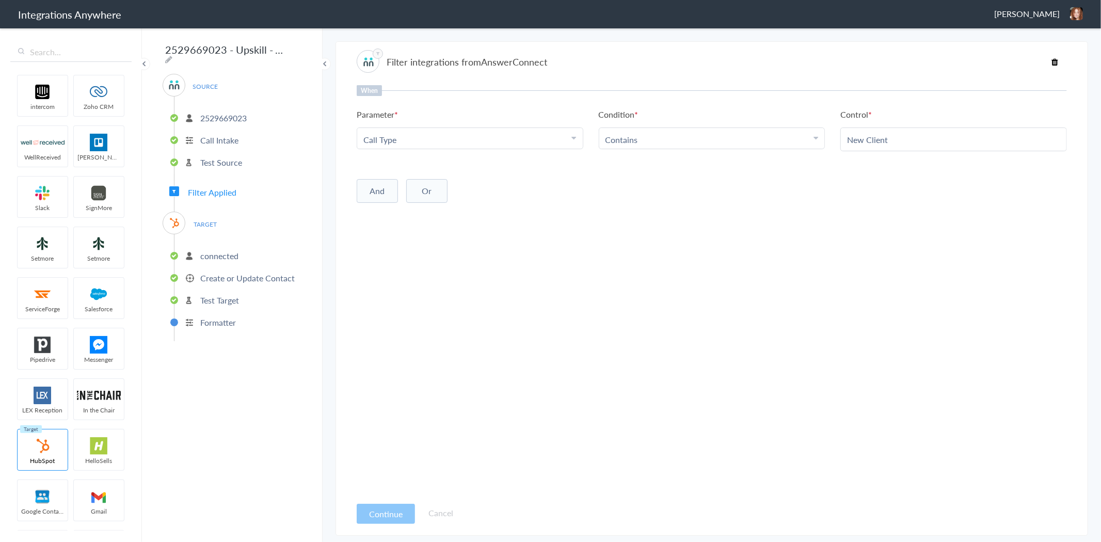
click at [226, 276] on p "Create or Update Contact" at bounding box center [247, 278] width 94 height 12
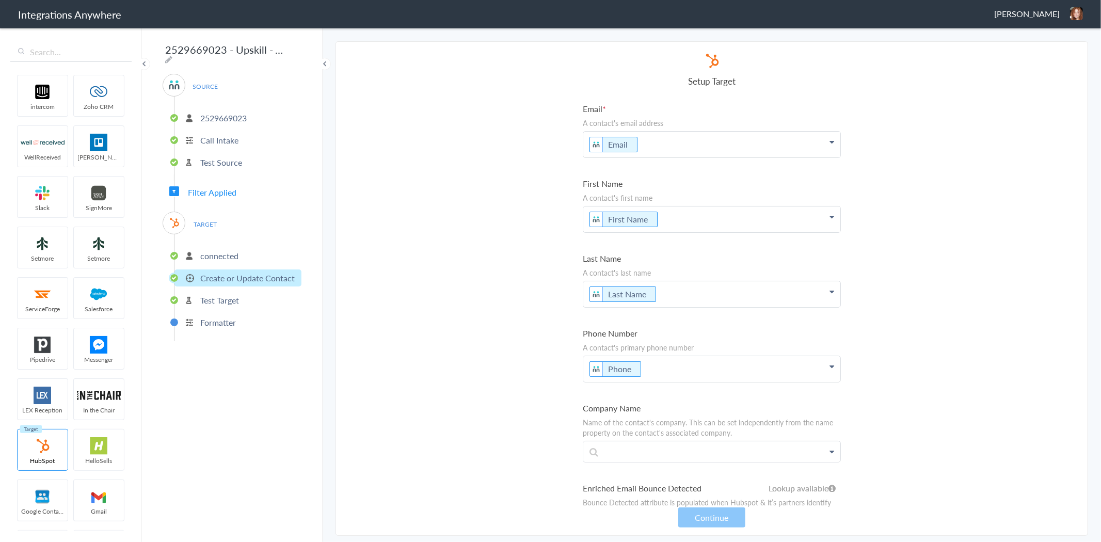
scroll to position [2632, 0]
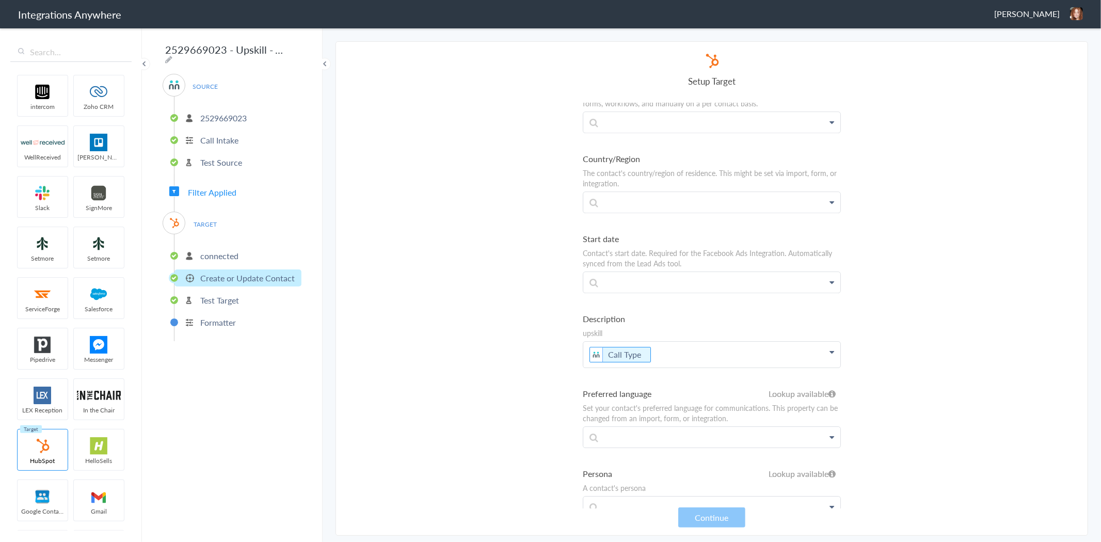
click at [240, 300] on li "Test Target" at bounding box center [238, 300] width 127 height 17
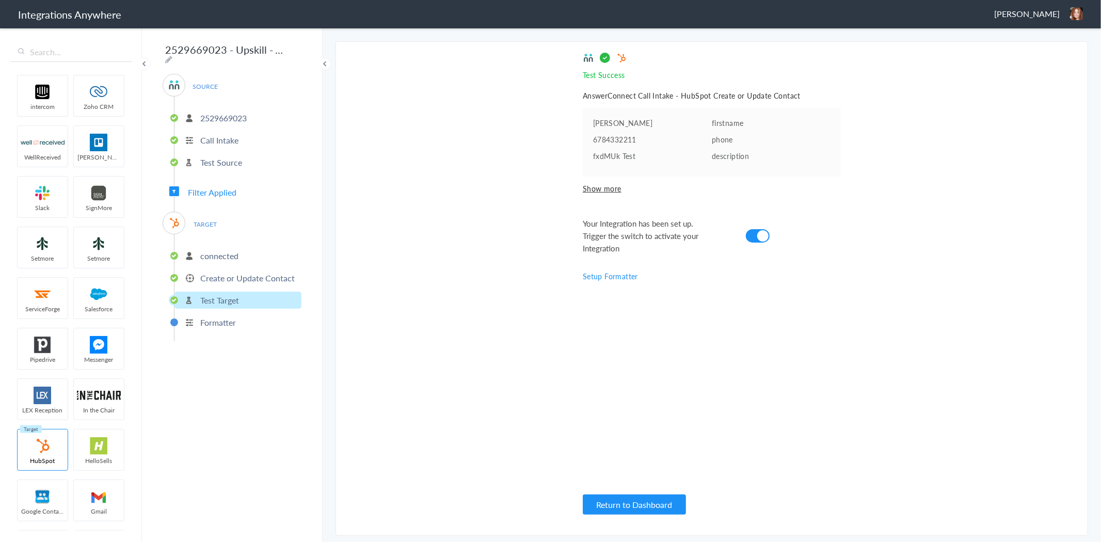
click at [231, 319] on p "Formatter" at bounding box center [218, 322] width 36 height 12
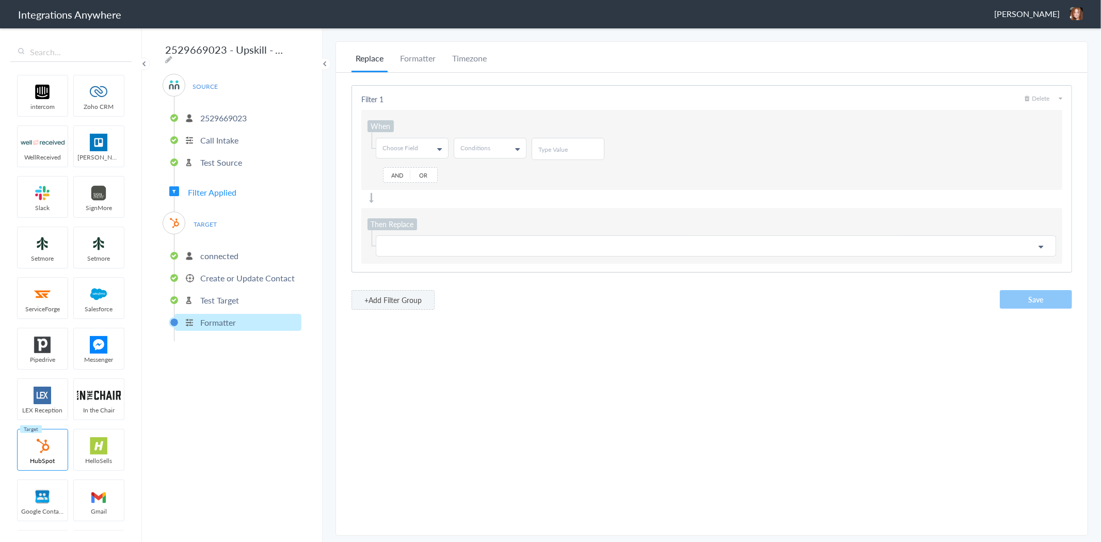
click at [212, 103] on ul "2529669023 Call Intake Test Source" at bounding box center [238, 139] width 128 height 85
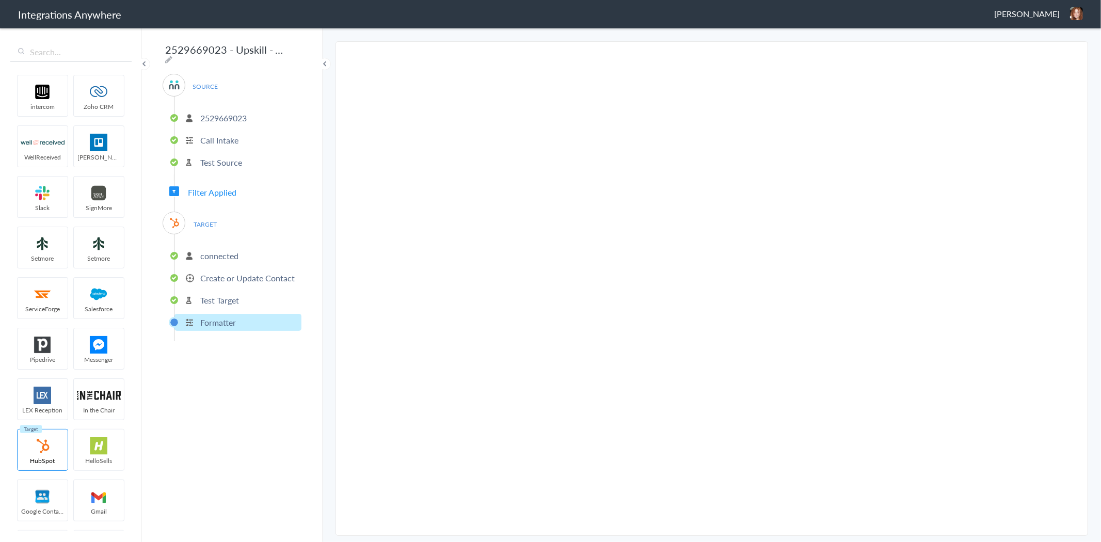
click at [217, 116] on p "2529669023" at bounding box center [223, 118] width 46 height 12
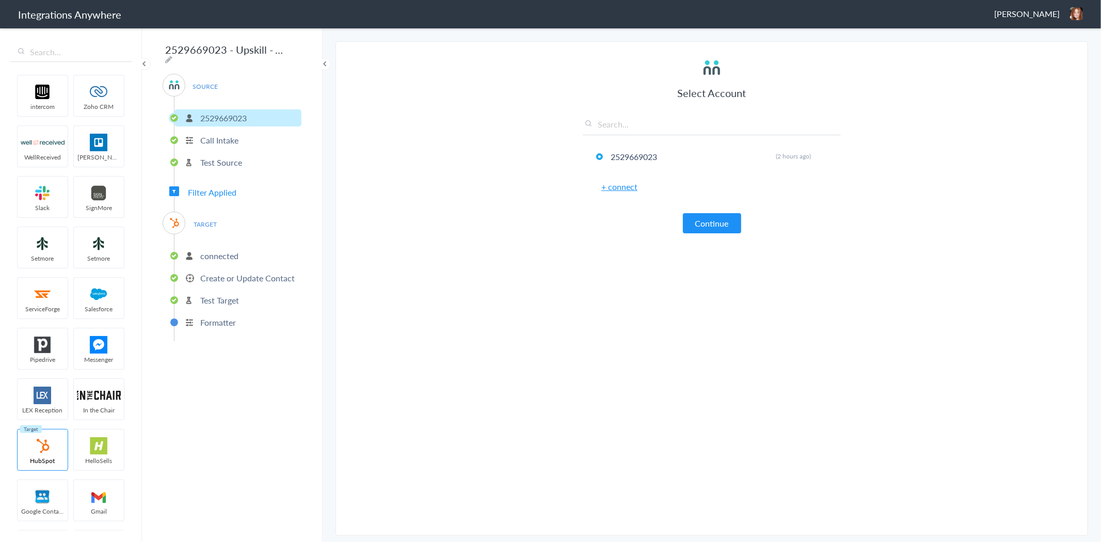
click at [223, 186] on span "Filter Applied" at bounding box center [212, 192] width 49 height 12
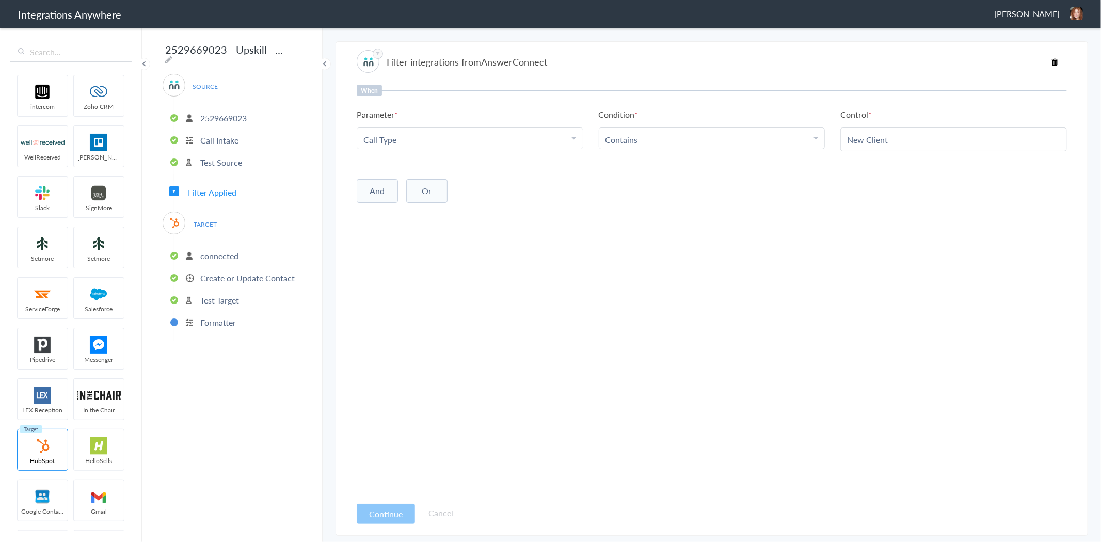
click at [1043, 17] on span "[PERSON_NAME]" at bounding box center [1027, 14] width 66 height 12
click at [1055, 54] on li "Dashboard" at bounding box center [1054, 52] width 71 height 15
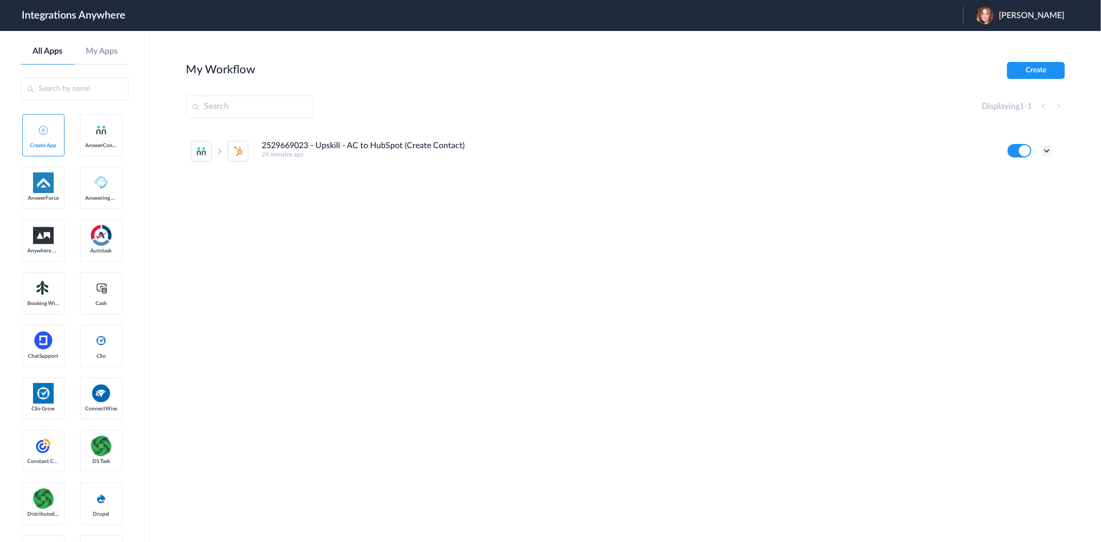
click at [1047, 152] on icon at bounding box center [1047, 151] width 10 height 10
click at [1001, 197] on li "Task history" at bounding box center [1018, 193] width 67 height 19
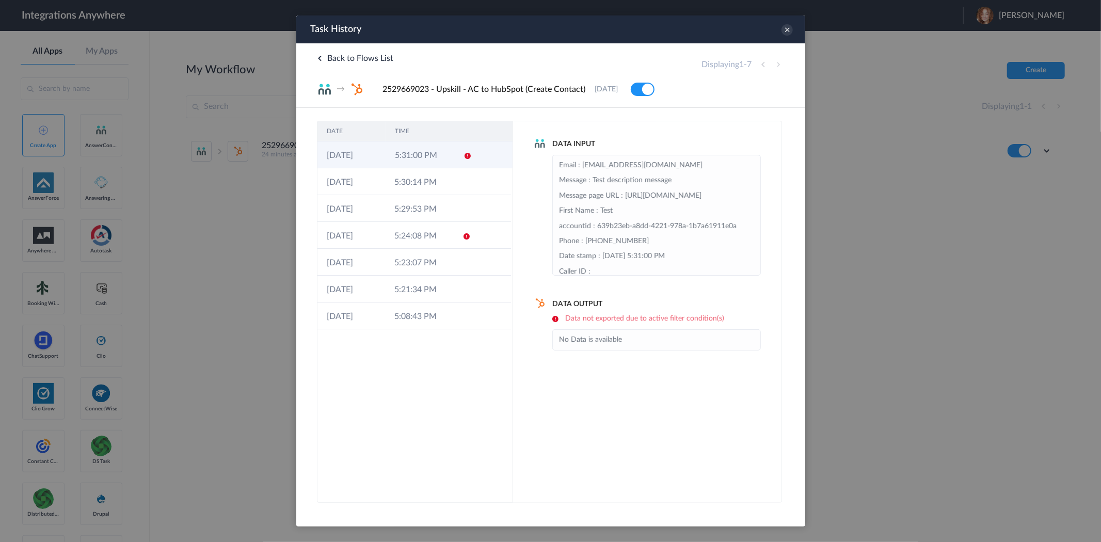
click at [415, 157] on td "5:31:00 PM" at bounding box center [419, 154] width 68 height 27
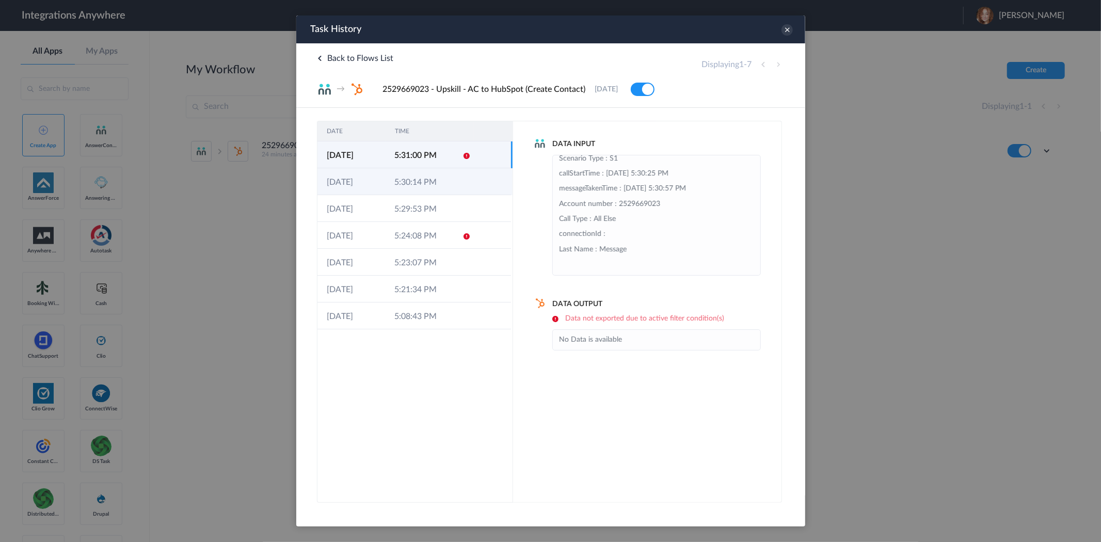
click at [419, 187] on td "5:30:14 PM" at bounding box center [419, 181] width 68 height 27
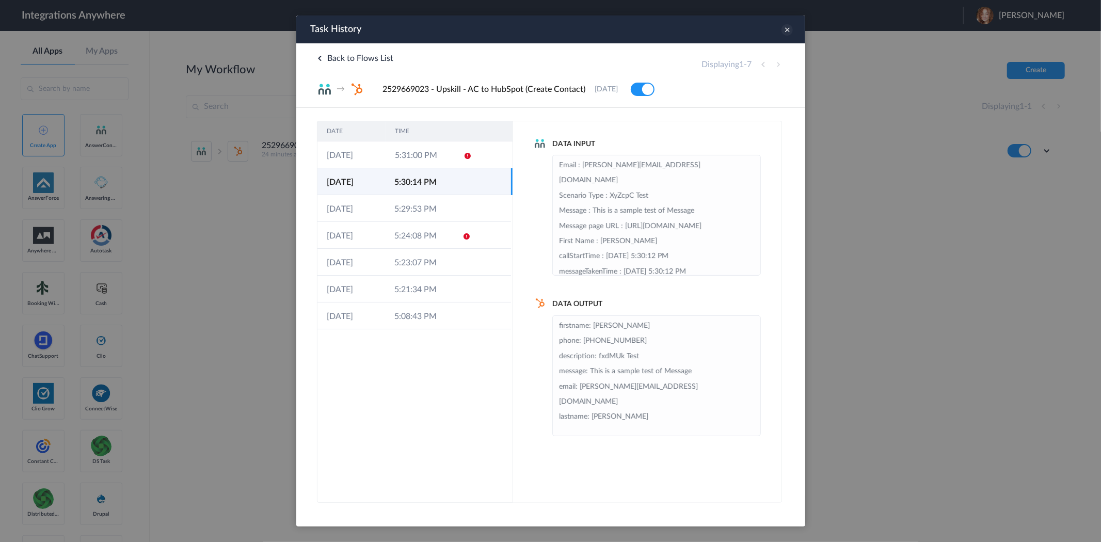
click at [784, 28] on icon at bounding box center [786, 29] width 11 height 11
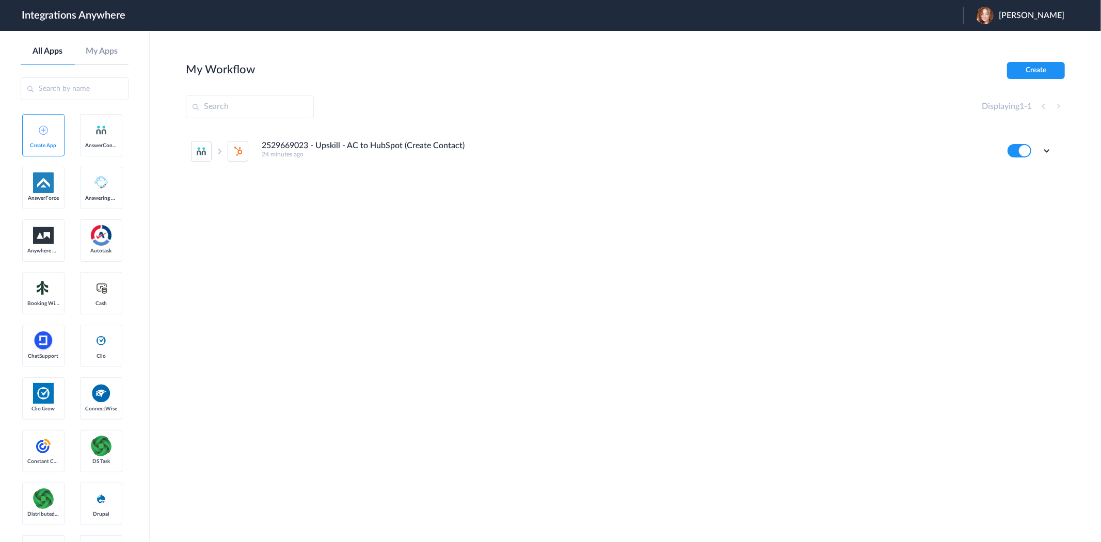
click at [775, 45] on main "My Workflow Create Displaying 1 - 1 2529669023 - Upskill - AC to HubSpot (Creat…" at bounding box center [626, 286] width 952 height 511
click at [989, 18] on img at bounding box center [985, 16] width 18 height 18
click at [818, 9] on header "Integrations Anywhere Launch Account [PERSON_NAME] My Account Logout" at bounding box center [550, 15] width 1101 height 31
click at [858, 11] on header "Integrations Anywhere Launch Account [PERSON_NAME] My Account Logout" at bounding box center [550, 15] width 1101 height 31
click at [1059, 8] on div "[PERSON_NAME]" at bounding box center [1025, 16] width 99 height 18
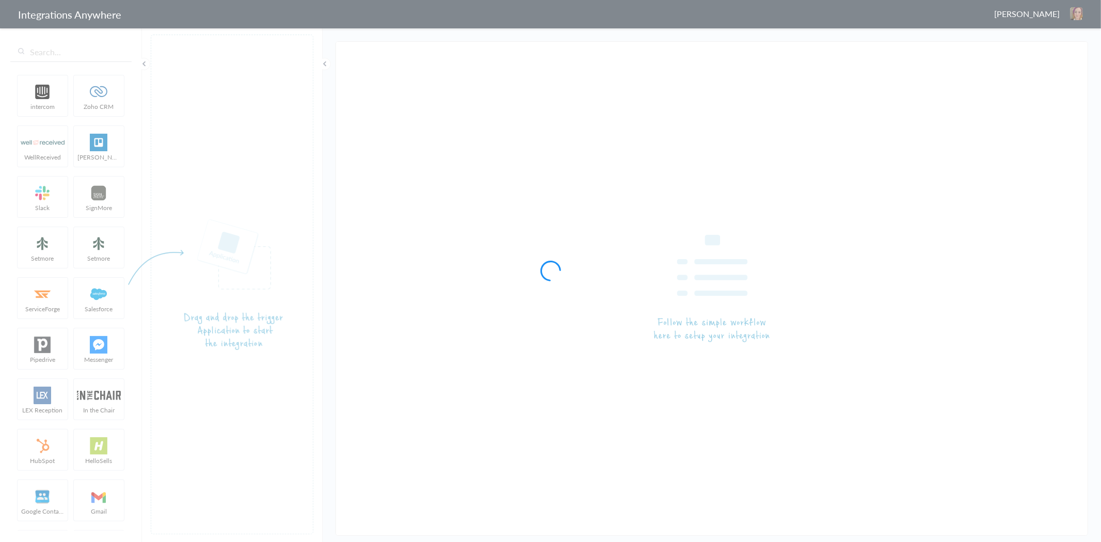
type input "AnswerConnect - HubSpot"
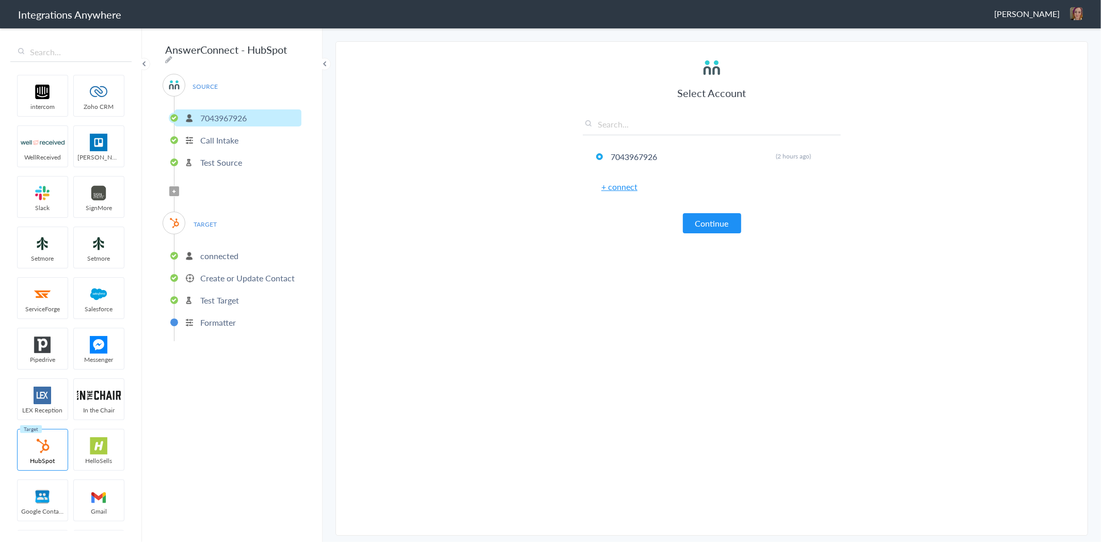
click at [216, 272] on p "Create or Update Contact" at bounding box center [247, 278] width 94 height 12
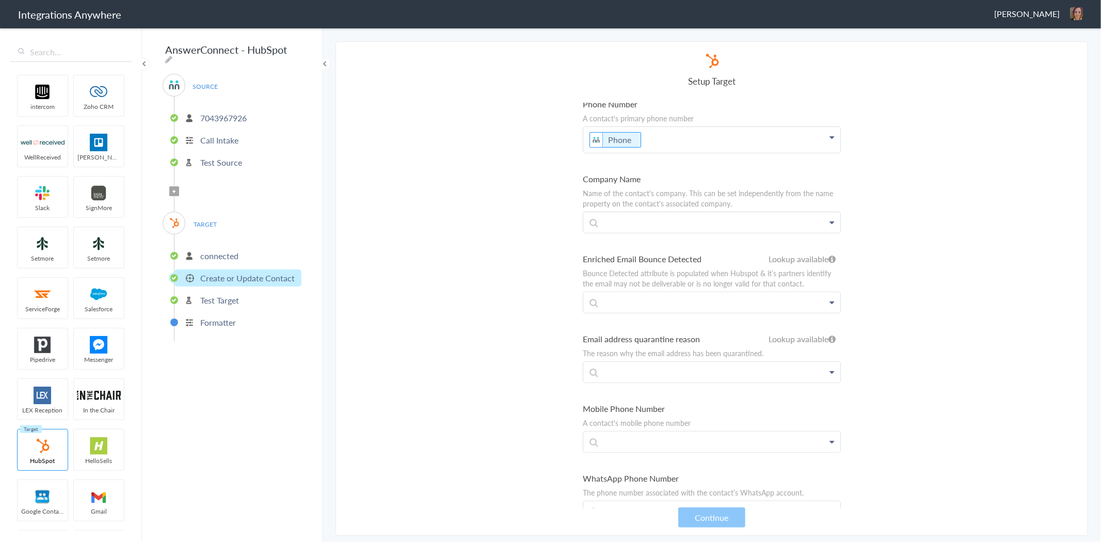
scroll to position [2632, 0]
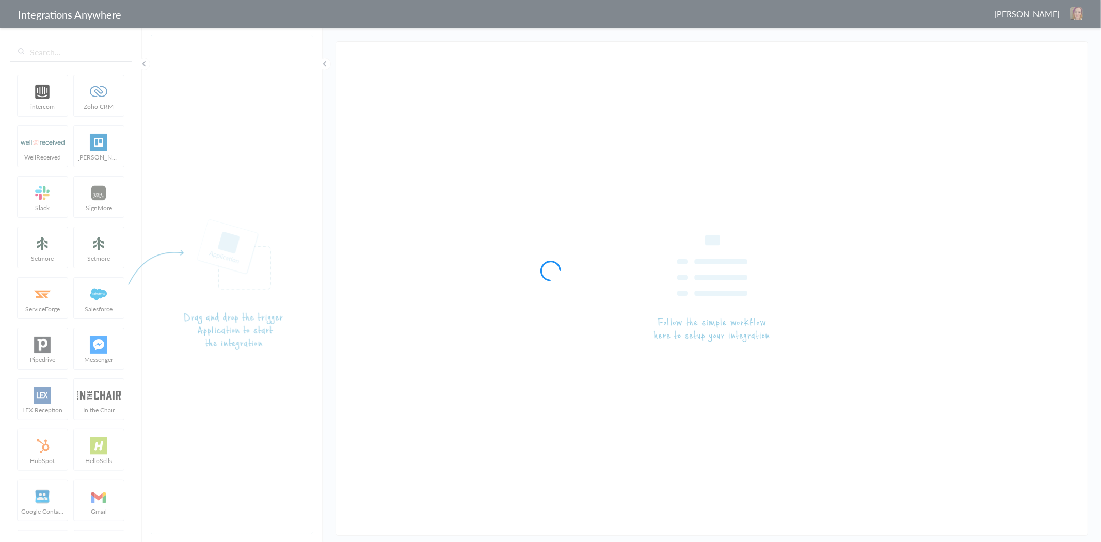
type input "AnswerConnect - HubSpot"
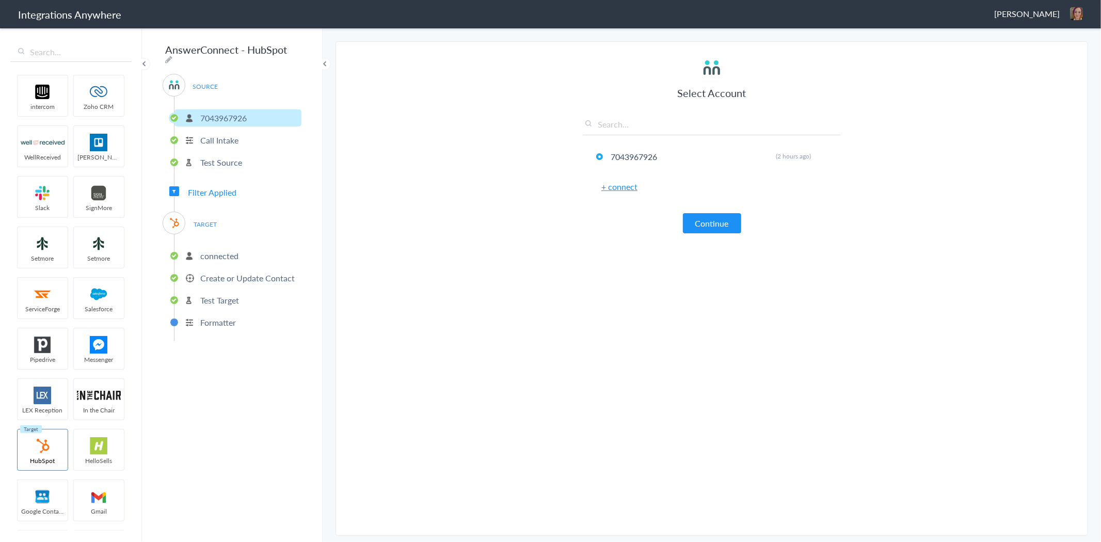
click at [210, 195] on div "SOURCE [PHONE_NUMBER] Call Intake Test Source Filter Applied TARGET connected C…" at bounding box center [232, 207] width 139 height 267
click at [212, 176] on div "SOURCE [PHONE_NUMBER] Call Intake Test Source Filter Applied TARGET connected C…" at bounding box center [232, 207] width 139 height 267
click at [212, 186] on span "Filter Applied" at bounding box center [212, 192] width 49 height 12
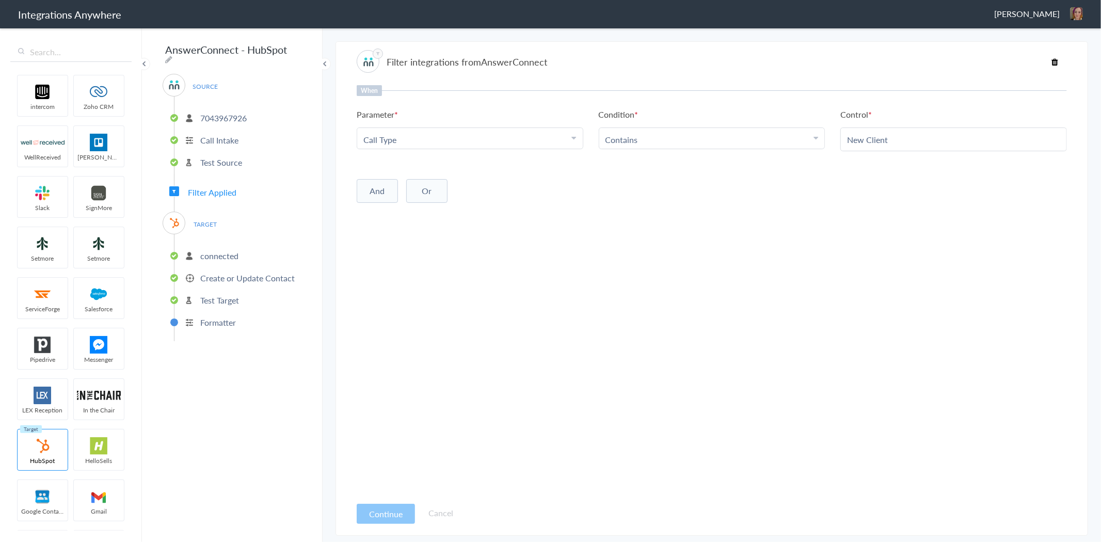
click at [238, 279] on li "Create or Update Contact" at bounding box center [238, 278] width 127 height 17
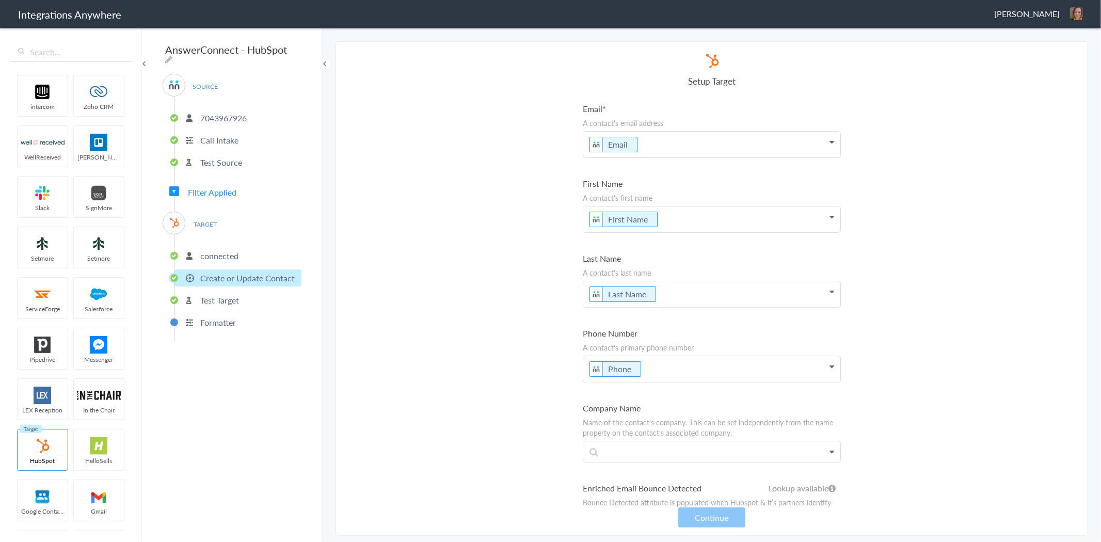
scroll to position [2632, 0]
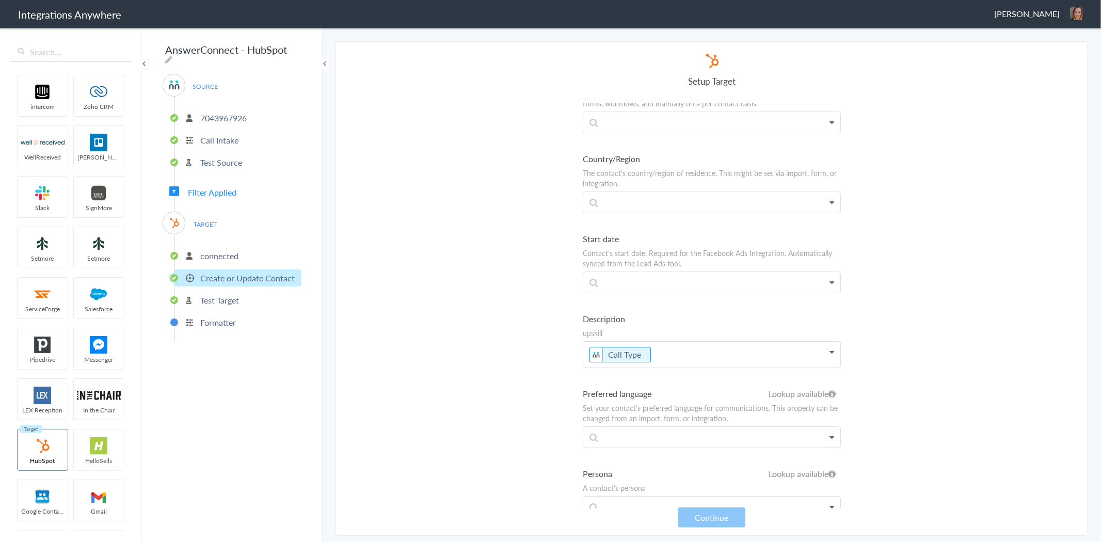
click at [198, 336] on div "AnswerConnect - HubSpot SOURCE [PHONE_NUMBER] Call Intake Test Source Filter Ap…" at bounding box center [232, 284] width 181 height 515
click at [217, 314] on li "Formatter" at bounding box center [238, 322] width 127 height 17
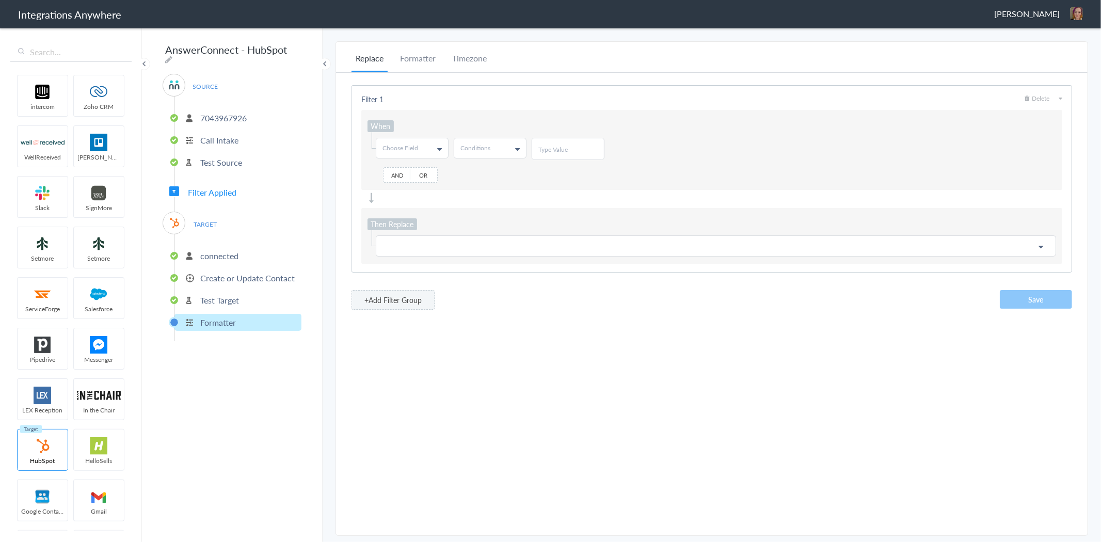
click at [226, 295] on p "Test Target" at bounding box center [219, 300] width 39 height 12
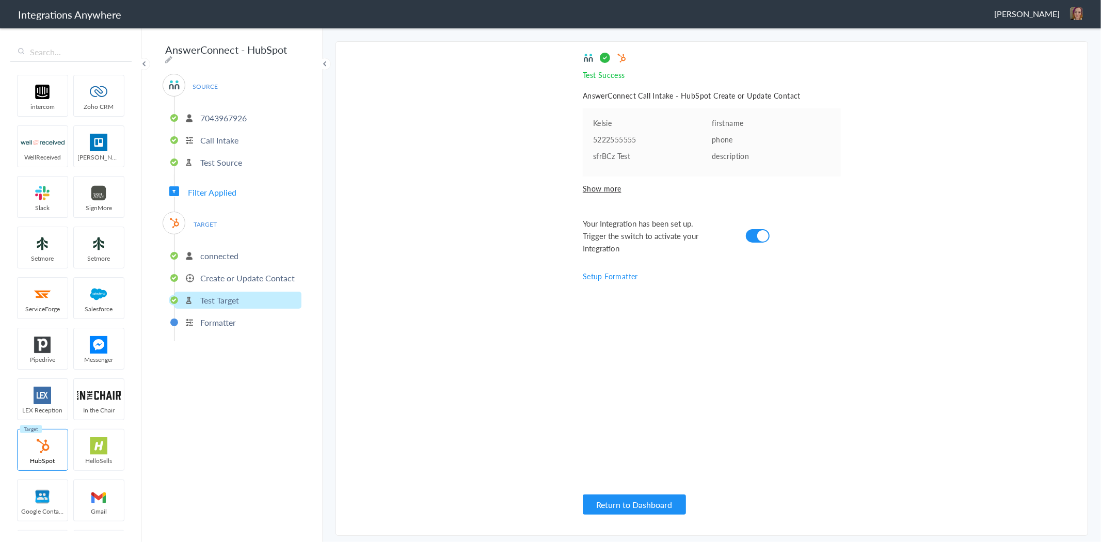
click at [256, 272] on p "Create or Update Contact" at bounding box center [247, 278] width 94 height 12
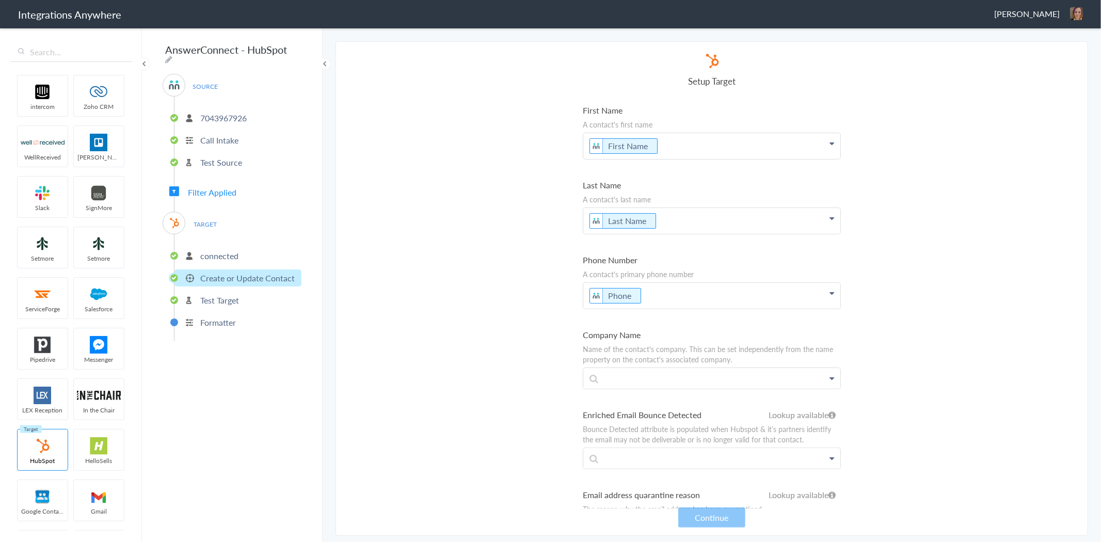
scroll to position [0, 0]
